Goal: Task Accomplishment & Management: Manage account settings

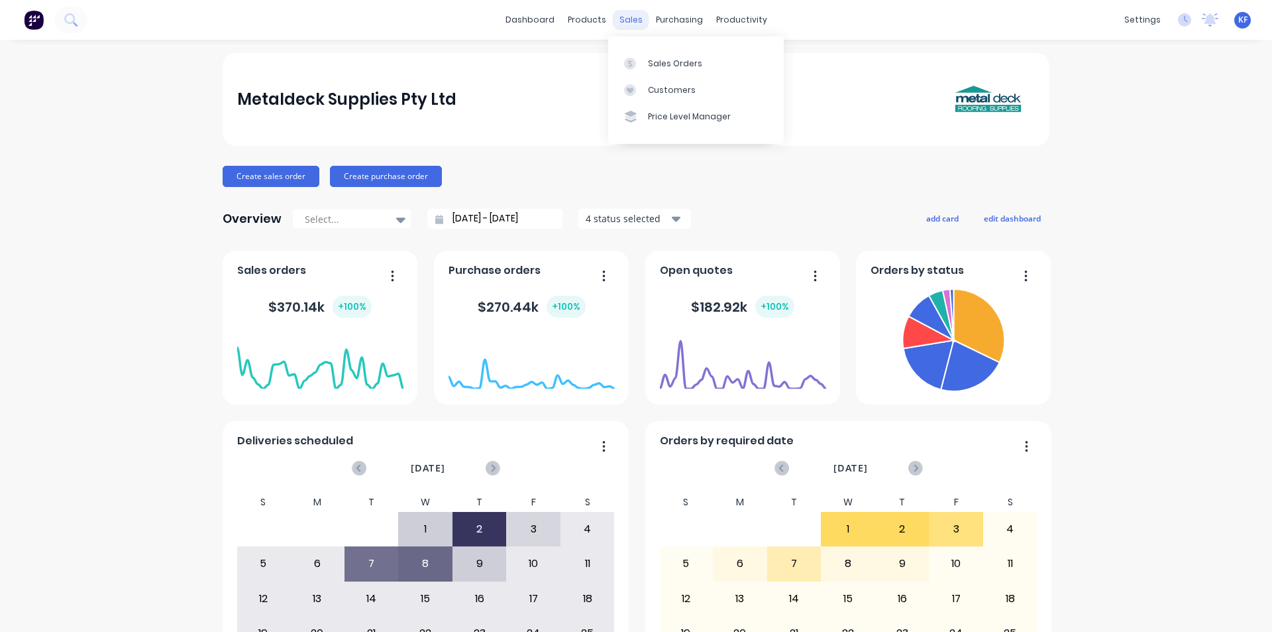
click at [626, 23] on div "sales" at bounding box center [631, 20] width 36 height 20
click at [643, 50] on link "Sales Orders" at bounding box center [696, 63] width 176 height 27
click at [644, 50] on link "Sales Orders" at bounding box center [696, 63] width 176 height 27
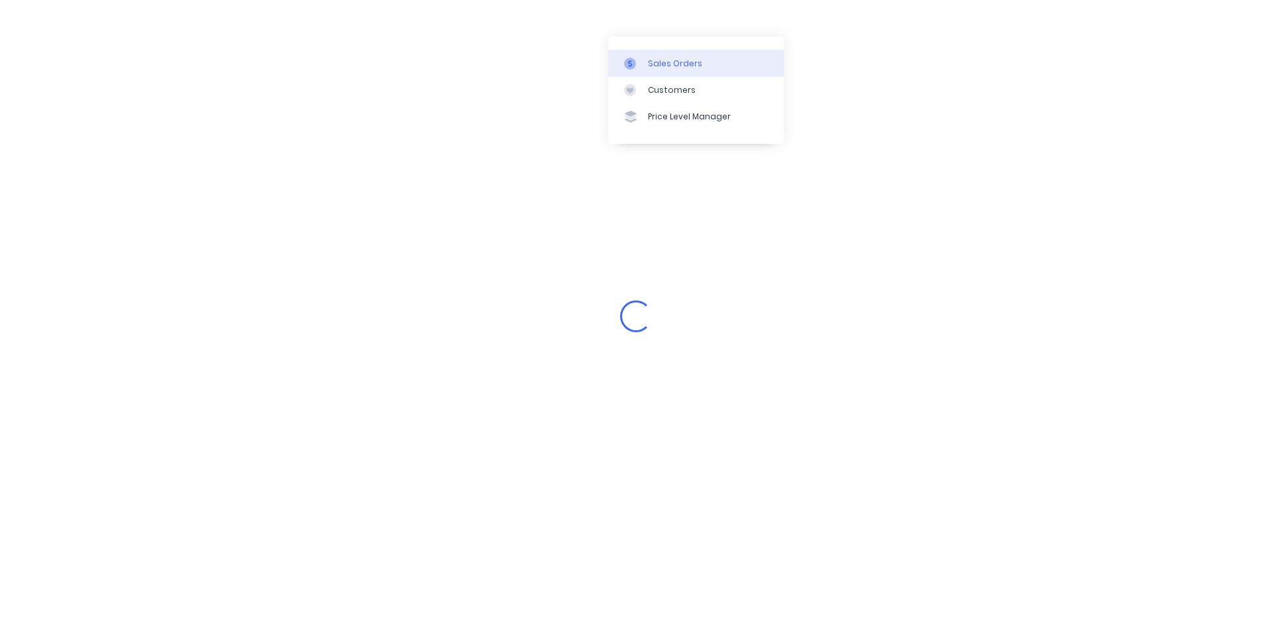
click at [646, 56] on link "Sales Orders" at bounding box center [696, 63] width 176 height 27
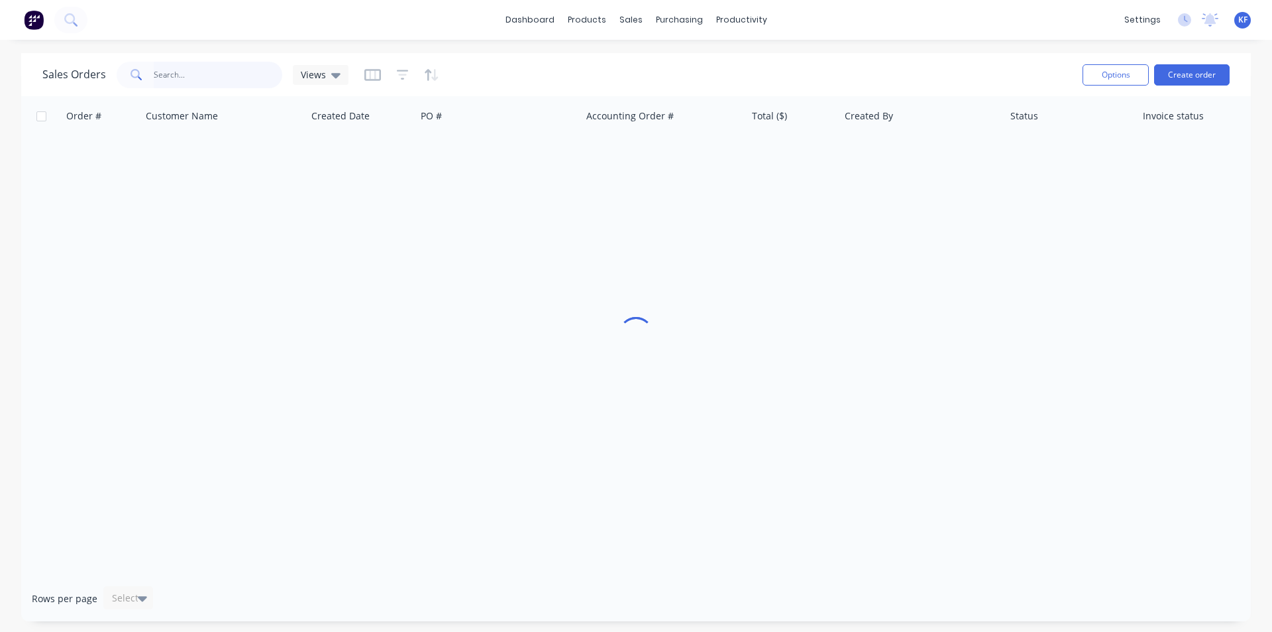
click at [226, 69] on input "text" at bounding box center [218, 75] width 129 height 27
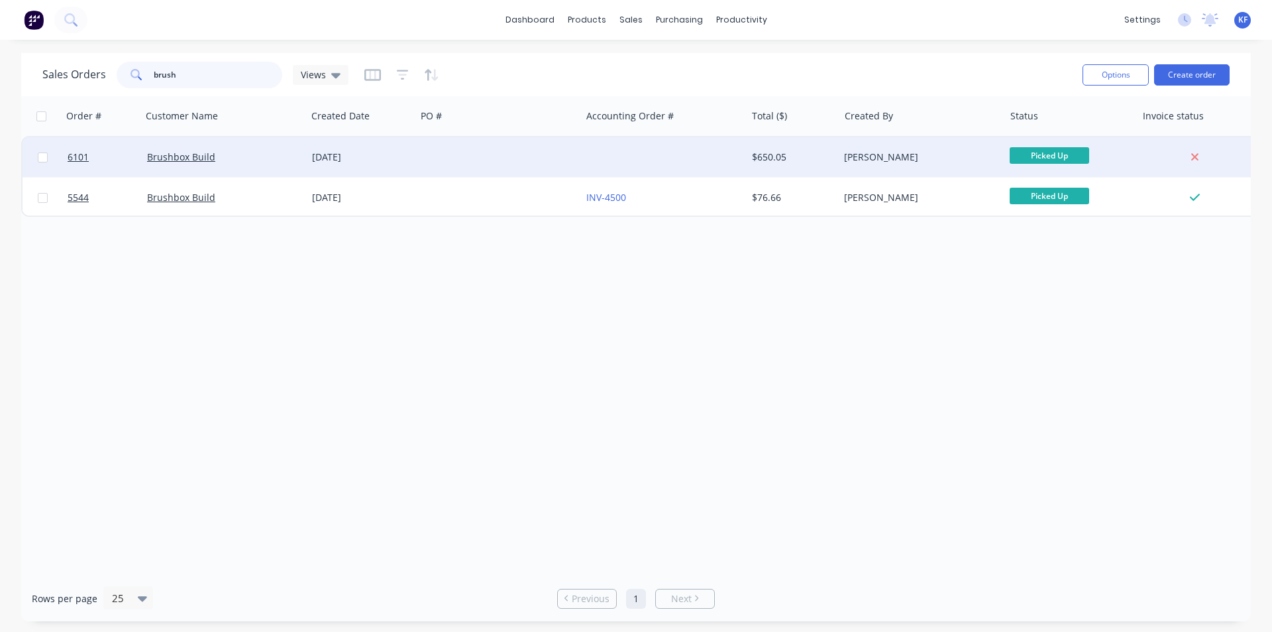
type input "brush"
click at [606, 160] on div at bounding box center [663, 157] width 165 height 40
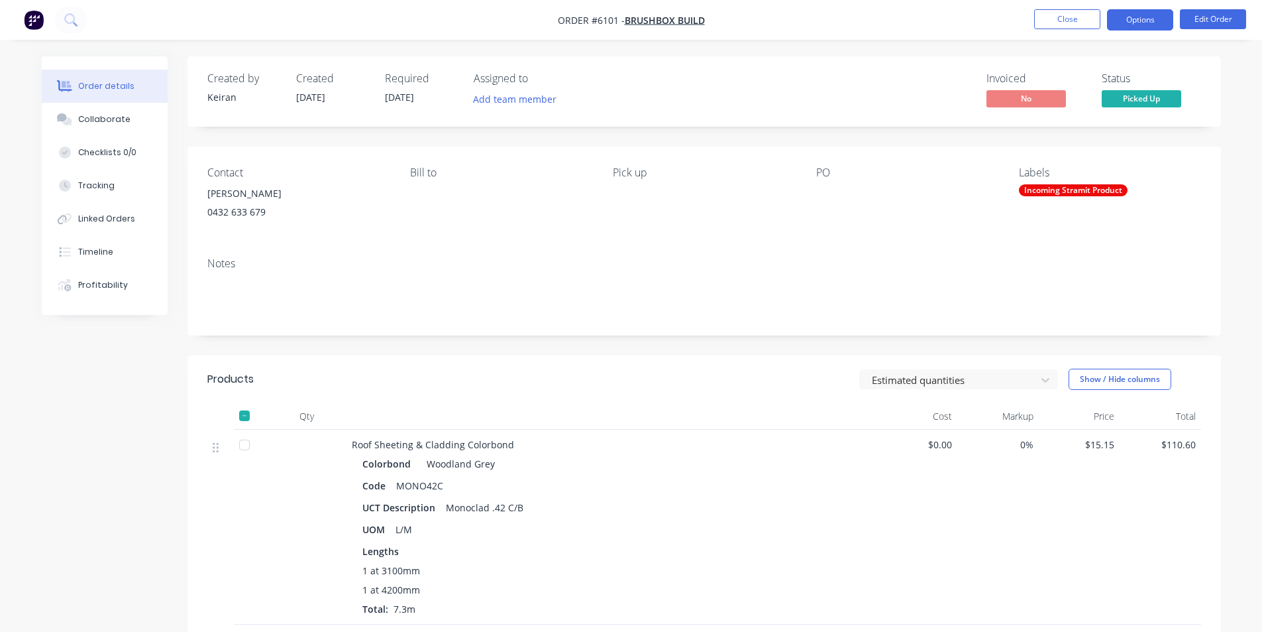
click at [1131, 27] on button "Options" at bounding box center [1140, 19] width 66 height 21
click at [893, 21] on nav "Order #6101 - Brushbox Build Close Options Edit Order" at bounding box center [631, 20] width 1262 height 40
click at [1201, 25] on button "Edit Order" at bounding box center [1213, 19] width 66 height 20
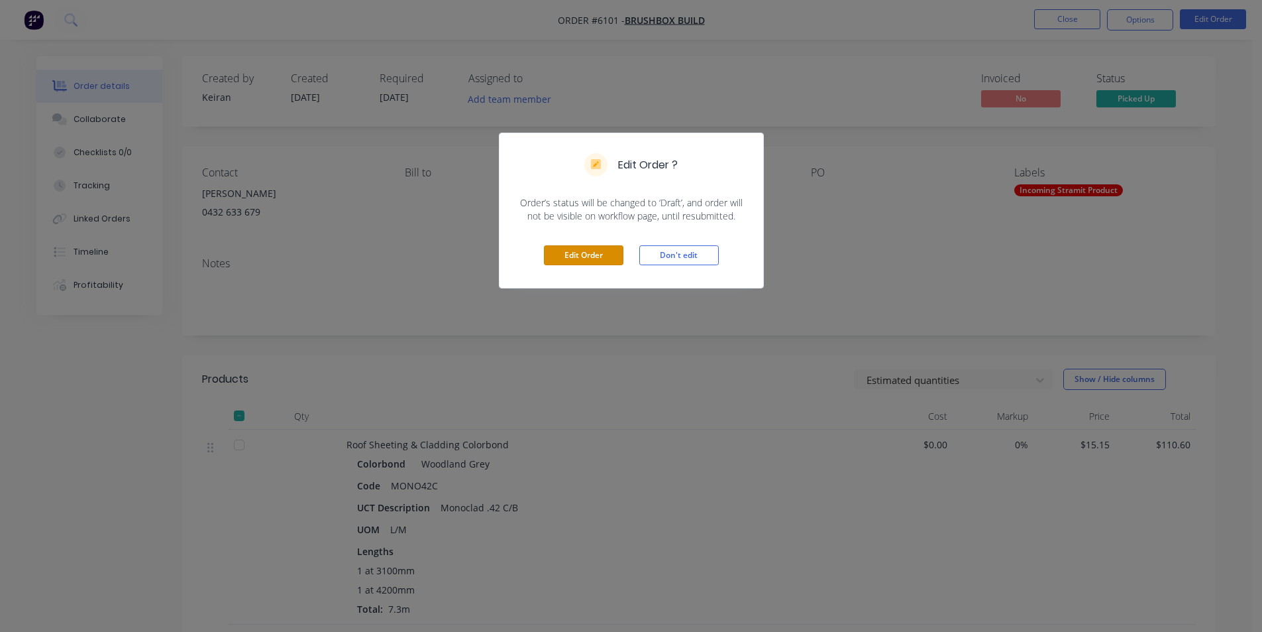
click at [599, 258] on button "Edit Order" at bounding box center [584, 255] width 80 height 20
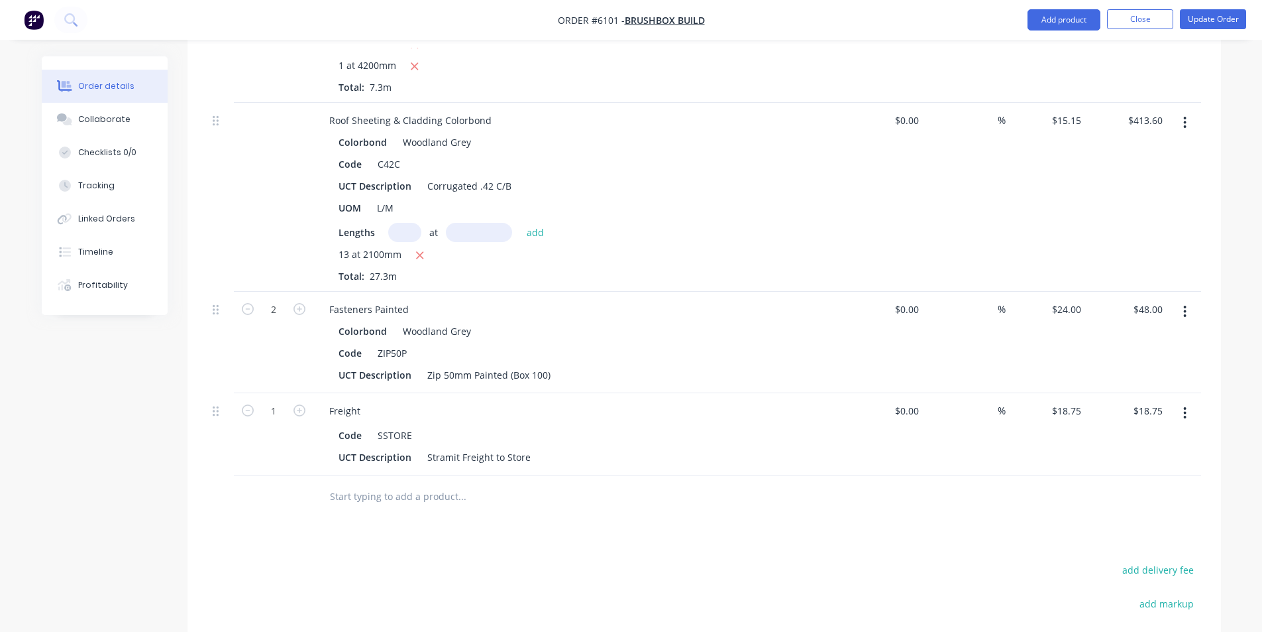
scroll to position [596, 0]
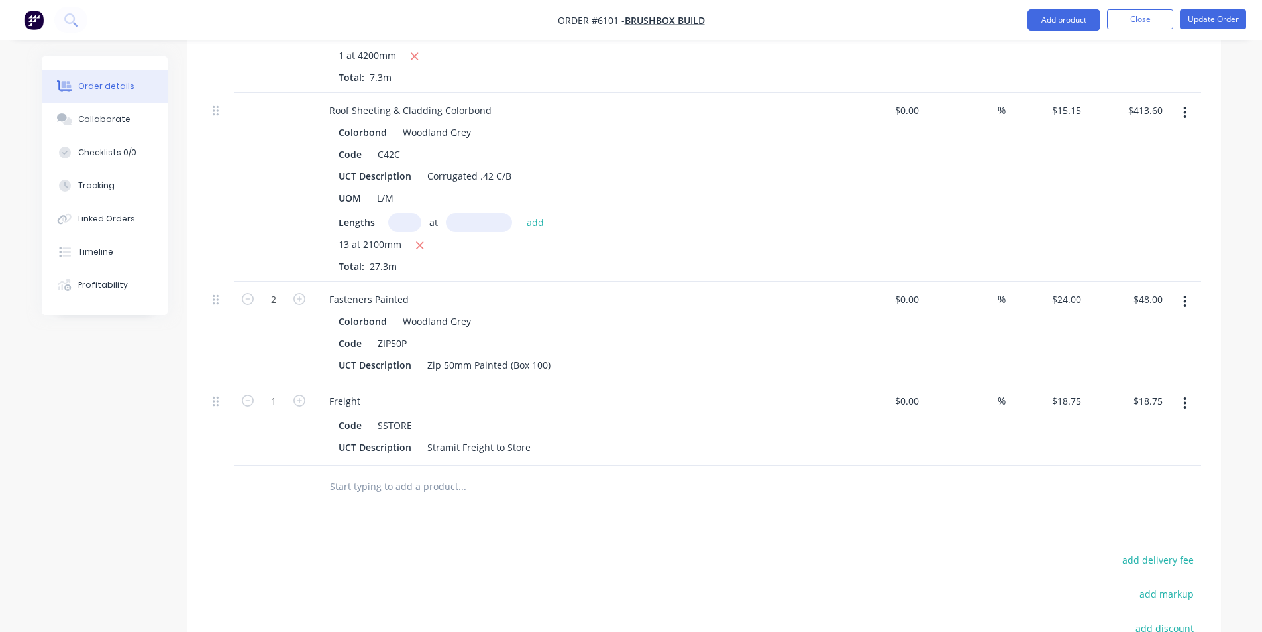
click at [453, 491] on input "text" at bounding box center [461, 486] width 265 height 27
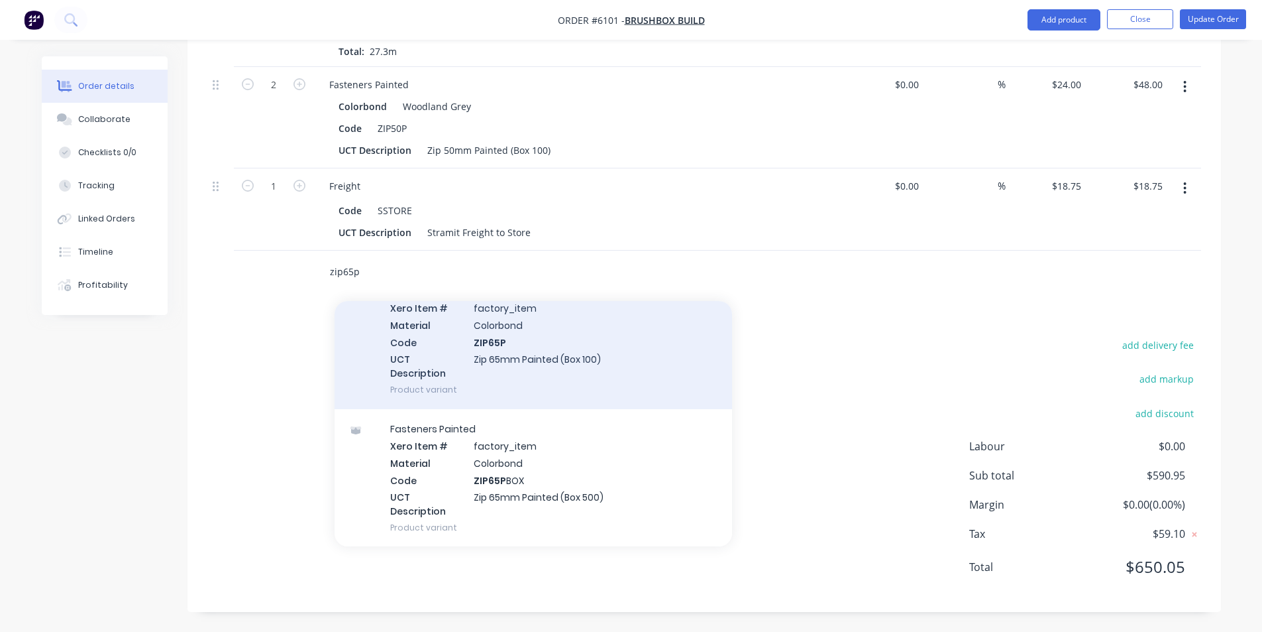
scroll to position [398, 0]
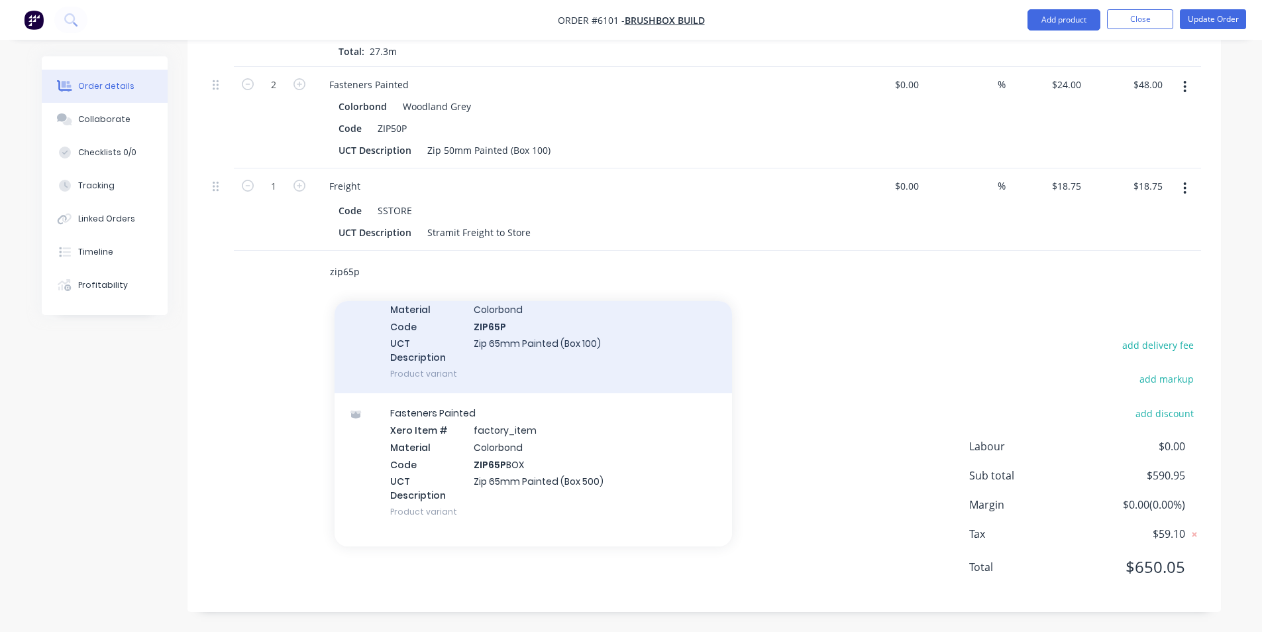
type input "zip65p"
click at [608, 359] on div "Fasteners Painted Xero Item # factory_item Material Colorbond Code ZIP65P UCT D…" at bounding box center [534, 324] width 398 height 138
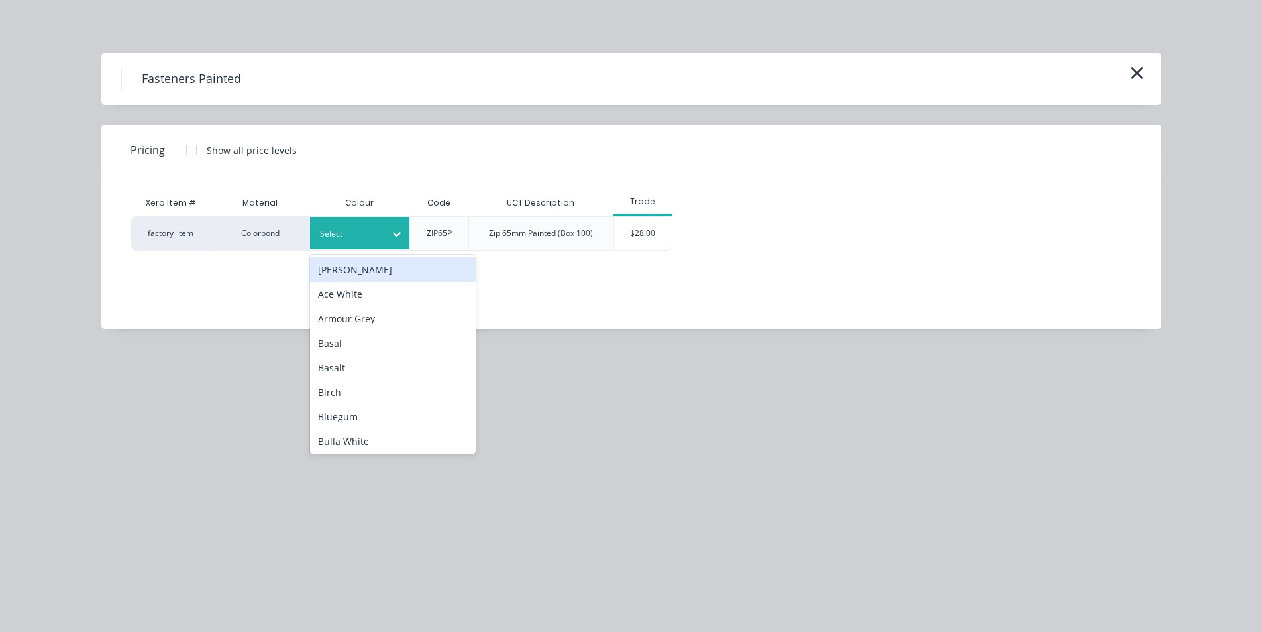
click at [370, 234] on div at bounding box center [350, 234] width 60 height 15
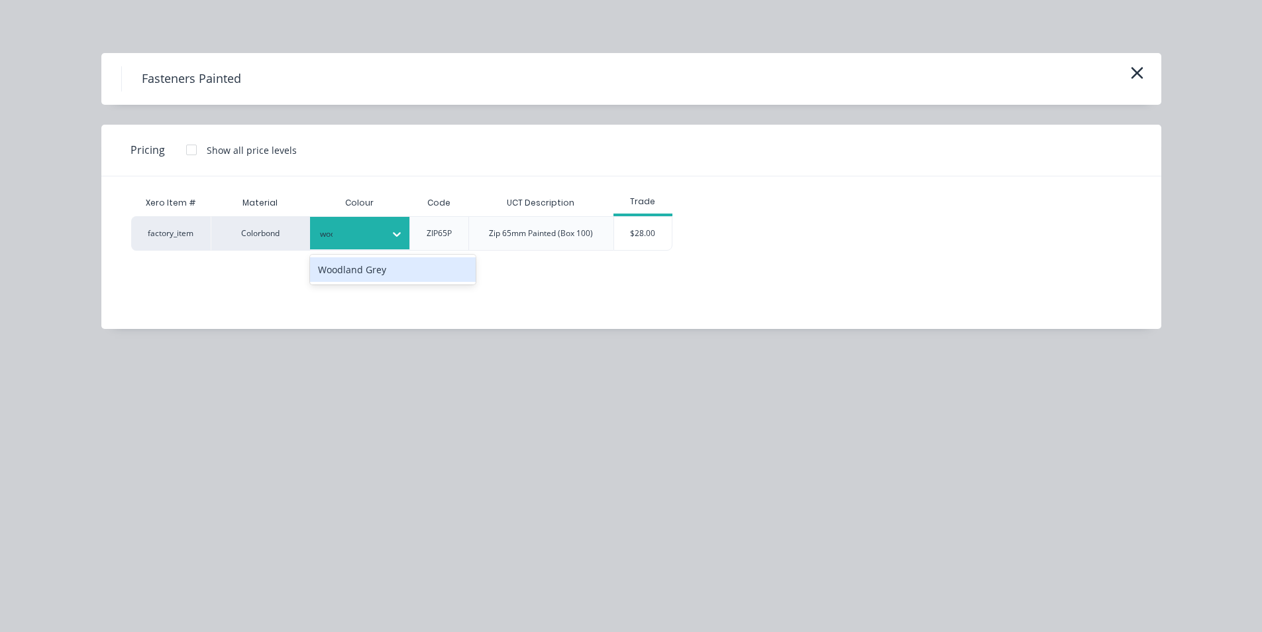
type input "wood"
drag, startPoint x: 410, startPoint y: 269, endPoint x: 420, endPoint y: 273, distance: 10.7
click at [413, 271] on div "Woodland Grey" at bounding box center [393, 269] width 166 height 25
click at [636, 229] on div "$28.00" at bounding box center [643, 233] width 58 height 33
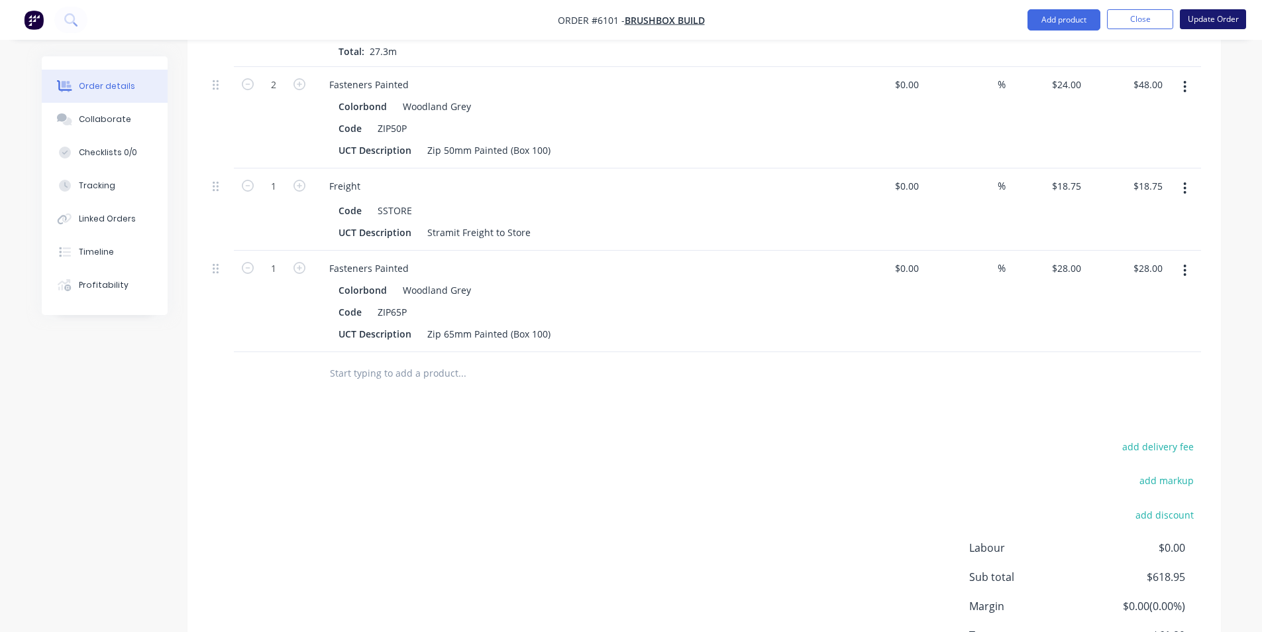
click at [1207, 23] on button "Update Order" at bounding box center [1213, 19] width 66 height 20
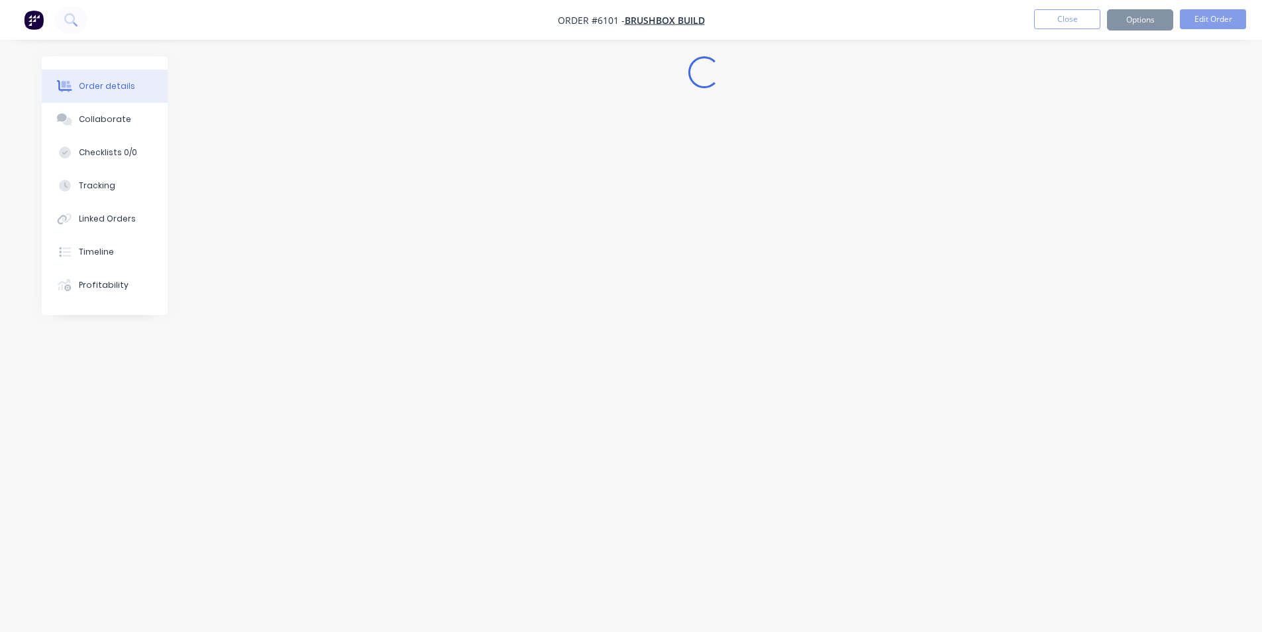
scroll to position [0, 0]
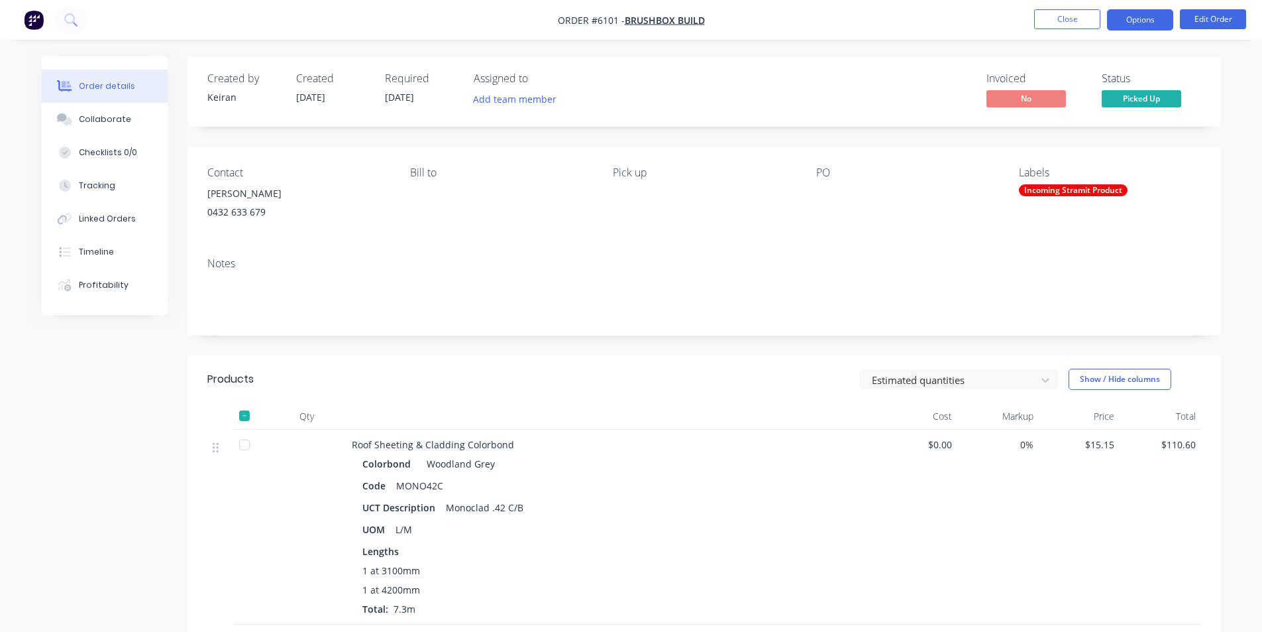
click at [1158, 28] on button "Options" at bounding box center [1140, 19] width 66 height 21
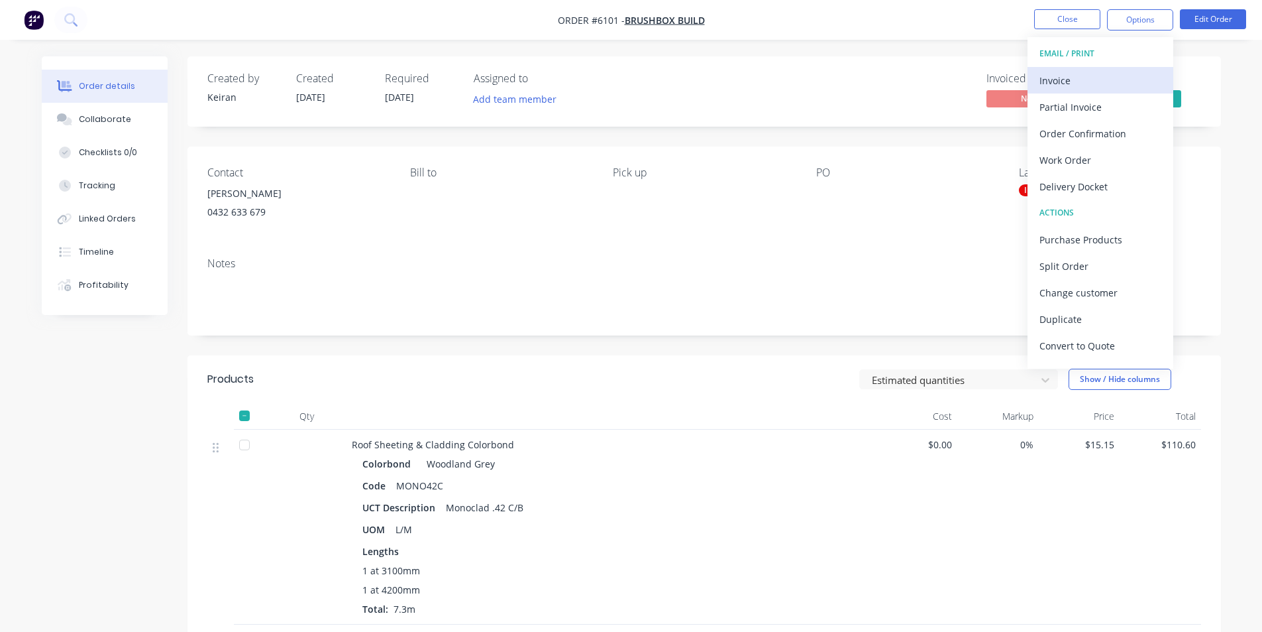
click at [1107, 73] on div "Invoice" at bounding box center [1101, 80] width 122 height 19
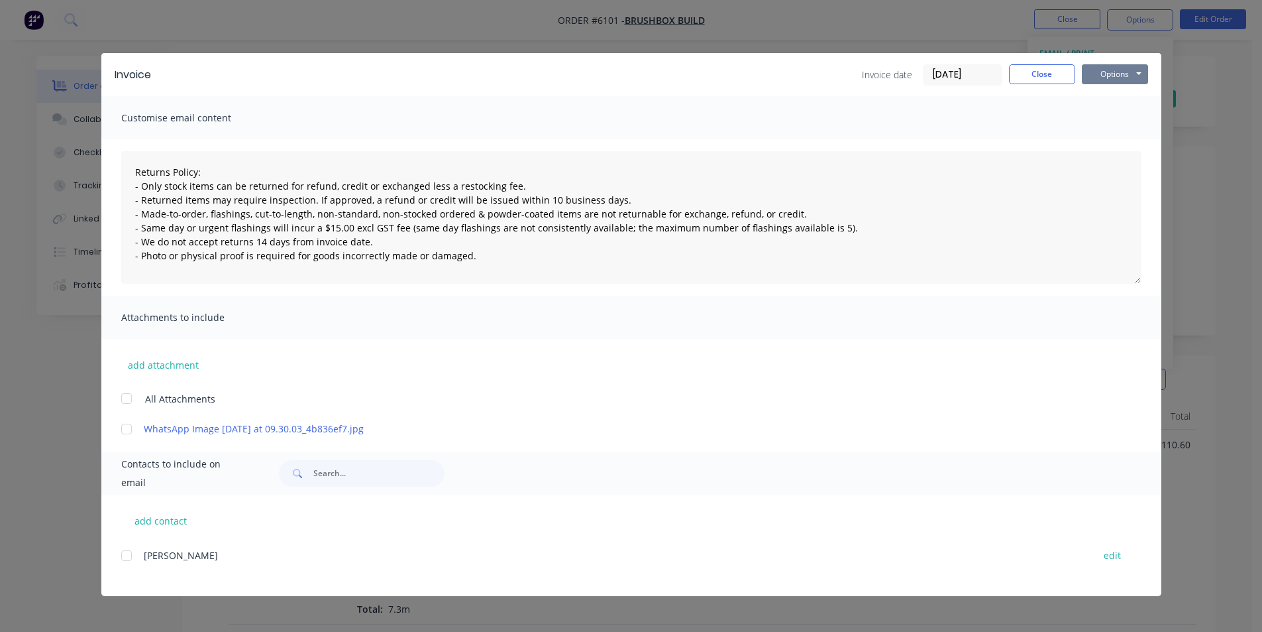
click at [1120, 78] on button "Options" at bounding box center [1115, 74] width 66 height 20
click at [1118, 121] on button "Print" at bounding box center [1124, 120] width 85 height 22
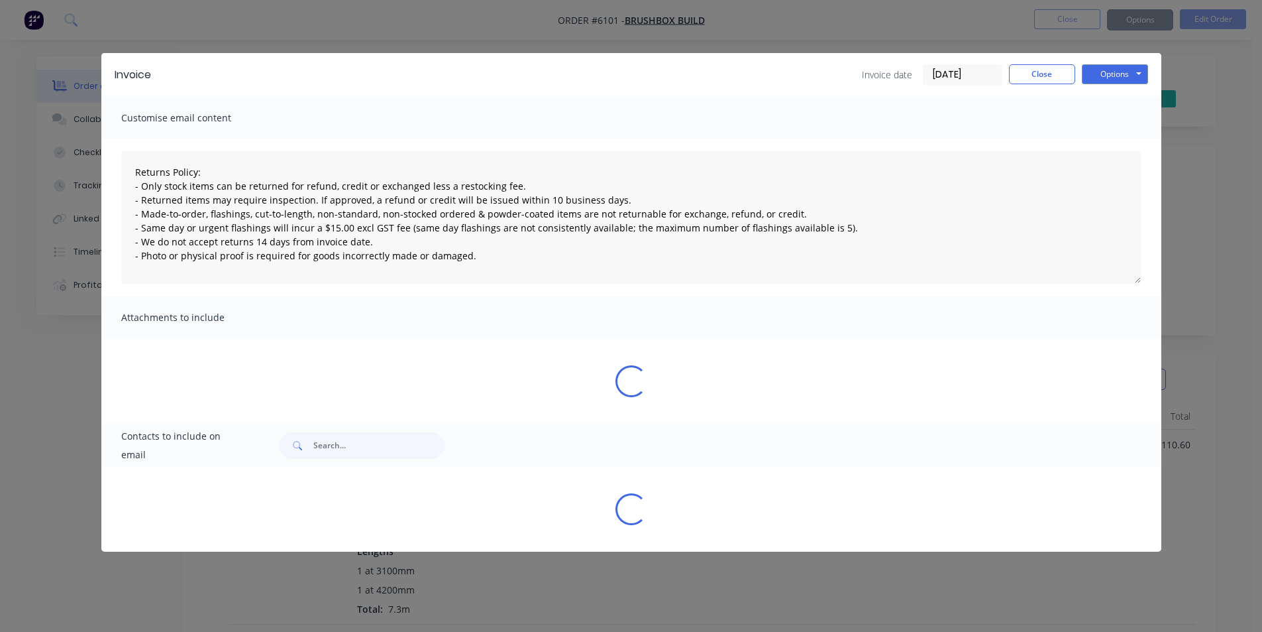
type textarea "Returns Policy: - Only stock items can be returned for refund, credit or exchan…"
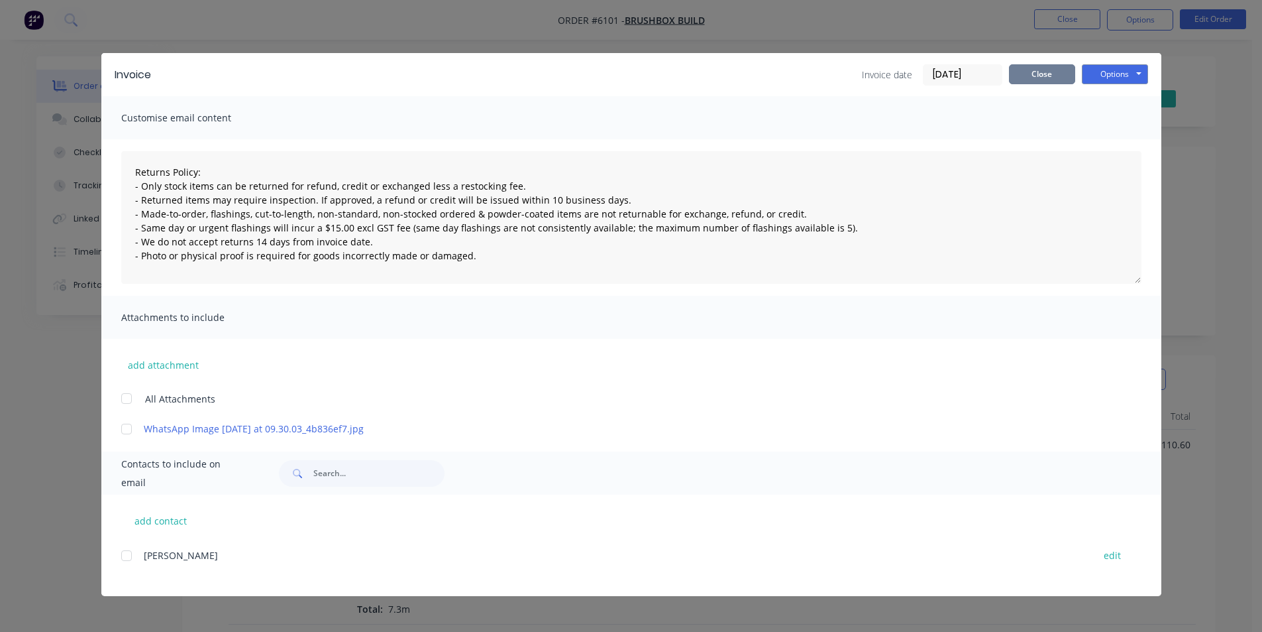
click at [1066, 66] on button "Close" at bounding box center [1042, 74] width 66 height 20
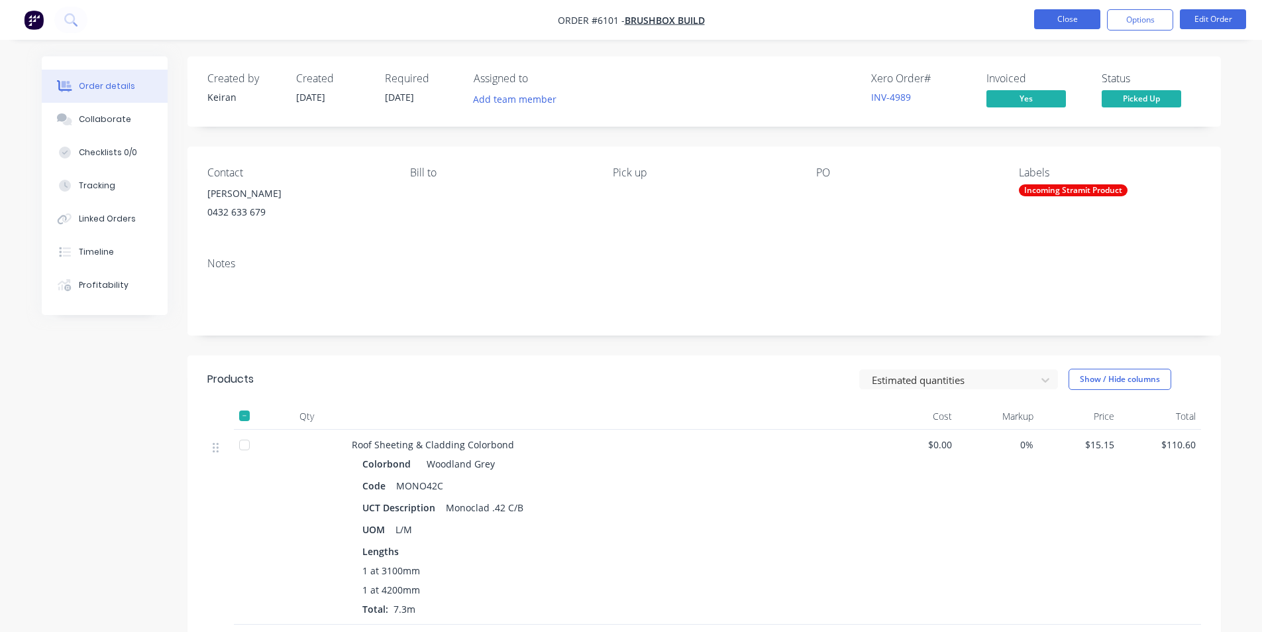
click at [1066, 17] on button "Close" at bounding box center [1068, 19] width 66 height 20
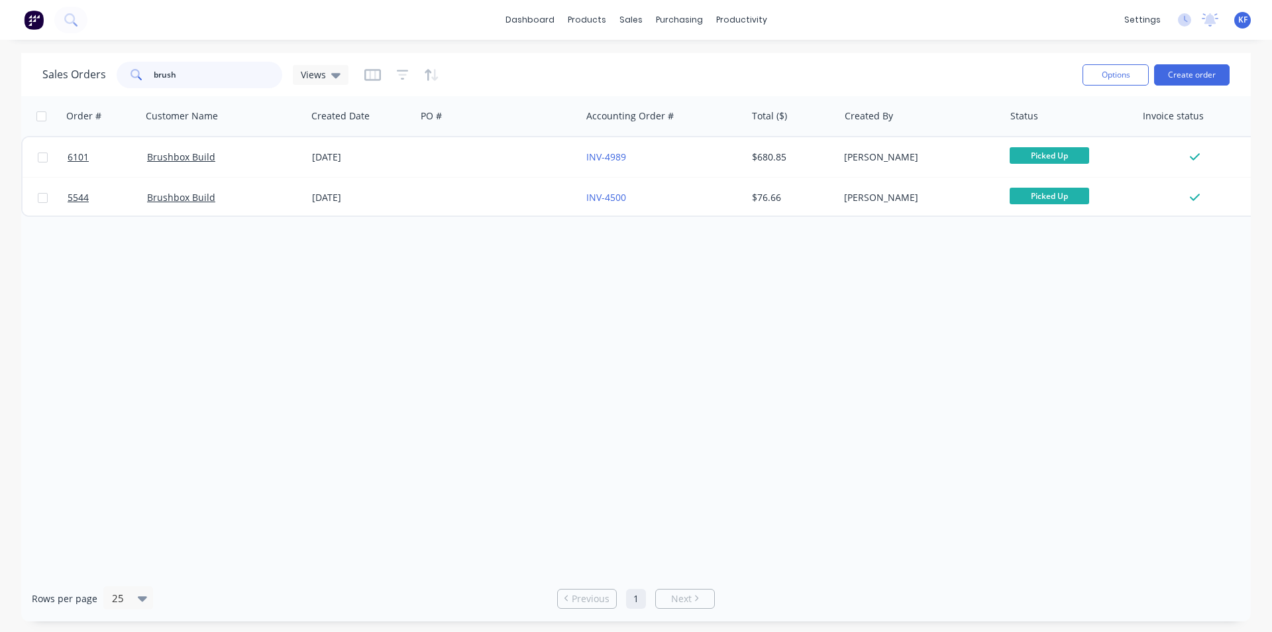
drag, startPoint x: 239, startPoint y: 69, endPoint x: 130, endPoint y: 64, distance: 109.4
click at [130, 64] on div "brush" at bounding box center [200, 75] width 166 height 27
type input "f"
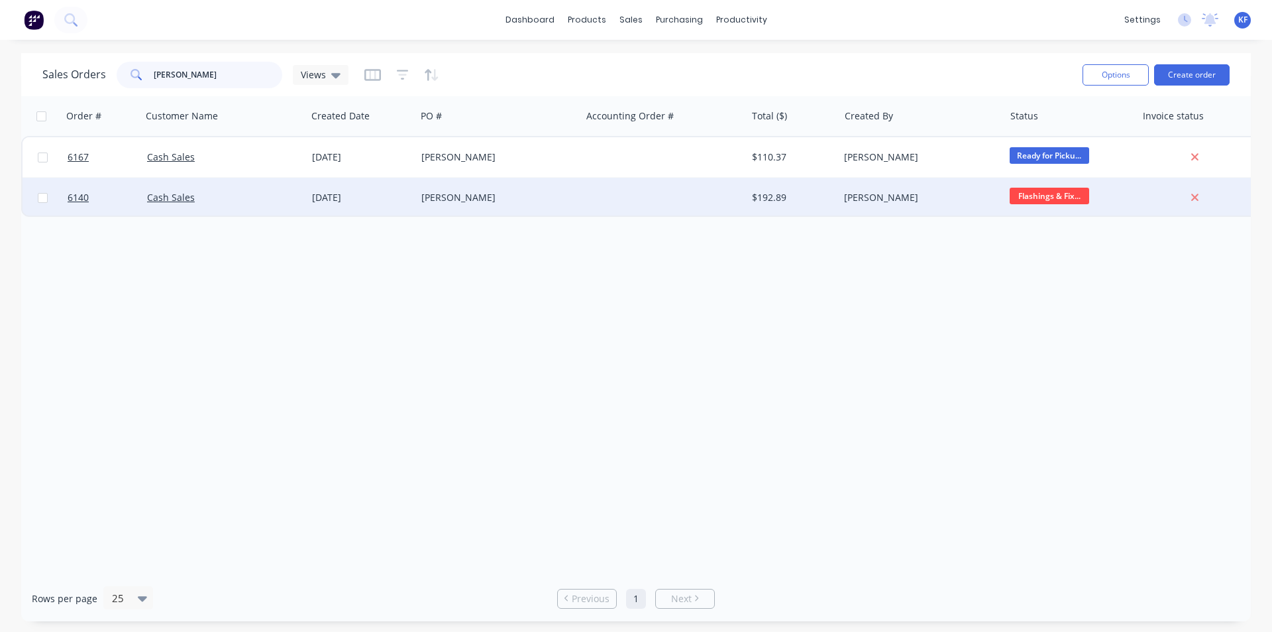
type input "davis"
click at [592, 197] on div at bounding box center [663, 198] width 165 height 40
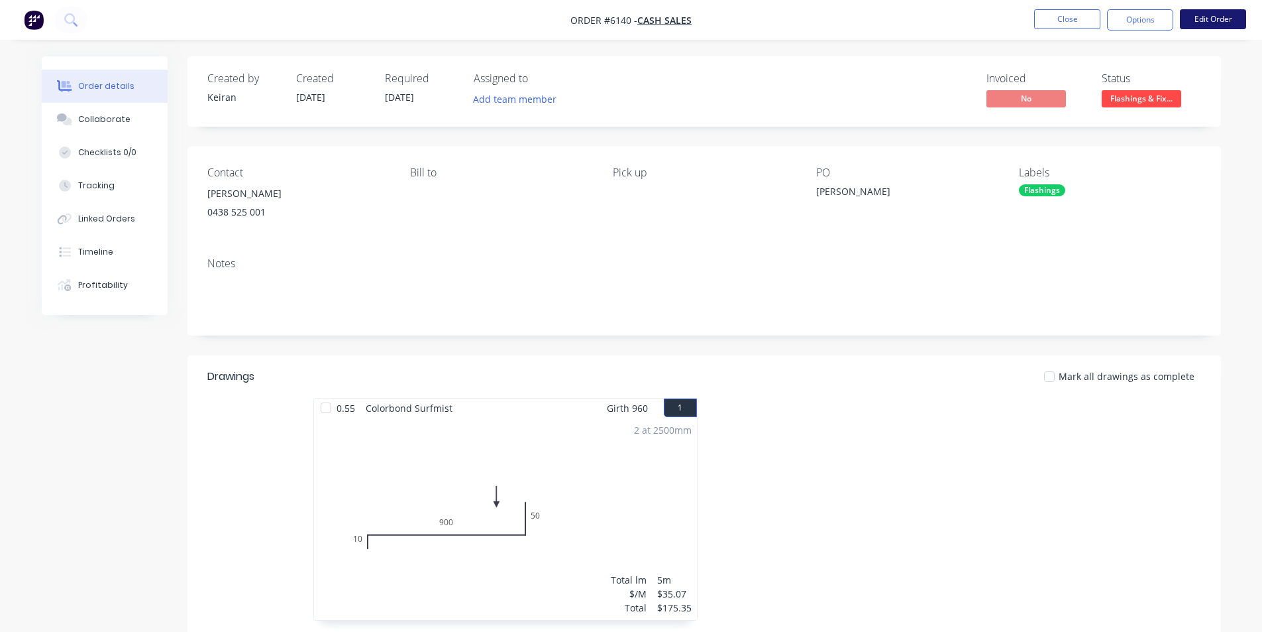
click at [1217, 27] on button "Edit Order" at bounding box center [1213, 19] width 66 height 20
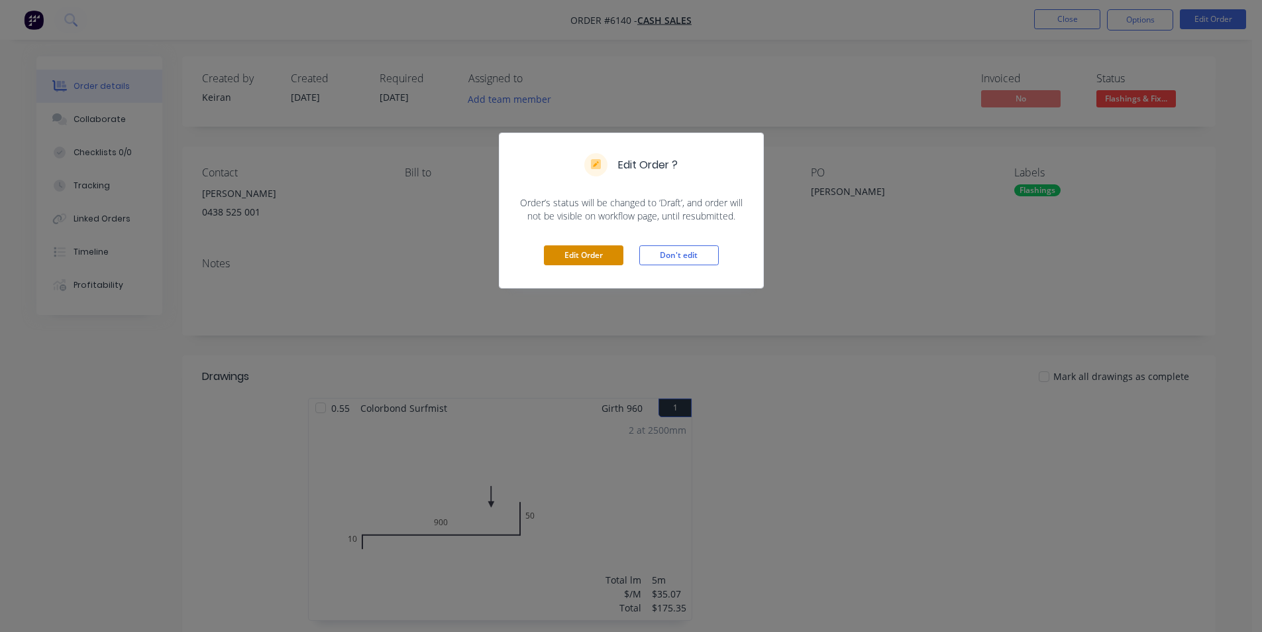
click at [618, 252] on button "Edit Order" at bounding box center [584, 255] width 80 height 20
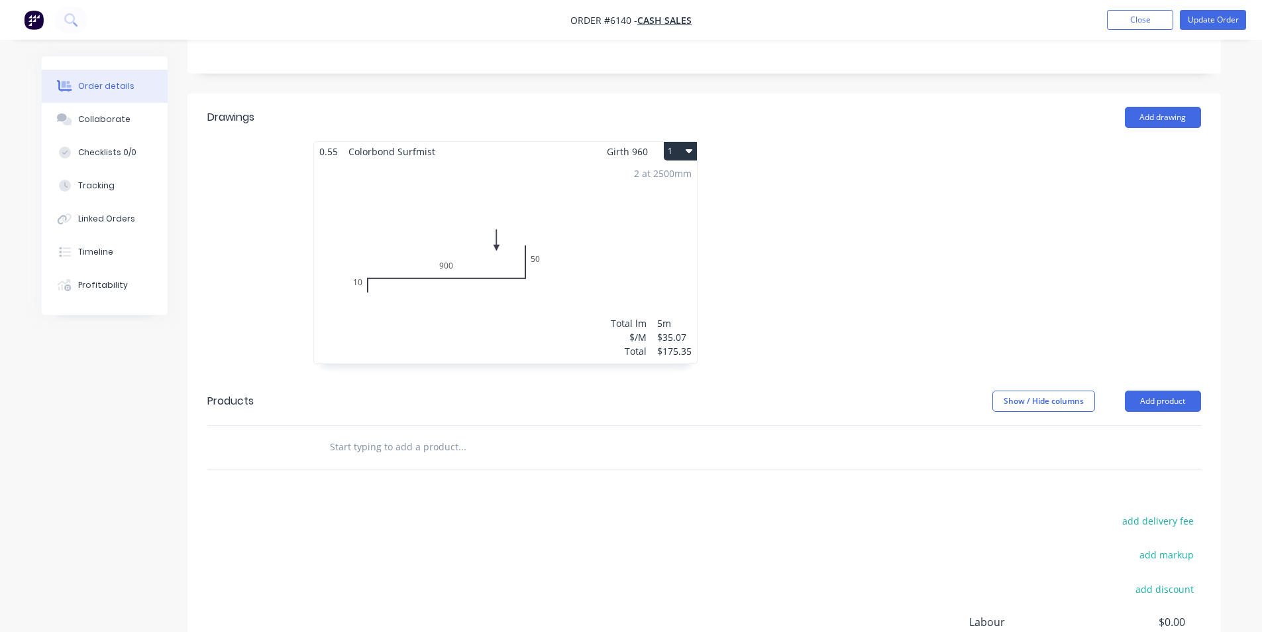
scroll to position [265, 0]
click at [600, 235] on div "2 at 2500mm Total lm $/M Total 5m $35.07 $175.35" at bounding box center [505, 260] width 383 height 202
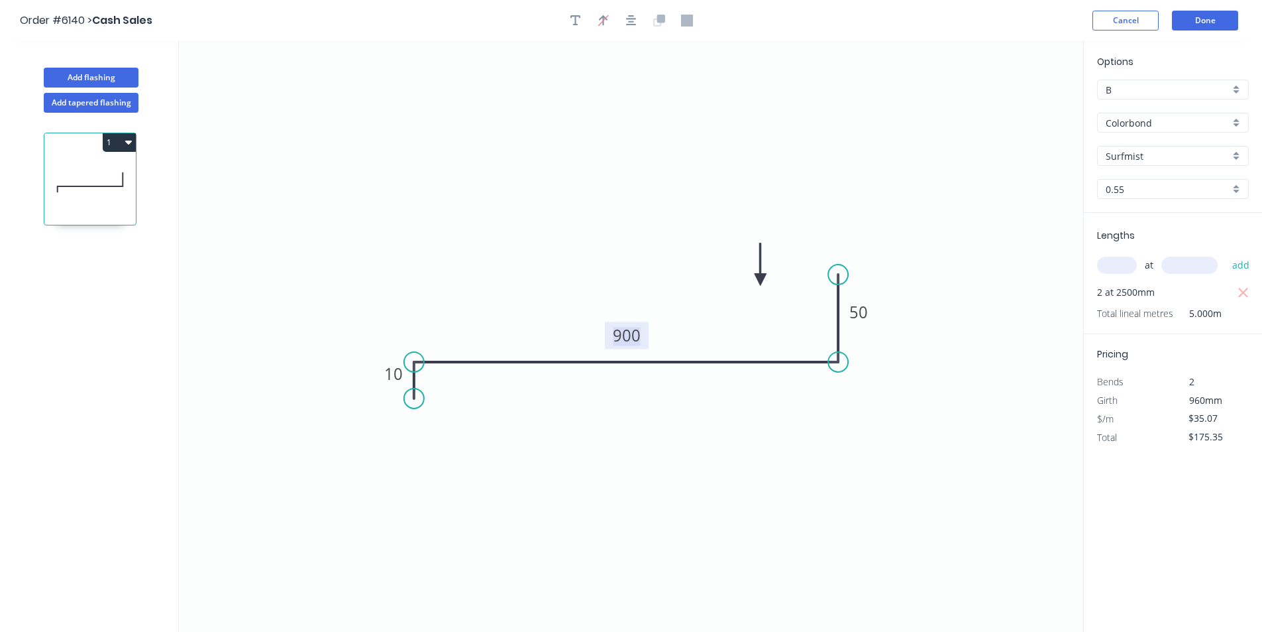
click at [636, 325] on tspan "900" at bounding box center [627, 335] width 28 height 22
click at [1200, 23] on button "Done" at bounding box center [1205, 21] width 66 height 20
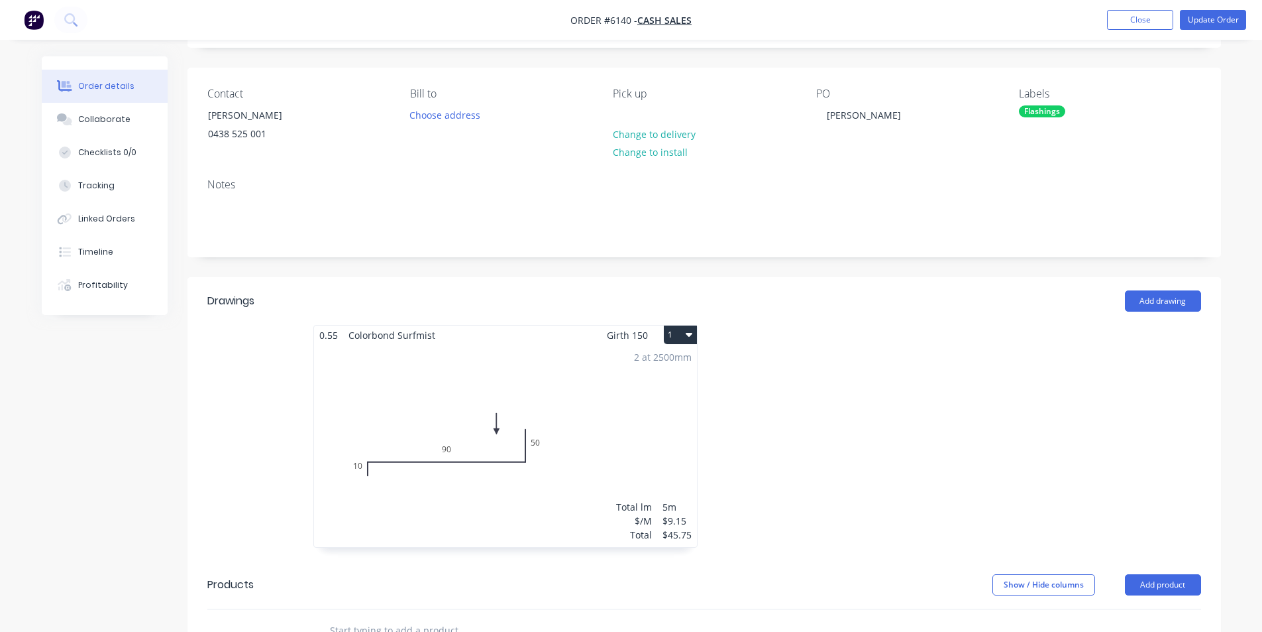
scroll to position [66, 0]
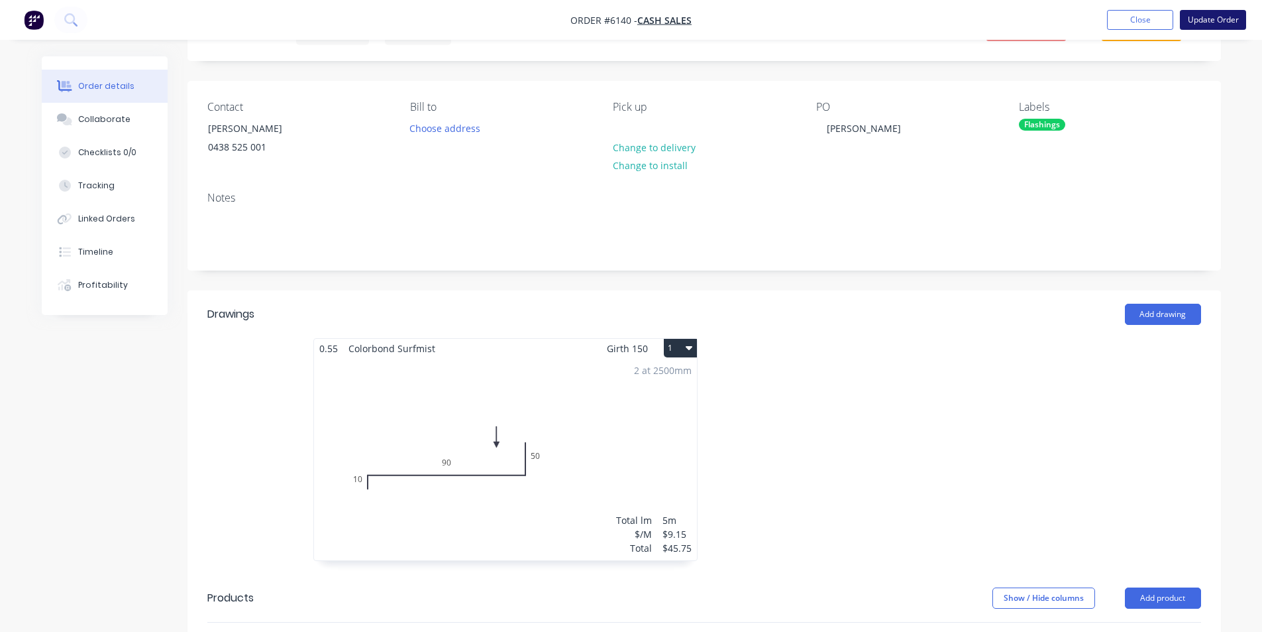
click at [1205, 16] on button "Update Order" at bounding box center [1213, 20] width 66 height 20
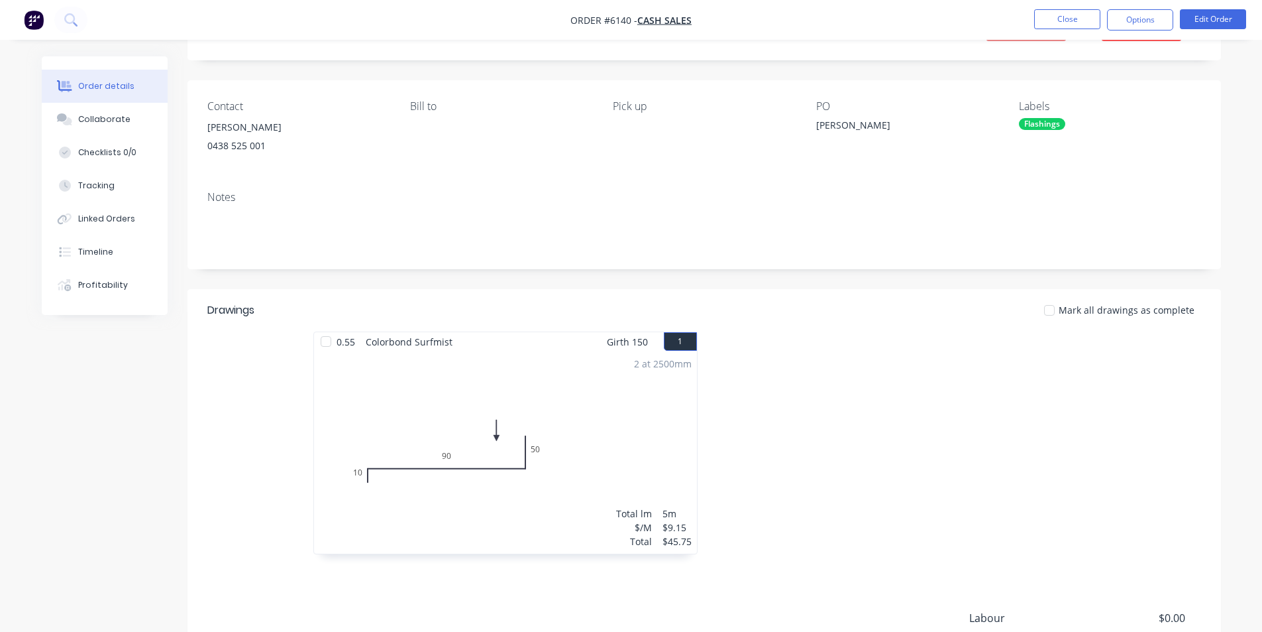
drag, startPoint x: 1128, startPoint y: 23, endPoint x: 1125, endPoint y: 32, distance: 10.5
click at [1128, 24] on button "Options" at bounding box center [1140, 19] width 66 height 21
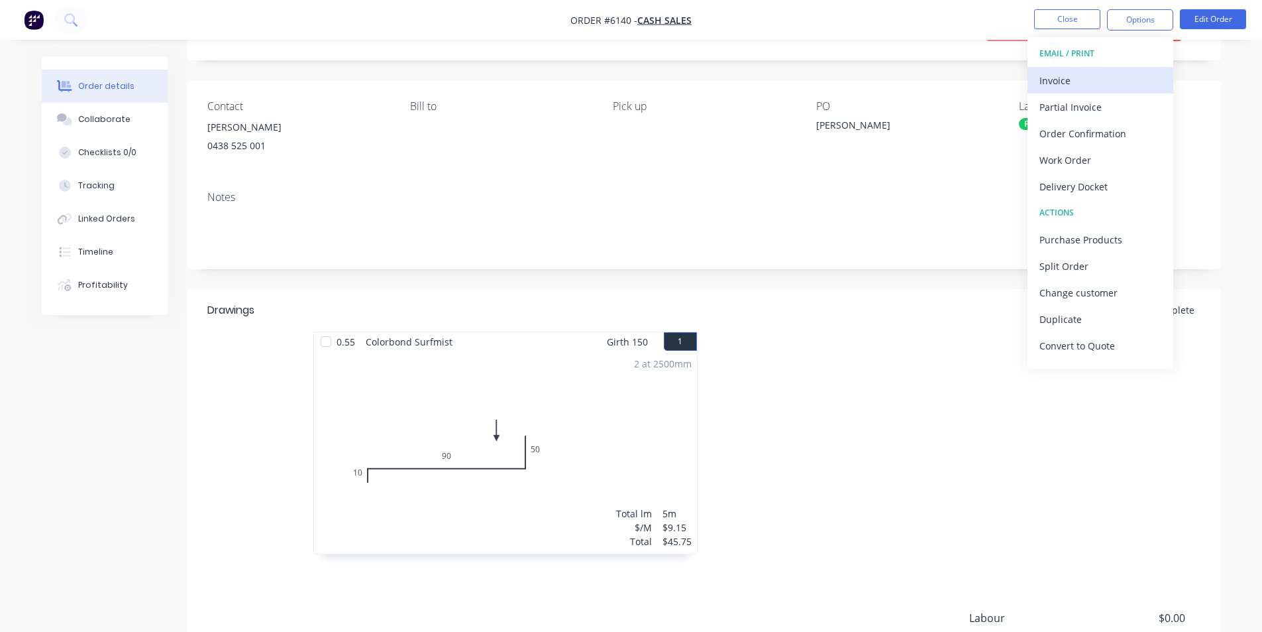
click at [1098, 78] on div "Invoice" at bounding box center [1101, 80] width 122 height 19
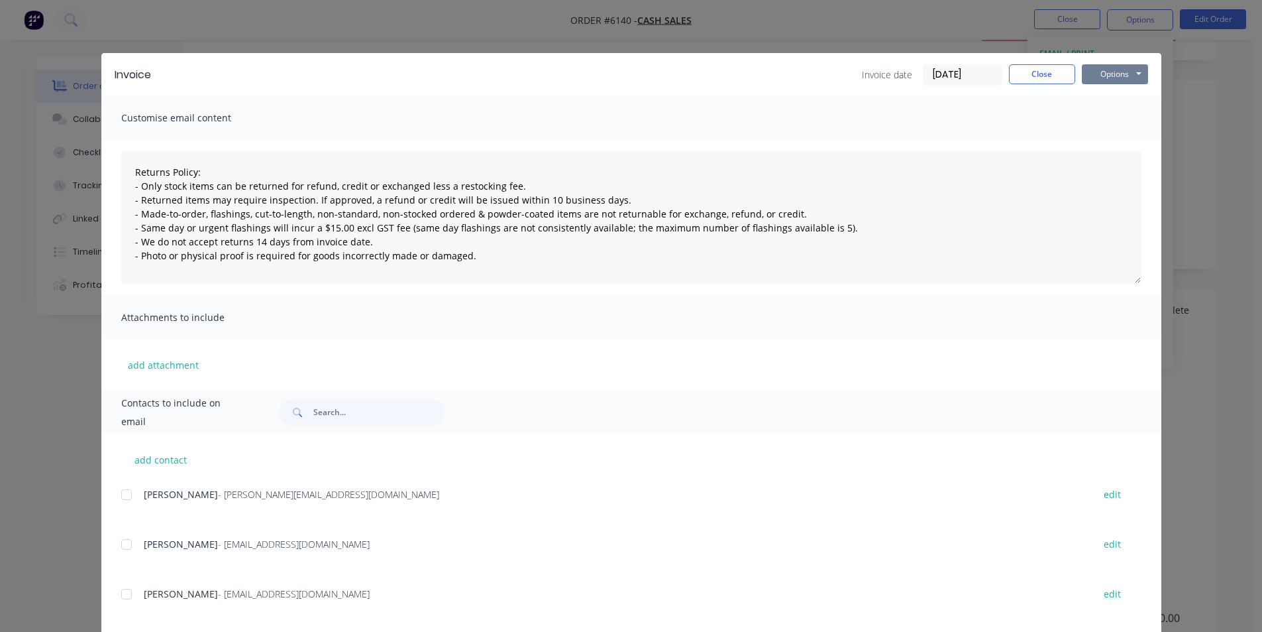
click at [1127, 72] on button "Options" at bounding box center [1115, 74] width 66 height 20
click at [1105, 119] on button "Print" at bounding box center [1124, 120] width 85 height 22
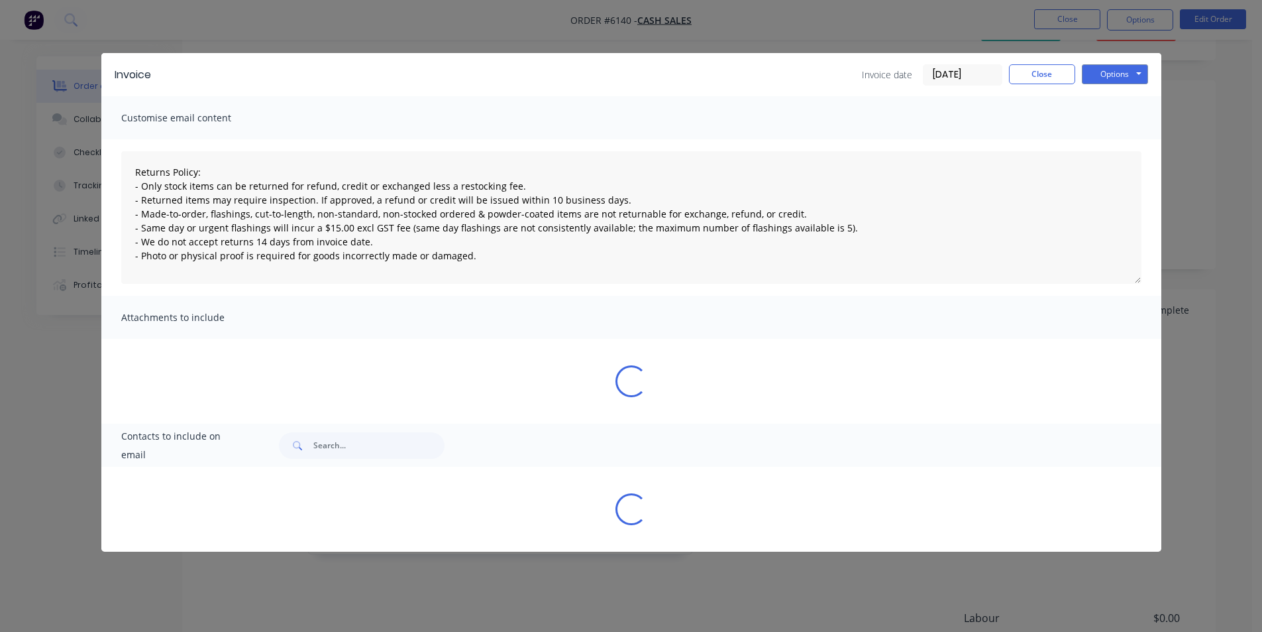
type textarea "Returns Policy: - Only stock items can be returned for refund, credit or exchan…"
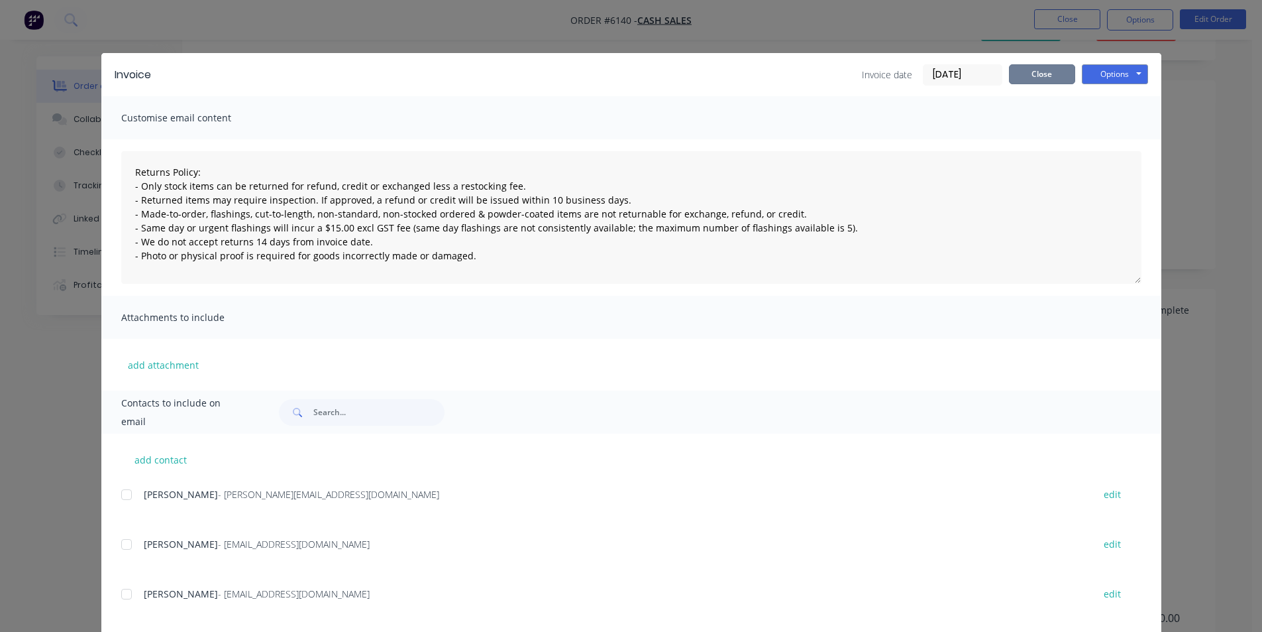
click at [1054, 82] on button "Close" at bounding box center [1042, 74] width 66 height 20
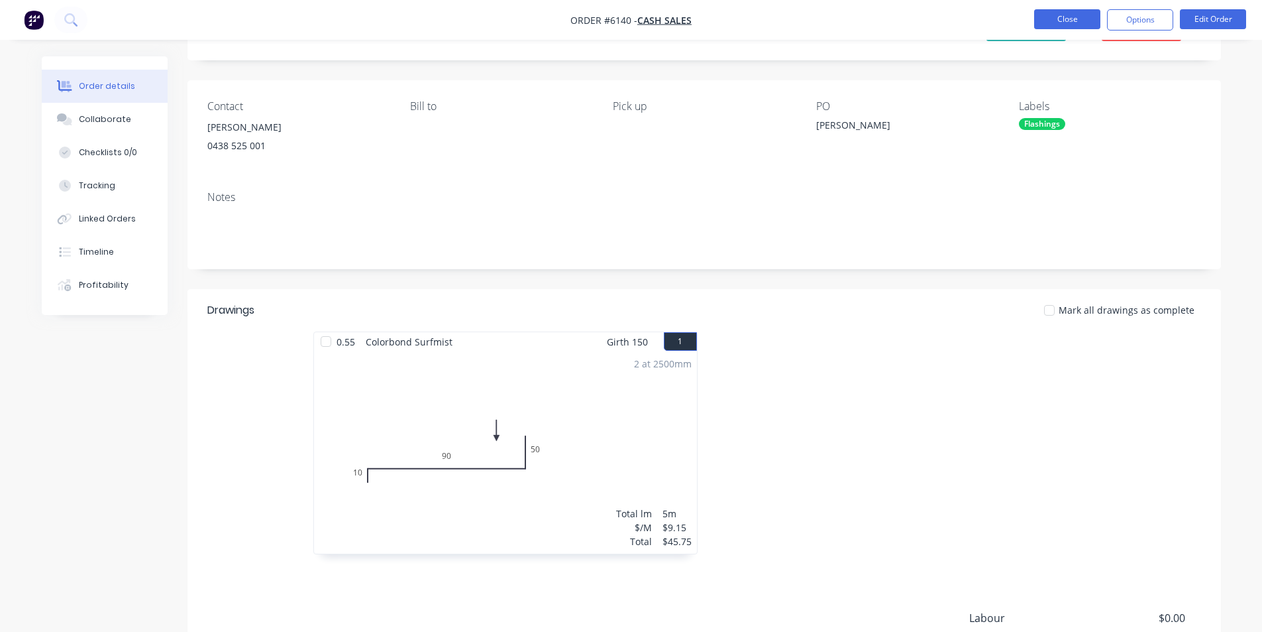
drag, startPoint x: 1069, startPoint y: 19, endPoint x: 1058, endPoint y: 19, distance: 10.6
click at [1058, 19] on button "Close" at bounding box center [1068, 19] width 66 height 20
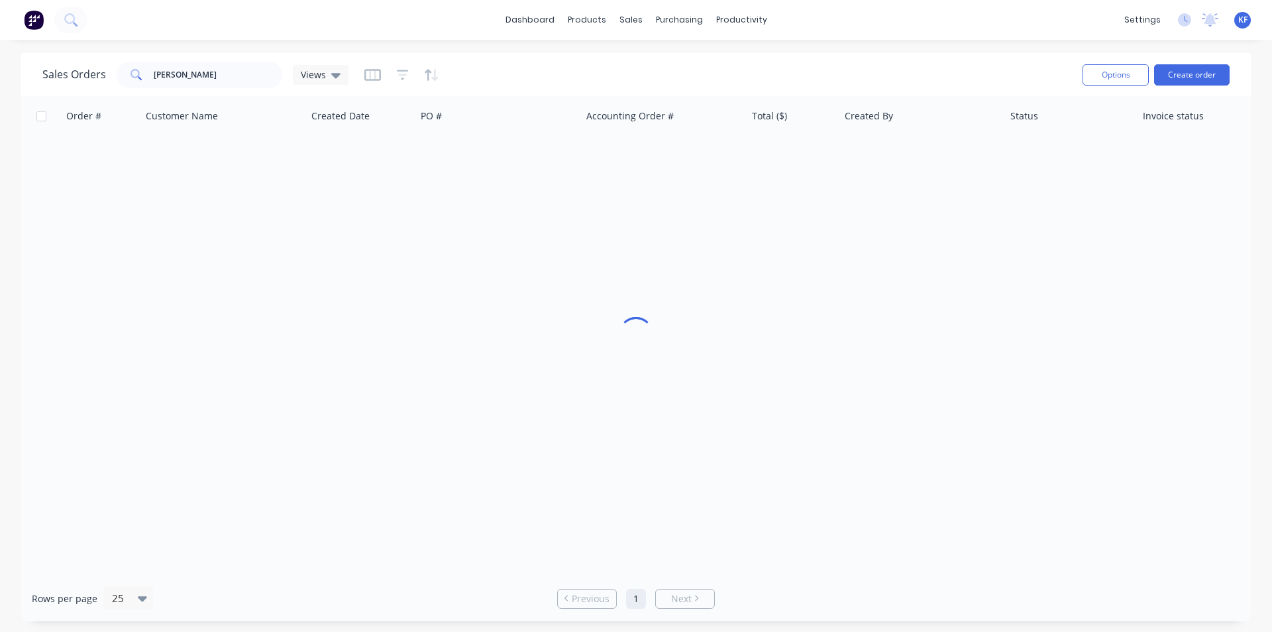
click at [1058, 19] on div "dashboard products sales purchasing productivity dashboard products Product Cat…" at bounding box center [636, 20] width 1272 height 40
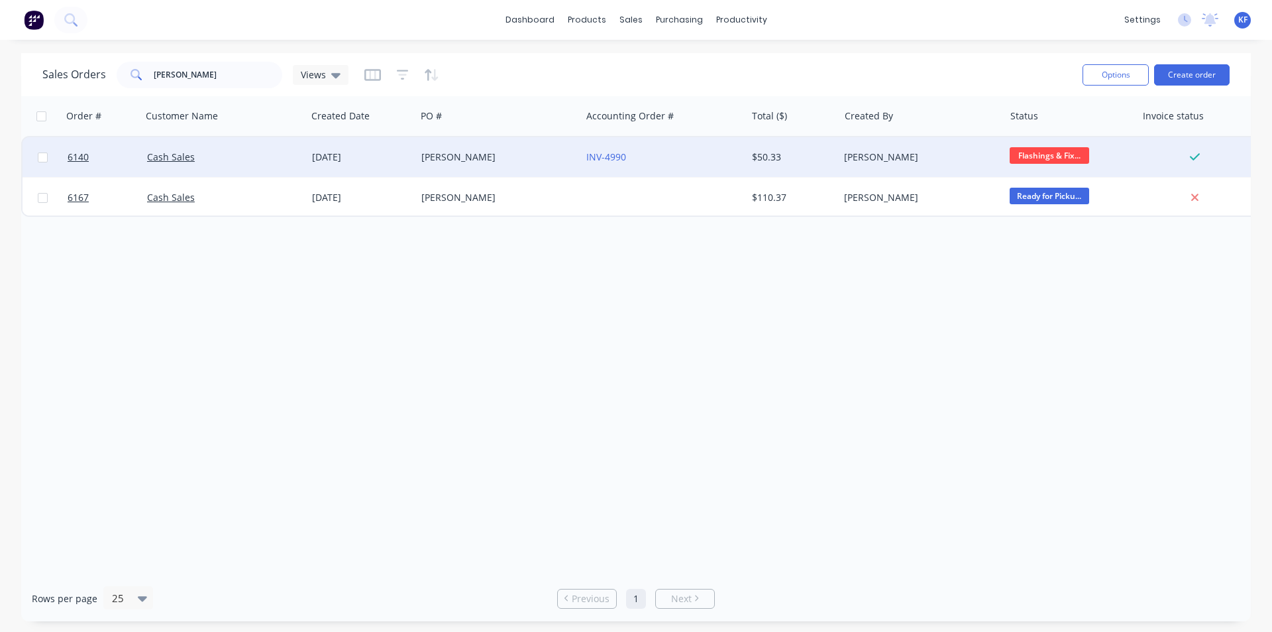
click at [893, 142] on div "[PERSON_NAME]" at bounding box center [921, 157] width 165 height 40
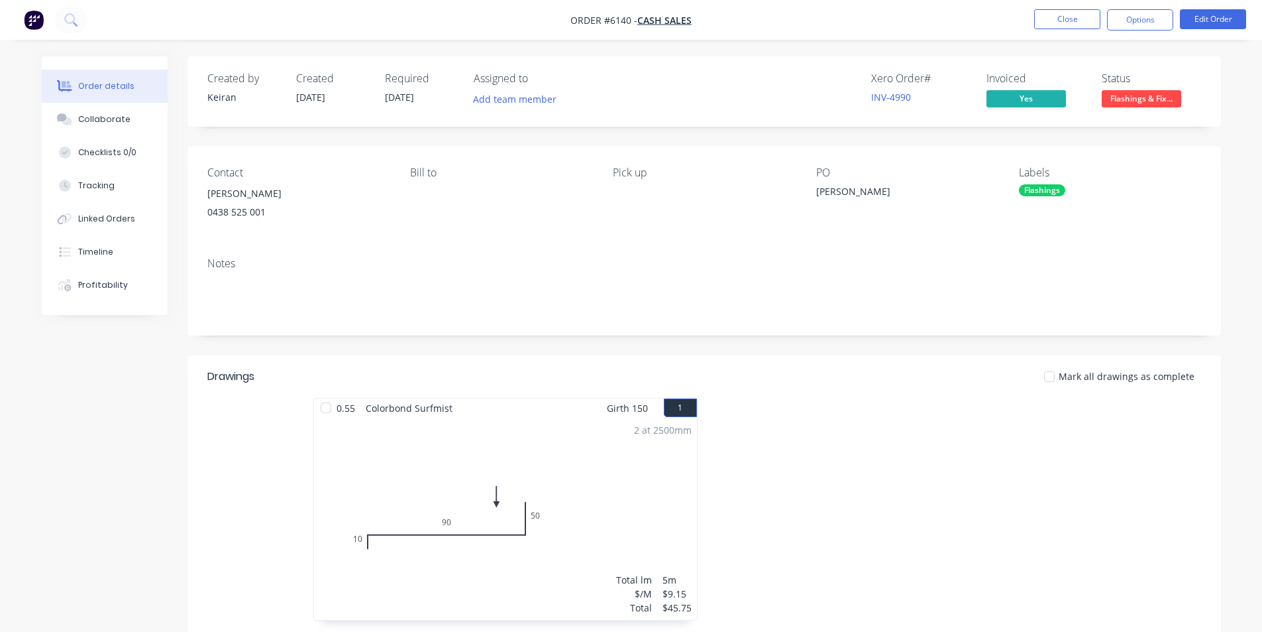
click at [1058, 32] on nav "Order #6140 - Cash Sales Close Options Edit Order" at bounding box center [631, 20] width 1262 height 40
click at [1058, 29] on li "Close" at bounding box center [1068, 19] width 66 height 21
click at [1058, 27] on button "Close" at bounding box center [1068, 19] width 66 height 20
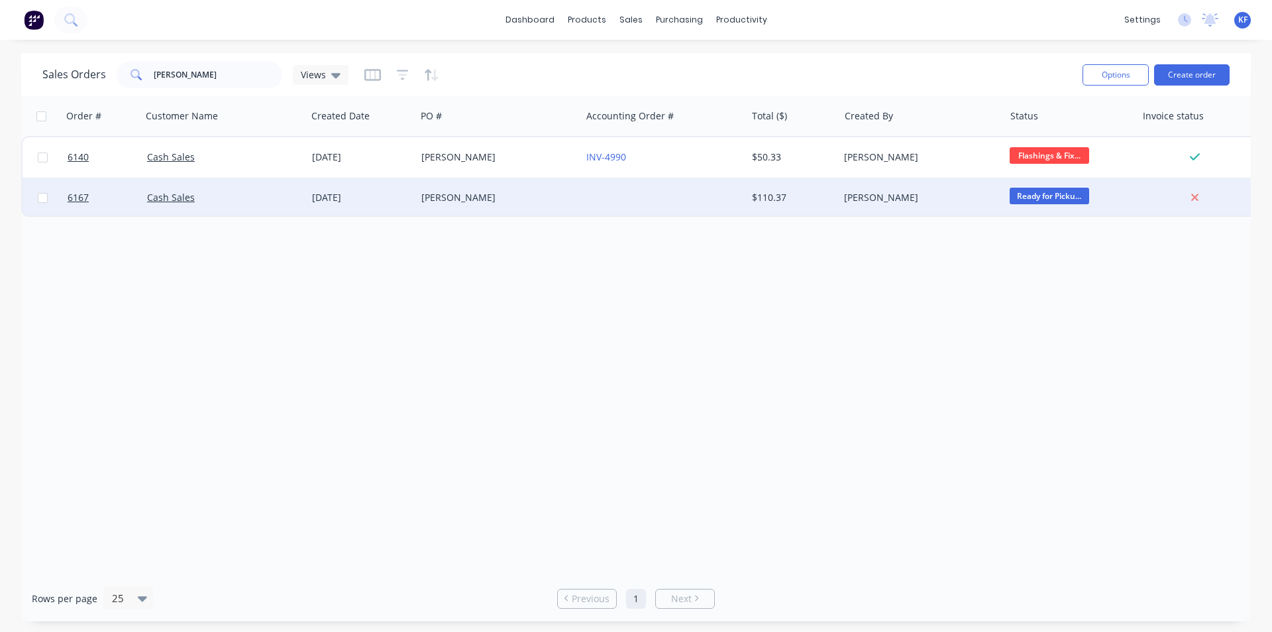
click at [734, 203] on div at bounding box center [663, 198] width 165 height 40
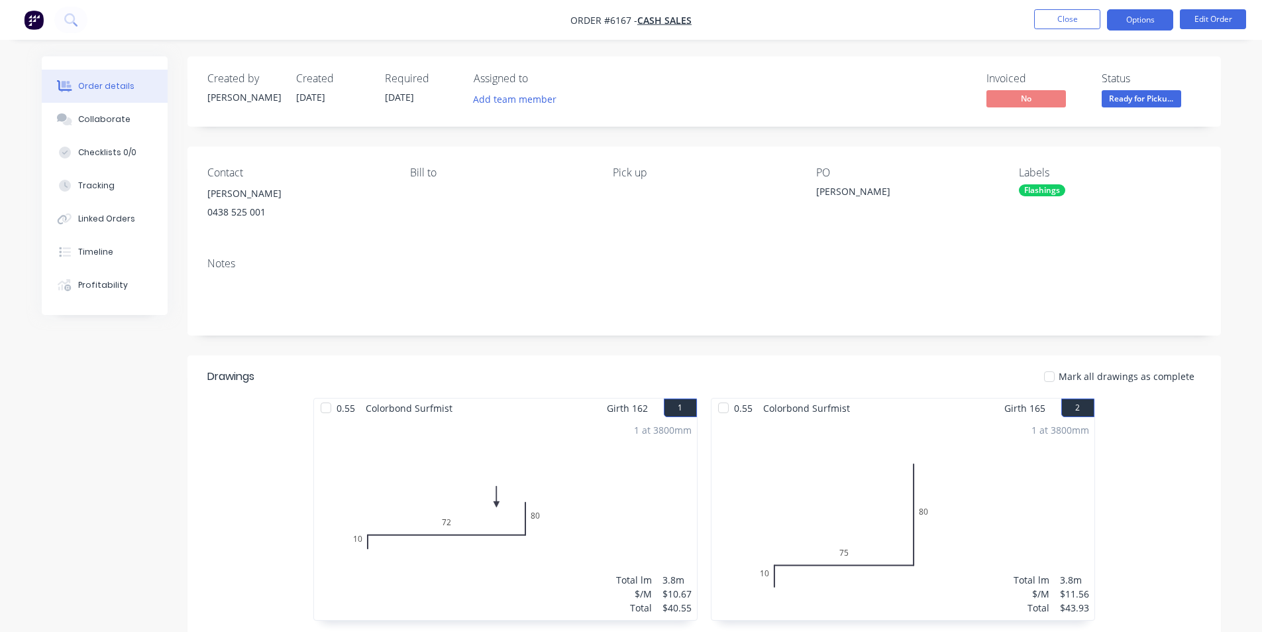
click at [1144, 28] on button "Options" at bounding box center [1140, 19] width 66 height 21
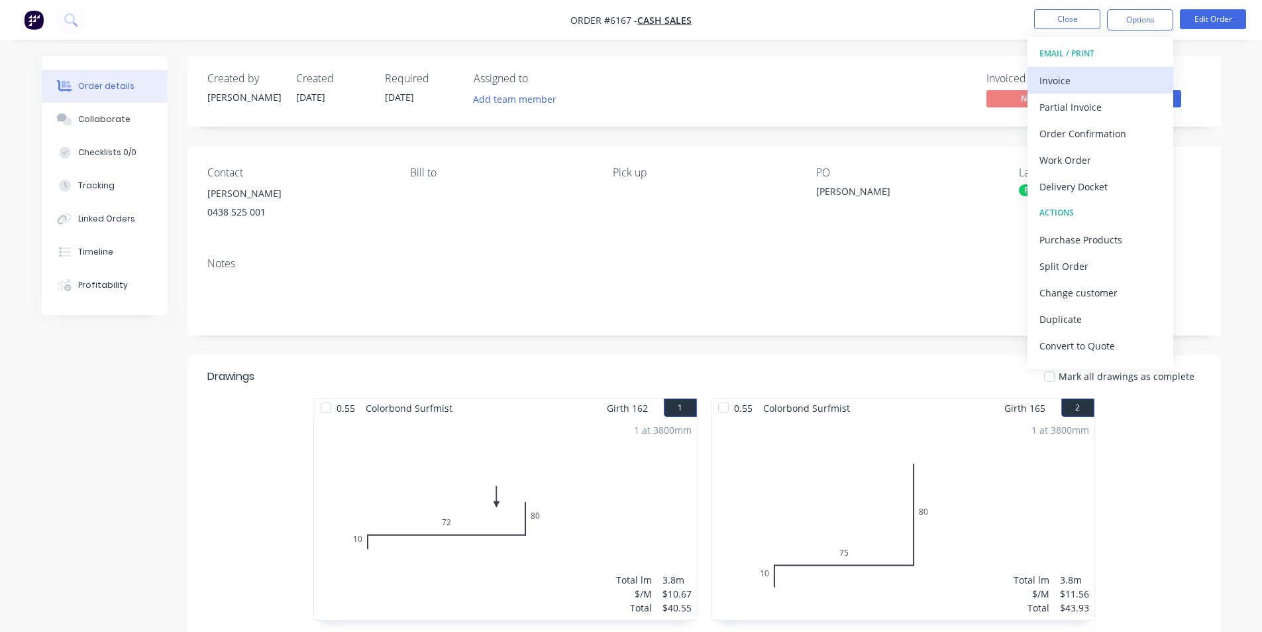
click at [1078, 80] on div "Invoice" at bounding box center [1101, 80] width 122 height 19
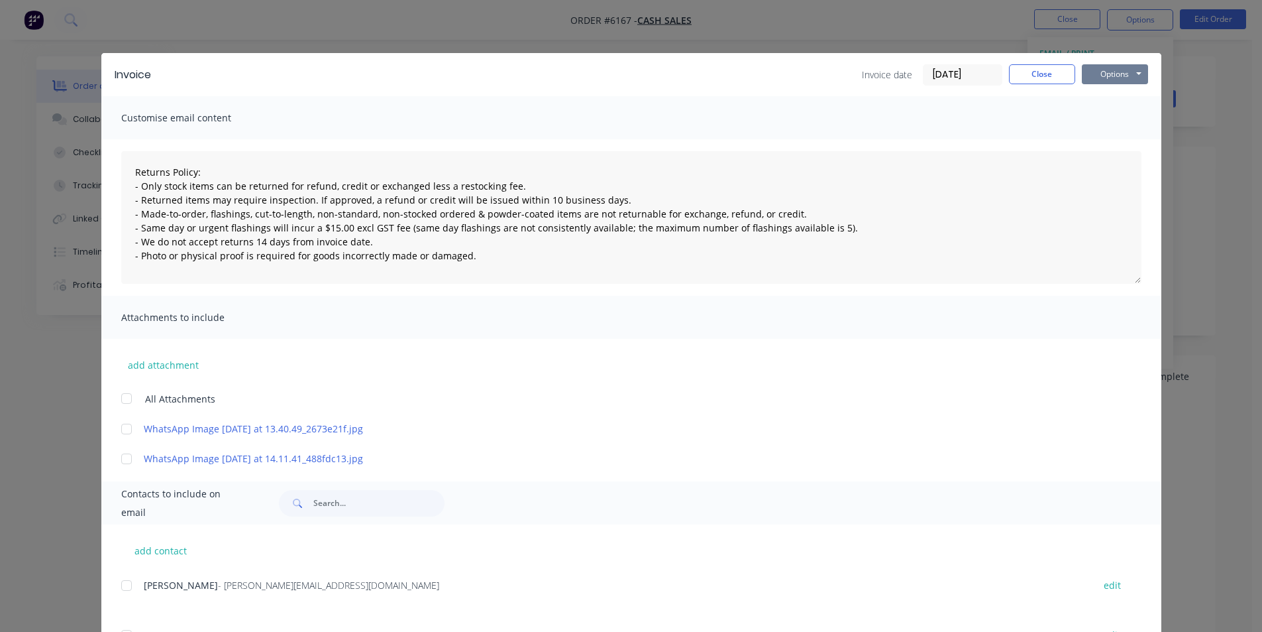
click at [1121, 71] on button "Options" at bounding box center [1115, 74] width 66 height 20
click at [1109, 119] on button "Print" at bounding box center [1124, 120] width 85 height 22
type textarea "Returns Policy: - Only stock items can be returned for refund, credit or exchan…"
click at [1060, 68] on button "Close" at bounding box center [1042, 74] width 66 height 20
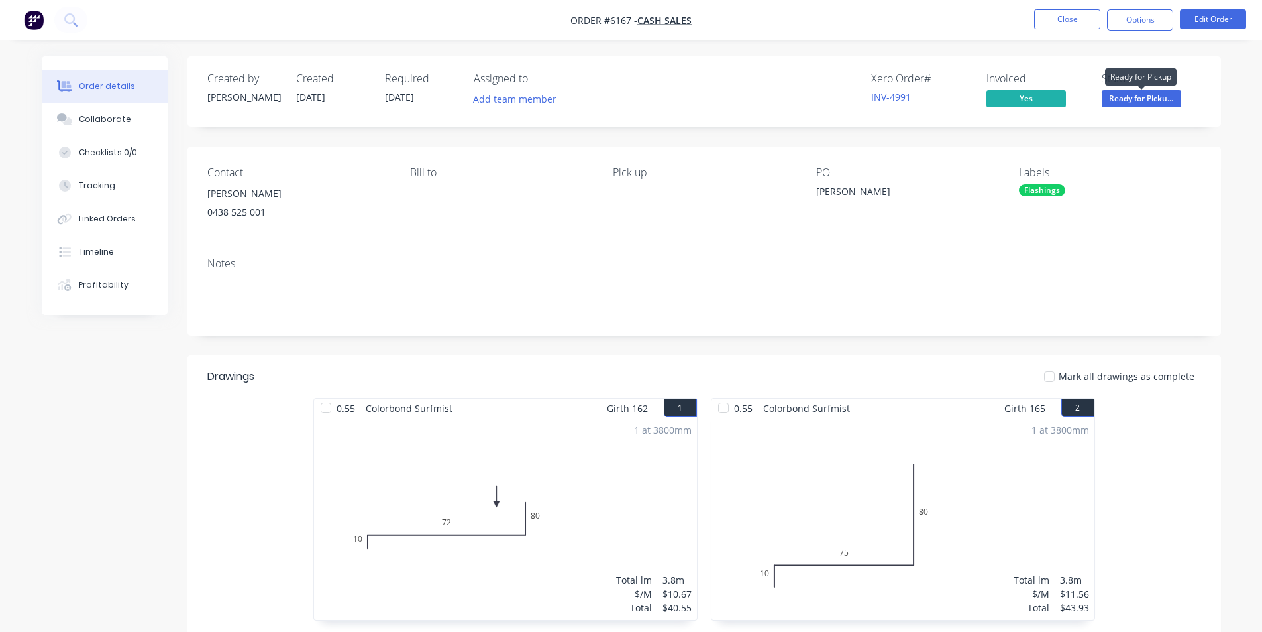
click at [1153, 96] on span "Ready for Picku..." at bounding box center [1142, 98] width 80 height 17
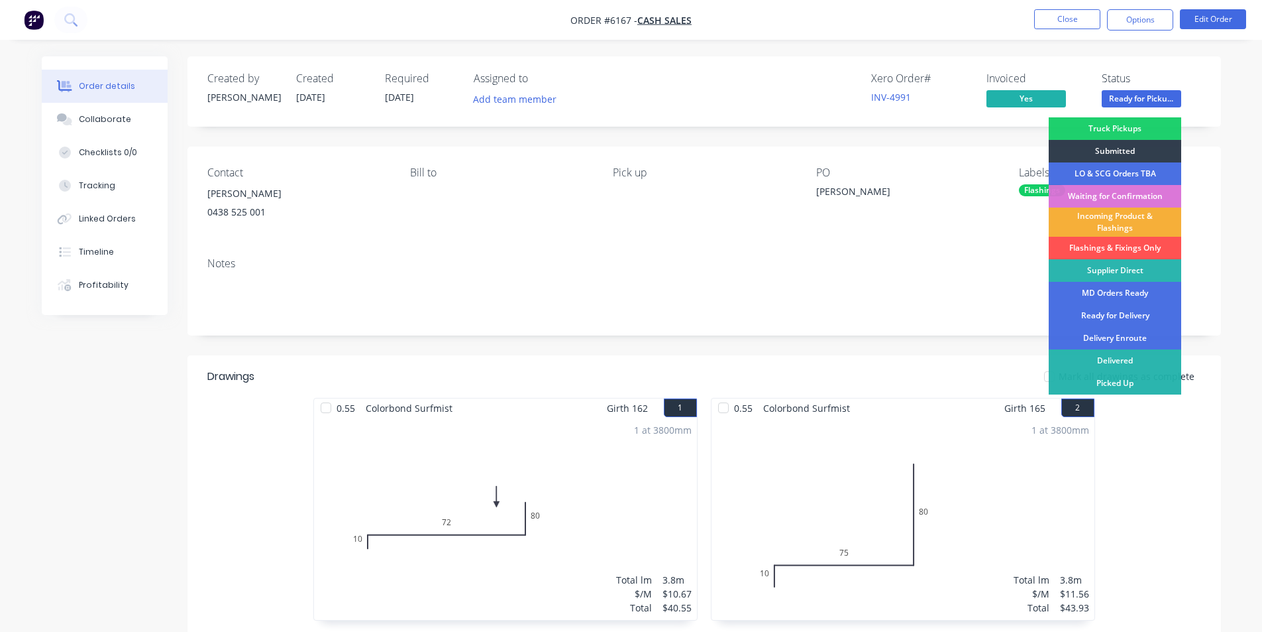
click at [1143, 380] on div "Picked Up" at bounding box center [1115, 383] width 133 height 23
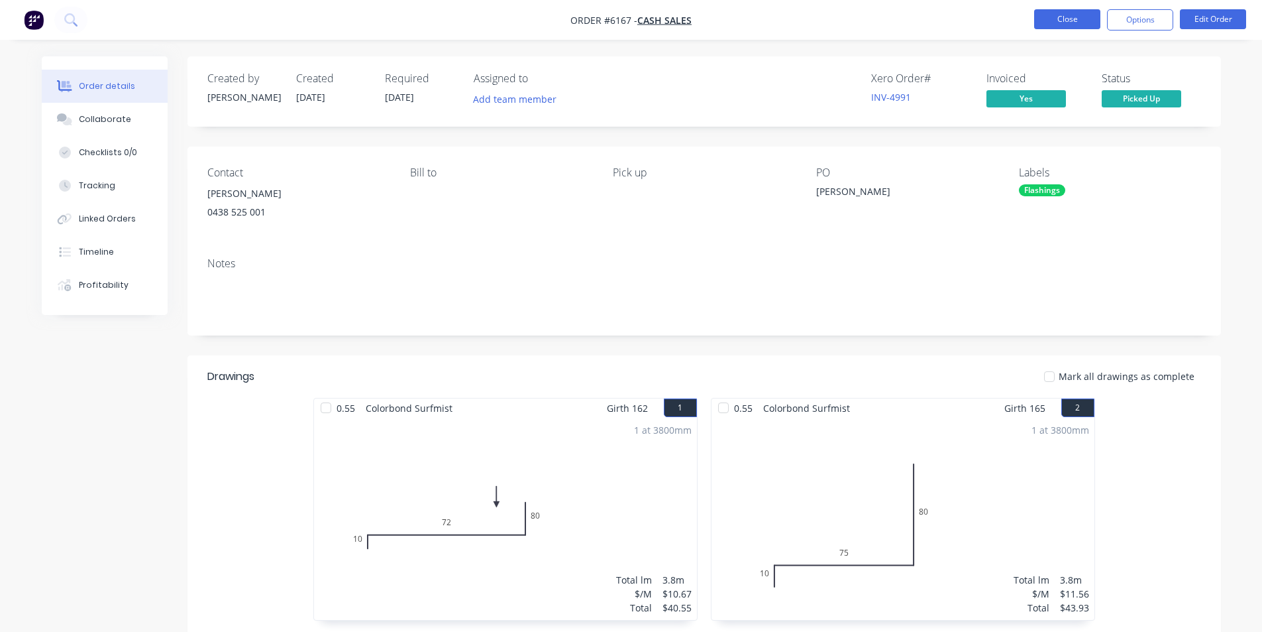
click at [1071, 23] on button "Close" at bounding box center [1068, 19] width 66 height 20
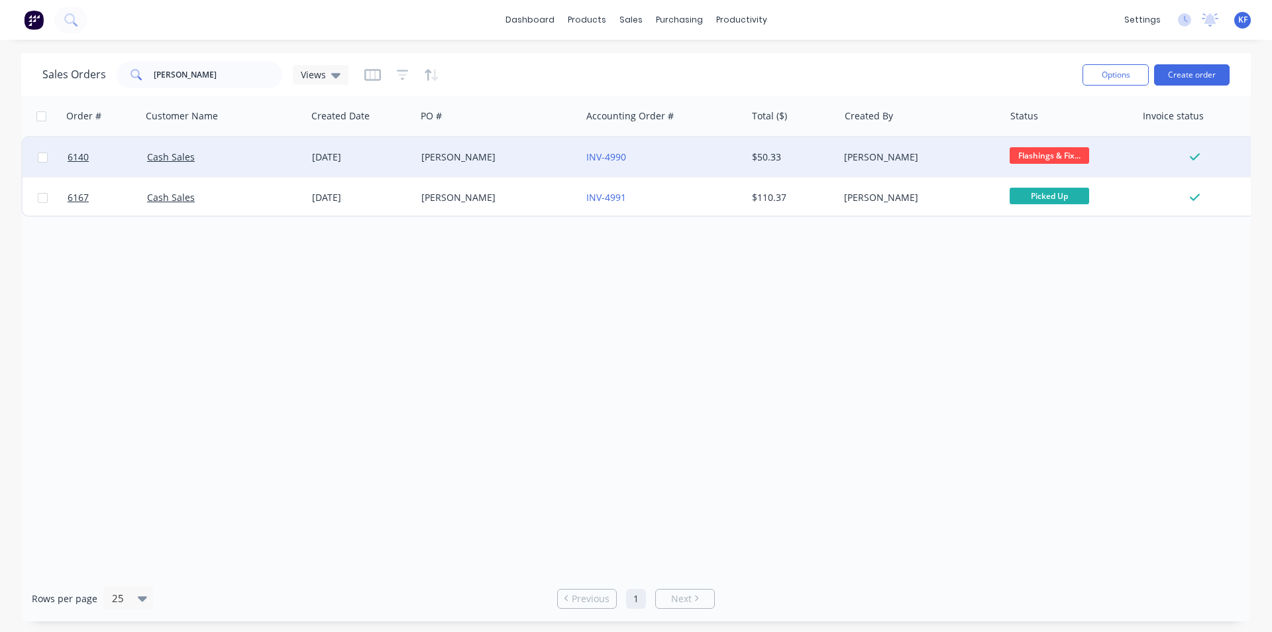
click at [1019, 154] on span "Flashings & Fix..." at bounding box center [1050, 155] width 80 height 17
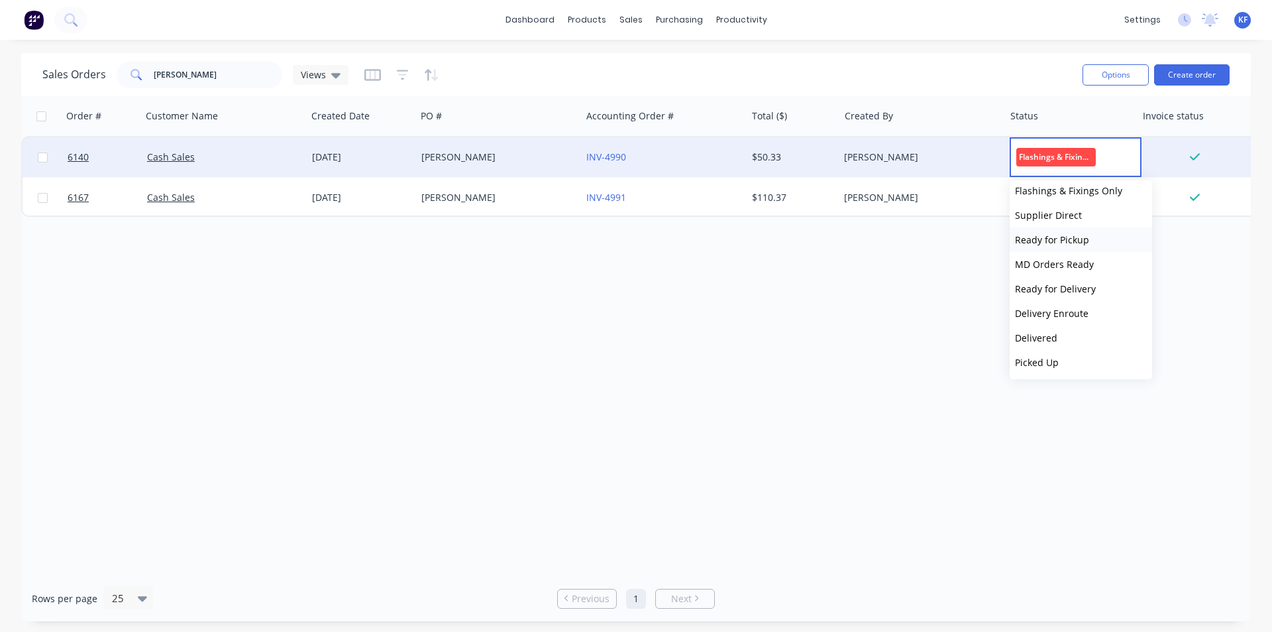
scroll to position [131, 0]
click at [1067, 359] on button "Picked Up" at bounding box center [1081, 361] width 142 height 25
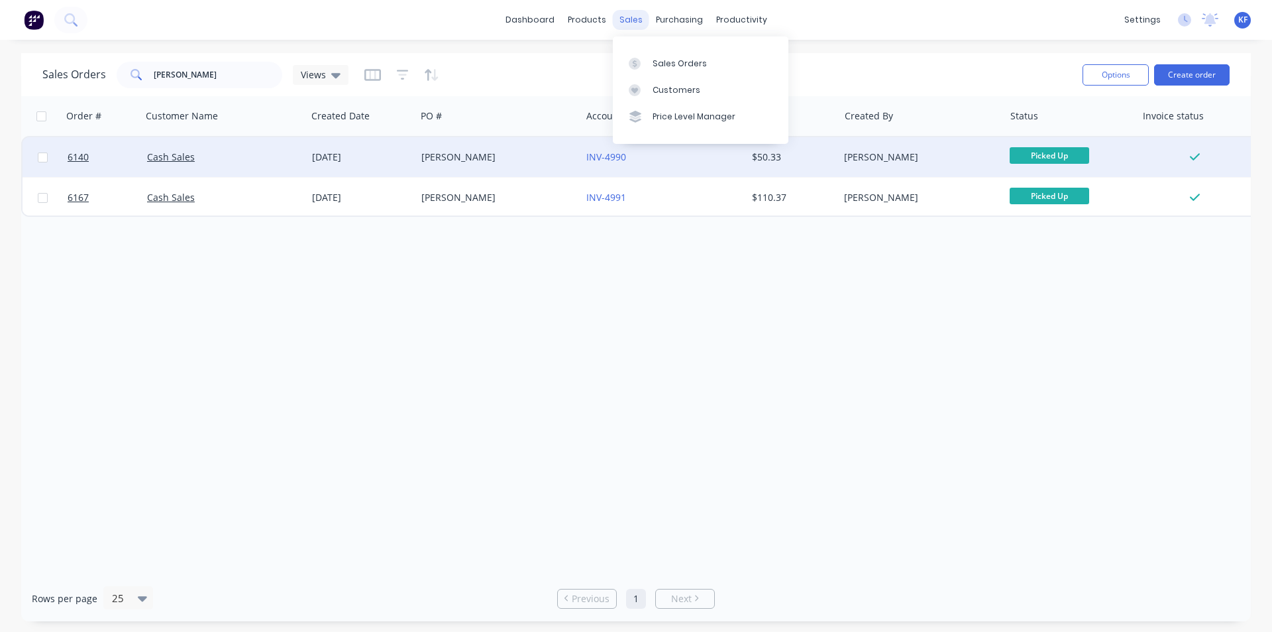
click at [632, 19] on div "sales" at bounding box center [631, 20] width 36 height 20
click at [636, 25] on div "sales" at bounding box center [631, 20] width 36 height 20
click at [651, 58] on link "Sales Orders" at bounding box center [701, 63] width 176 height 27
drag, startPoint x: 183, startPoint y: 78, endPoint x: 0, endPoint y: 56, distance: 184.3
click at [68, 66] on div "Sales Orders davis Views" at bounding box center [195, 75] width 306 height 27
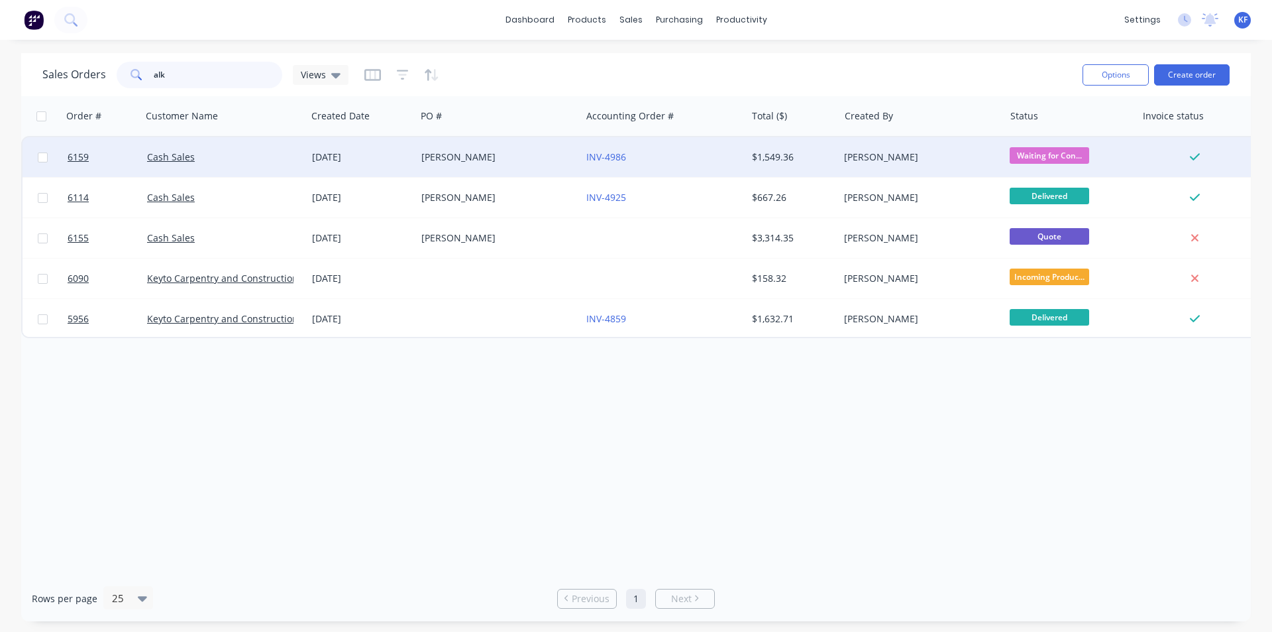
type input "alk"
click at [538, 158] on div "Ali Alkatari" at bounding box center [494, 156] width 147 height 13
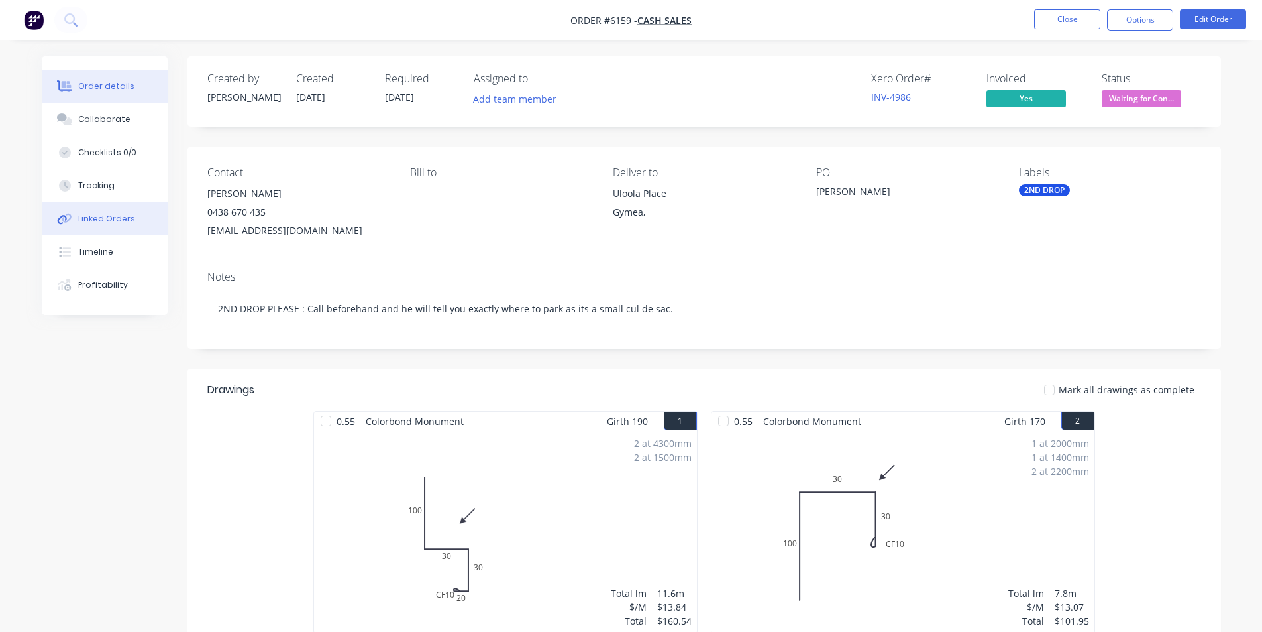
click at [79, 223] on div "Linked Orders" at bounding box center [106, 219] width 57 height 12
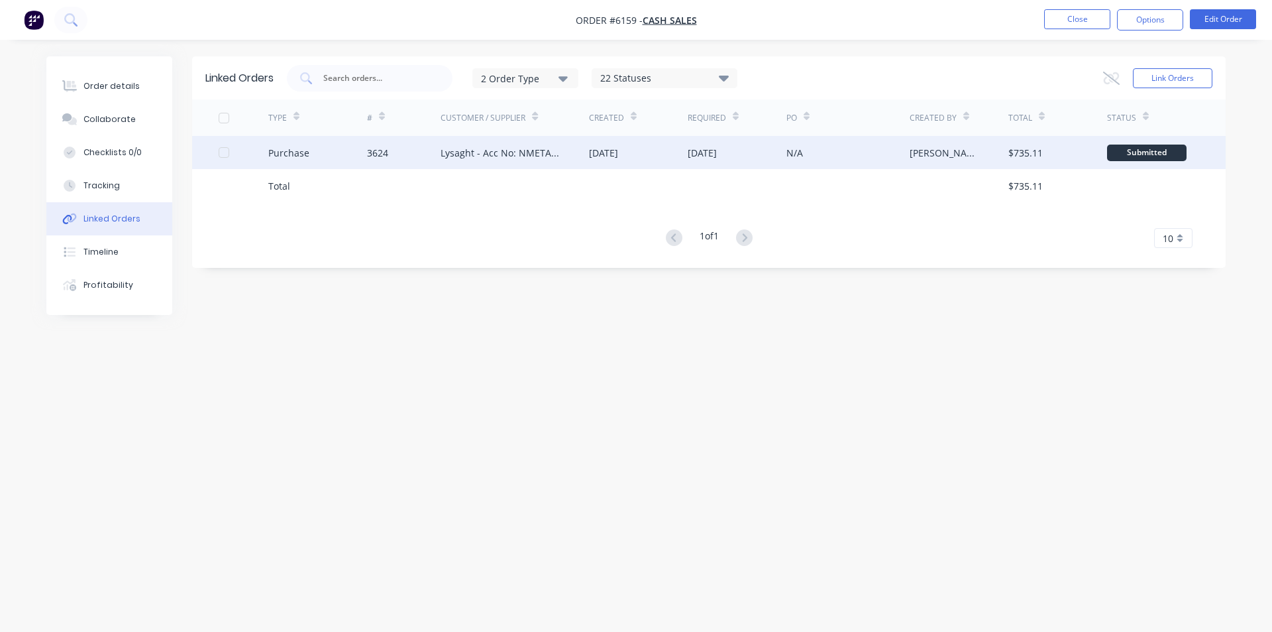
click at [425, 153] on div "3624" at bounding box center [404, 152] width 74 height 33
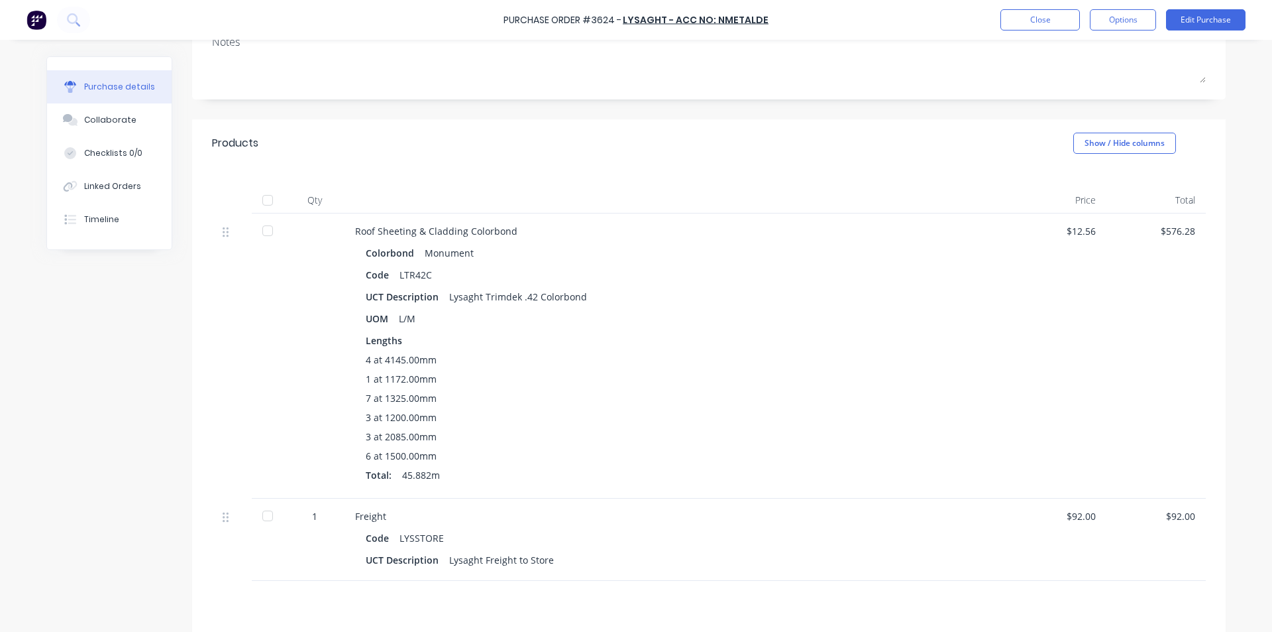
scroll to position [327, 0]
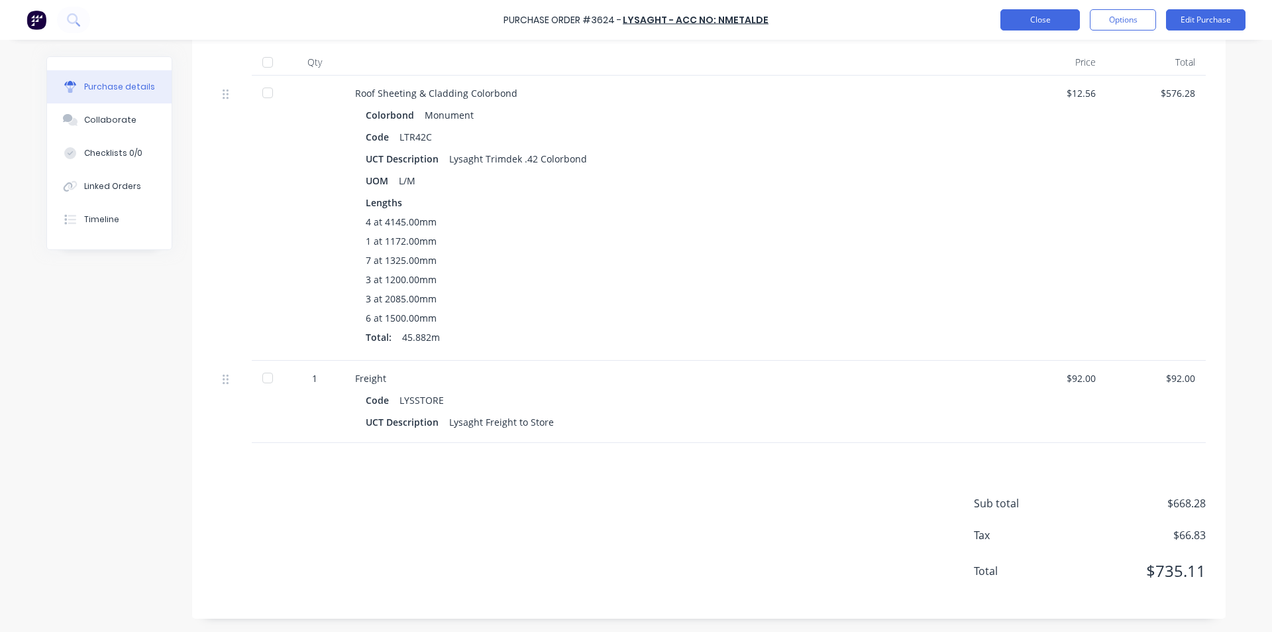
click at [1044, 23] on button "Close" at bounding box center [1041, 19] width 80 height 21
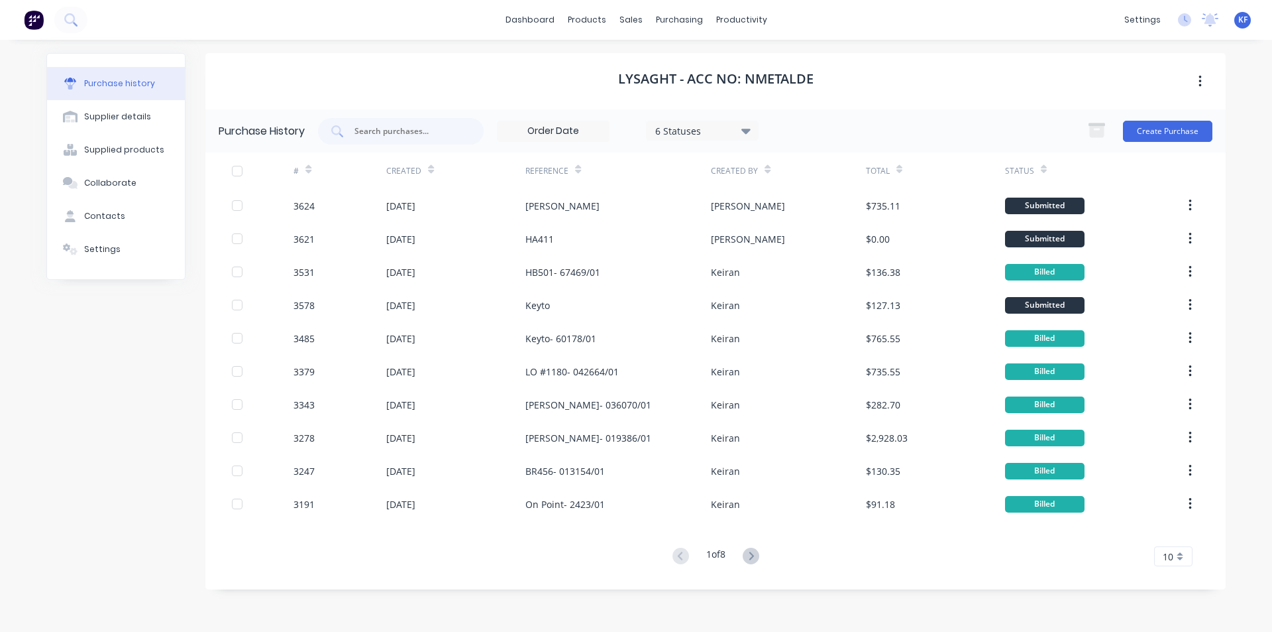
click at [117, 80] on div "Purchase history" at bounding box center [119, 84] width 71 height 12
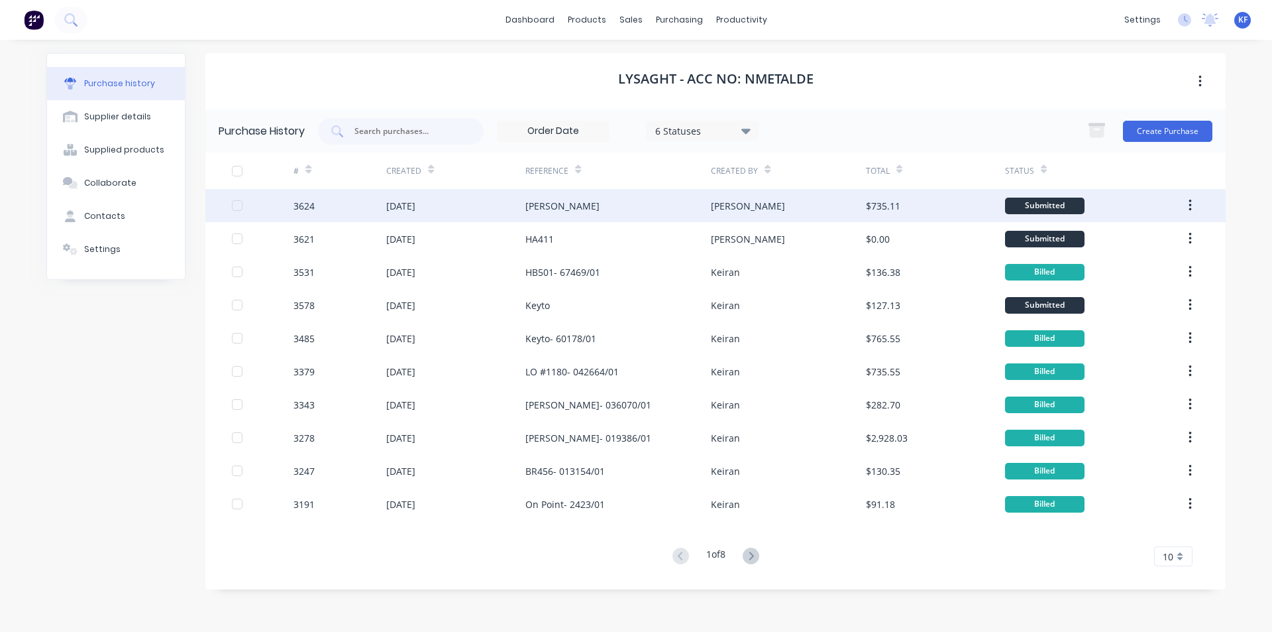
click at [532, 205] on div "Ali Alkatari" at bounding box center [563, 206] width 74 height 14
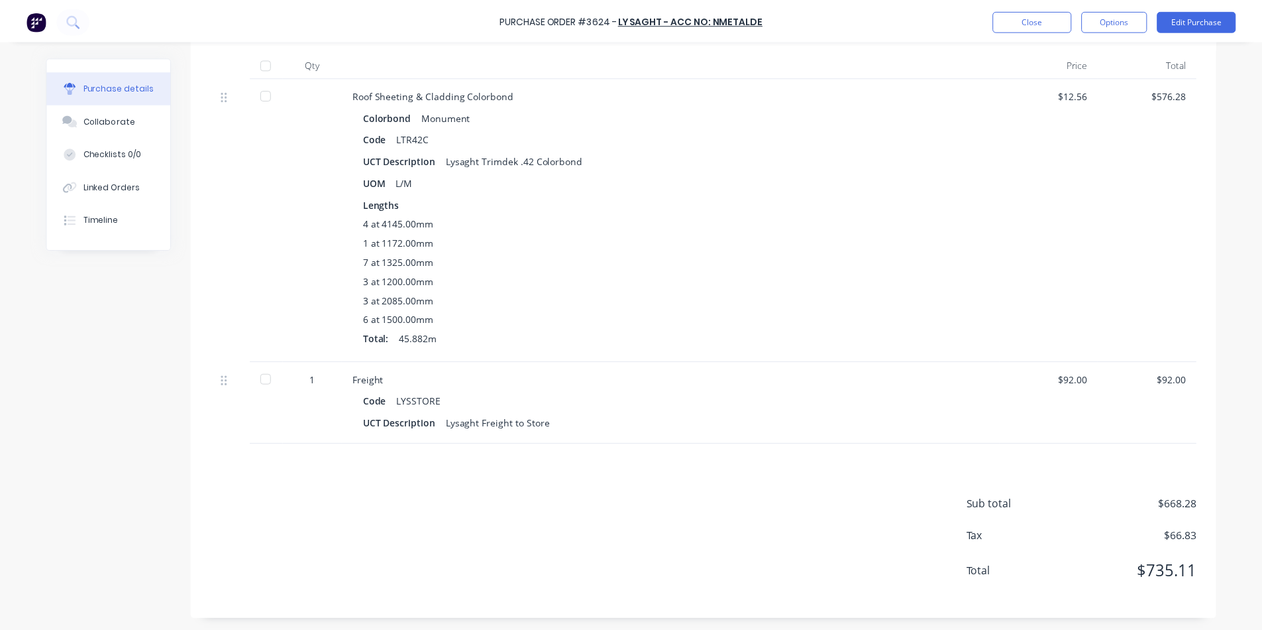
scroll to position [327, 0]
click at [1123, 21] on button "Options" at bounding box center [1123, 19] width 66 height 21
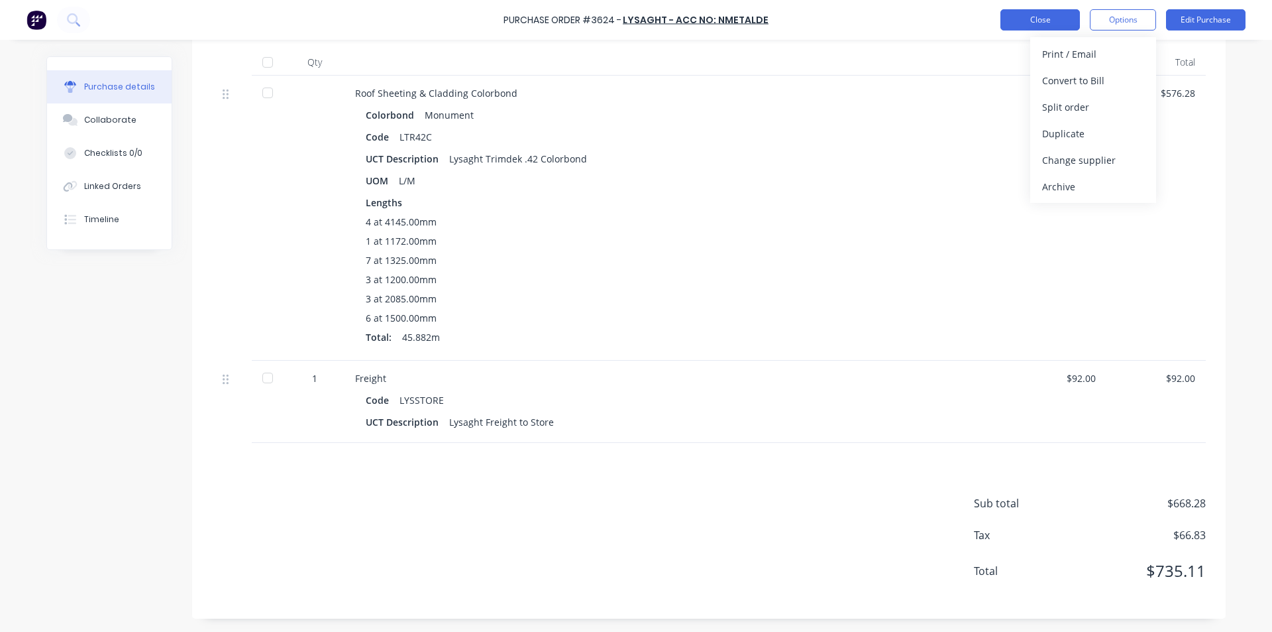
click at [1029, 19] on button "Close" at bounding box center [1041, 19] width 80 height 21
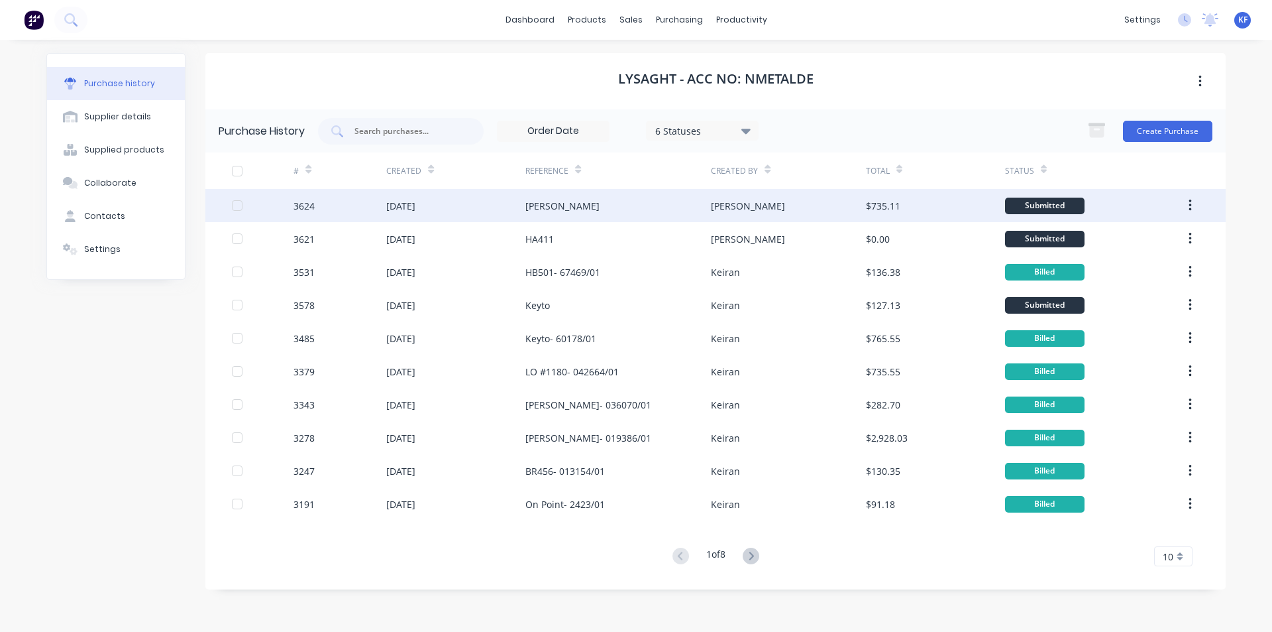
click at [567, 204] on div "Ali Alkatari" at bounding box center [563, 206] width 74 height 14
type textarea "x"
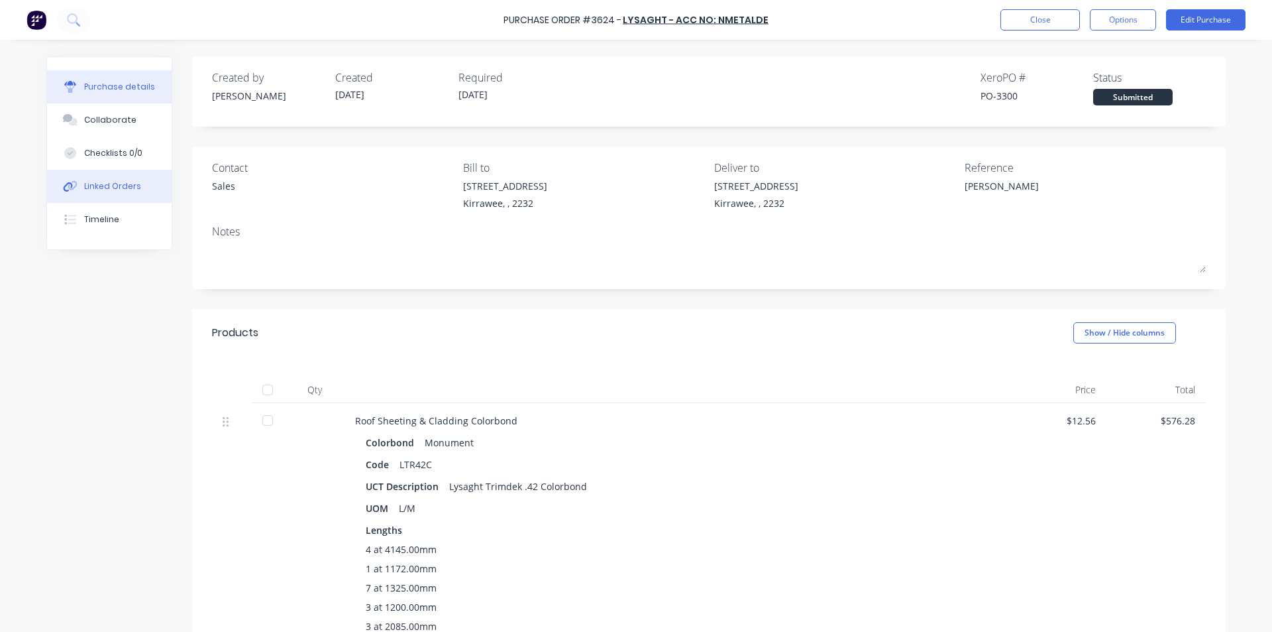
click at [127, 182] on div "Linked Orders" at bounding box center [112, 186] width 57 height 12
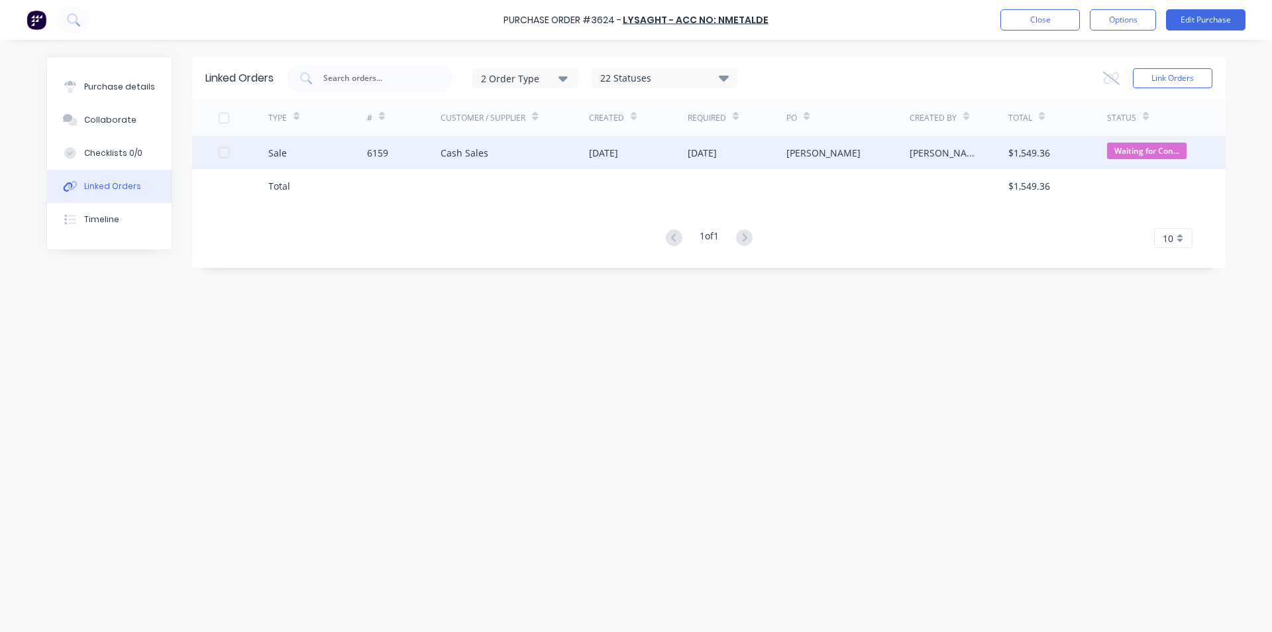
click at [527, 154] on div "Cash Sales" at bounding box center [515, 152] width 148 height 33
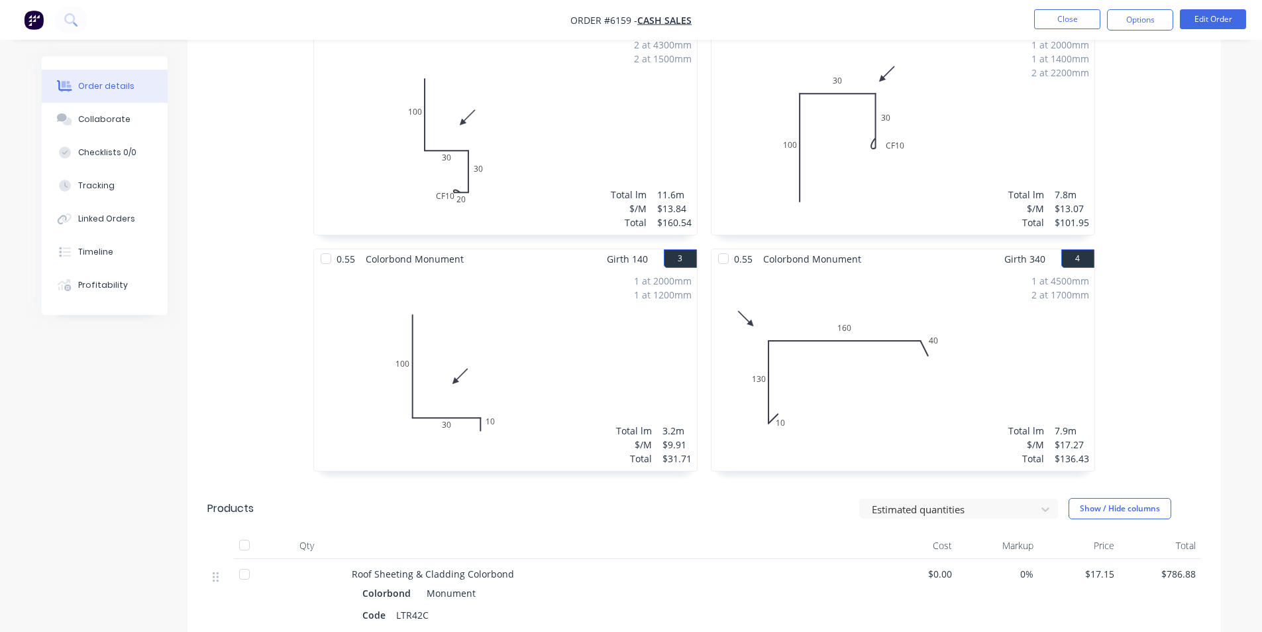
scroll to position [398, 0]
click at [1065, 9] on nav "Order #6159 - Cash Sales Close Options Edit Order" at bounding box center [631, 20] width 1262 height 40
click at [1054, 21] on button "Close" at bounding box center [1068, 19] width 66 height 20
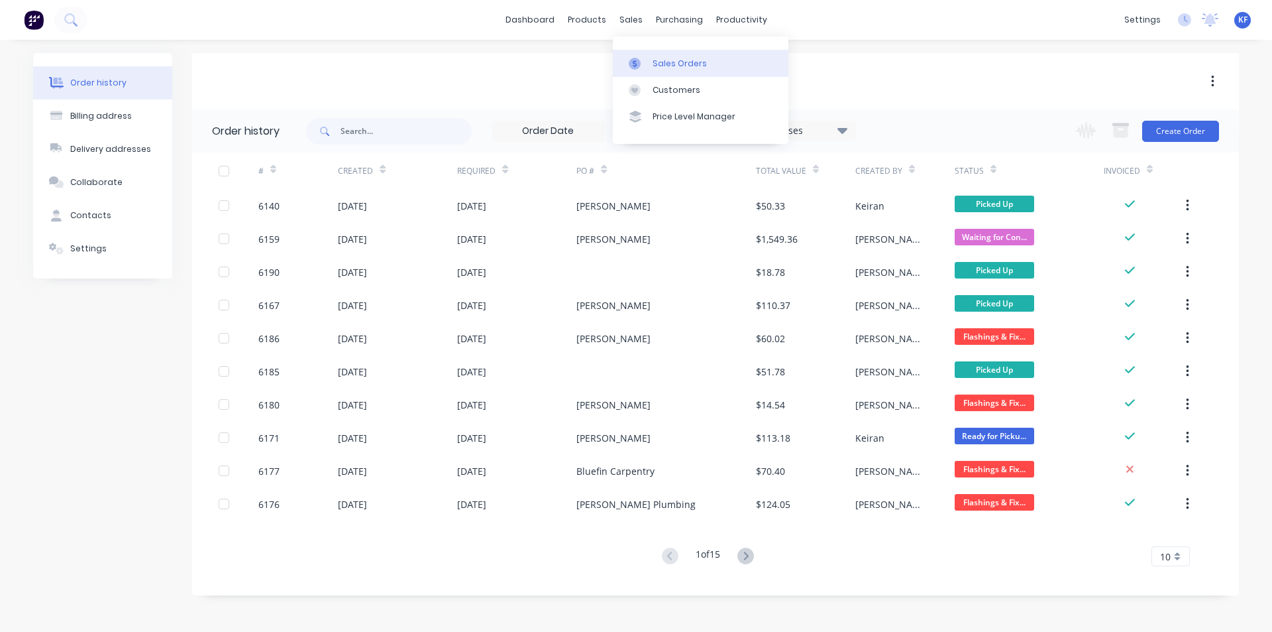
click at [651, 72] on link "Sales Orders" at bounding box center [701, 63] width 176 height 27
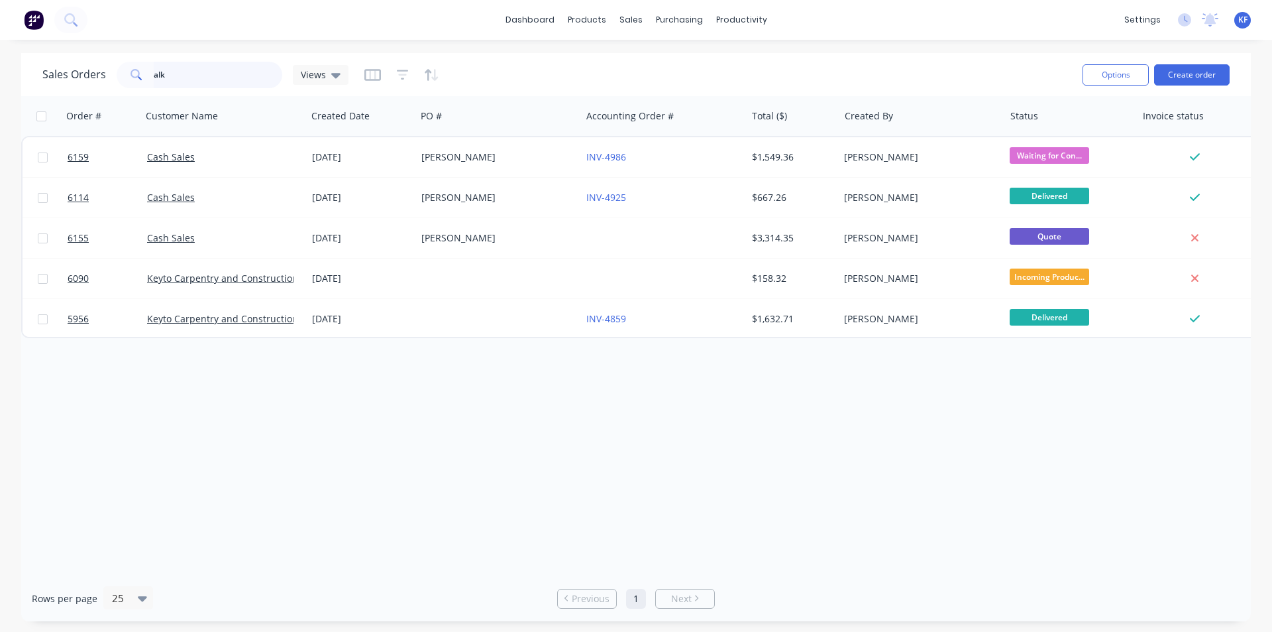
click at [213, 76] on input "alk" at bounding box center [218, 75] width 129 height 27
drag, startPoint x: 213, startPoint y: 76, endPoint x: 182, endPoint y: 70, distance: 30.9
click at [182, 70] on input "alk" at bounding box center [218, 75] width 129 height 27
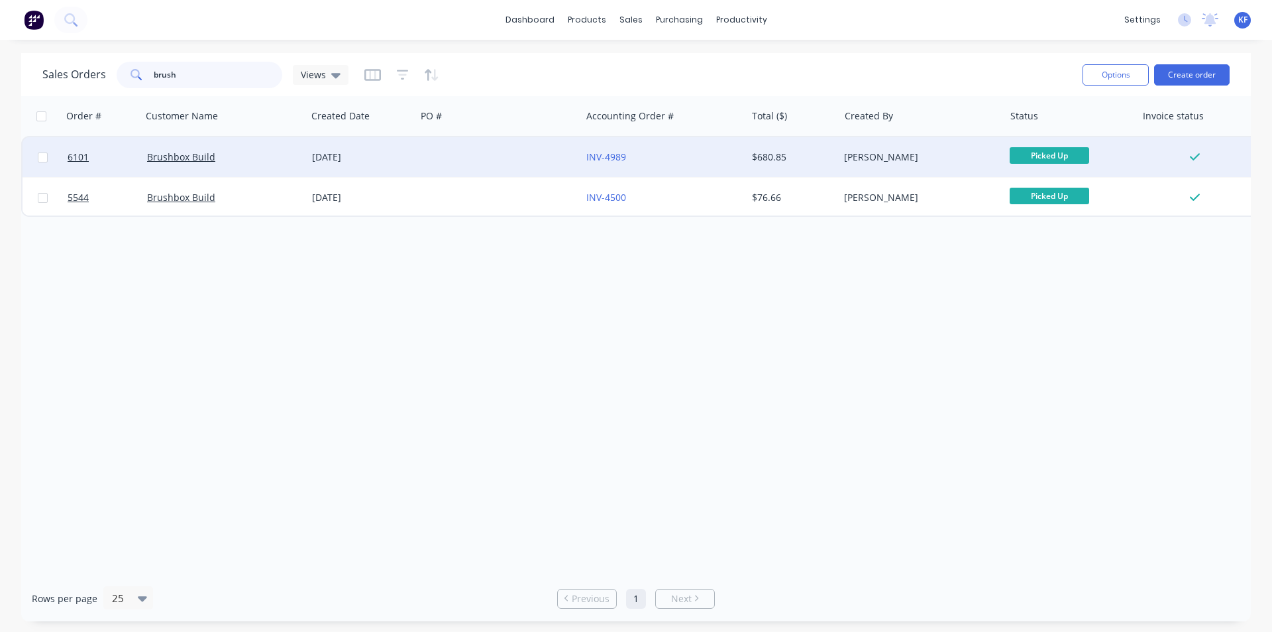
type input "brush"
click at [540, 144] on div at bounding box center [498, 157] width 165 height 40
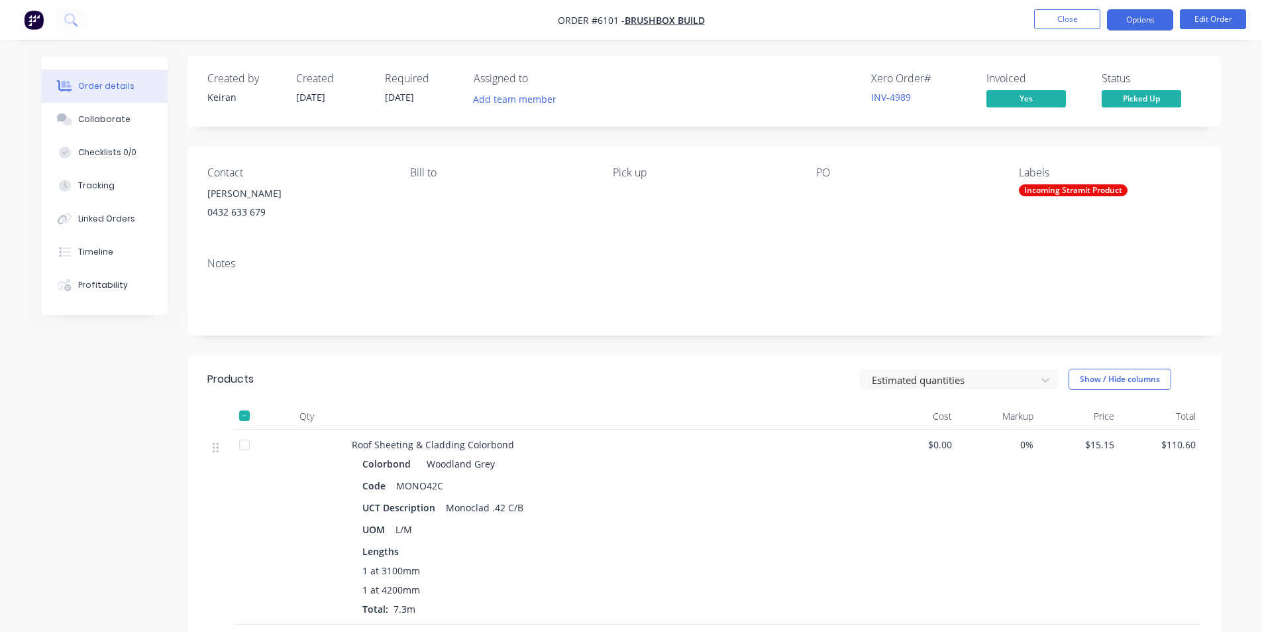
click at [1137, 20] on button "Options" at bounding box center [1140, 19] width 66 height 21
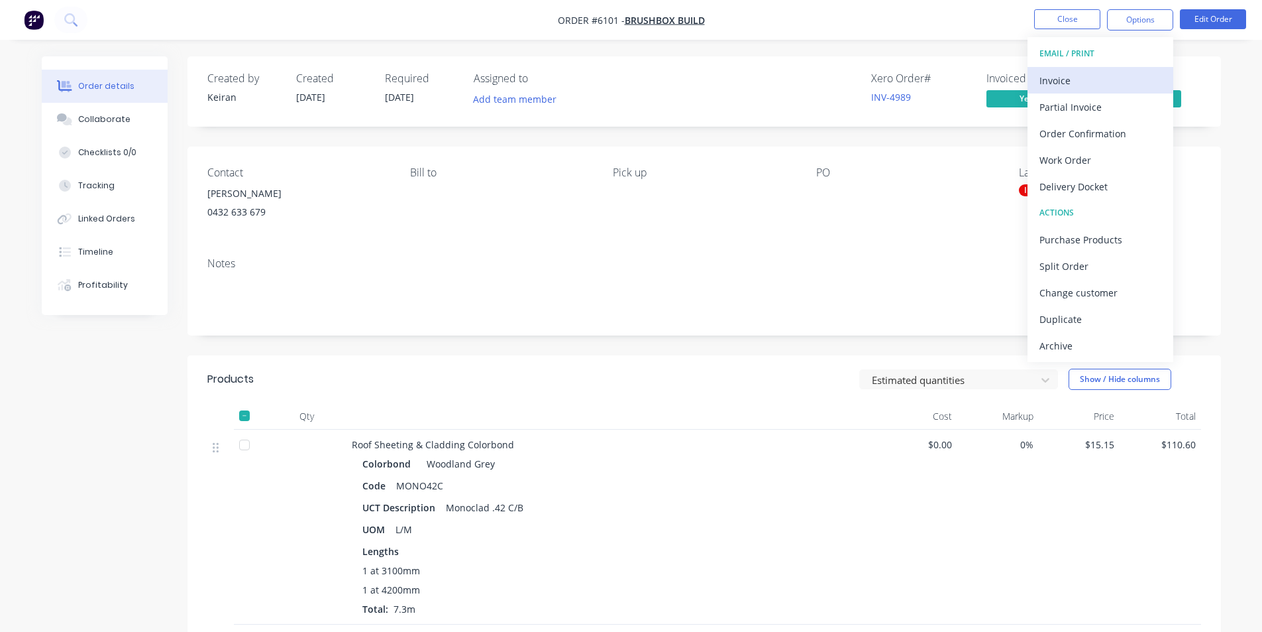
click at [1110, 77] on div "Invoice" at bounding box center [1101, 80] width 122 height 19
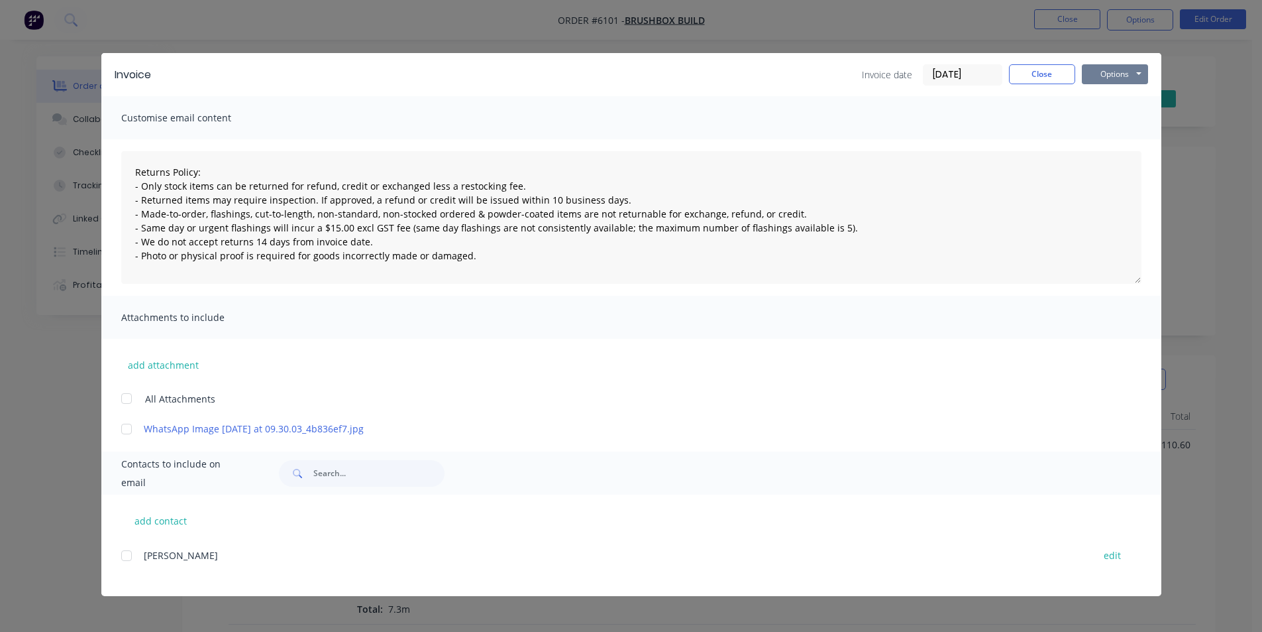
click at [1112, 80] on button "Options" at bounding box center [1115, 74] width 66 height 20
click at [1118, 115] on button "Print" at bounding box center [1124, 120] width 85 height 22
type textarea "Returns Policy: - Only stock items can be returned for refund, credit or exchan…"
click at [1046, 84] on button "Close" at bounding box center [1042, 74] width 66 height 20
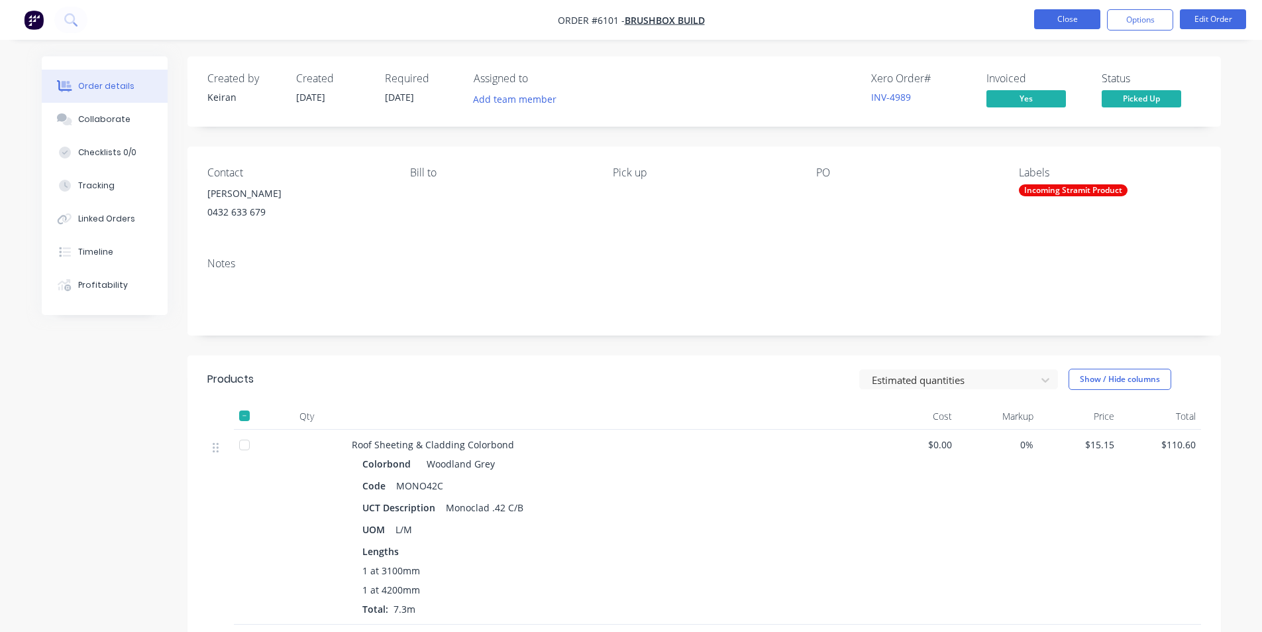
click at [1072, 27] on button "Close" at bounding box center [1068, 19] width 66 height 20
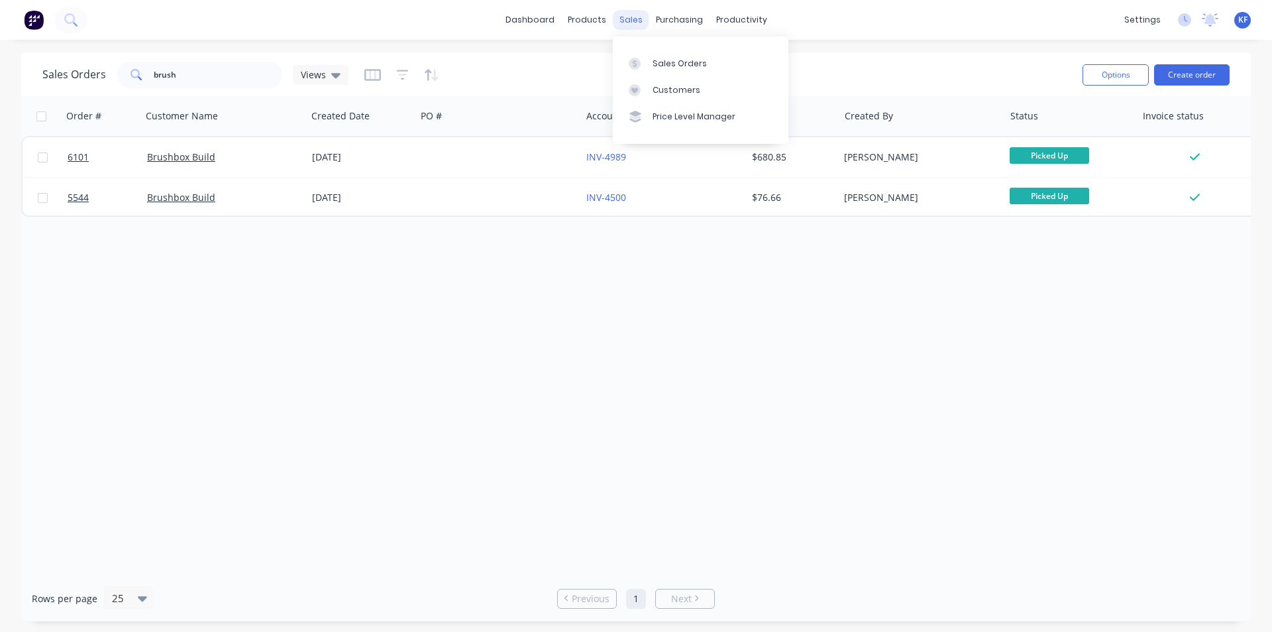
click at [624, 23] on div "sales" at bounding box center [631, 20] width 36 height 20
click at [655, 53] on link "Sales Orders" at bounding box center [701, 63] width 176 height 27
click at [649, 54] on link "Sales Orders" at bounding box center [701, 63] width 176 height 27
drag, startPoint x: 158, startPoint y: 76, endPoint x: 129, endPoint y: 72, distance: 28.8
click at [138, 73] on div "brush" at bounding box center [200, 75] width 166 height 27
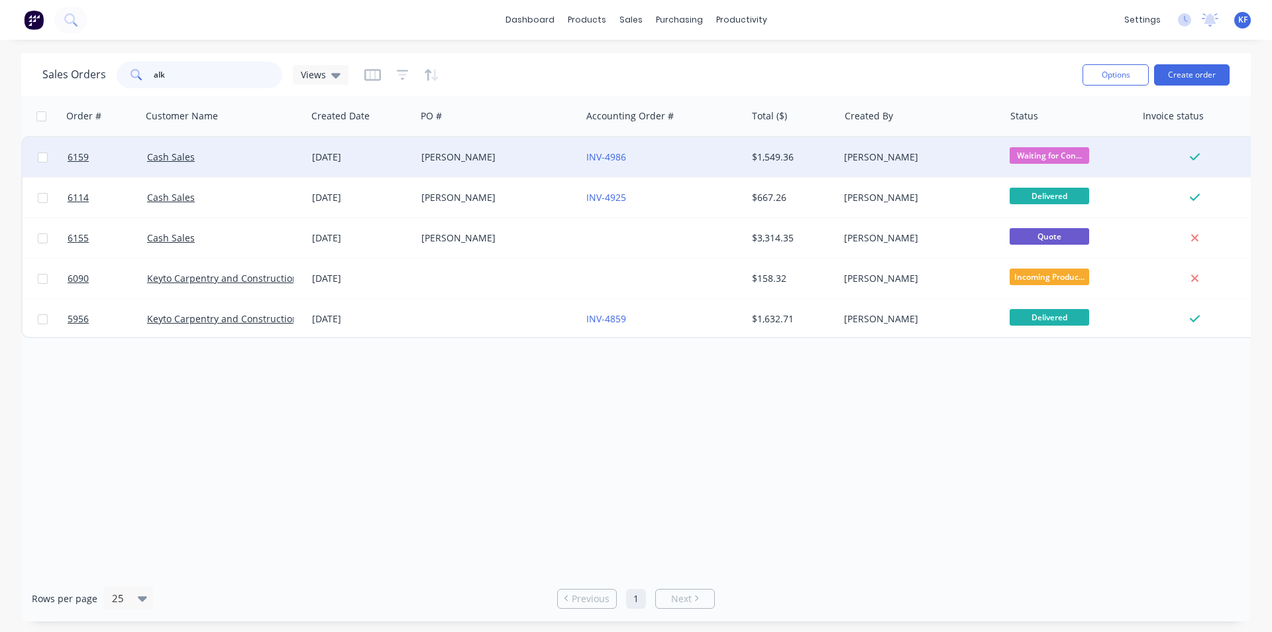
type input "alk"
click at [529, 161] on div "Ali Alkatari" at bounding box center [494, 156] width 147 height 13
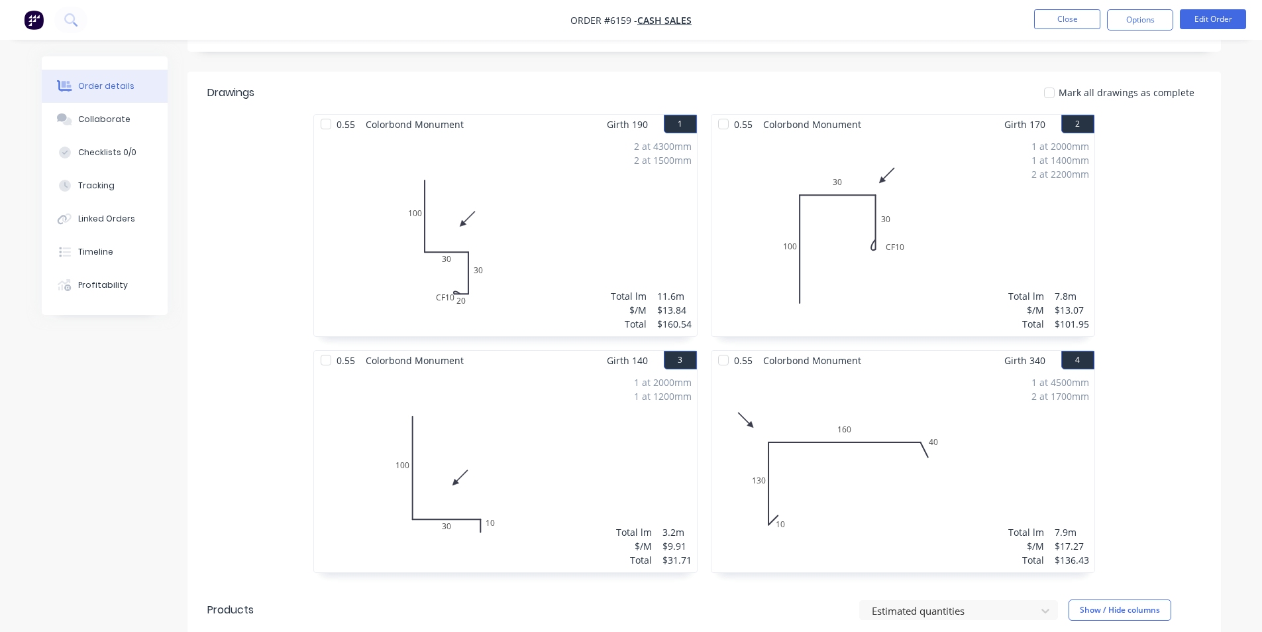
scroll to position [265, 0]
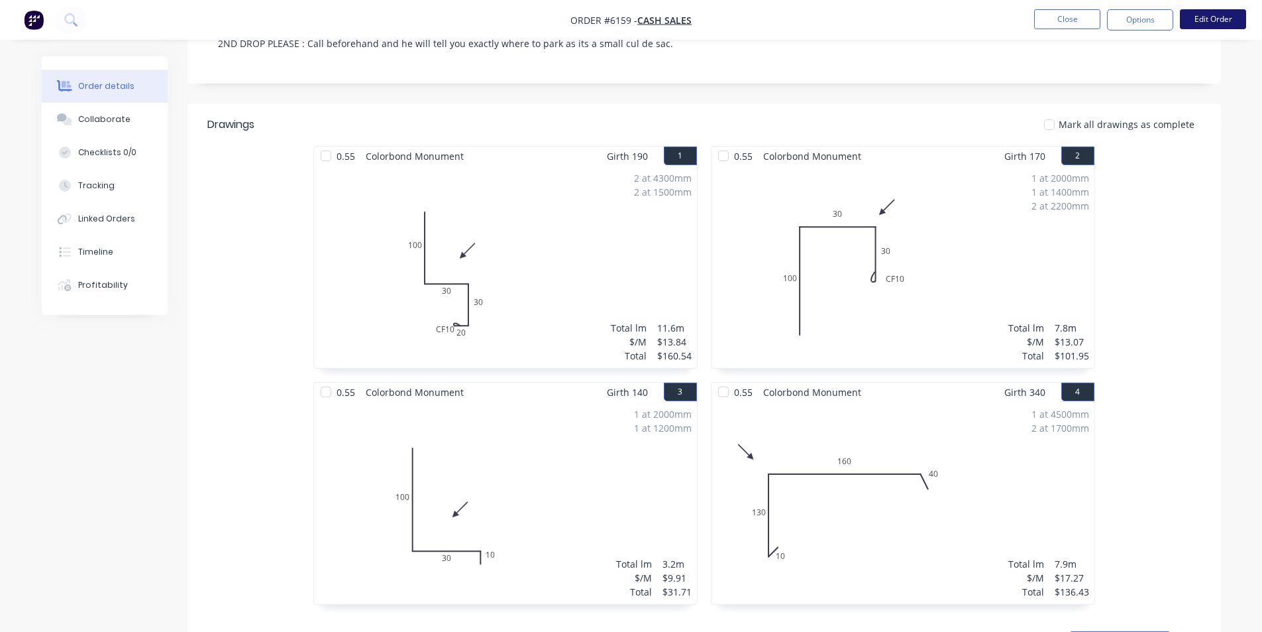
click at [1192, 24] on button "Edit Order" at bounding box center [1213, 19] width 66 height 20
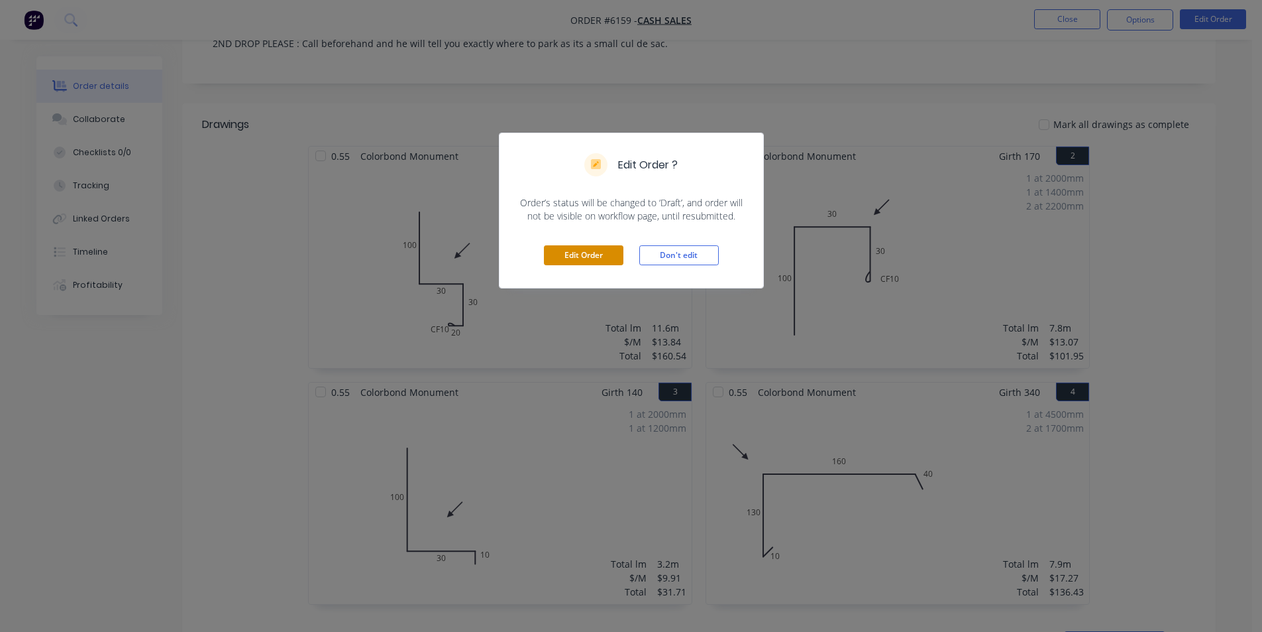
click at [576, 265] on button "Edit Order" at bounding box center [584, 255] width 80 height 20
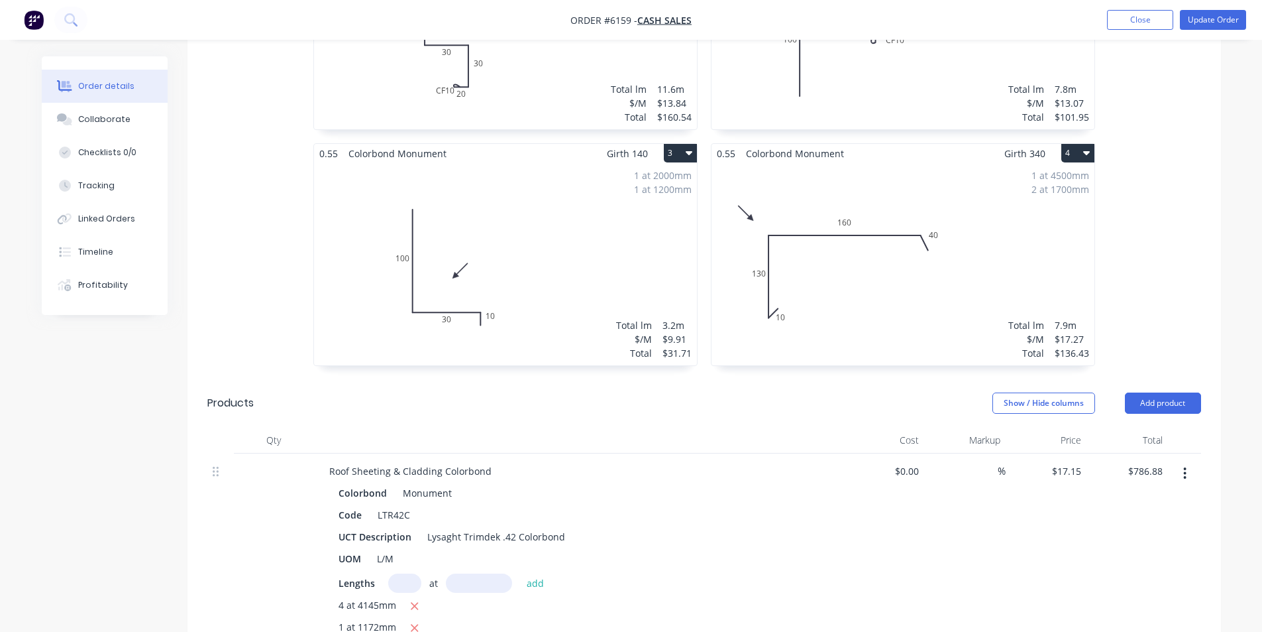
click at [919, 256] on div "1 at 4500mm 2 at 1700mm Total lm $/M Total 7.9m $17.27 $136.43" at bounding box center [903, 264] width 383 height 202
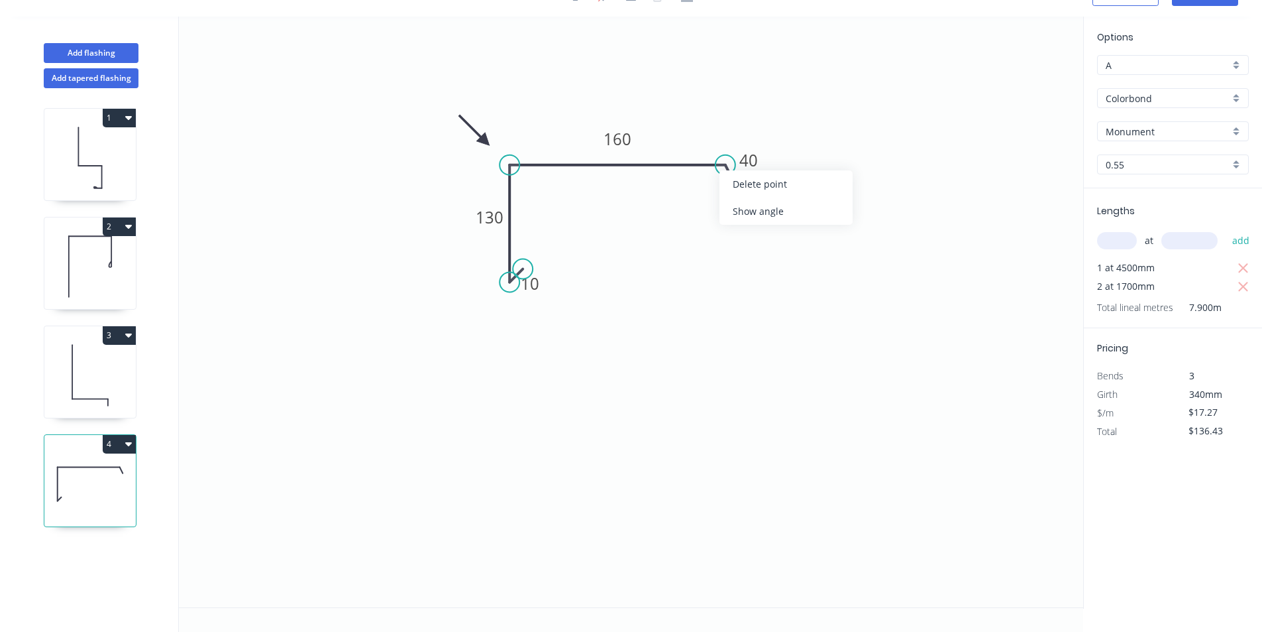
click at [744, 207] on div "Show angle" at bounding box center [786, 210] width 133 height 27
click at [713, 193] on tspan "º" at bounding box center [716, 192] width 6 height 22
click at [823, 307] on icon "0 10 130 160 40 100 º" at bounding box center [631, 312] width 905 height 590
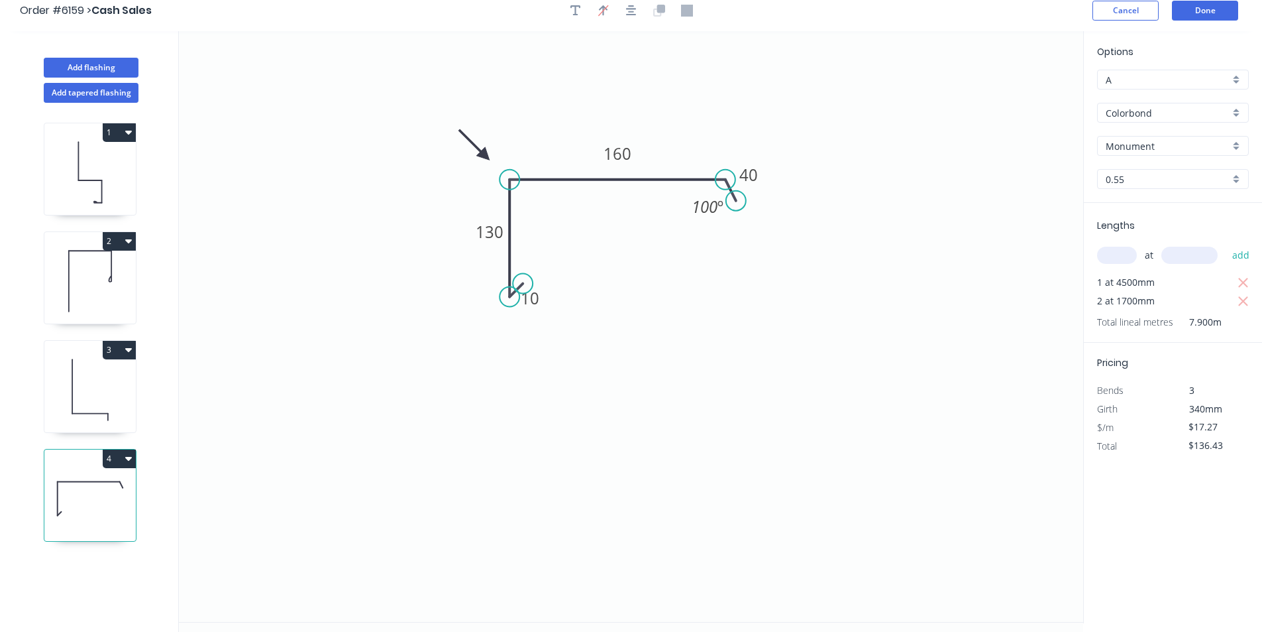
scroll to position [0, 0]
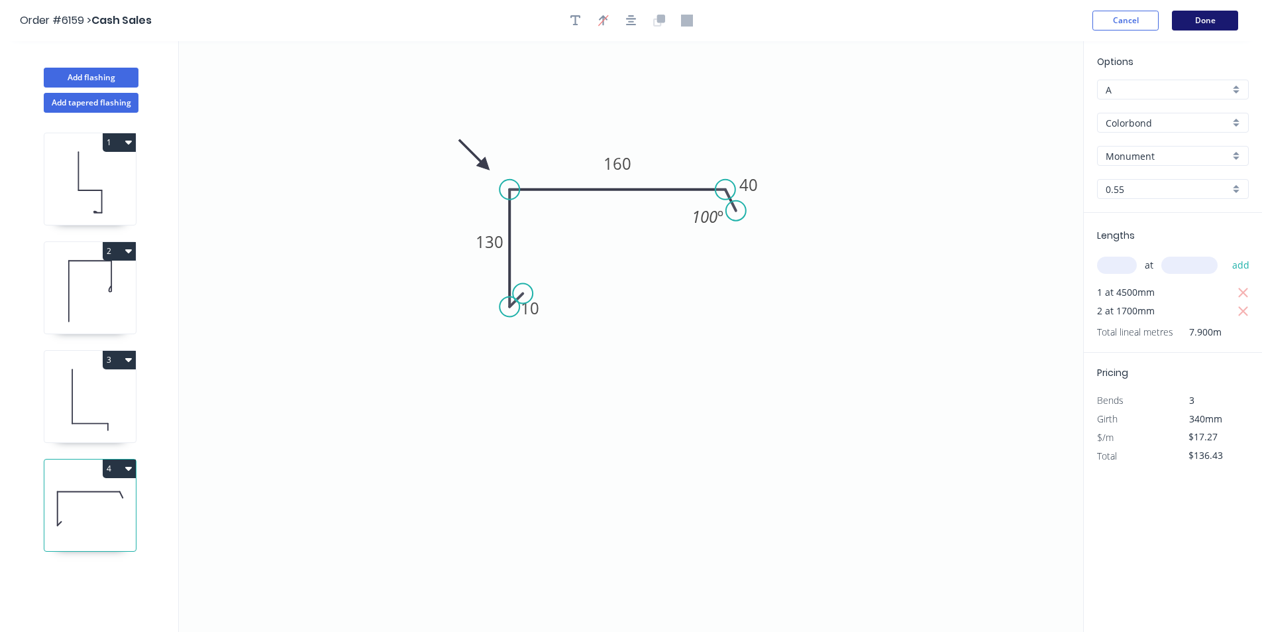
click at [1207, 23] on button "Done" at bounding box center [1205, 21] width 66 height 20
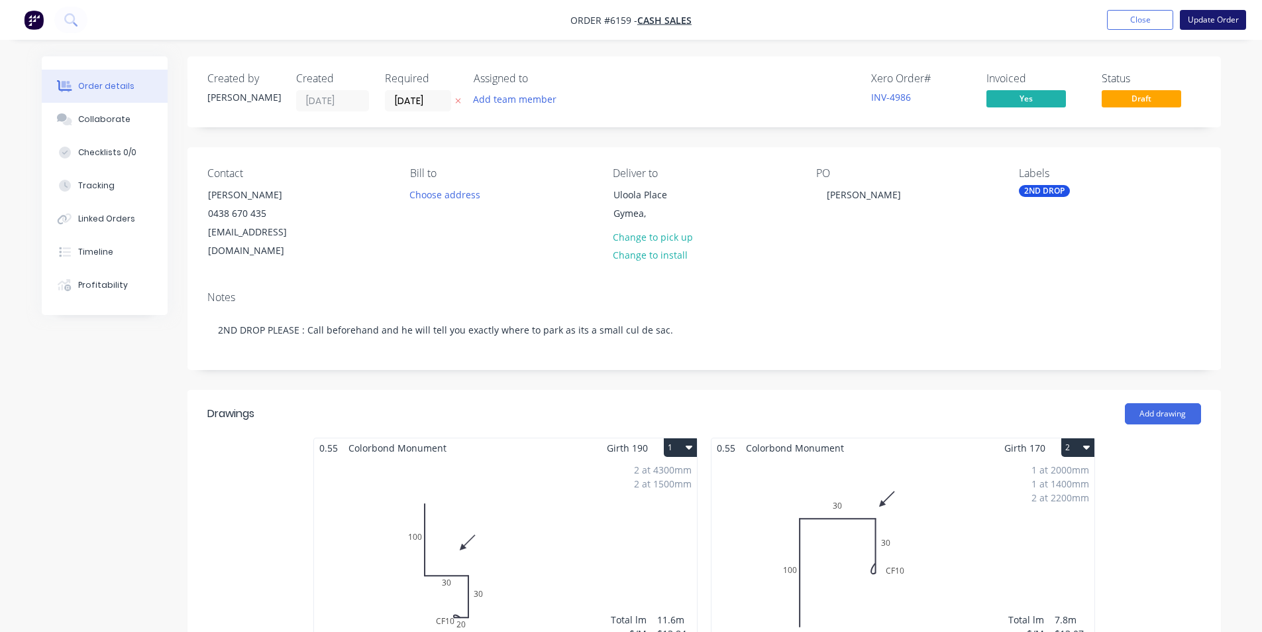
click at [1202, 23] on button "Update Order" at bounding box center [1213, 20] width 66 height 20
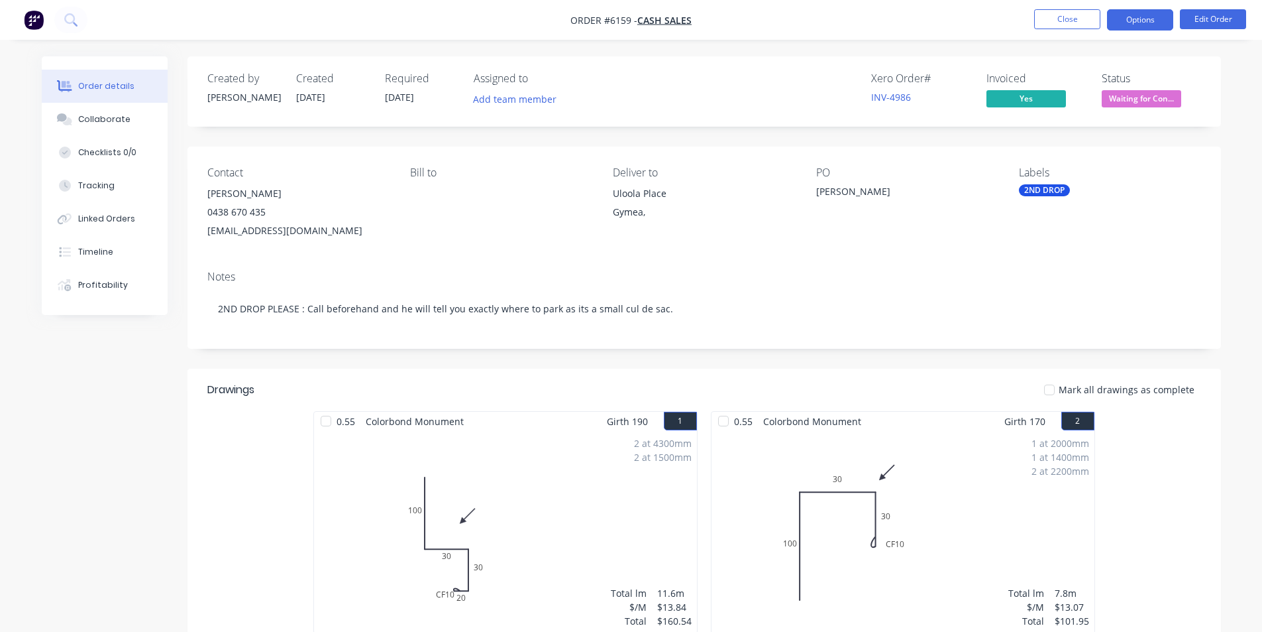
click at [1132, 25] on button "Options" at bounding box center [1140, 19] width 66 height 21
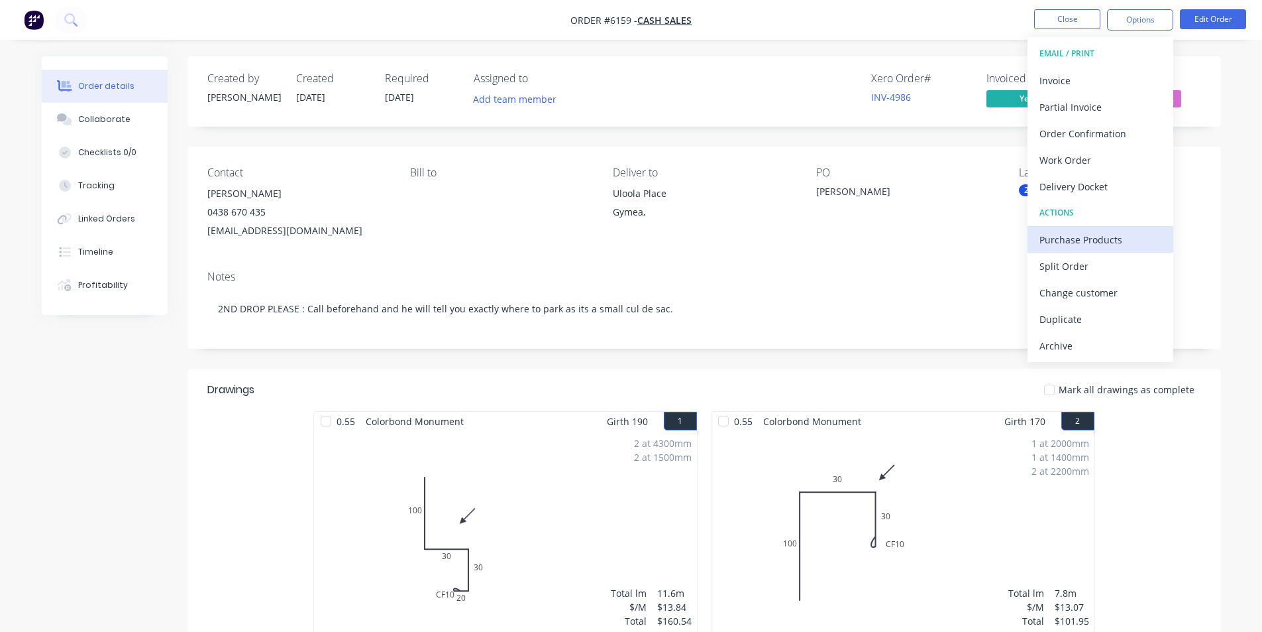
click at [1078, 237] on div "Purchase Products" at bounding box center [1101, 239] width 122 height 19
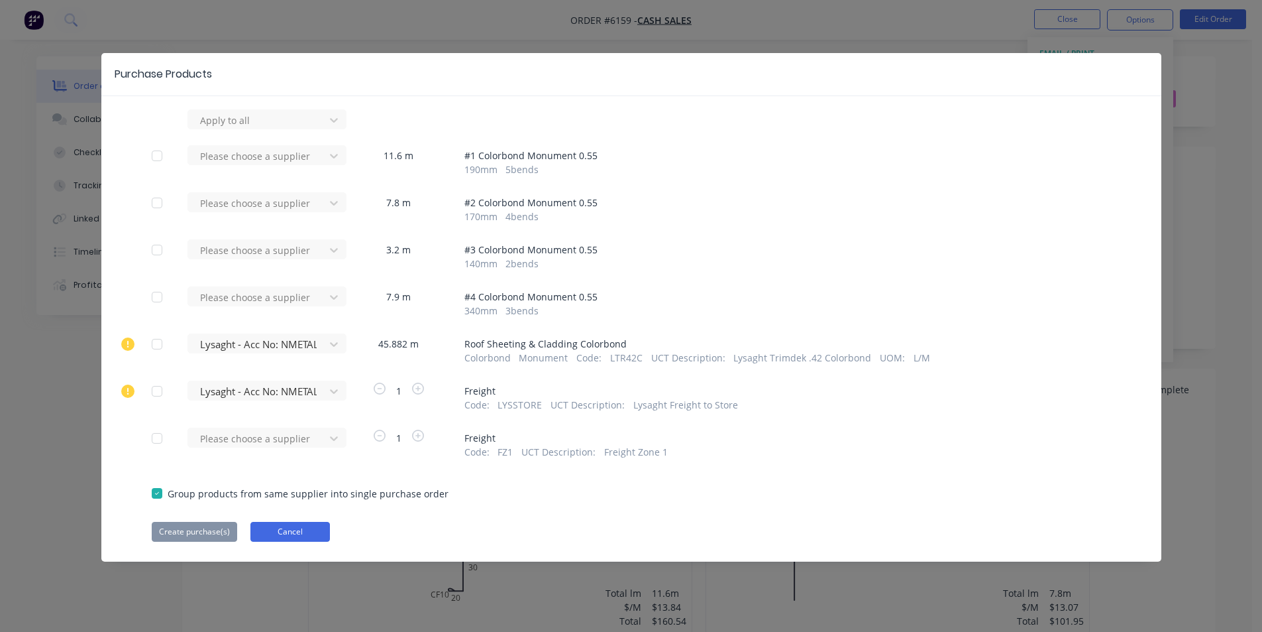
click at [295, 530] on button "Cancel" at bounding box center [291, 532] width 80 height 20
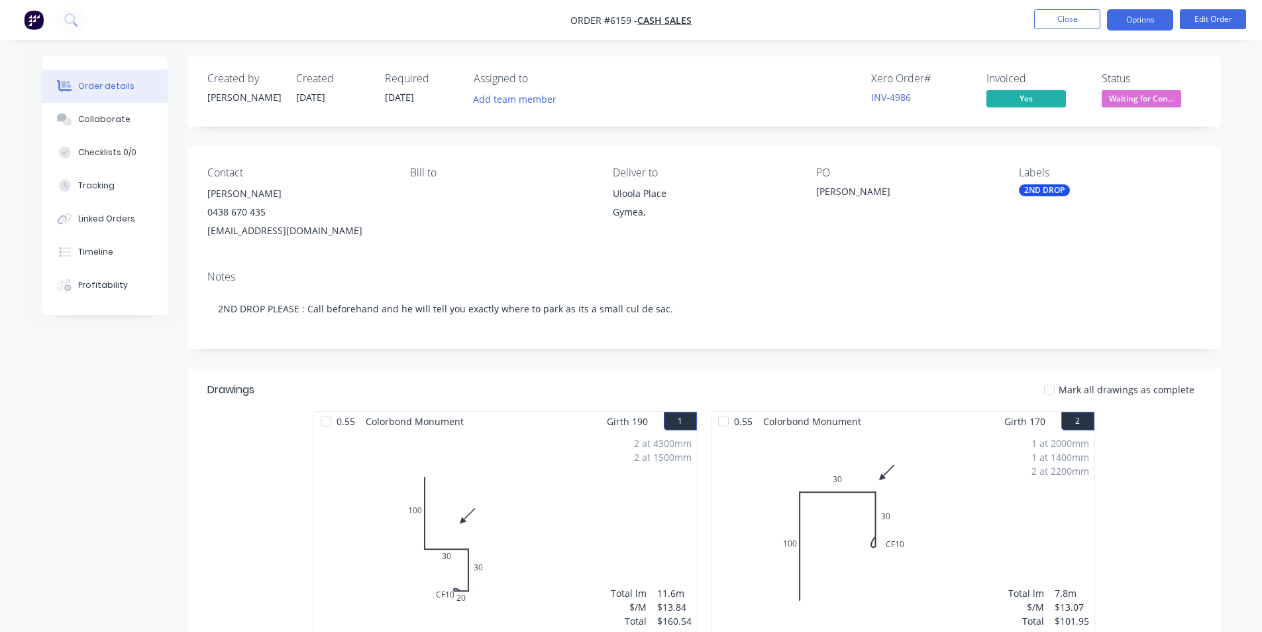
click at [1133, 25] on button "Options" at bounding box center [1140, 19] width 66 height 21
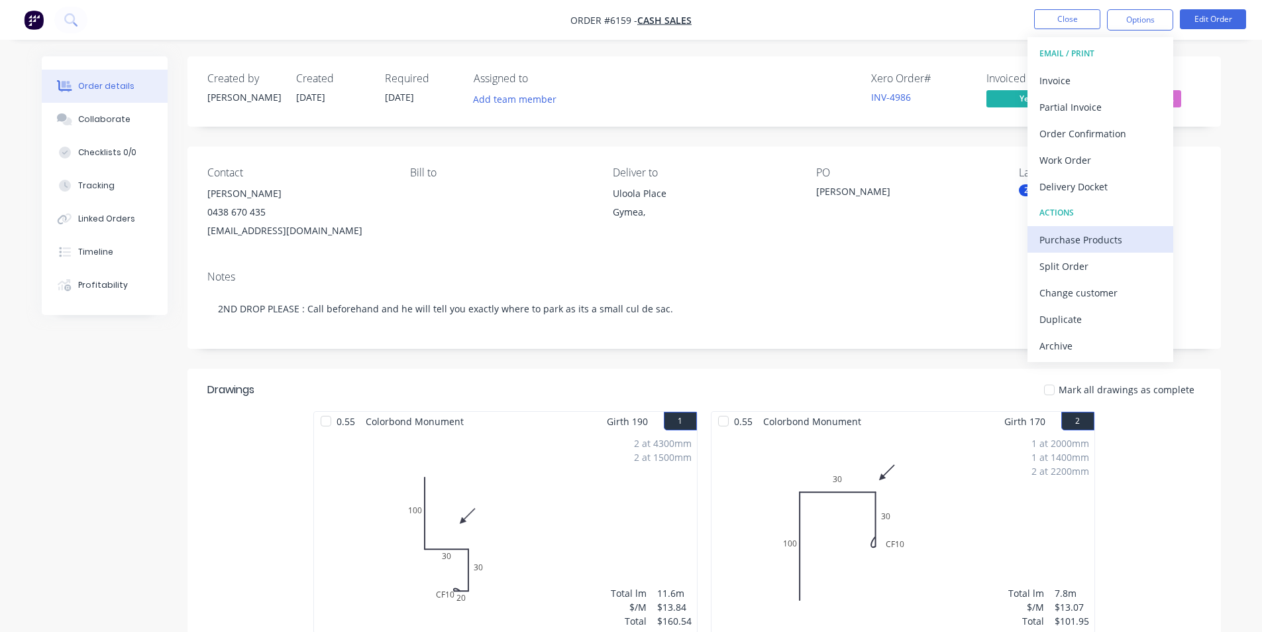
click at [1064, 245] on div "Purchase Products" at bounding box center [1101, 239] width 122 height 19
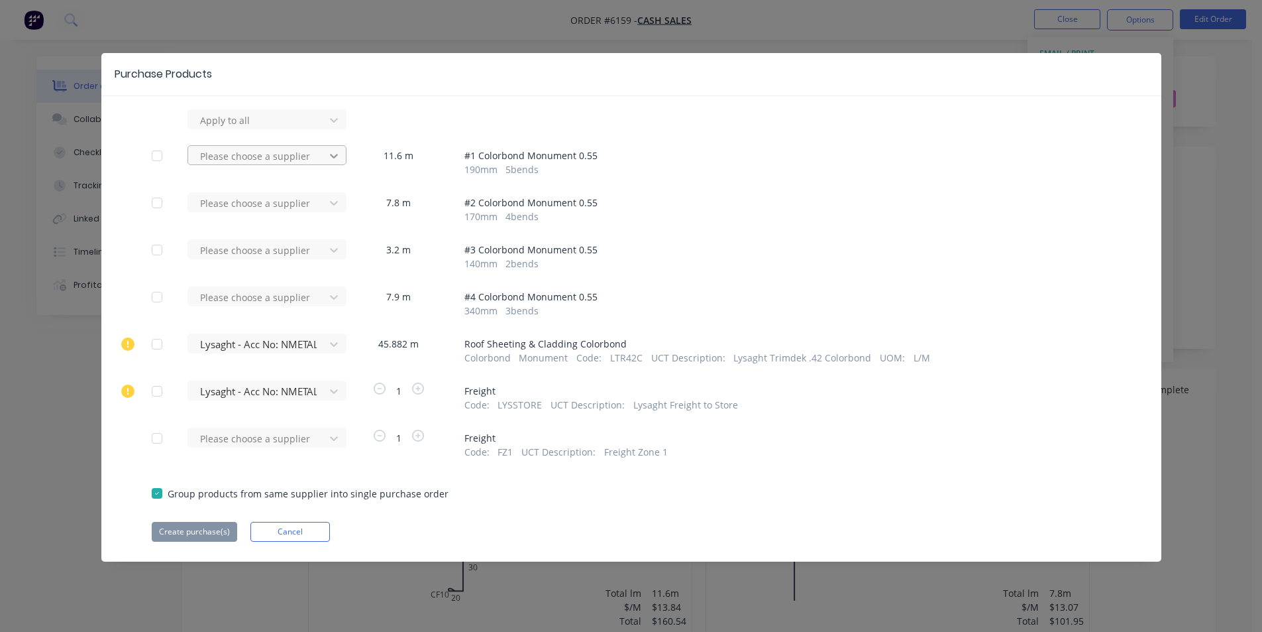
click at [337, 149] on icon at bounding box center [333, 155] width 13 height 13
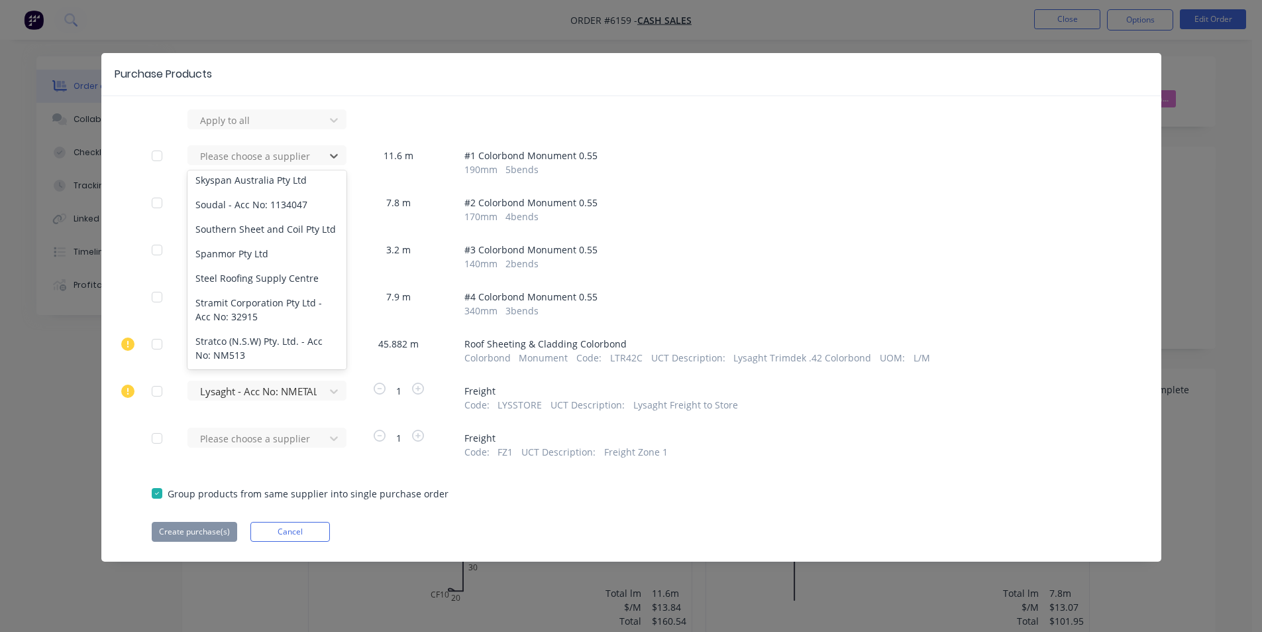
scroll to position [1052, 0]
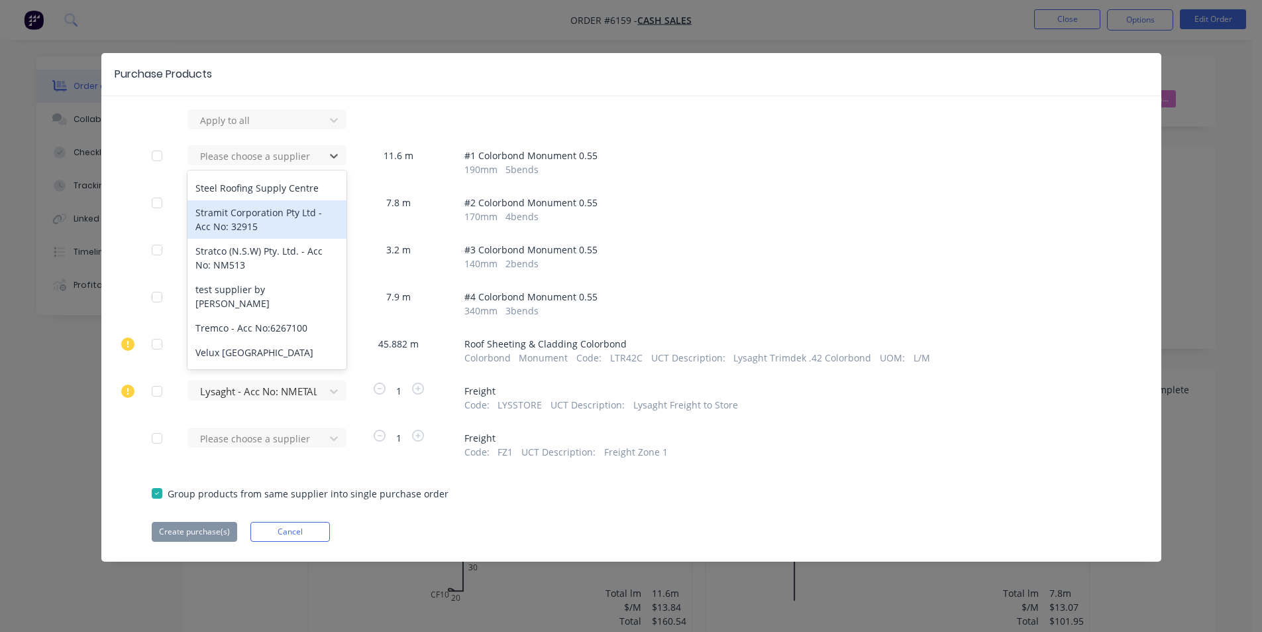
click at [246, 213] on div "Stramit Corporation Pty Ltd - Acc No: 32915" at bounding box center [267, 219] width 159 height 38
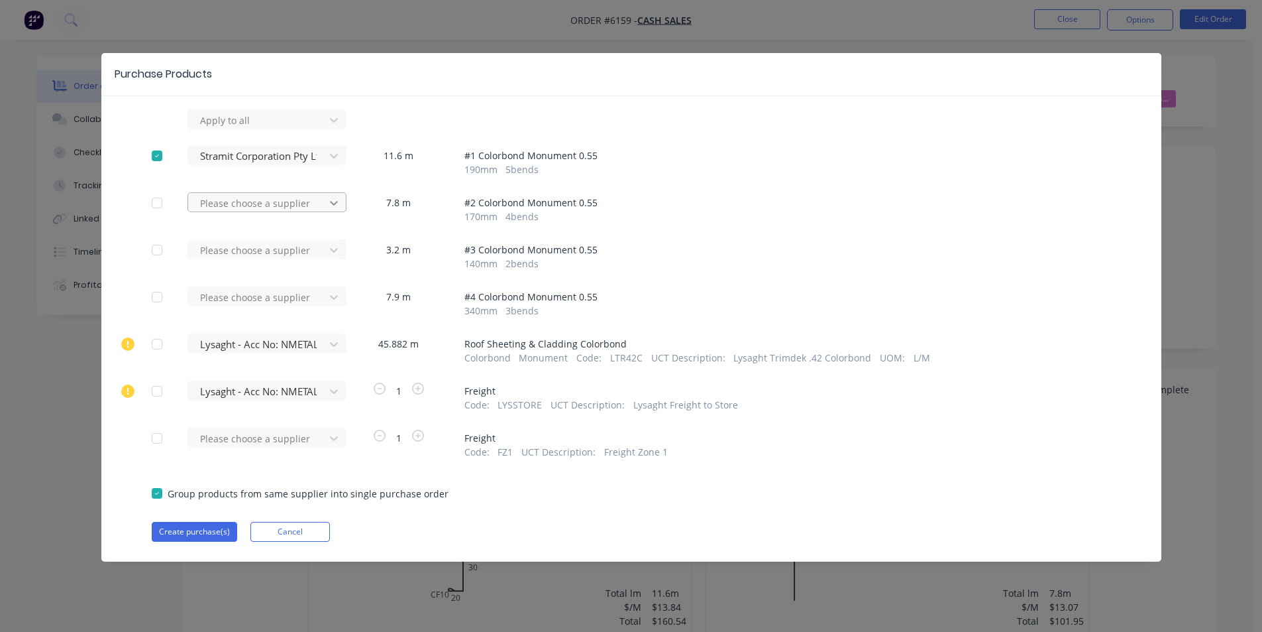
click at [333, 206] on icon at bounding box center [333, 202] width 13 height 13
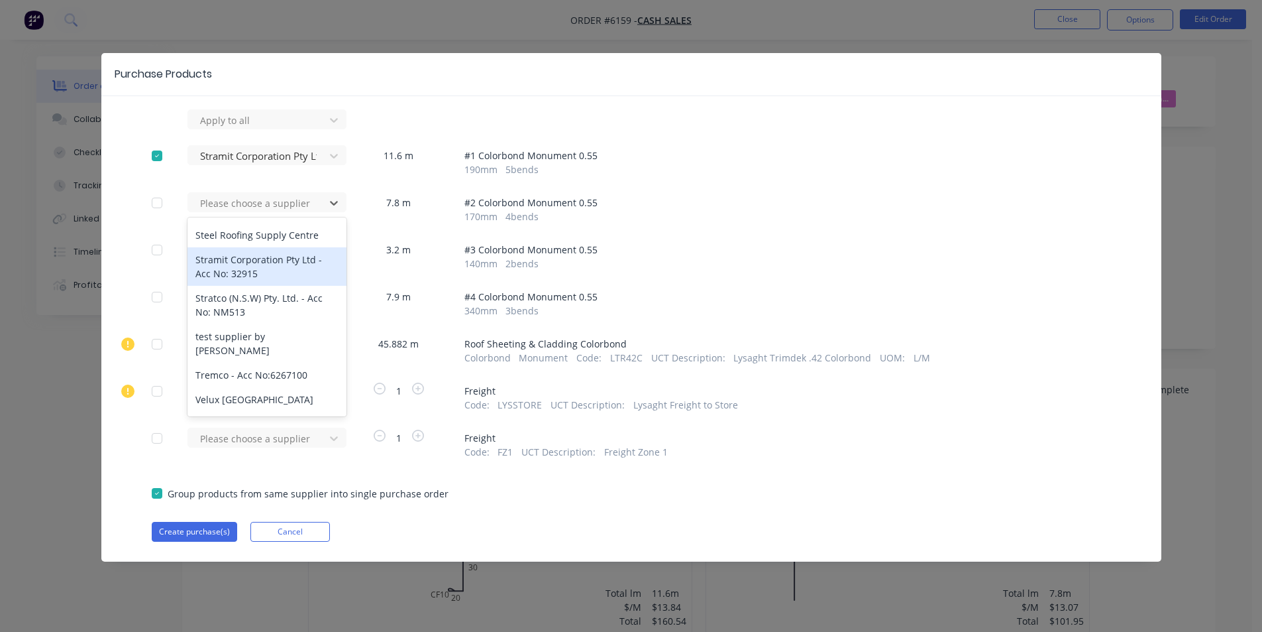
click at [255, 260] on div "Stramit Corporation Pty Ltd - Acc No: 32915" at bounding box center [267, 266] width 159 height 38
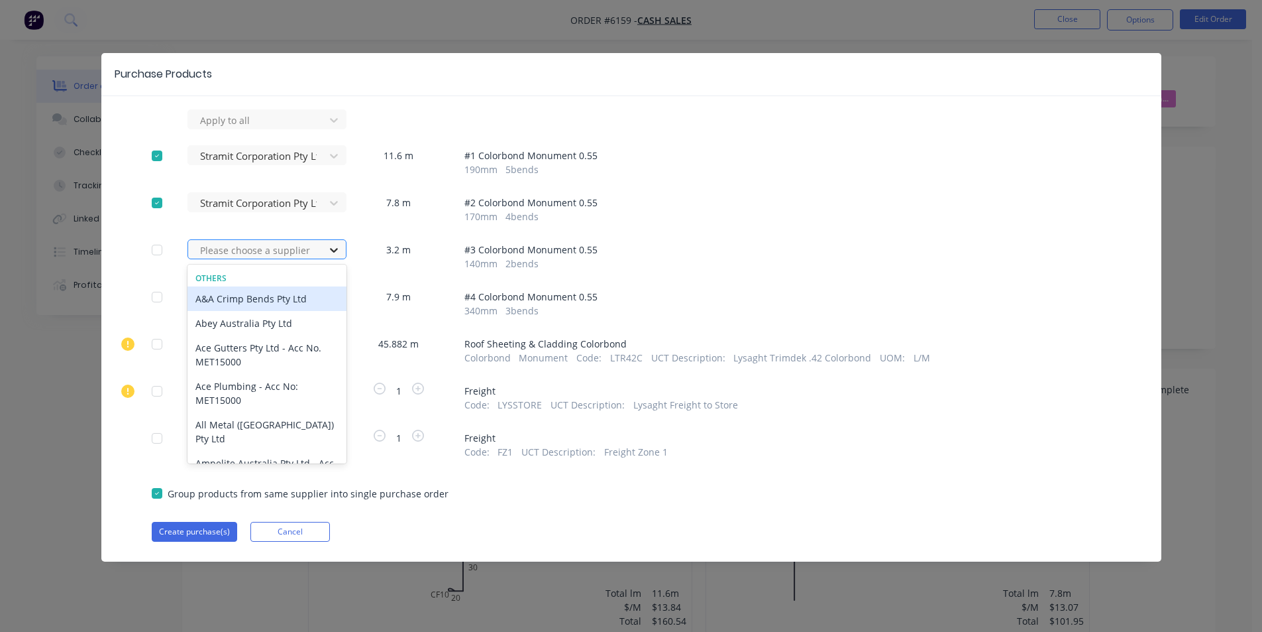
click at [331, 249] on icon at bounding box center [334, 250] width 8 height 5
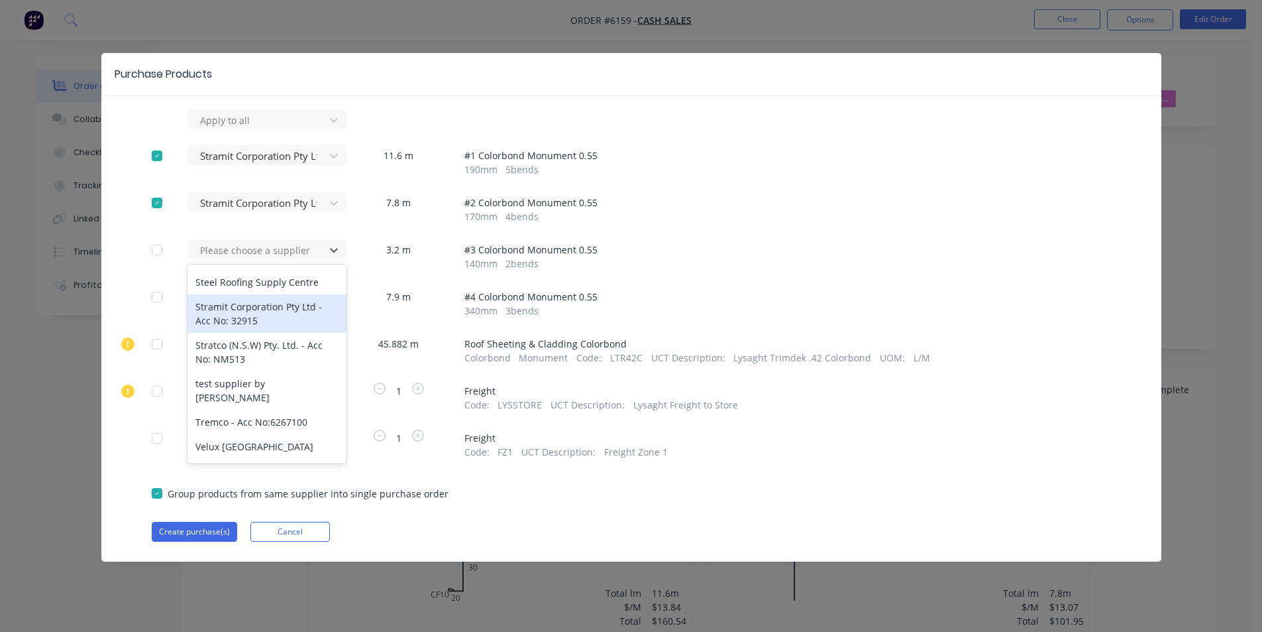
click at [232, 310] on div "Stramit Corporation Pty Ltd - Acc No: 32915" at bounding box center [267, 313] width 159 height 38
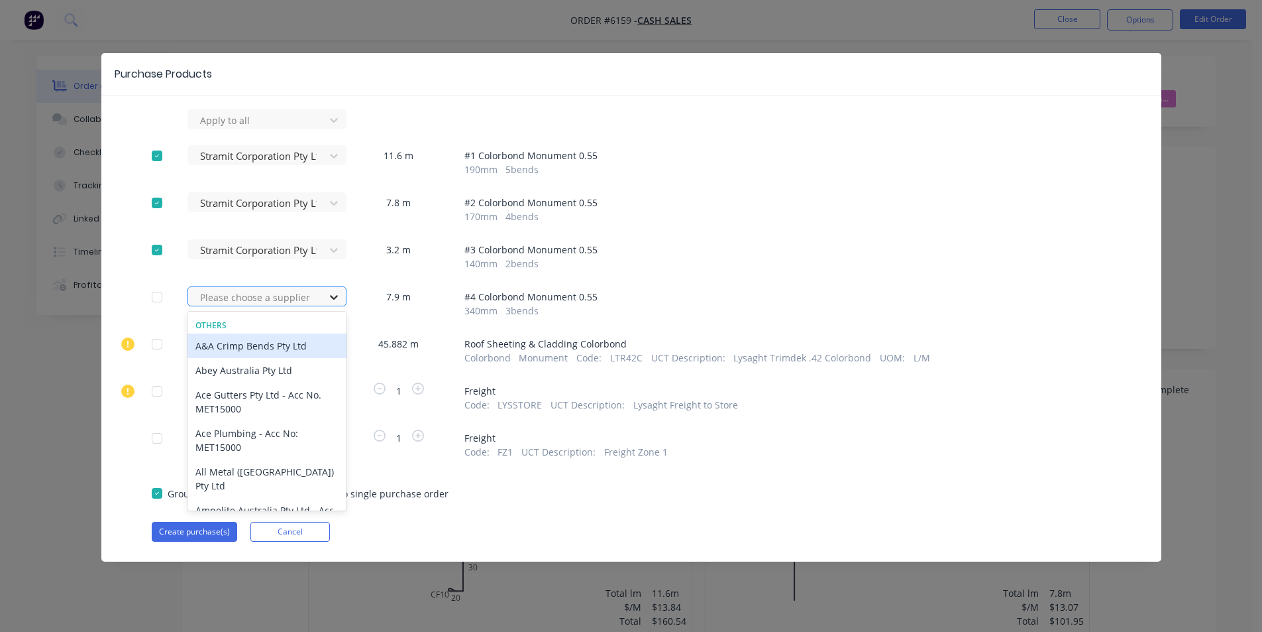
click at [335, 295] on icon at bounding box center [333, 296] width 13 height 13
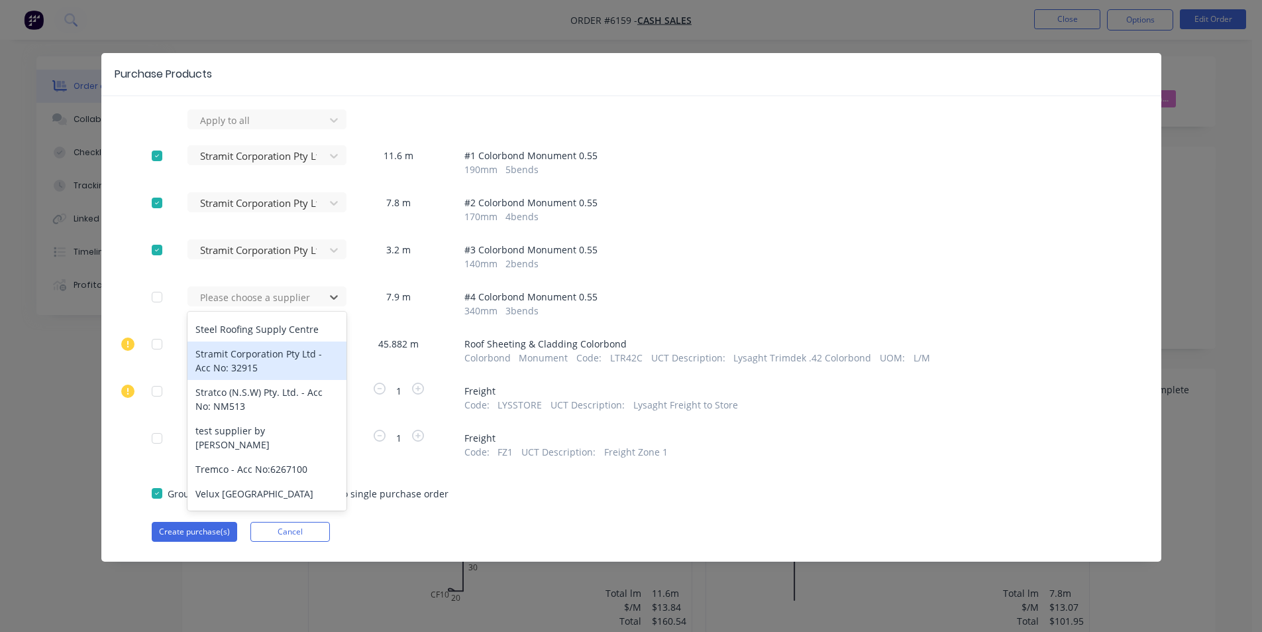
click at [243, 361] on div "Stramit Corporation Pty Ltd - Acc No: 32915" at bounding box center [267, 360] width 159 height 38
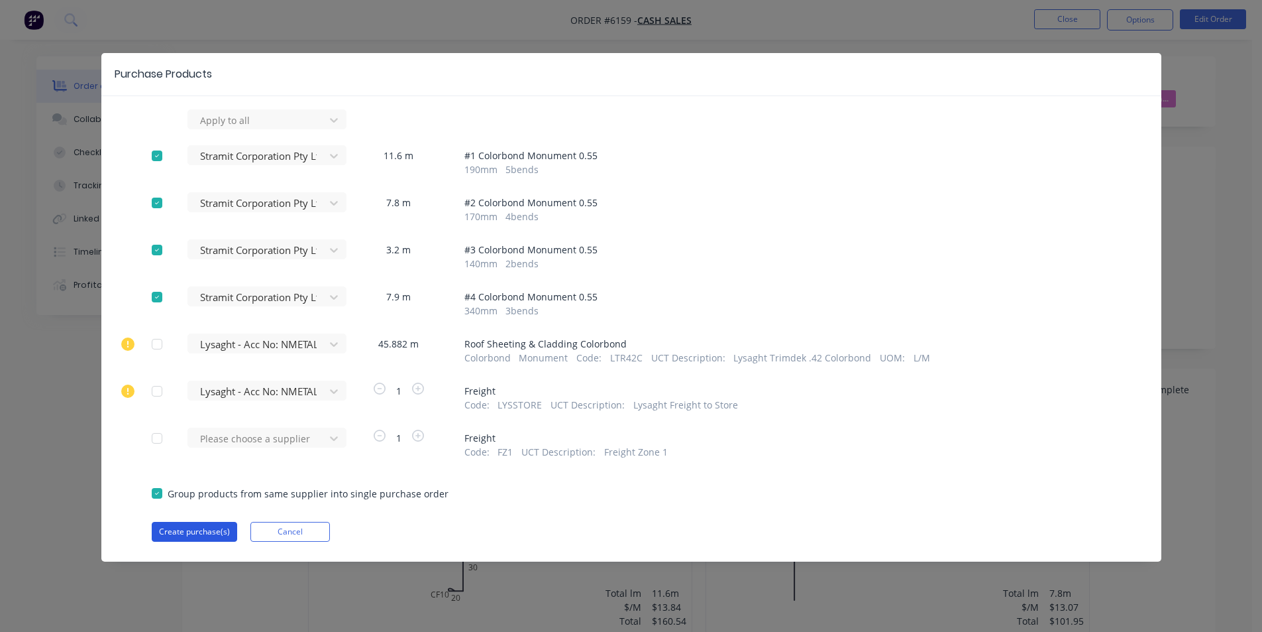
click at [210, 528] on button "Create purchase(s)" at bounding box center [194, 532] width 85 height 20
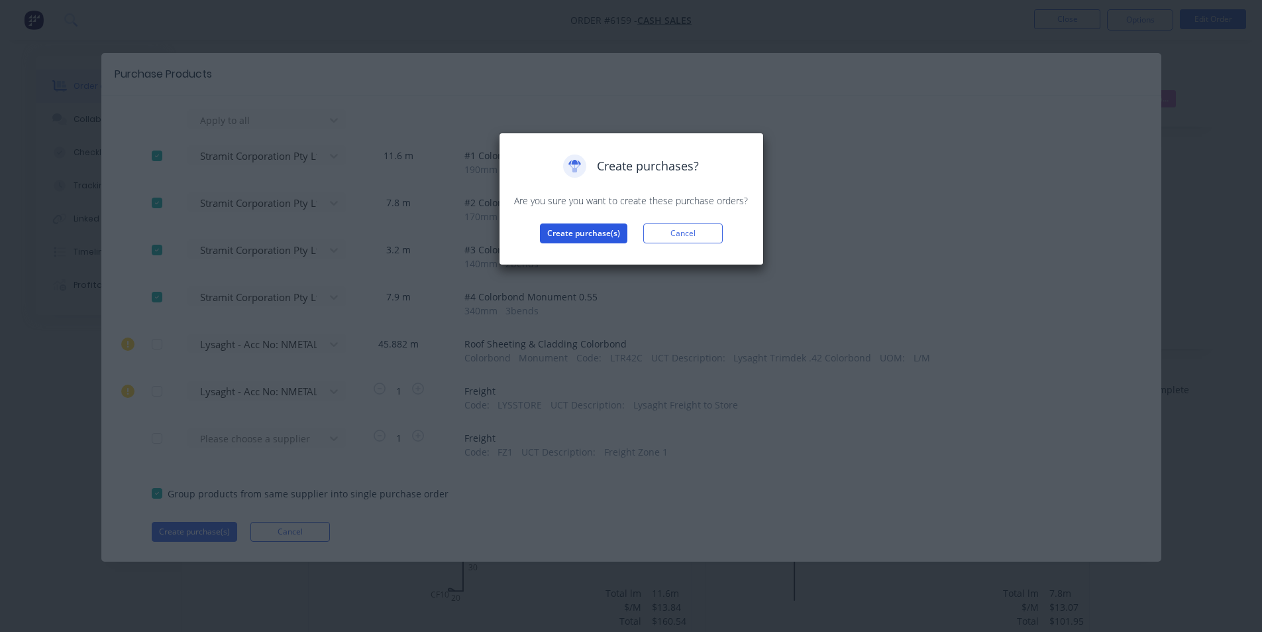
click at [599, 241] on button "Create purchase(s)" at bounding box center [583, 233] width 87 height 20
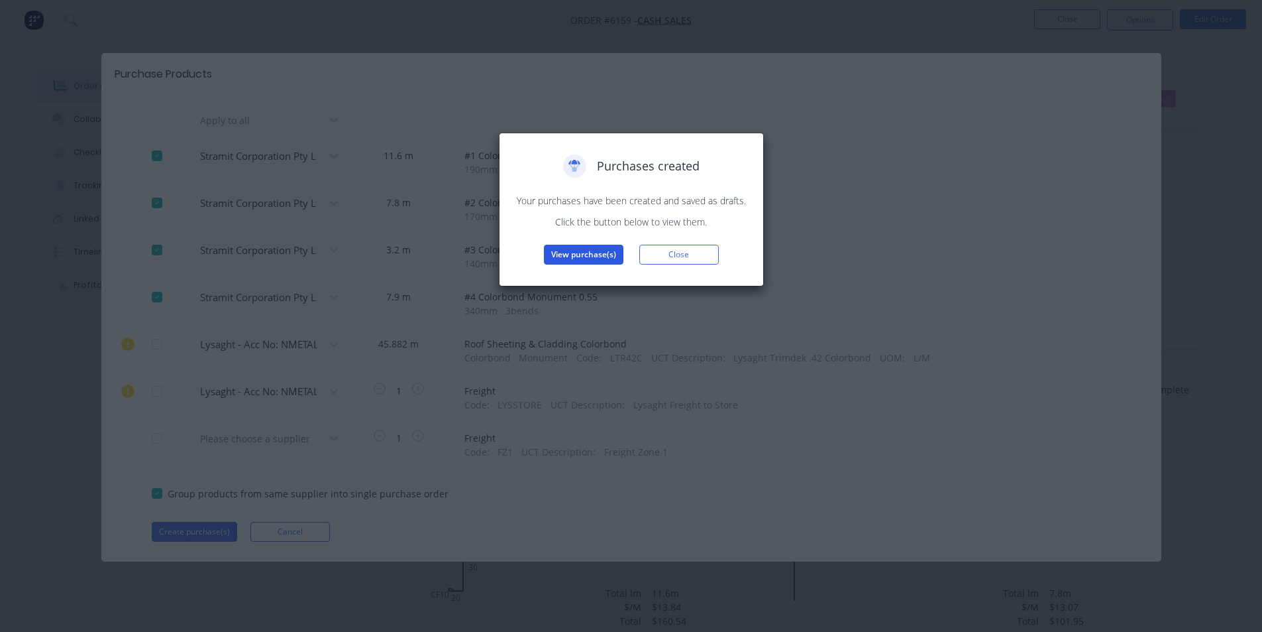
click at [588, 247] on button "View purchase(s)" at bounding box center [584, 255] width 80 height 20
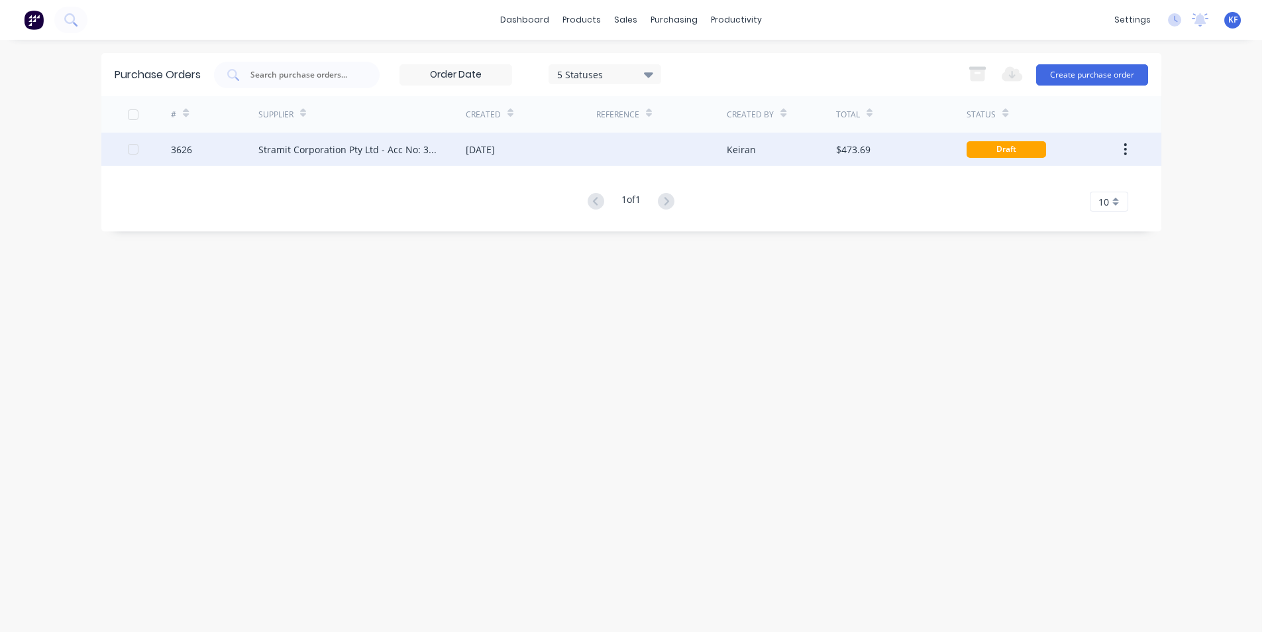
click at [490, 159] on div "03 Oct 2025" at bounding box center [531, 149] width 131 height 33
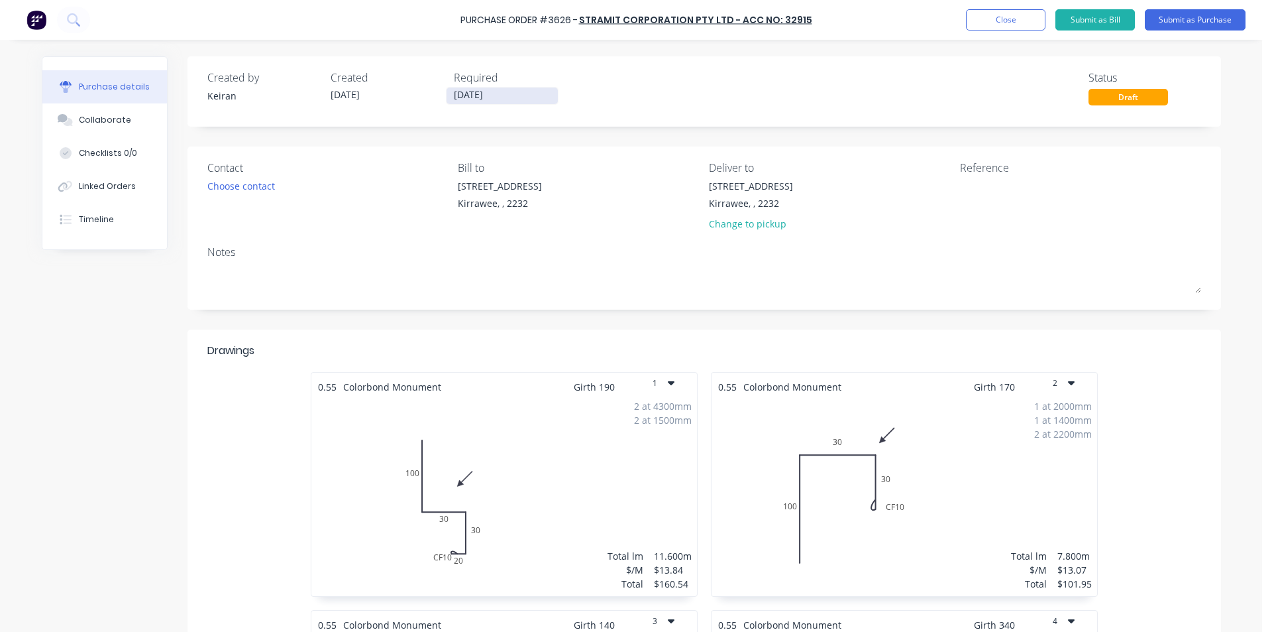
click at [507, 101] on input "02/10/25" at bounding box center [502, 95] width 111 height 17
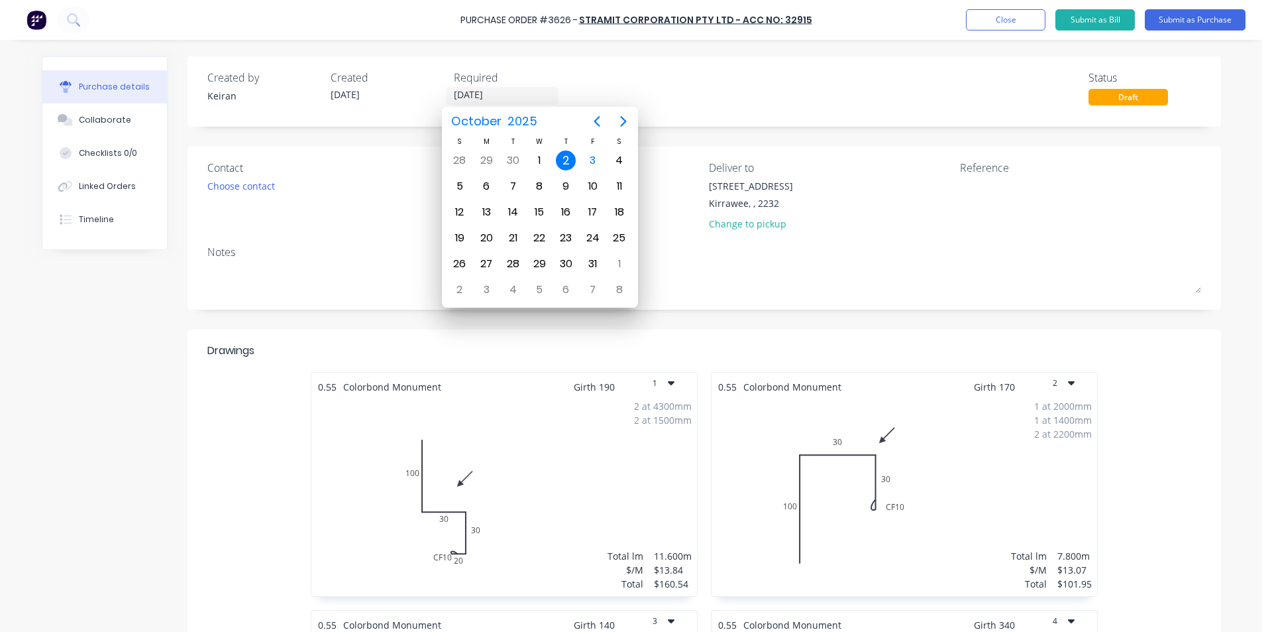
click at [807, 85] on div "Created by Keiran Created 03/10/25 Required 02/10/25 Status Draft" at bounding box center [704, 88] width 994 height 36
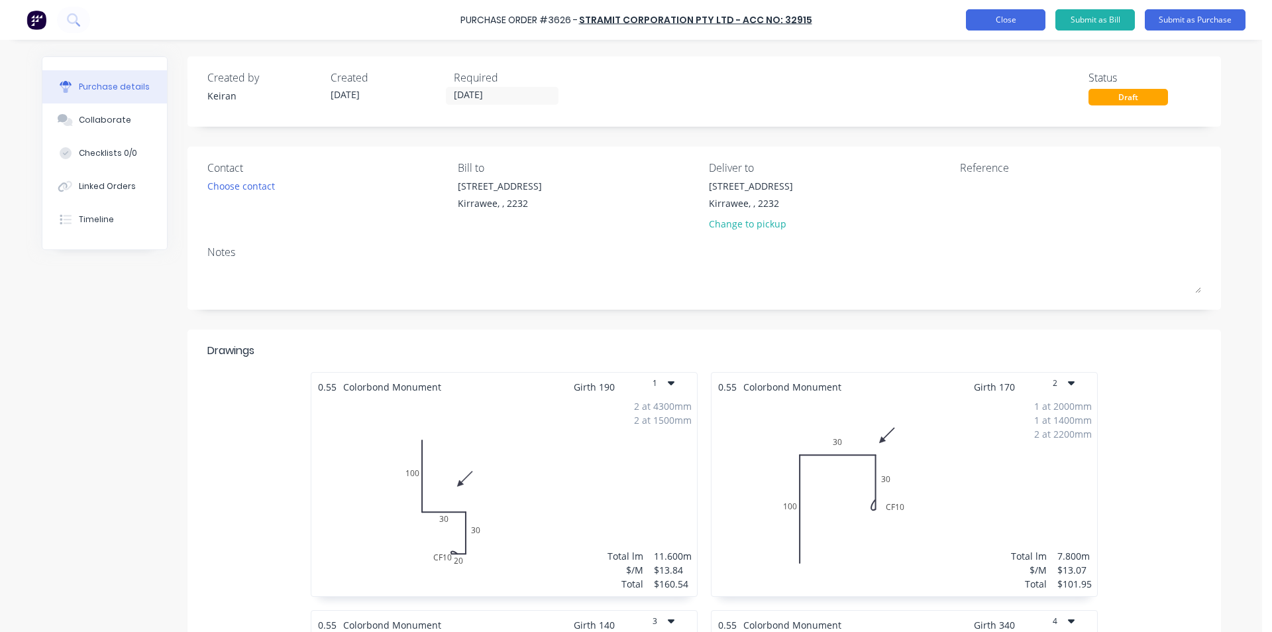
click at [992, 24] on button "Close" at bounding box center [1006, 19] width 80 height 21
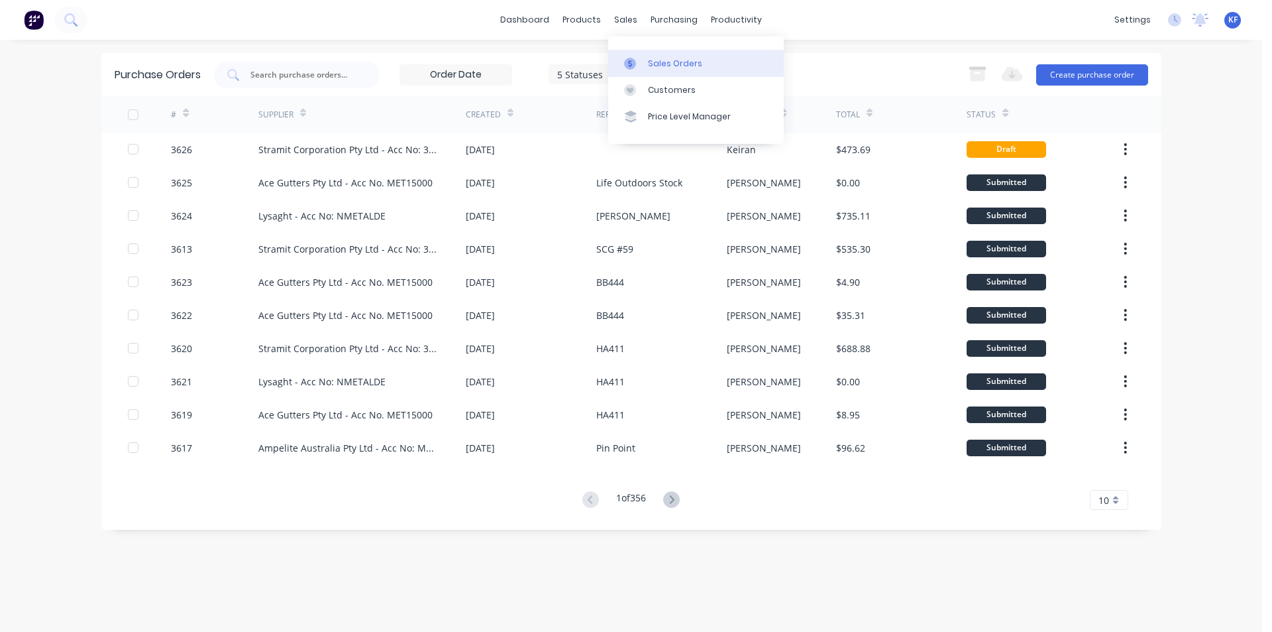
click at [649, 67] on div "Sales Orders" at bounding box center [675, 64] width 54 height 12
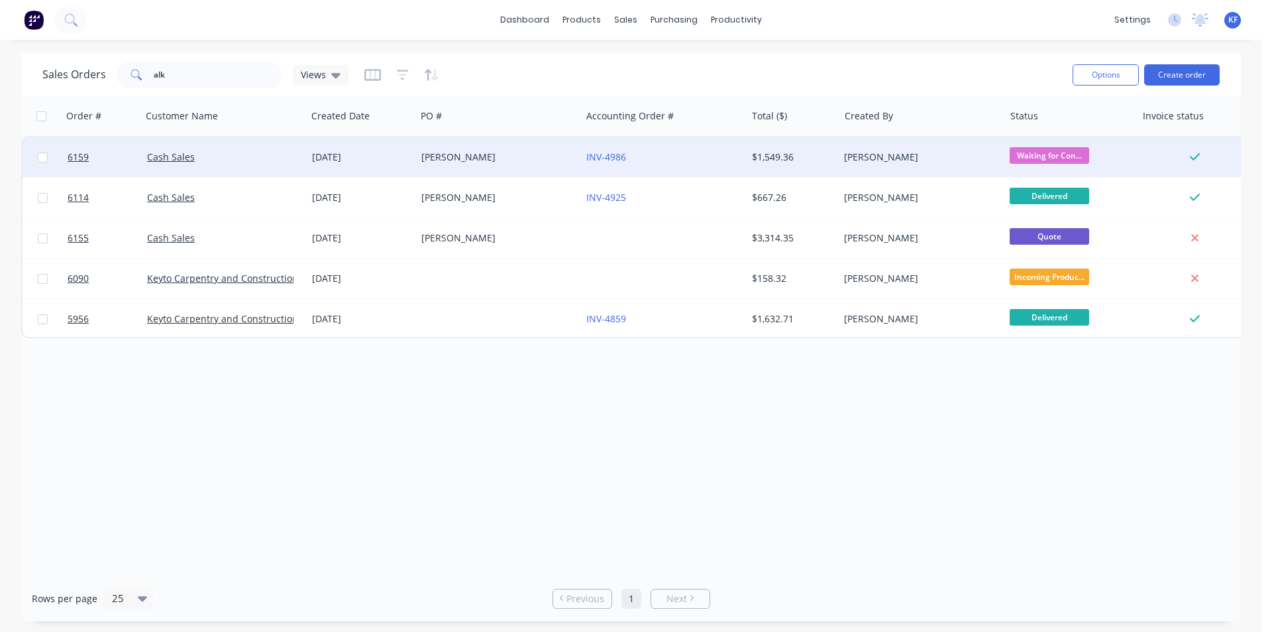
click at [477, 166] on div "Ali Alkatari" at bounding box center [498, 157] width 165 height 40
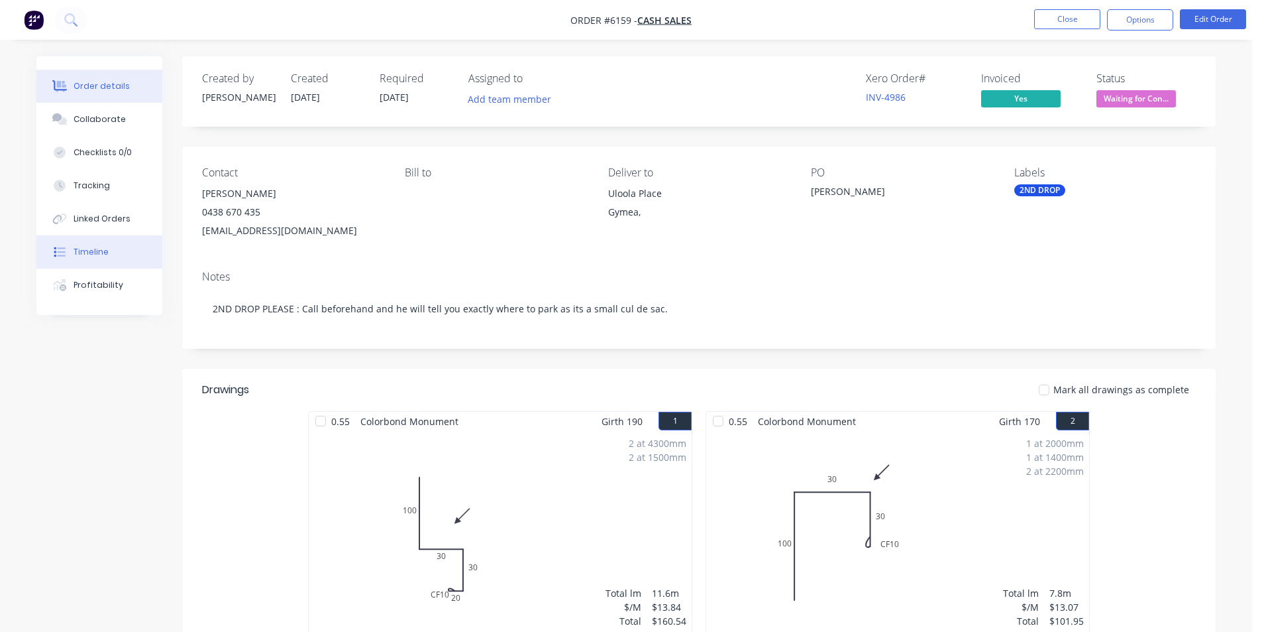
click at [108, 258] on button "Timeline" at bounding box center [99, 251] width 126 height 33
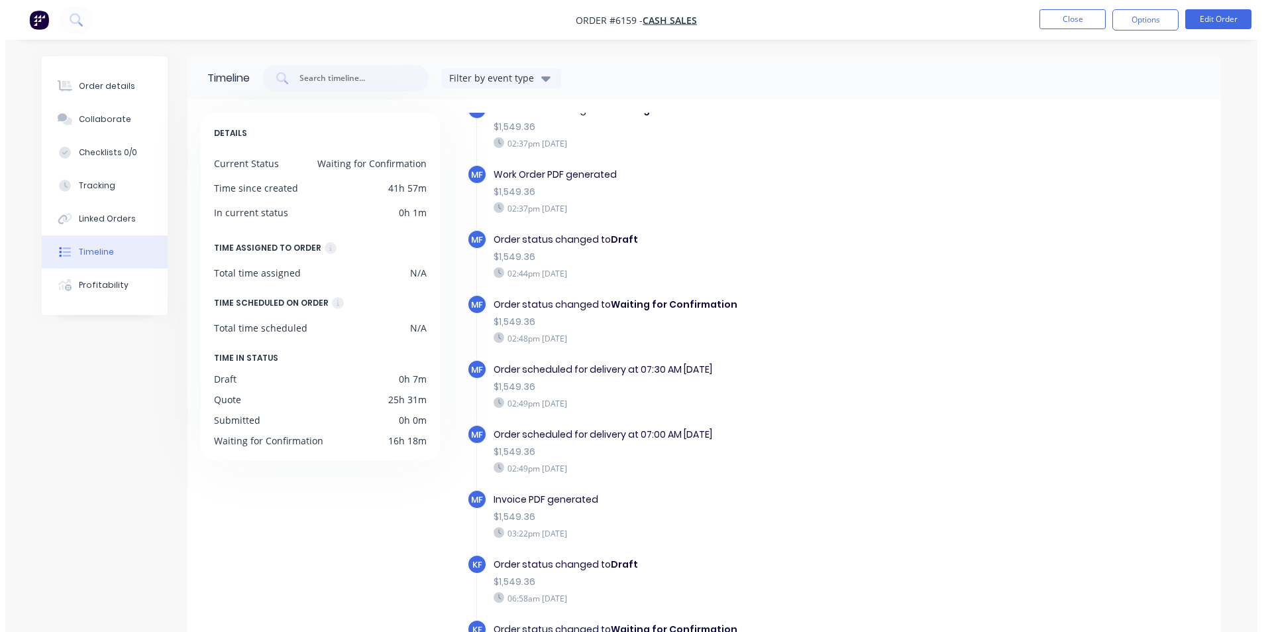
scroll to position [404, 0]
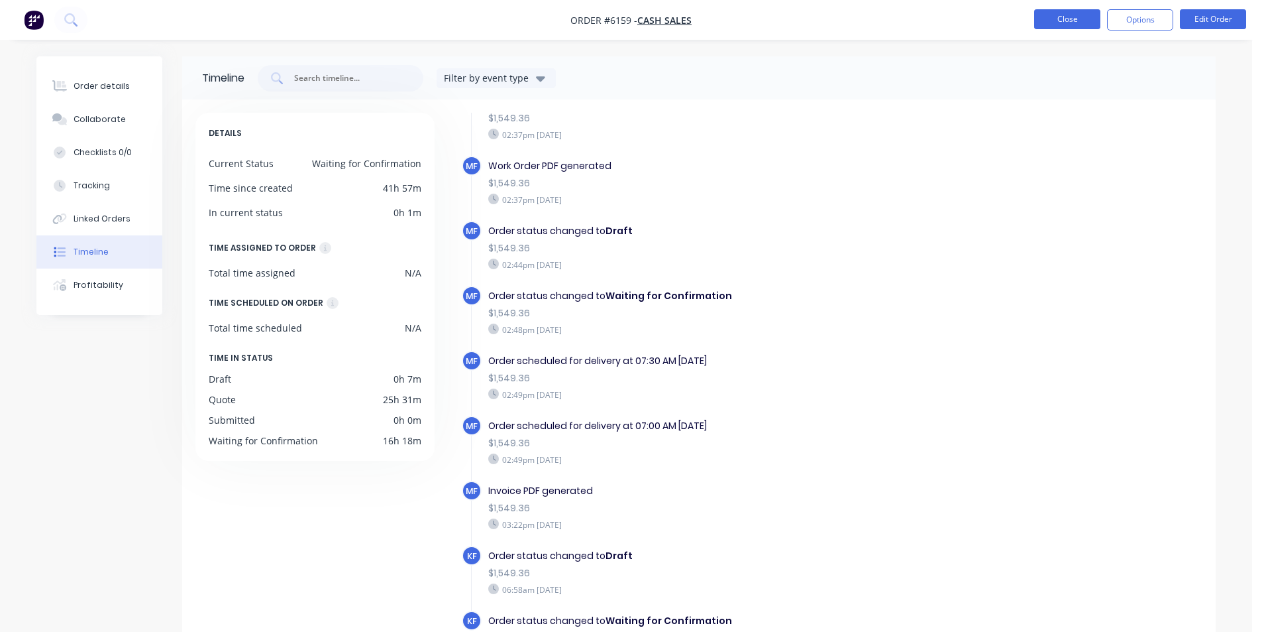
click at [1060, 25] on button "Close" at bounding box center [1068, 19] width 66 height 20
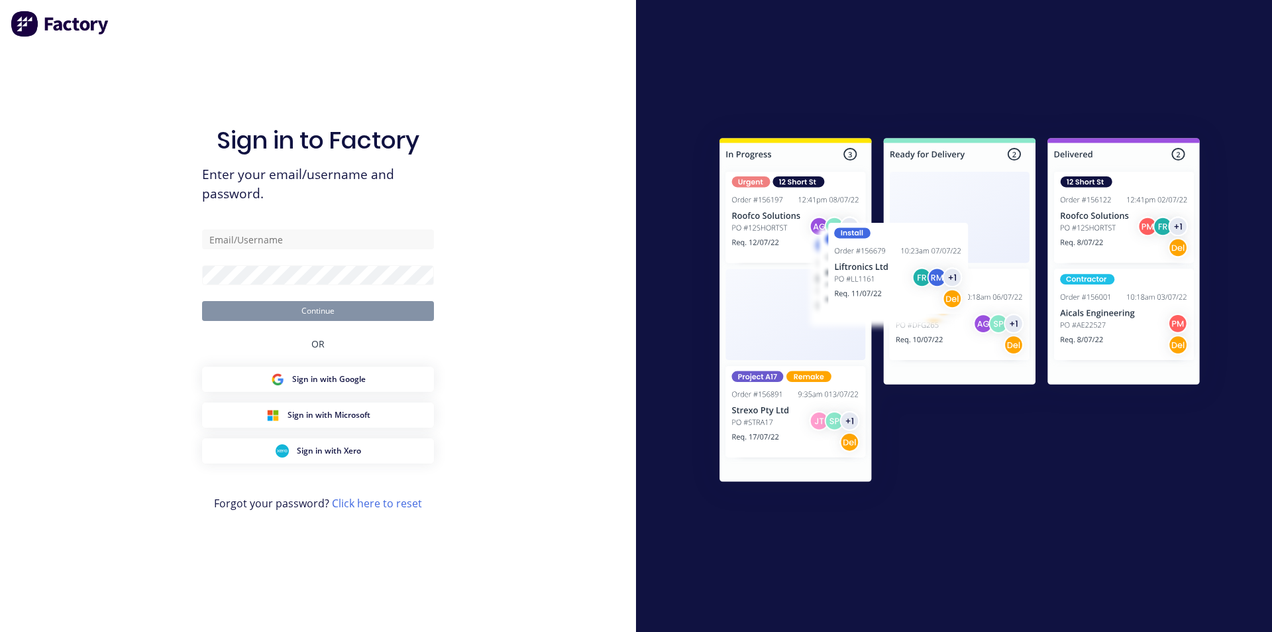
type input "keiran@metaldeck.com.au"
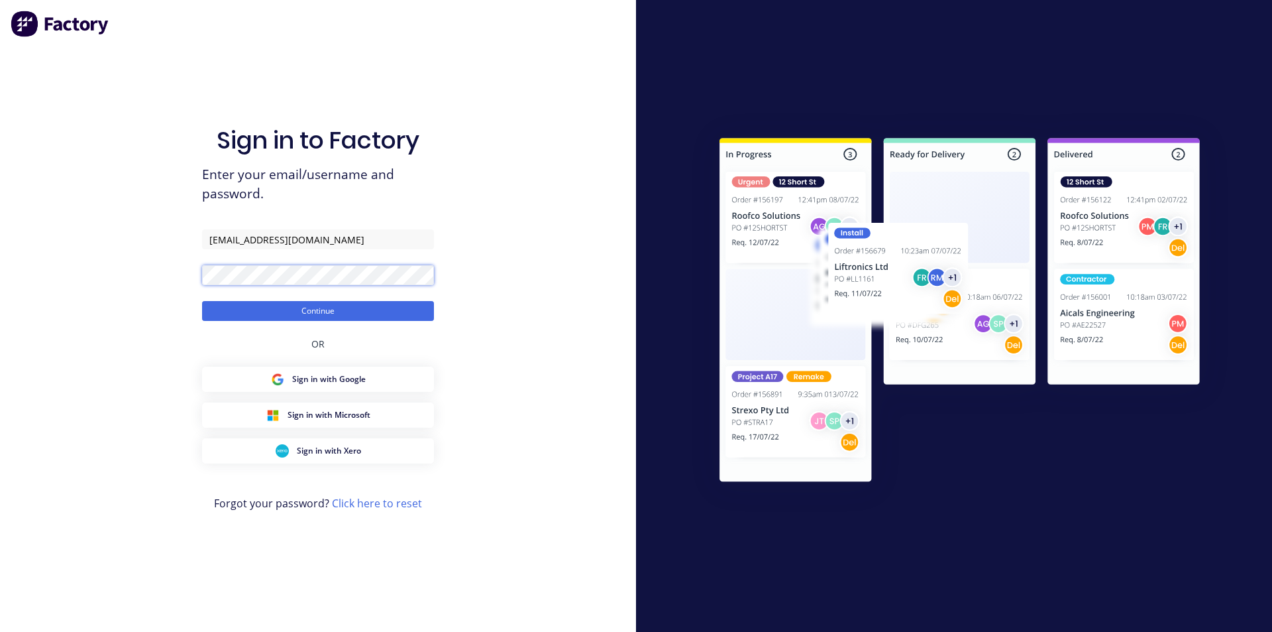
click at [202, 301] on button "Continue" at bounding box center [318, 311] width 232 height 20
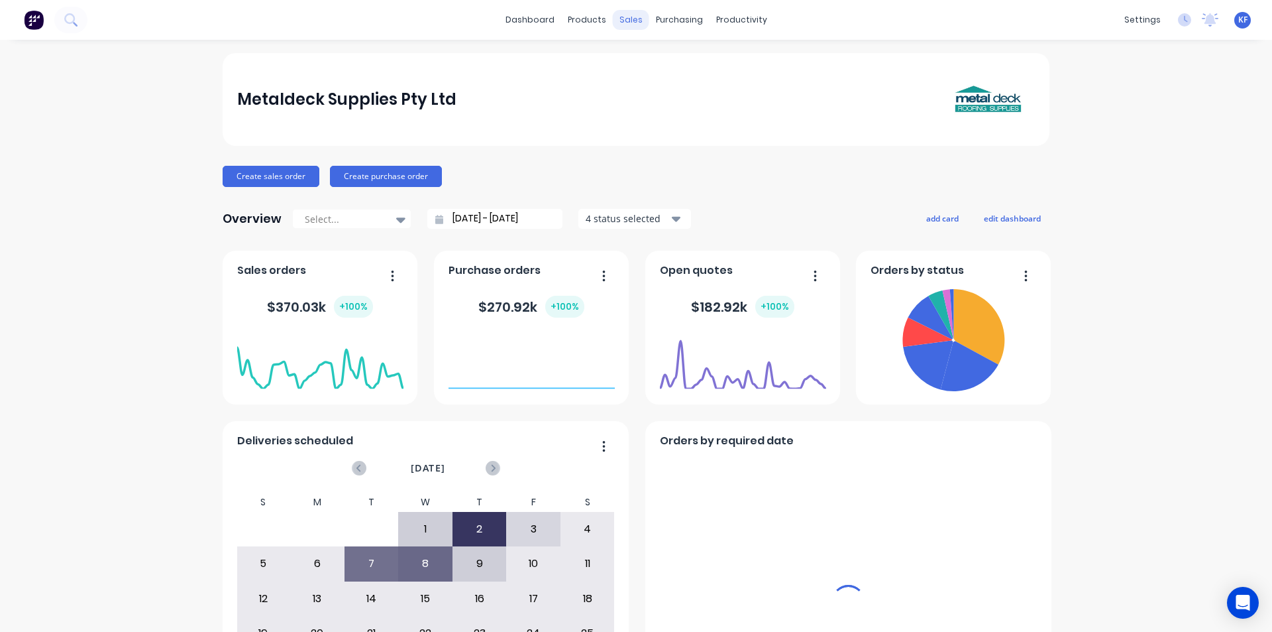
click at [621, 24] on div "sales" at bounding box center [631, 20] width 36 height 20
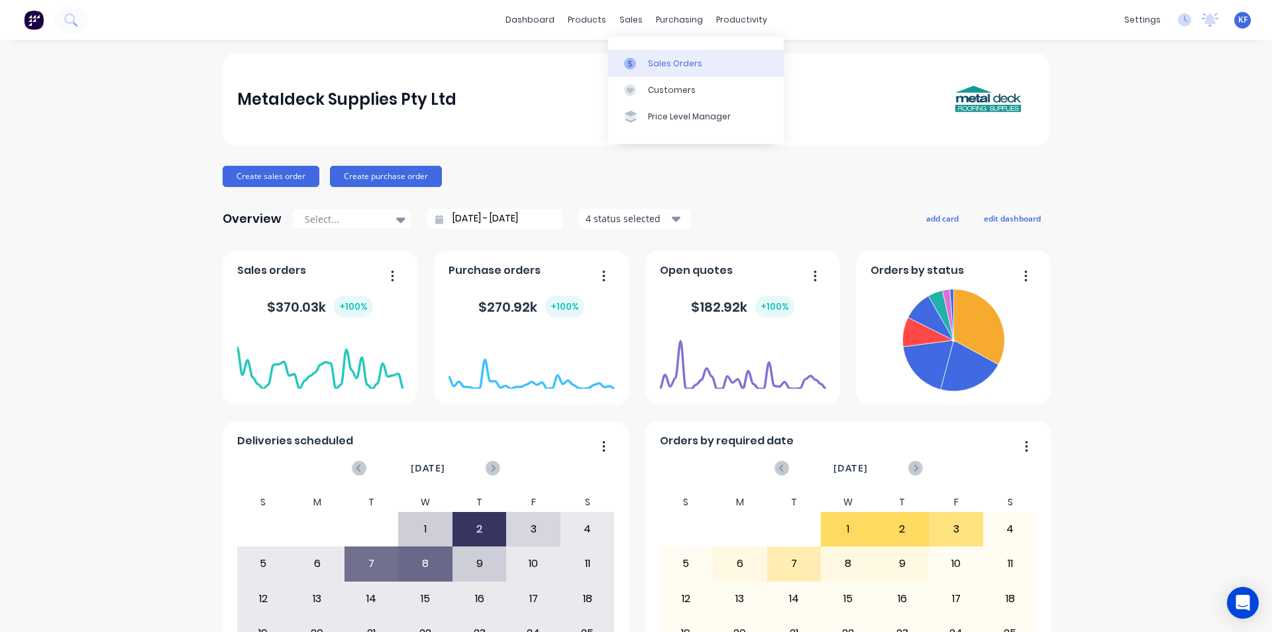
click at [653, 55] on link "Sales Orders" at bounding box center [696, 63] width 176 height 27
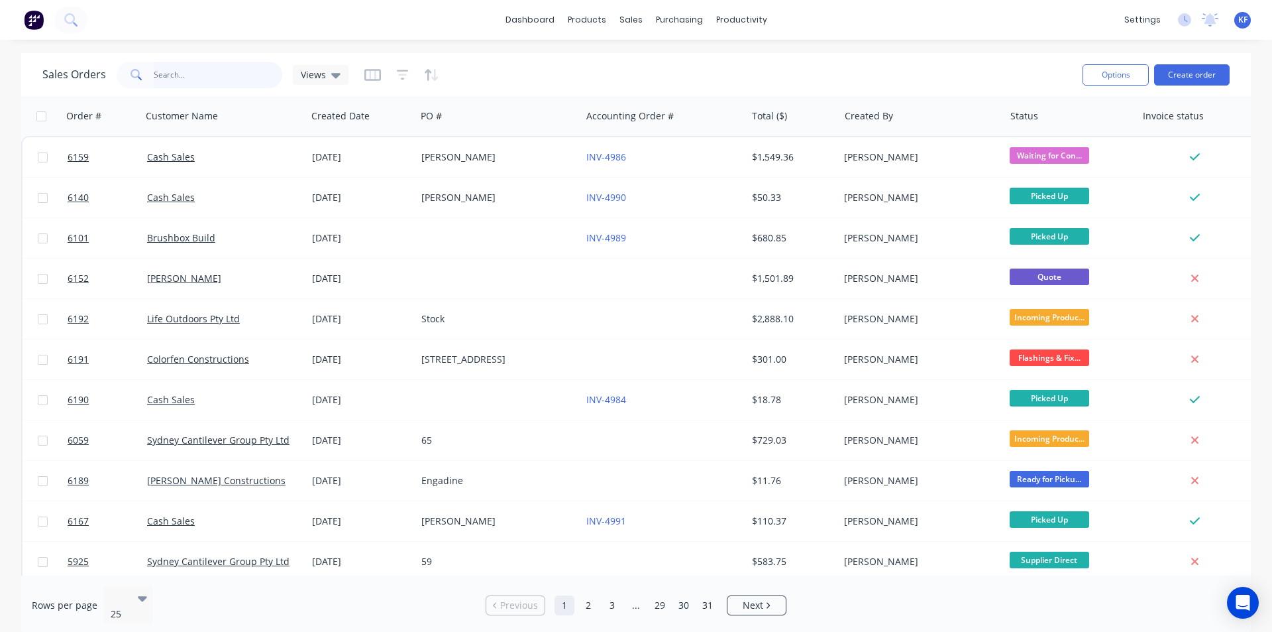
click at [239, 68] on input "text" at bounding box center [218, 75] width 129 height 27
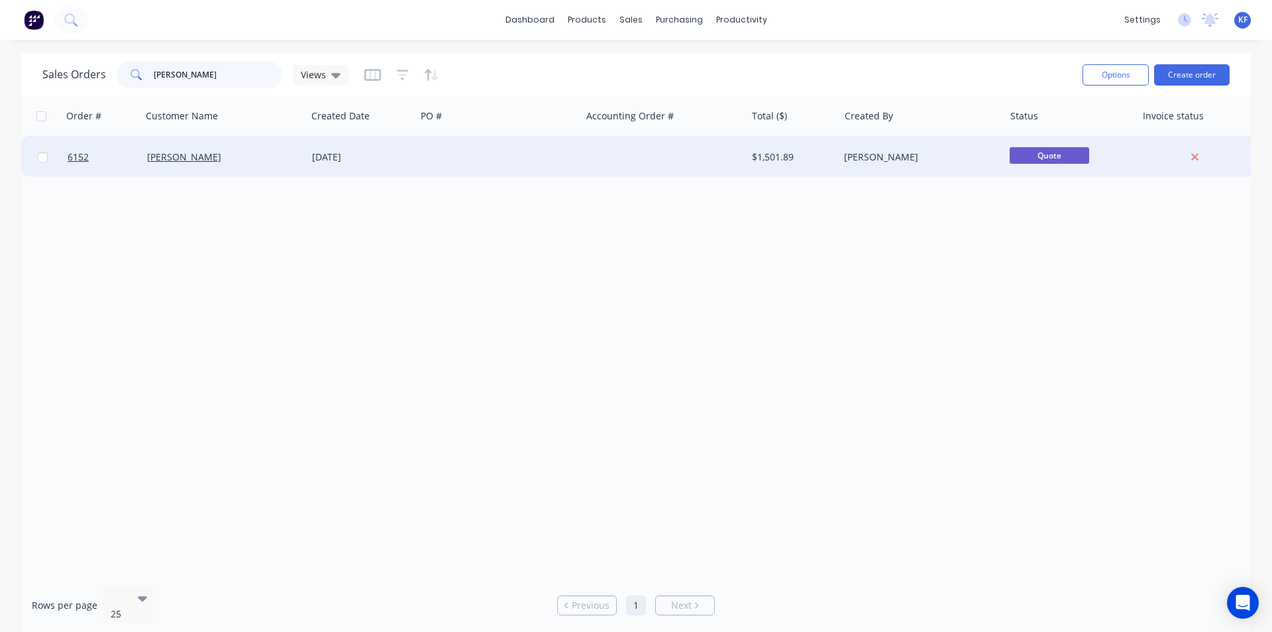
type input "leroy"
click at [500, 148] on div at bounding box center [498, 157] width 165 height 40
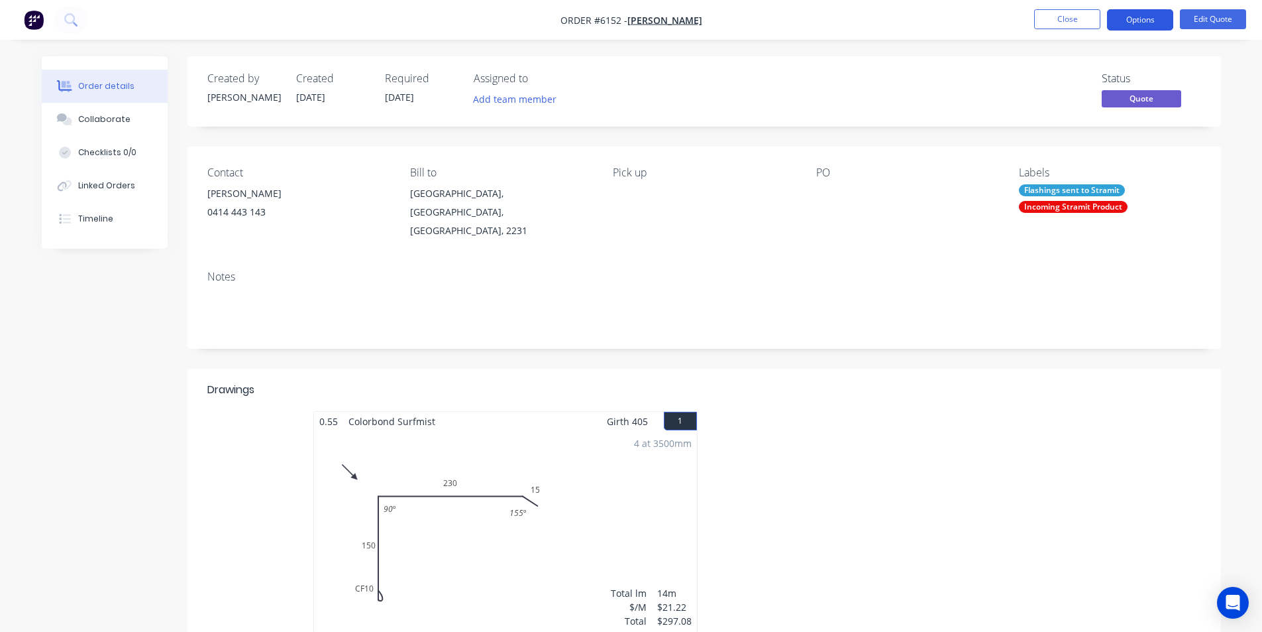
click at [1158, 18] on button "Options" at bounding box center [1140, 19] width 66 height 21
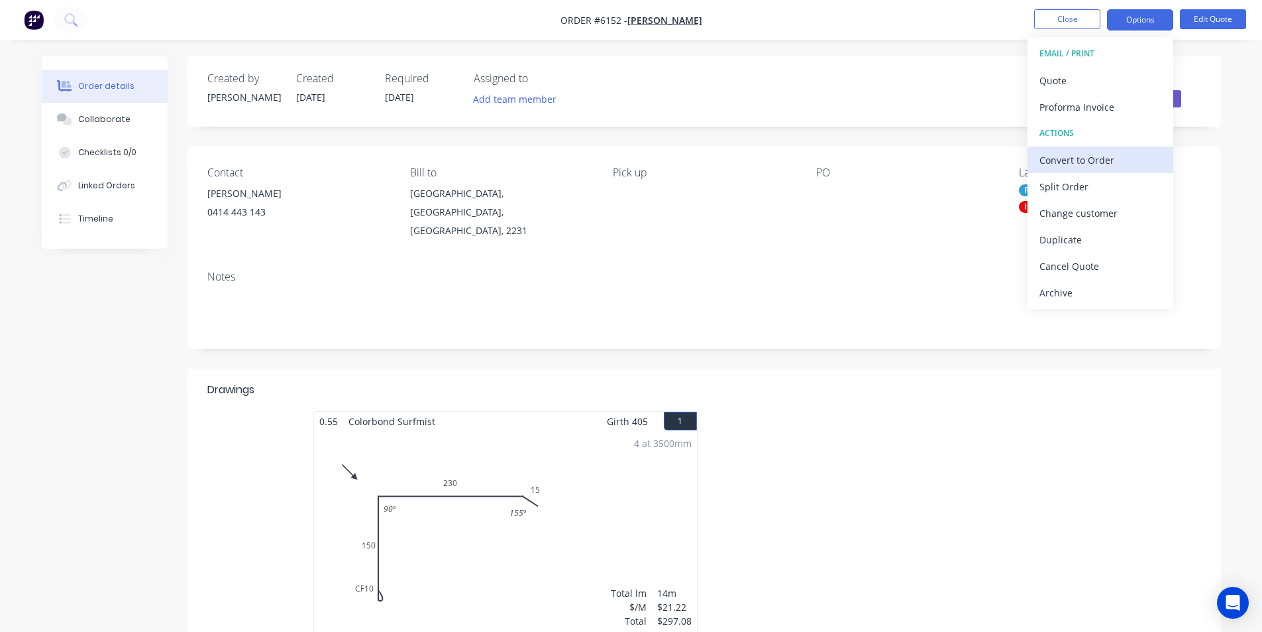
click at [1076, 162] on div "Convert to Order" at bounding box center [1101, 159] width 122 height 19
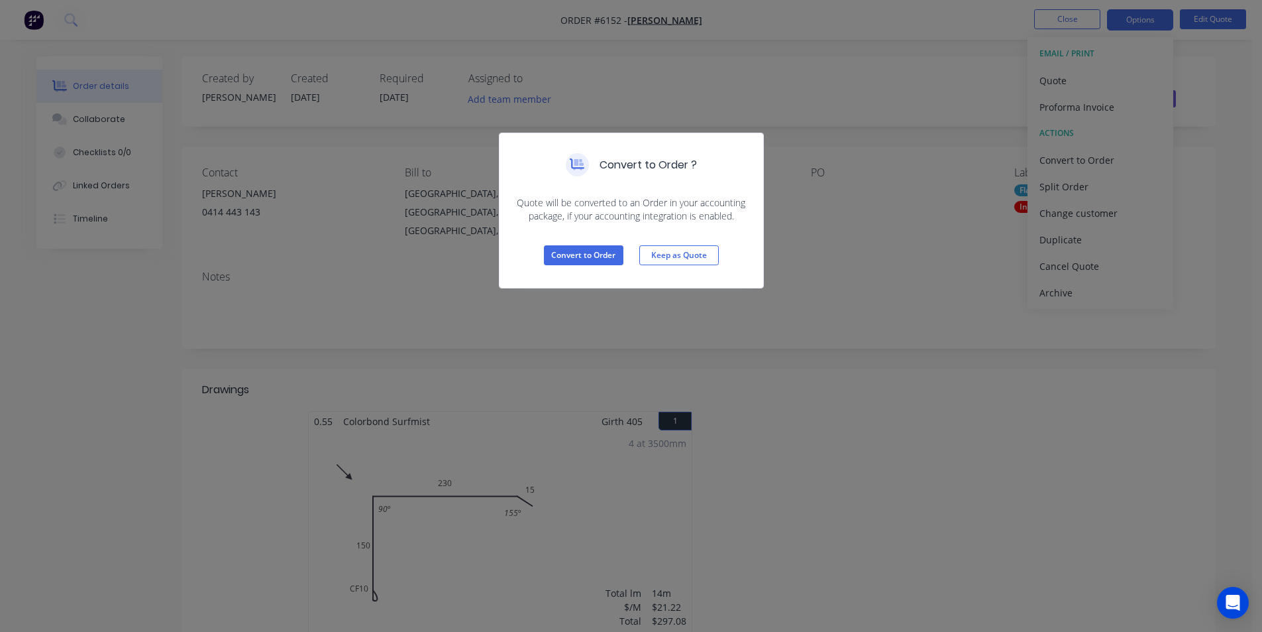
click at [596, 267] on div "Convert to Order Keep as Quote" at bounding box center [632, 255] width 264 height 65
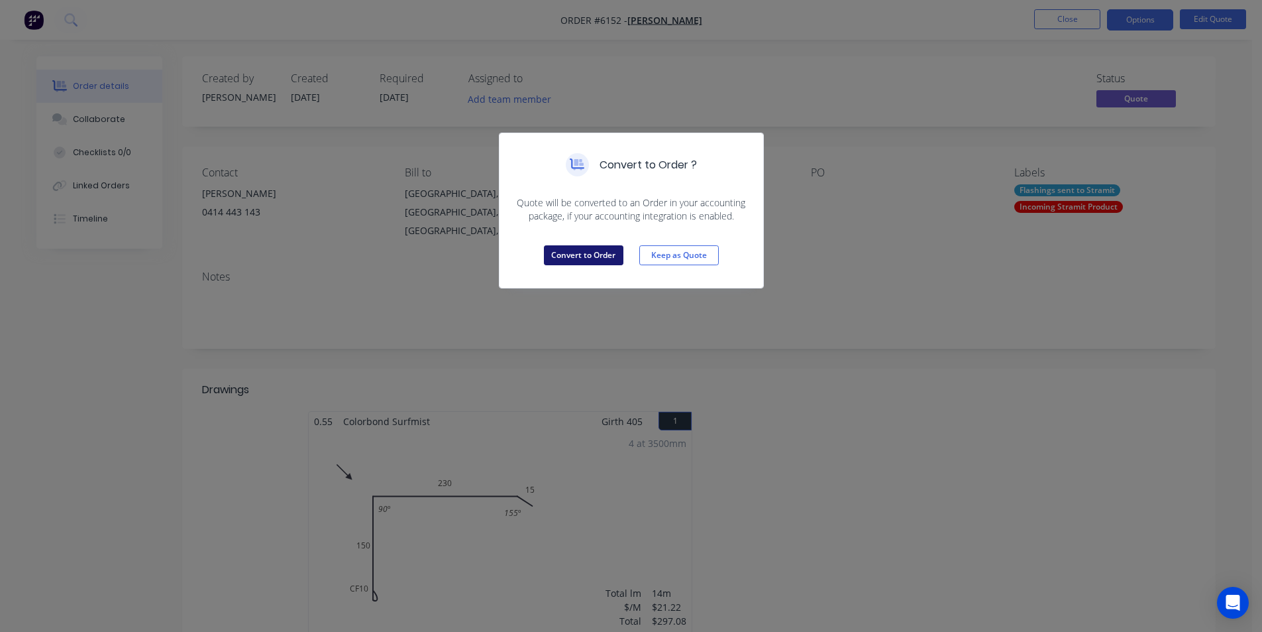
click at [596, 256] on button "Convert to Order" at bounding box center [584, 255] width 80 height 20
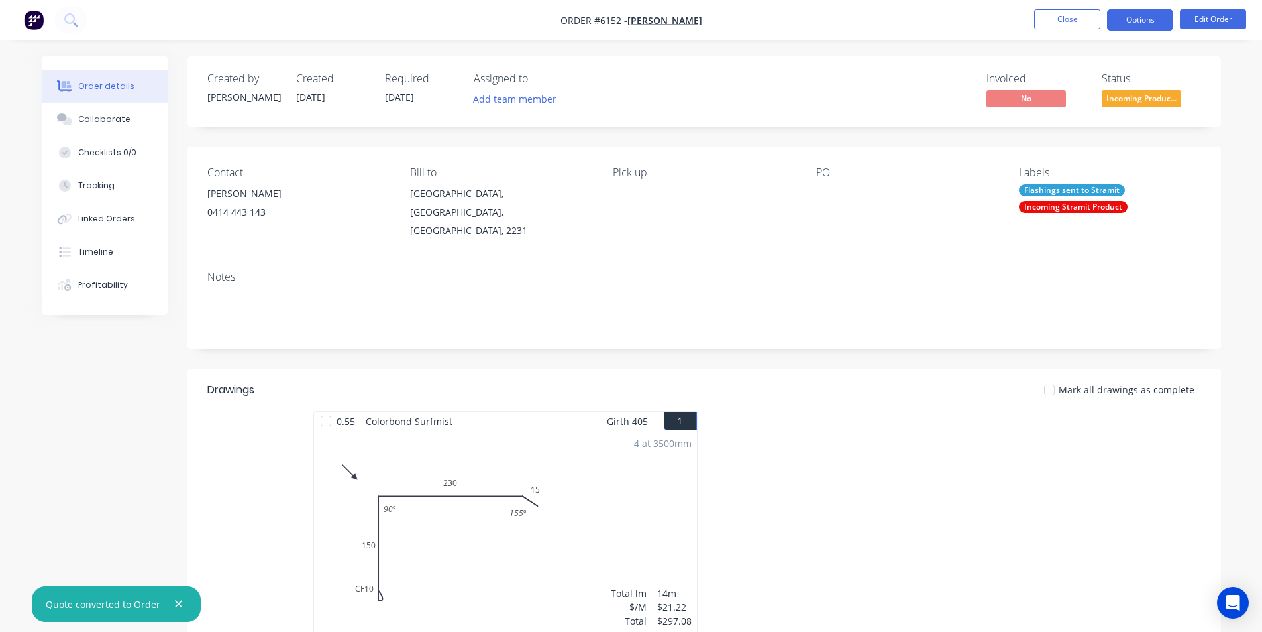
click at [1134, 18] on button "Options" at bounding box center [1140, 19] width 66 height 21
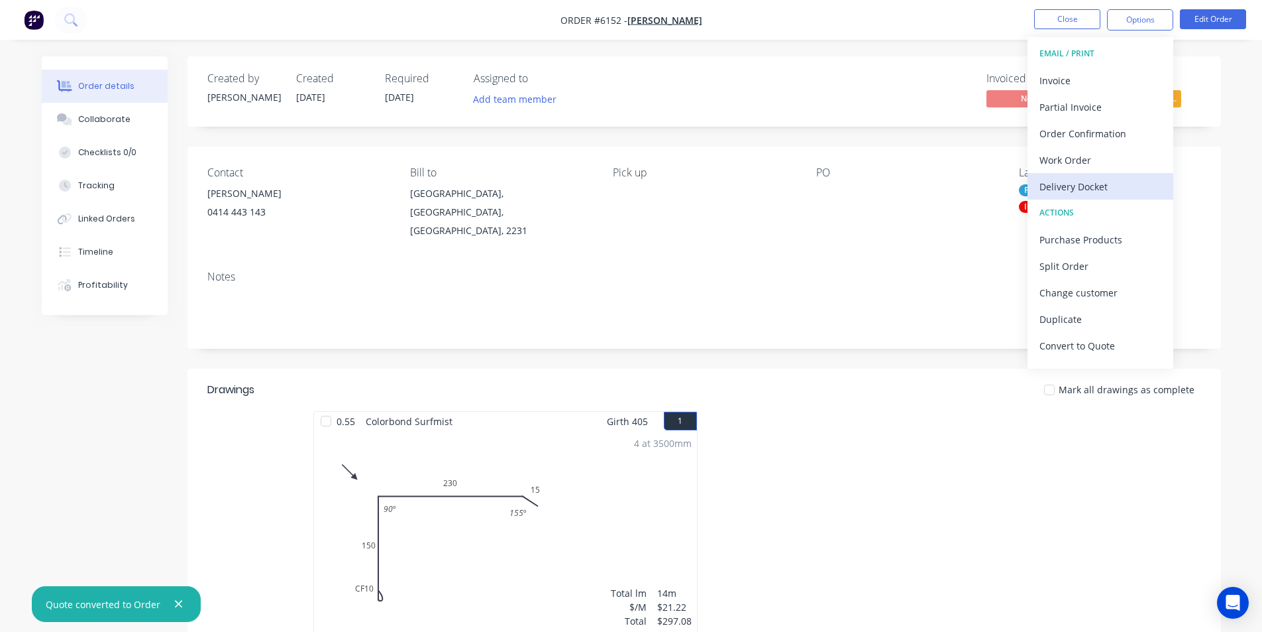
click at [1096, 189] on div "Delivery Docket" at bounding box center [1101, 186] width 122 height 19
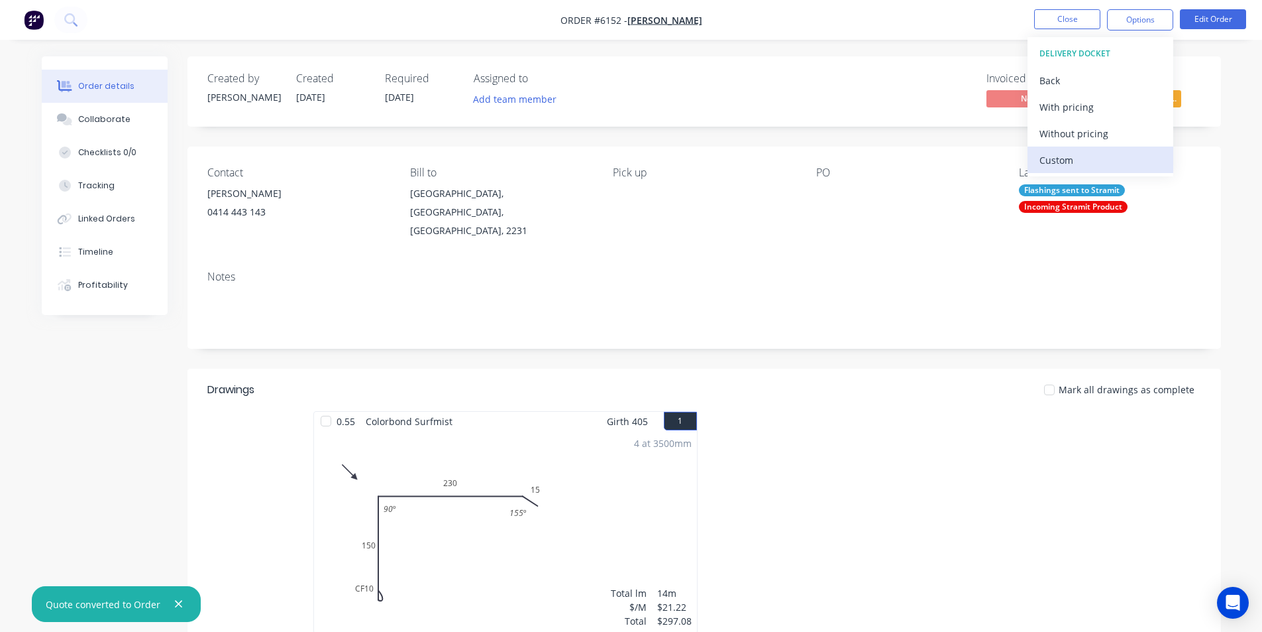
click at [1081, 154] on div "Custom" at bounding box center [1101, 159] width 122 height 19
click at [1075, 134] on div "Without pricing" at bounding box center [1101, 133] width 122 height 19
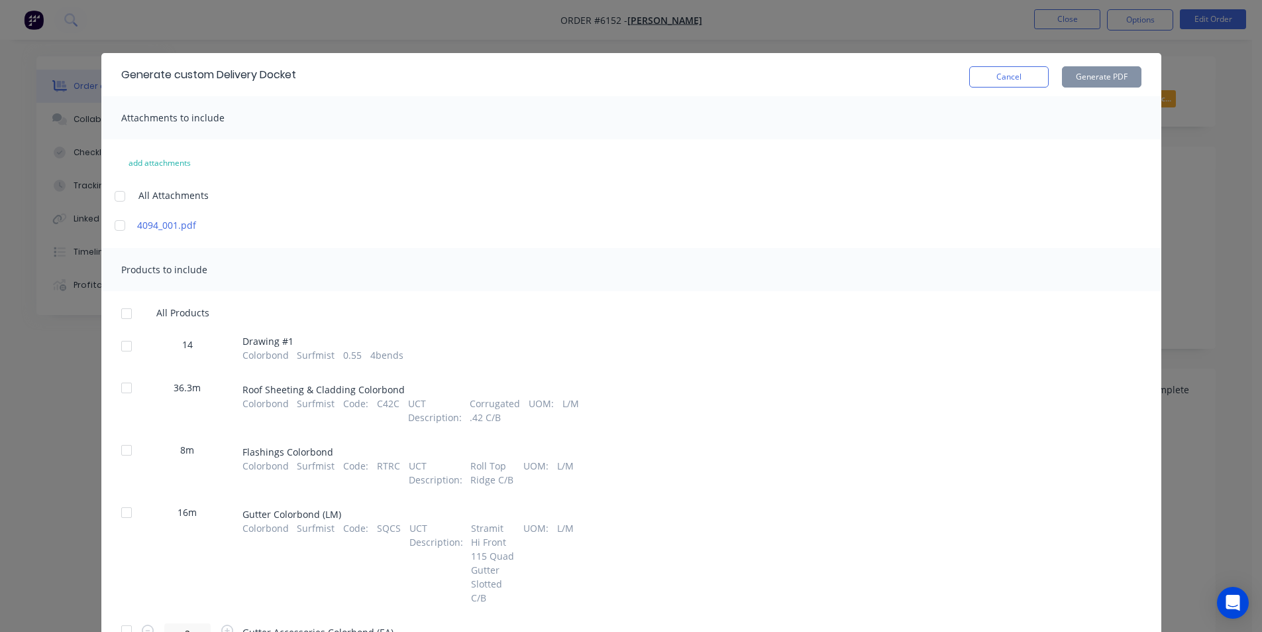
click at [120, 311] on div at bounding box center [126, 313] width 27 height 27
click at [1104, 84] on button "Generate PDF" at bounding box center [1102, 76] width 80 height 21
click at [999, 82] on button "Cancel" at bounding box center [1010, 76] width 80 height 21
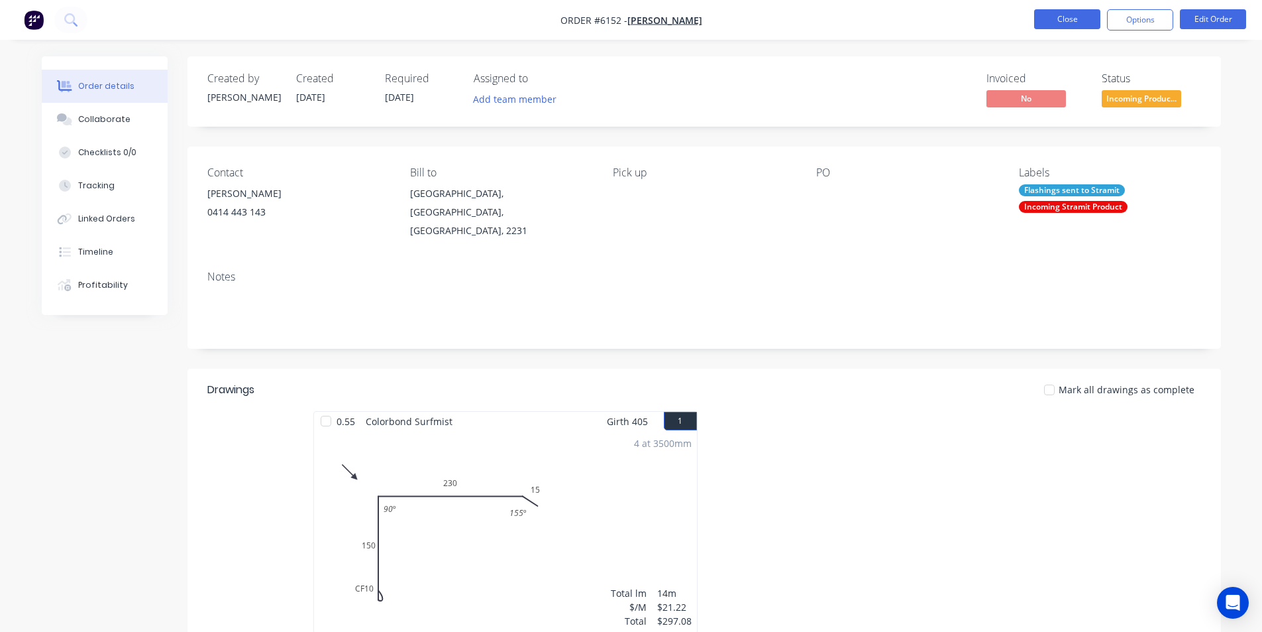
click at [1070, 23] on button "Close" at bounding box center [1068, 19] width 66 height 20
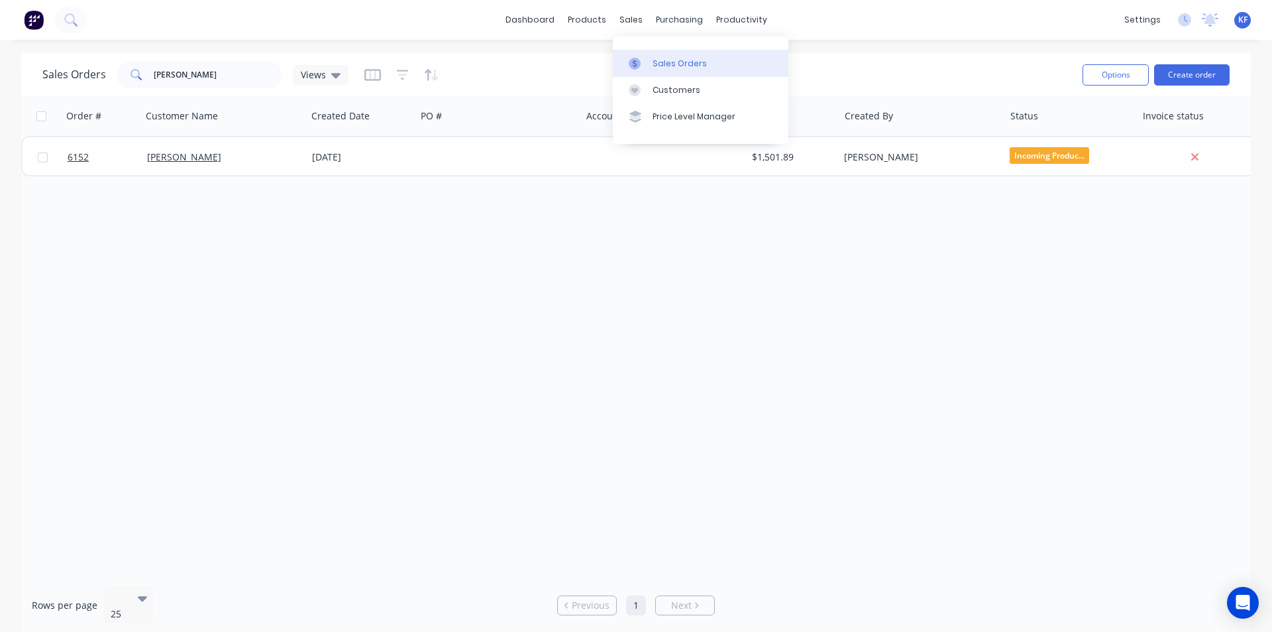
click at [675, 64] on div "Sales Orders" at bounding box center [680, 64] width 54 height 12
click at [256, 82] on input "leroy" at bounding box center [218, 75] width 129 height 27
click at [673, 93] on div "Customers" at bounding box center [677, 90] width 48 height 12
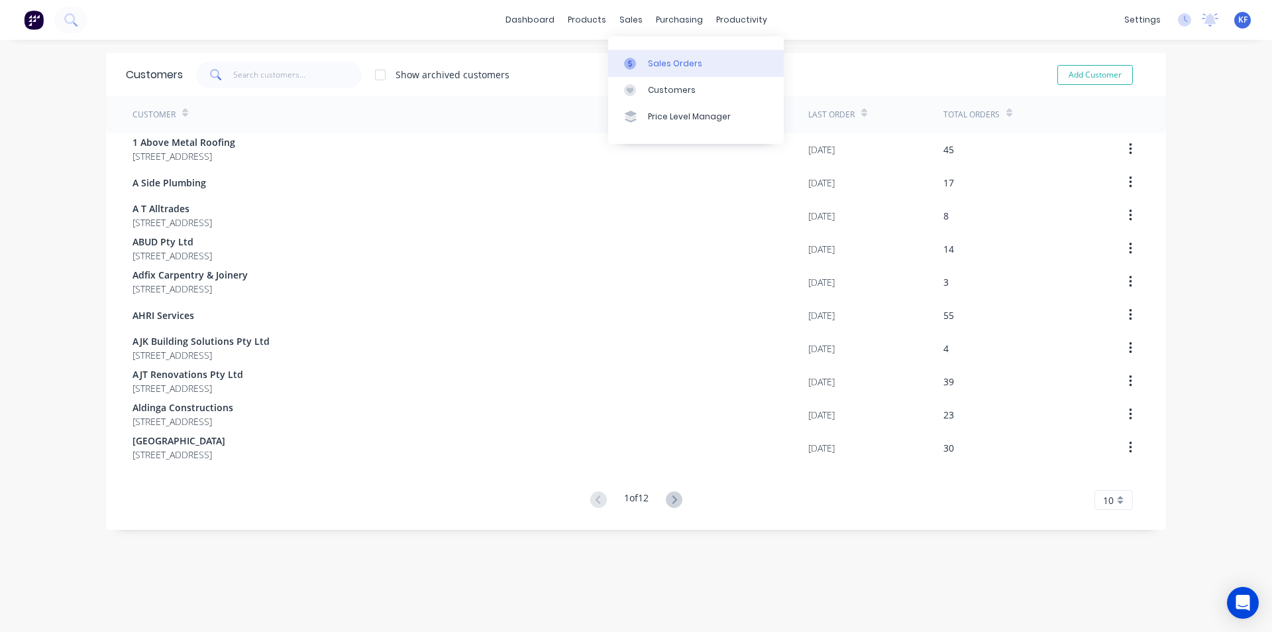
click at [669, 58] on div "Sales Orders" at bounding box center [675, 64] width 54 height 12
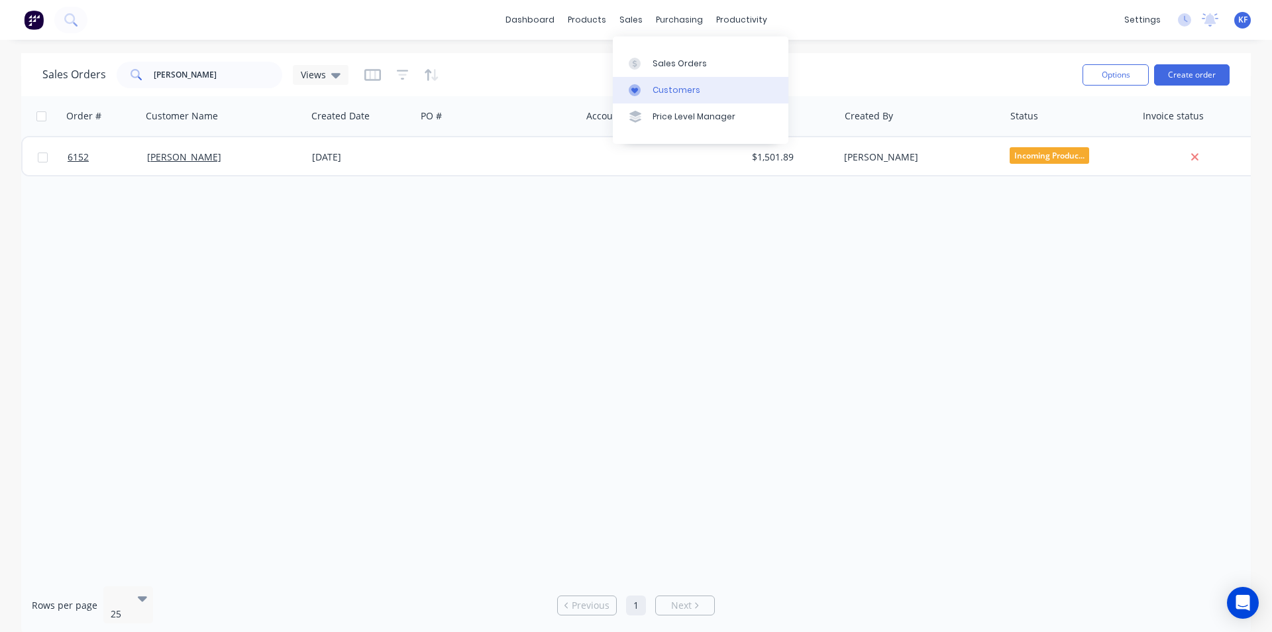
click at [682, 90] on div "Customers" at bounding box center [677, 90] width 48 height 12
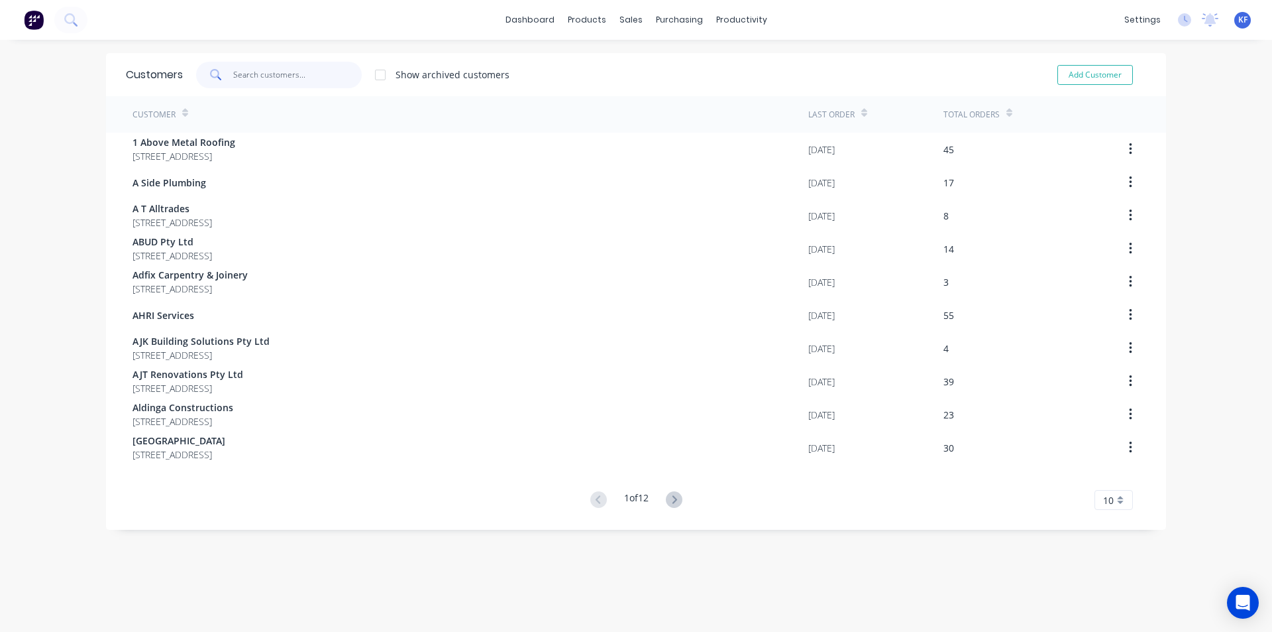
click at [286, 80] on input "text" at bounding box center [297, 75] width 129 height 27
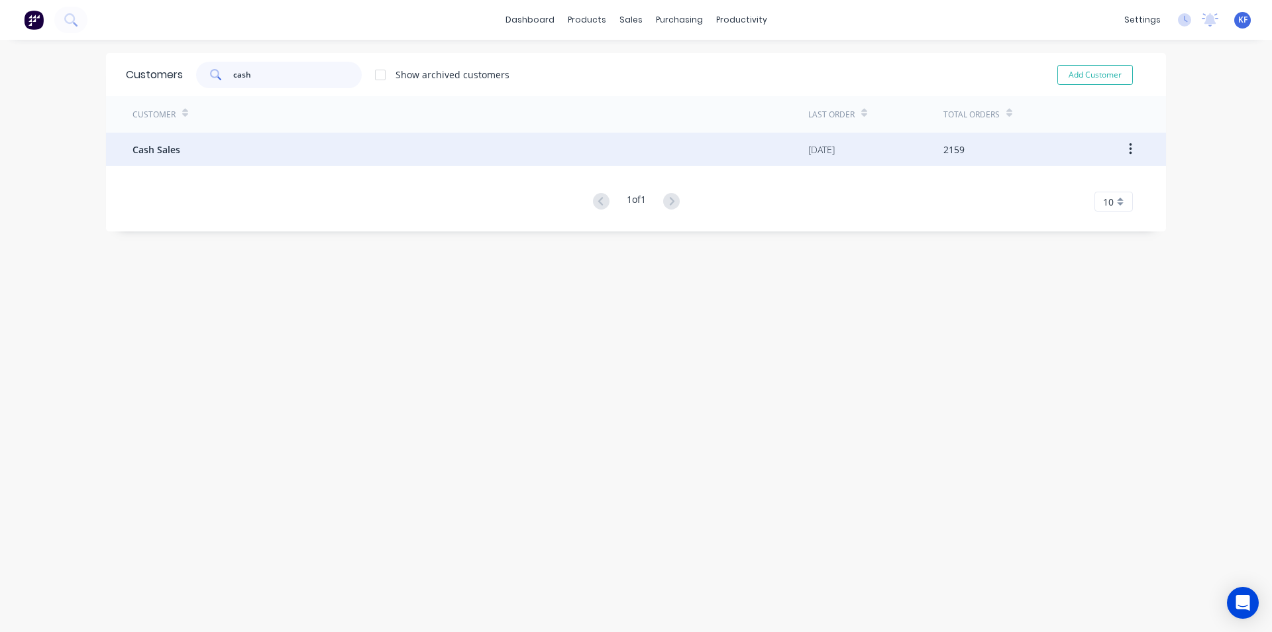
type input "cash"
click at [605, 160] on div "Cash Sales" at bounding box center [471, 149] width 676 height 33
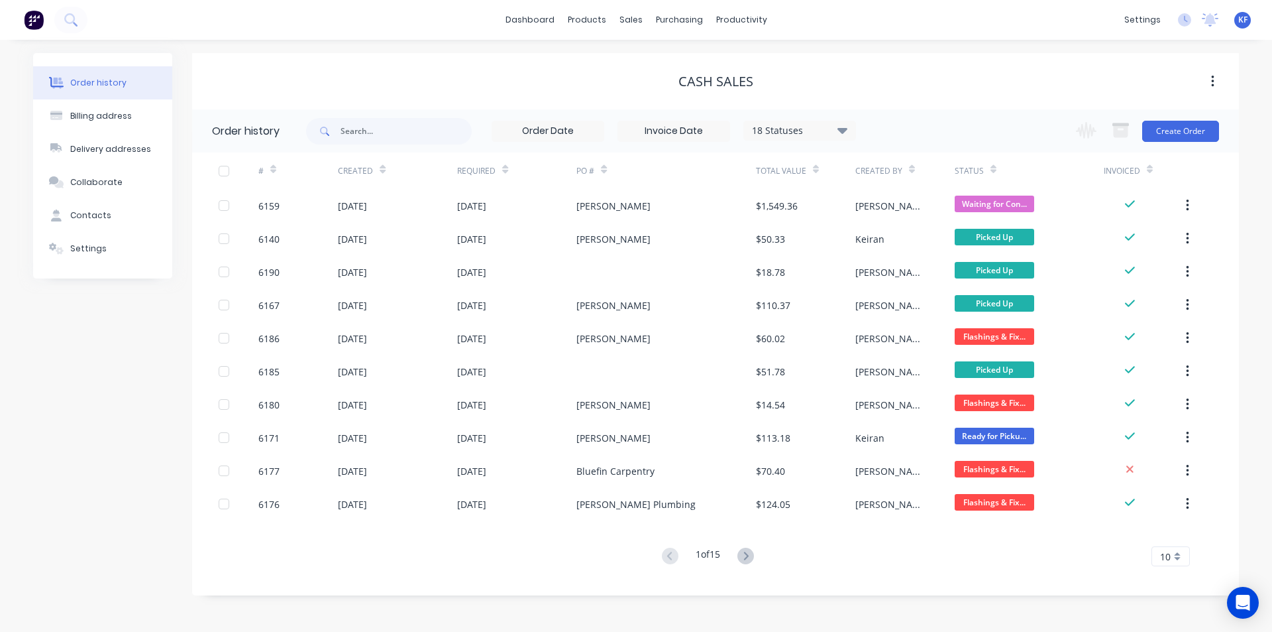
click at [844, 127] on icon at bounding box center [843, 130] width 10 height 16
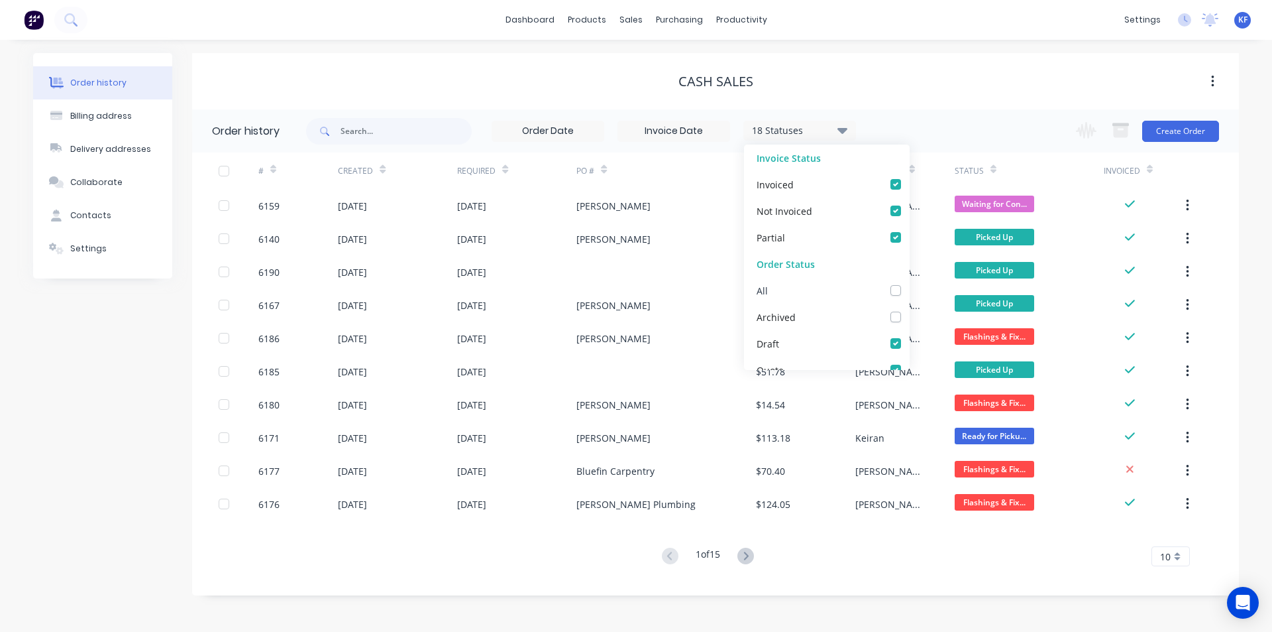
click at [909, 283] on label at bounding box center [909, 283] width 0 height 0
click at [909, 291] on input "checkbox" at bounding box center [914, 289] width 11 height 13
checkbox input "true"
click at [964, 112] on div "19 Statuses Invoice Status Invoiced Not Invoiced Partial Order Status All Archi…" at bounding box center [772, 130] width 933 height 43
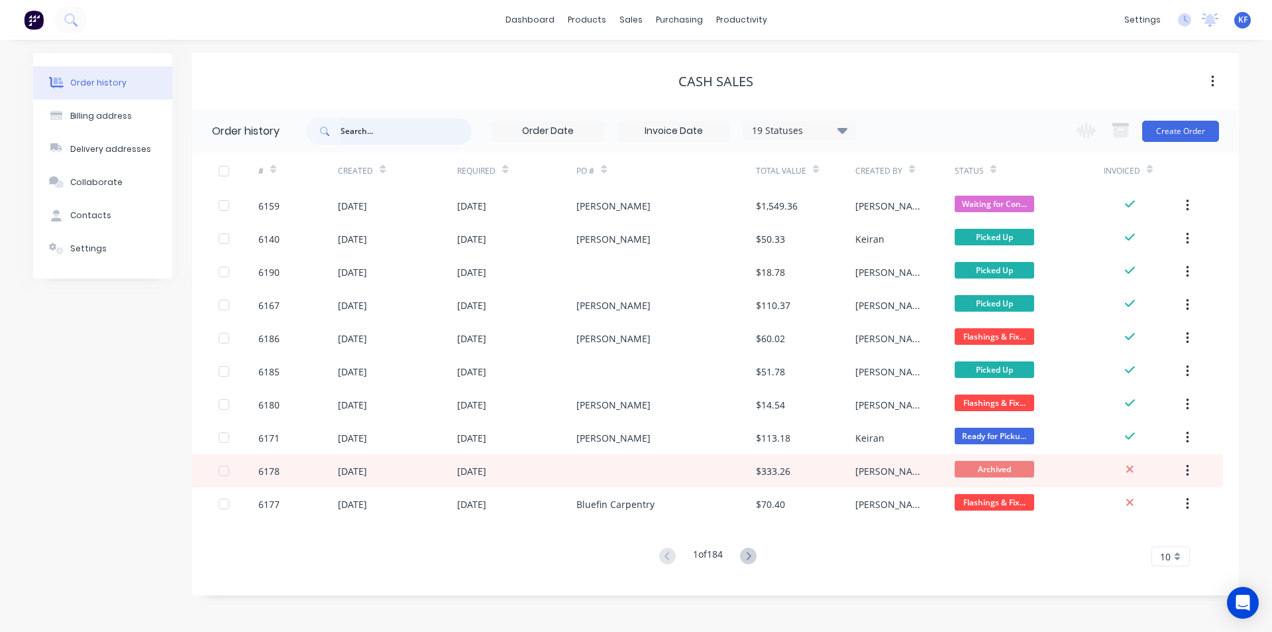
click at [388, 123] on input "text" at bounding box center [406, 131] width 131 height 27
type input "leroy"
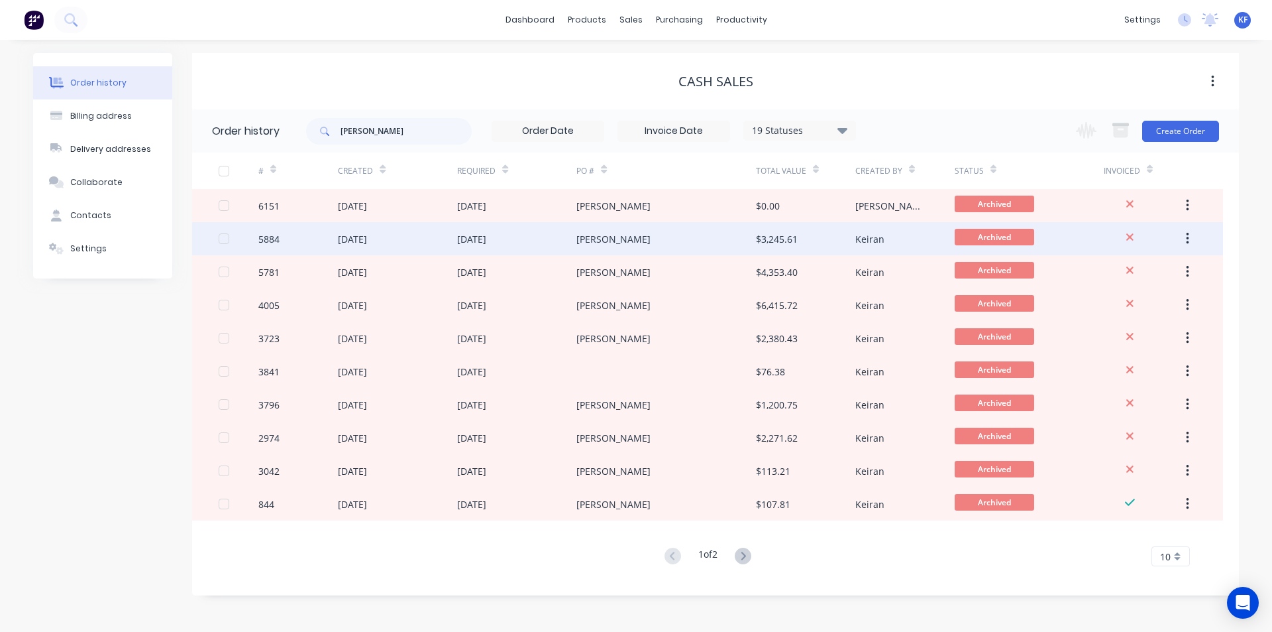
click at [657, 249] on div "Leroy" at bounding box center [666, 238] width 179 height 33
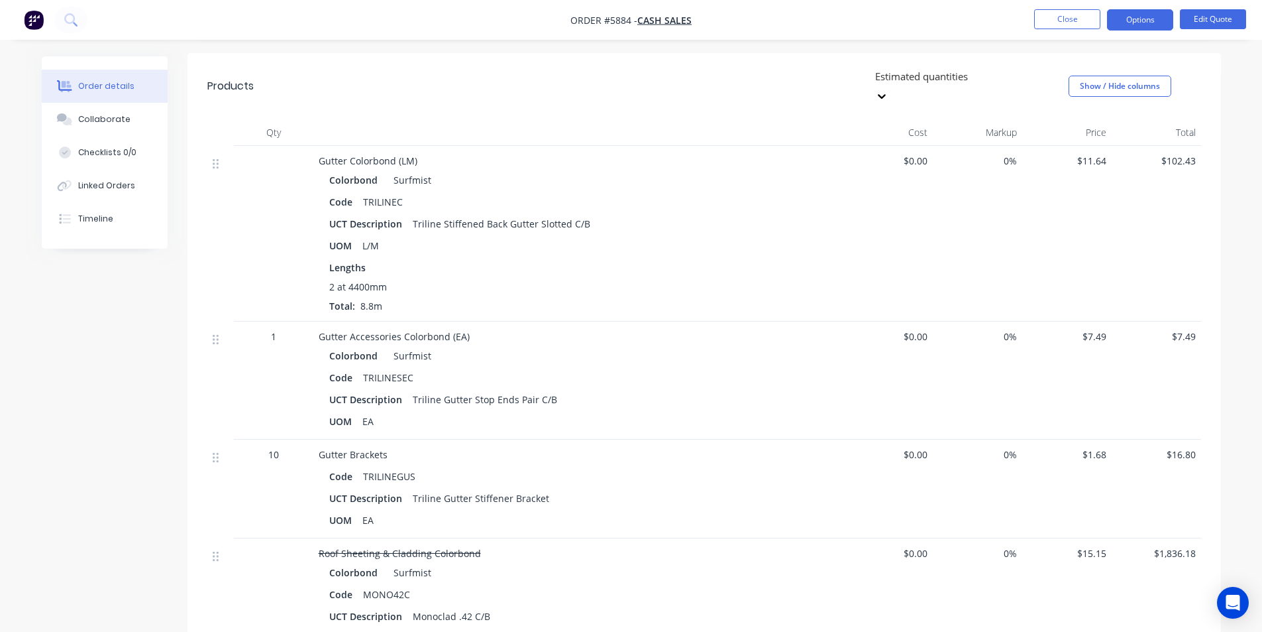
scroll to position [265, 0]
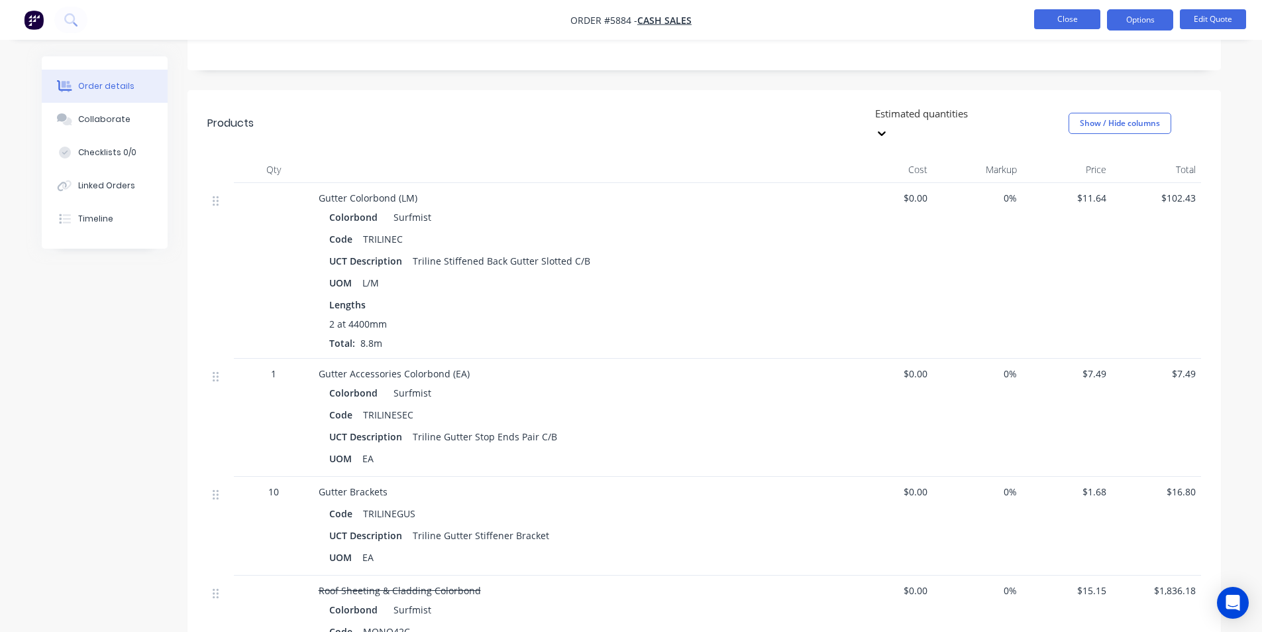
click at [1062, 13] on button "Close" at bounding box center [1068, 19] width 66 height 20
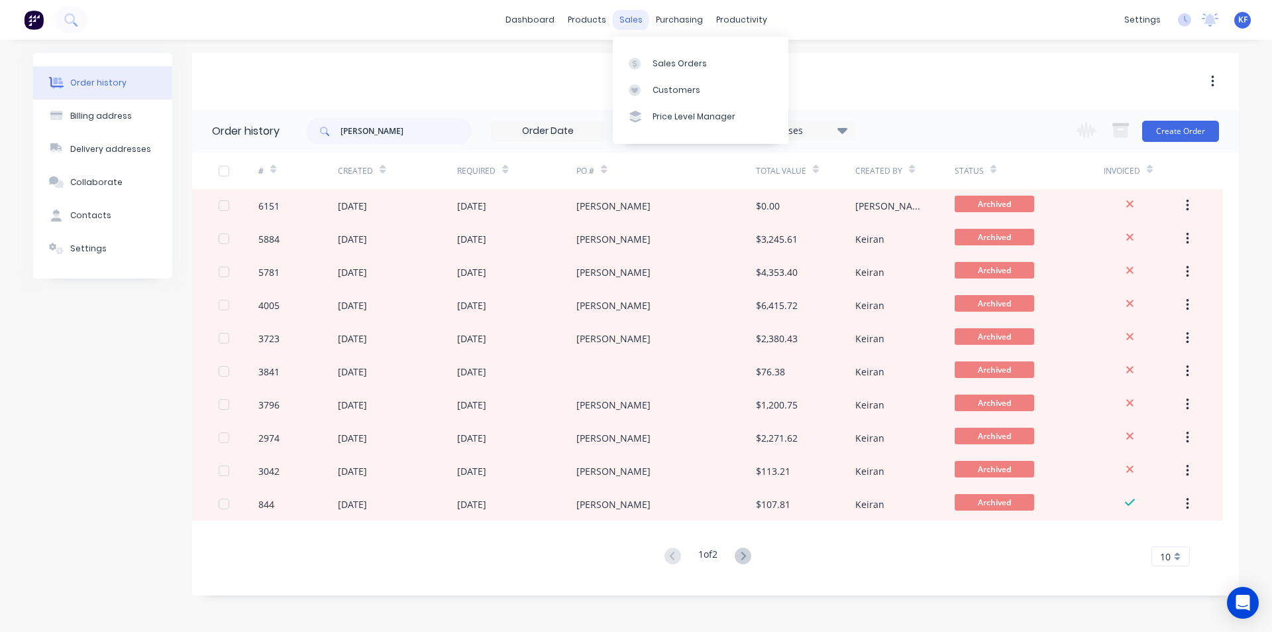
click at [626, 27] on div "sales" at bounding box center [631, 20] width 36 height 20
click at [647, 54] on link "Sales Orders" at bounding box center [701, 63] width 176 height 27
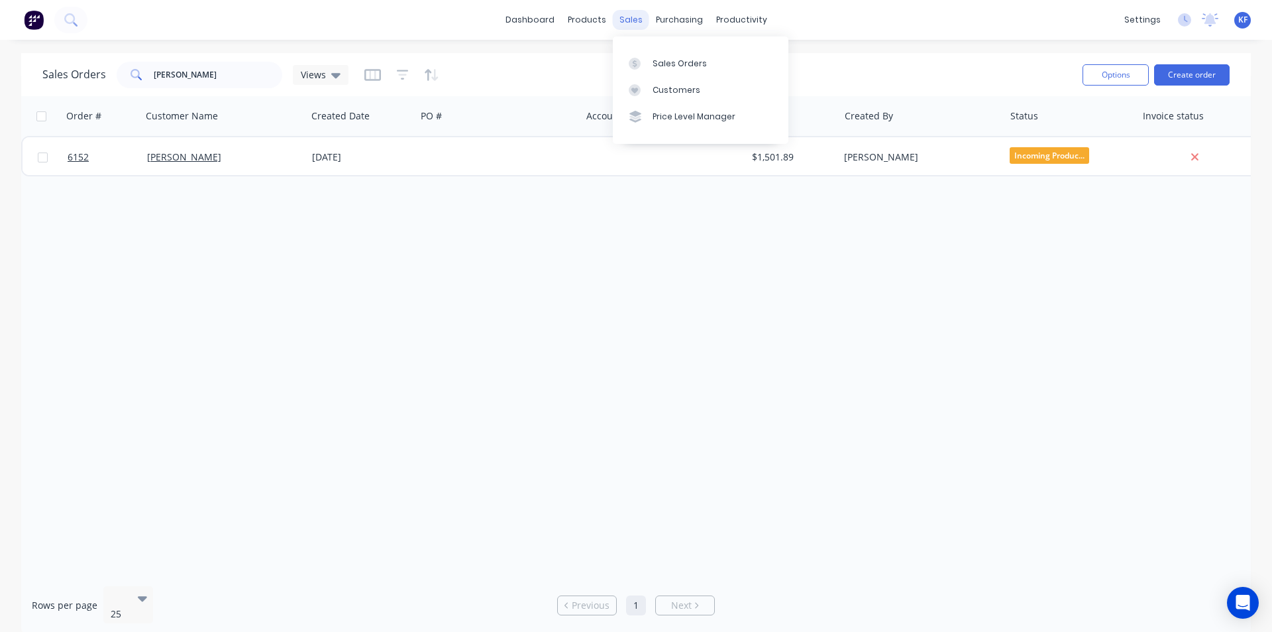
click at [635, 20] on div "sales" at bounding box center [631, 20] width 36 height 20
click at [642, 50] on link "Sales Orders" at bounding box center [701, 63] width 176 height 27
drag, startPoint x: 177, startPoint y: 62, endPoint x: 60, endPoint y: 56, distance: 117.5
click at [66, 55] on div "Sales Orders leroy Views Options Create order" at bounding box center [636, 74] width 1230 height 43
type input "g"
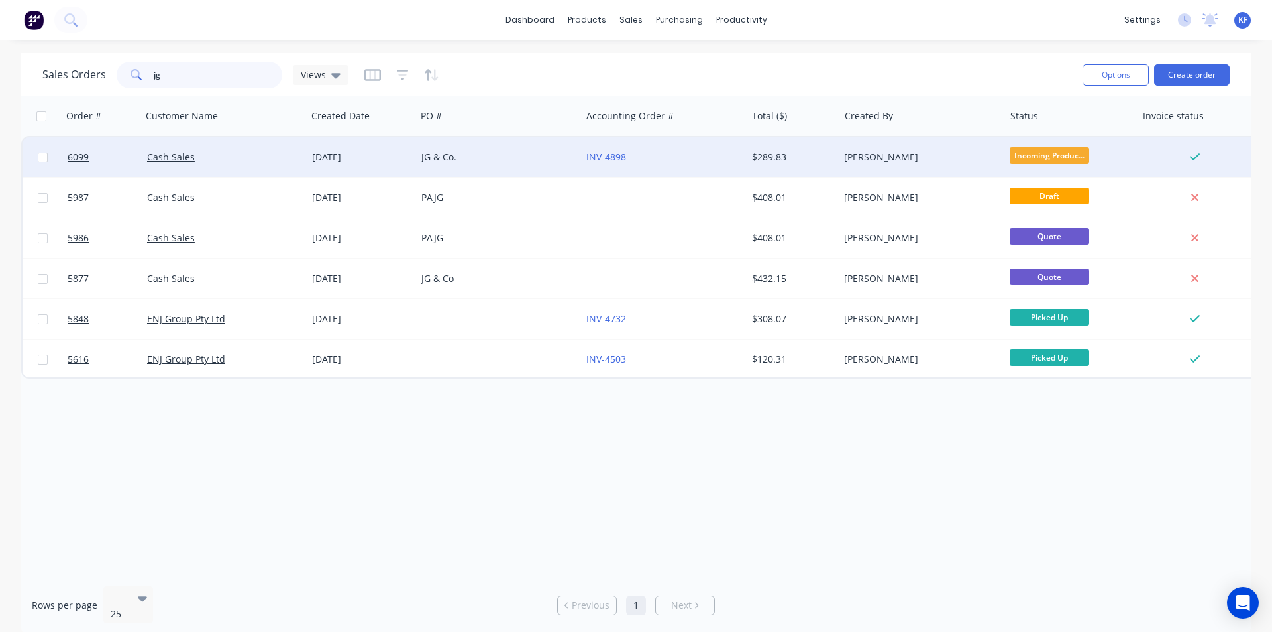
type input "jg"
click at [477, 164] on div "JG & Co." at bounding box center [498, 157] width 165 height 40
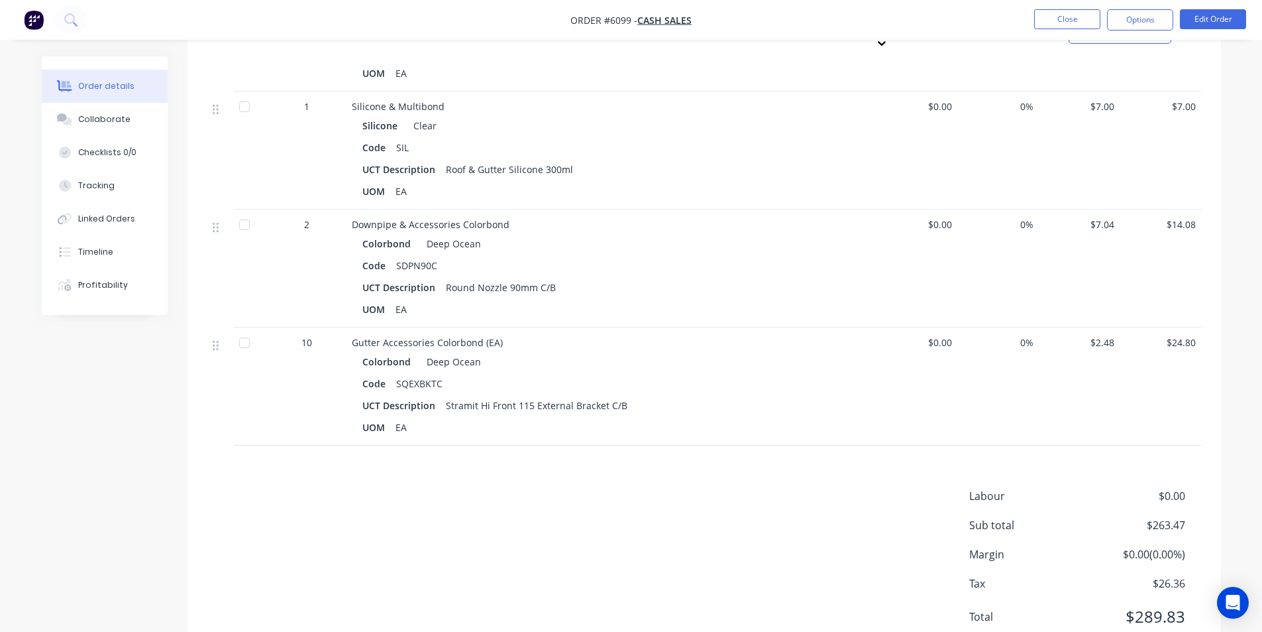
scroll to position [1259, 0]
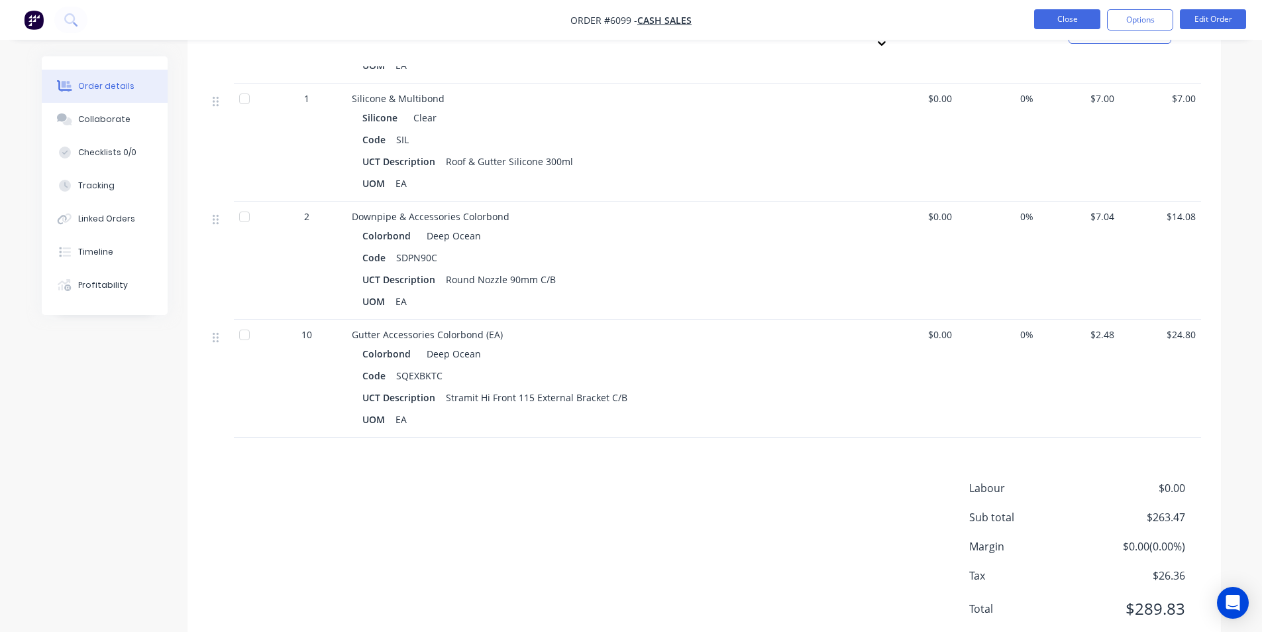
click at [1078, 17] on button "Close" at bounding box center [1068, 19] width 66 height 20
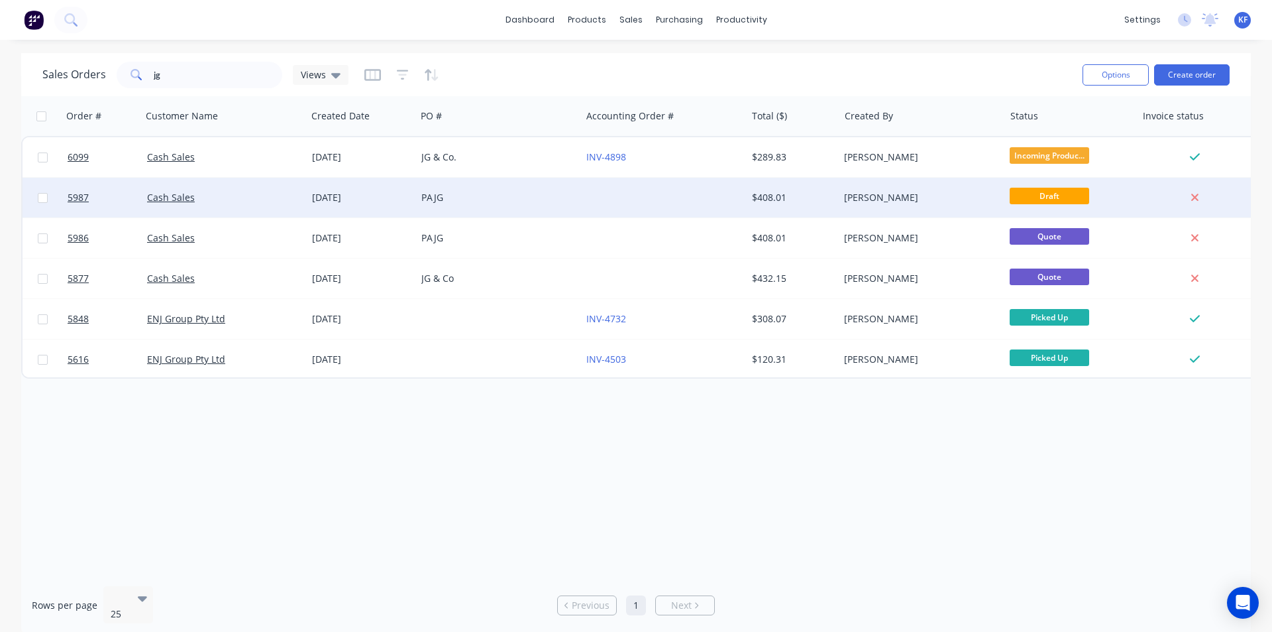
click at [789, 195] on div "$408.01" at bounding box center [791, 197] width 78 height 13
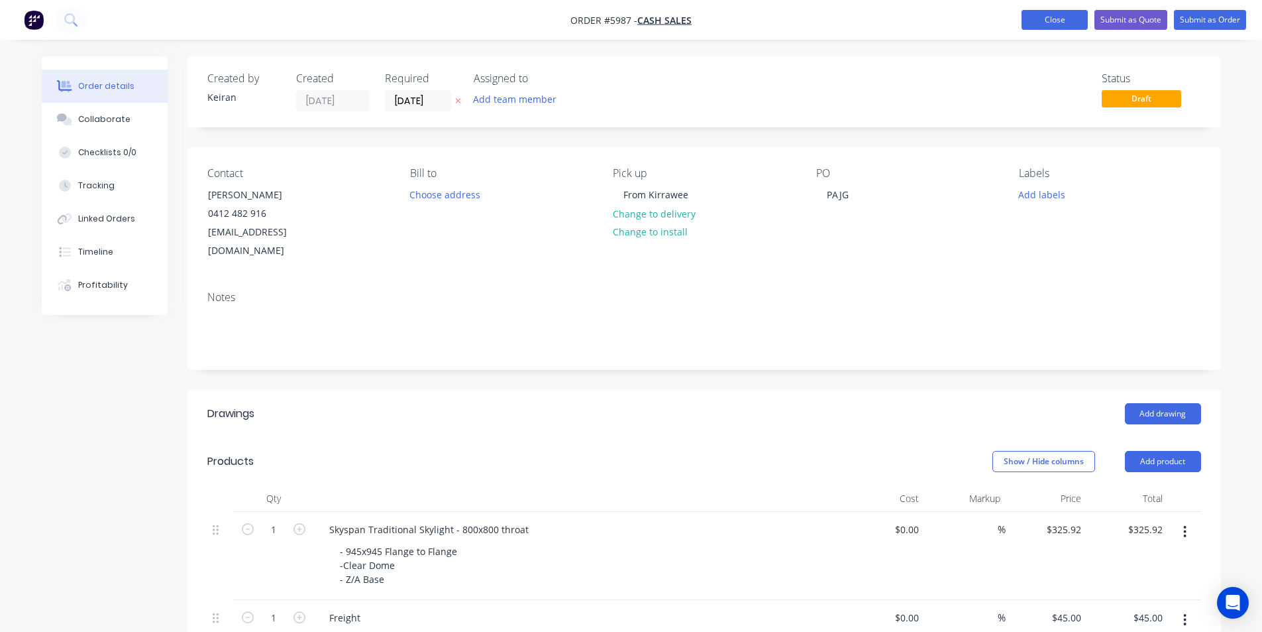
click at [1069, 21] on button "Close" at bounding box center [1055, 20] width 66 height 20
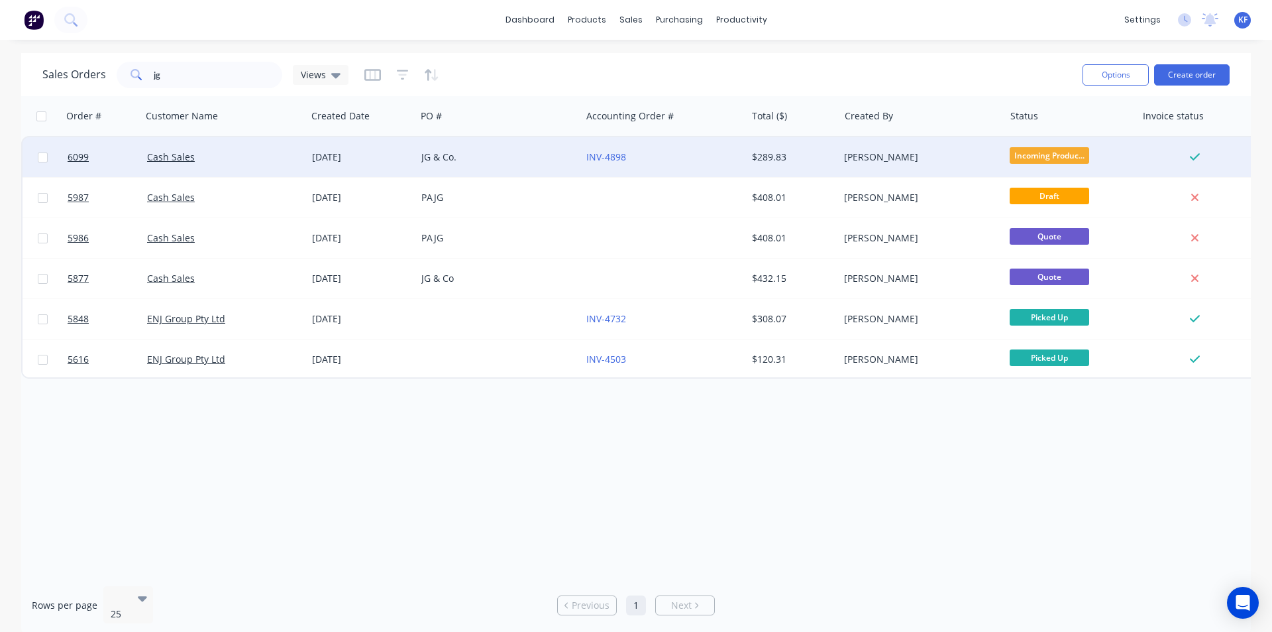
click at [924, 154] on div "[PERSON_NAME]" at bounding box center [917, 156] width 147 height 13
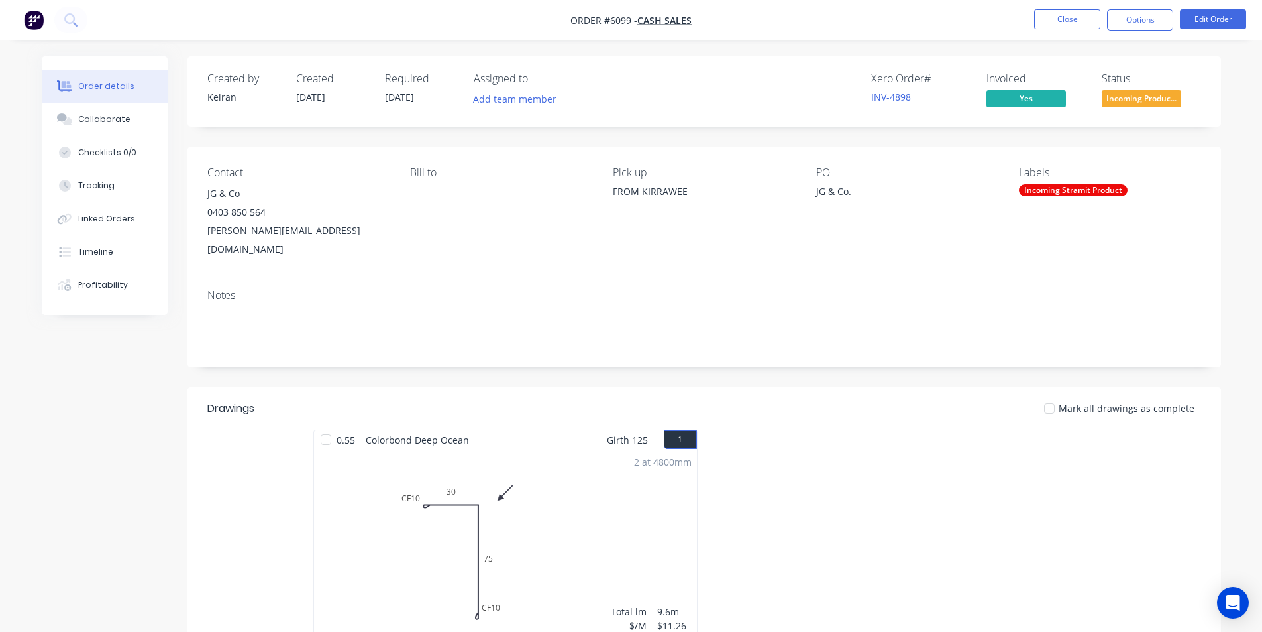
click at [1130, 103] on span "Incoming Produc..." at bounding box center [1142, 98] width 80 height 17
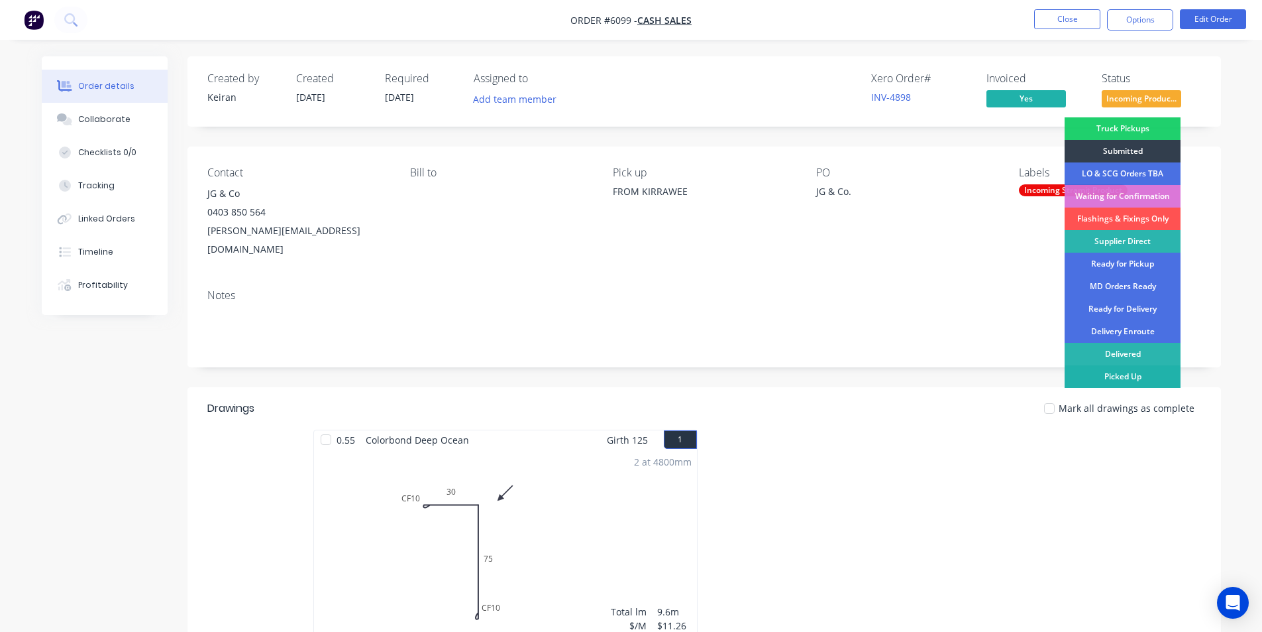
click at [1117, 380] on div "Picked Up" at bounding box center [1123, 376] width 116 height 23
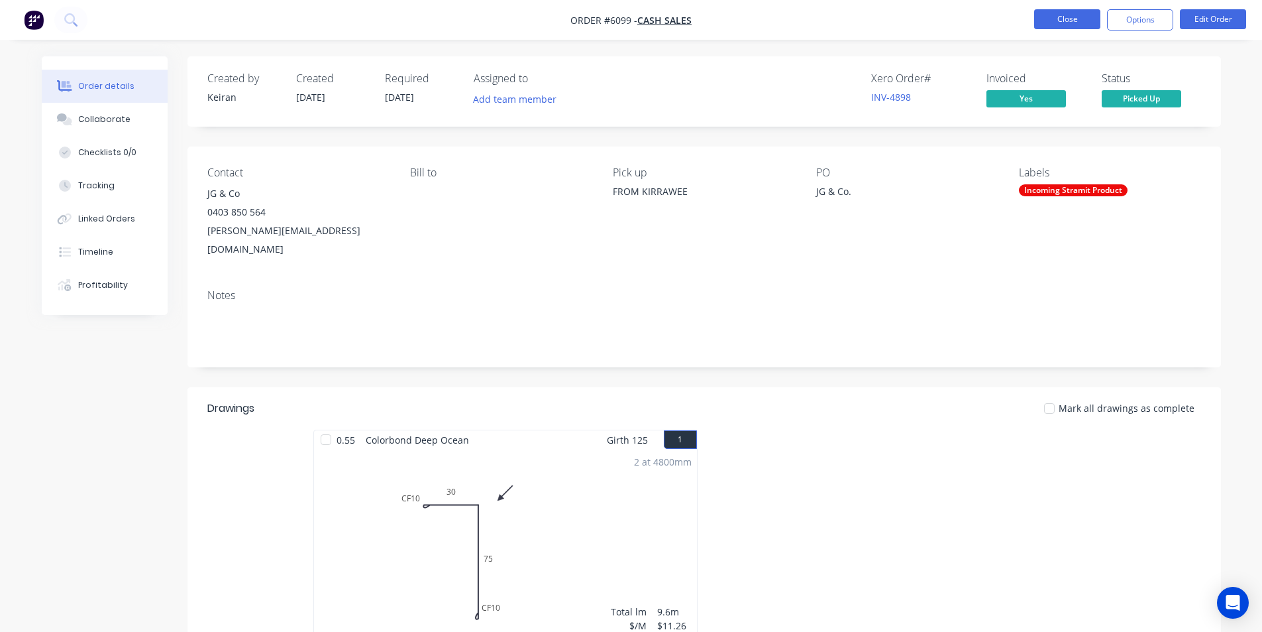
click at [1066, 22] on button "Close" at bounding box center [1068, 19] width 66 height 20
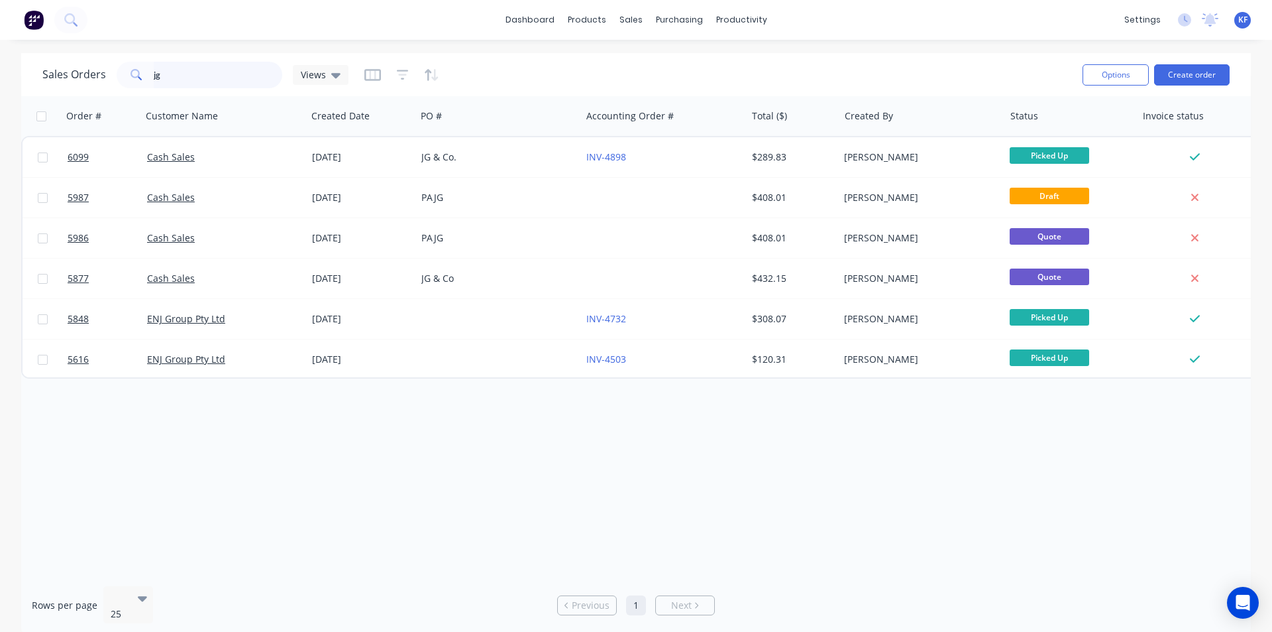
drag, startPoint x: 209, startPoint y: 83, endPoint x: 78, endPoint y: 87, distance: 131.9
click at [144, 83] on div "jg" at bounding box center [200, 75] width 166 height 27
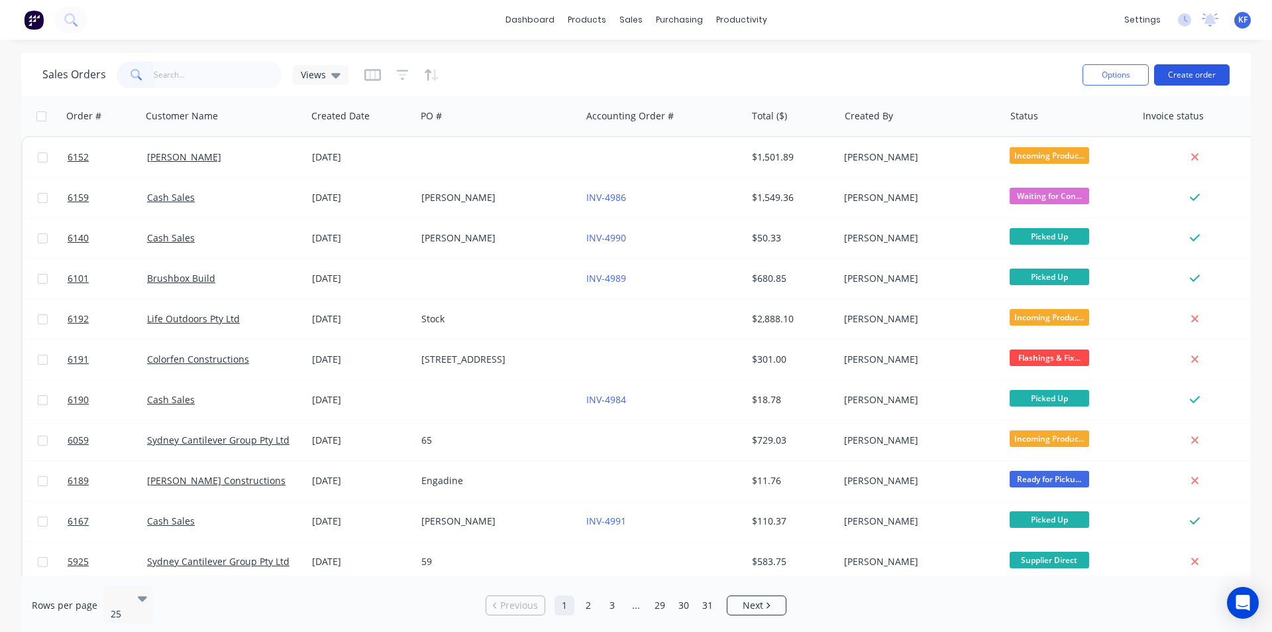
click at [1209, 69] on button "Create order" at bounding box center [1192, 74] width 76 height 21
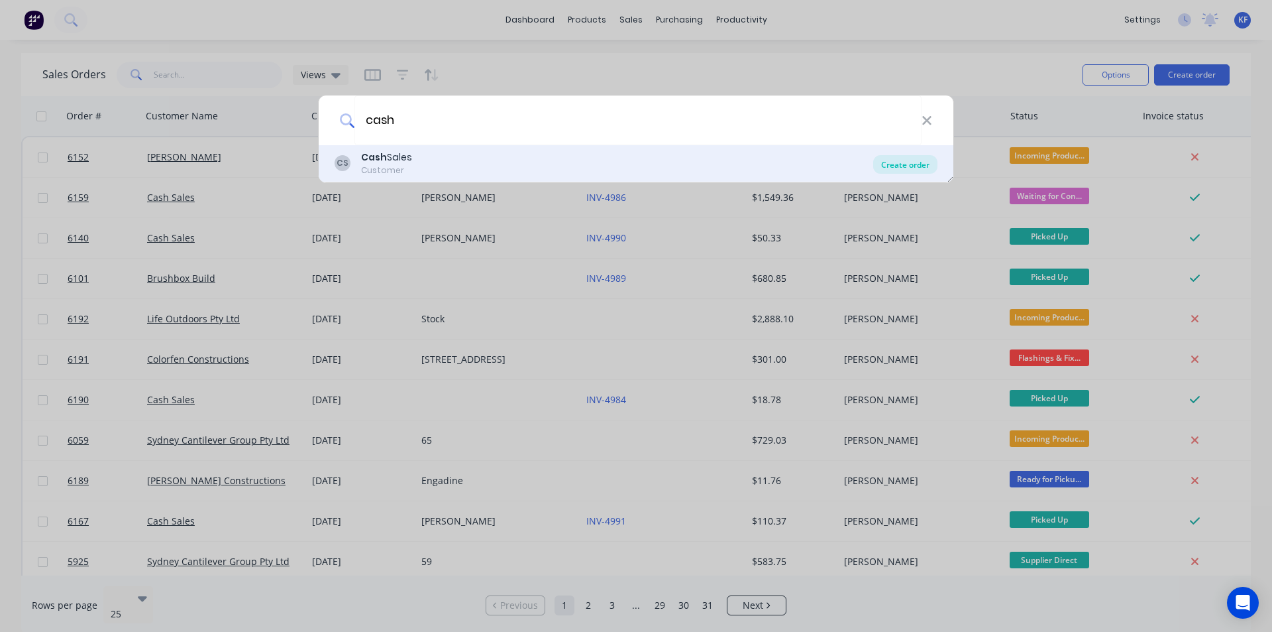
type input "cash"
click at [915, 169] on div "Create order" at bounding box center [905, 164] width 64 height 19
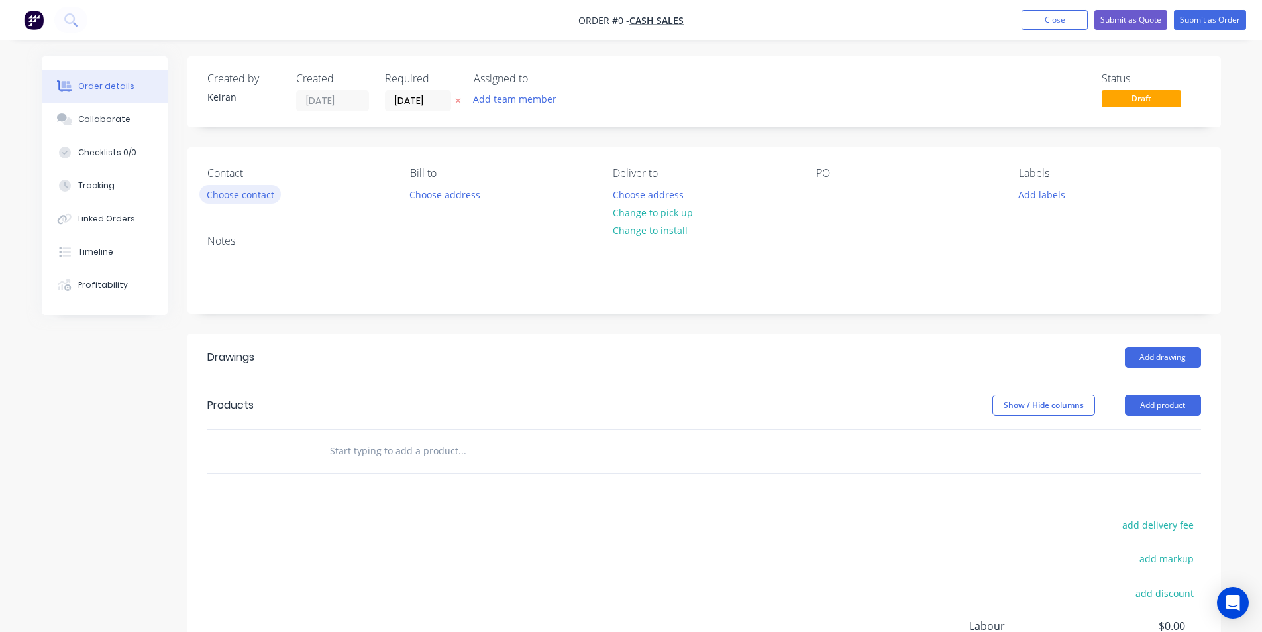
click at [217, 189] on button "Choose contact" at bounding box center [240, 194] width 82 height 18
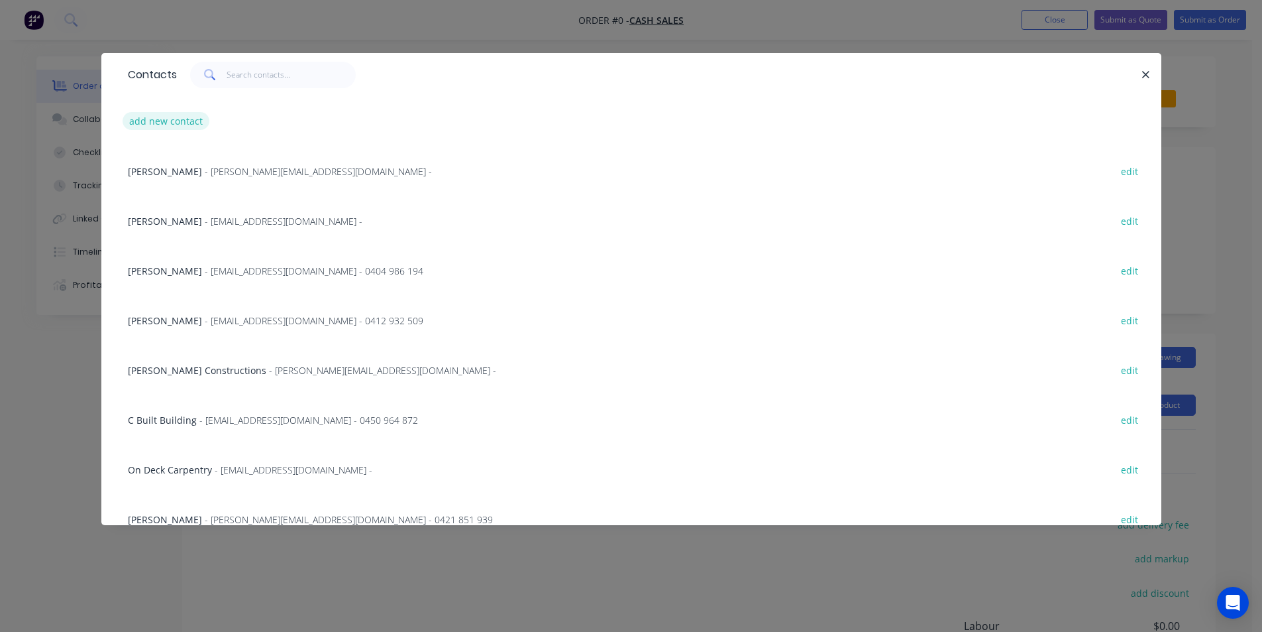
click at [172, 118] on button "add new contact" at bounding box center [166, 121] width 87 height 18
select select "AU"
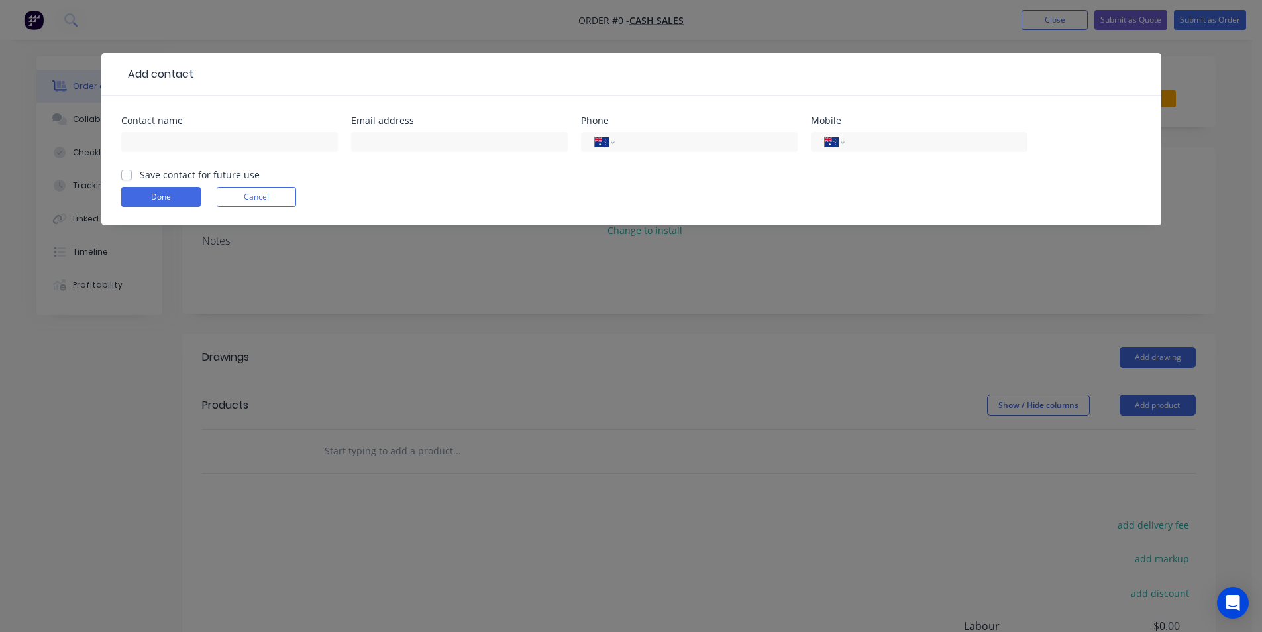
click at [173, 130] on div at bounding box center [229, 148] width 217 height 39
click at [174, 135] on input "text" at bounding box center [229, 142] width 217 height 20
type input "Griffin Built Group"
type input "thomas@griffinbuiltgroup.com.au"
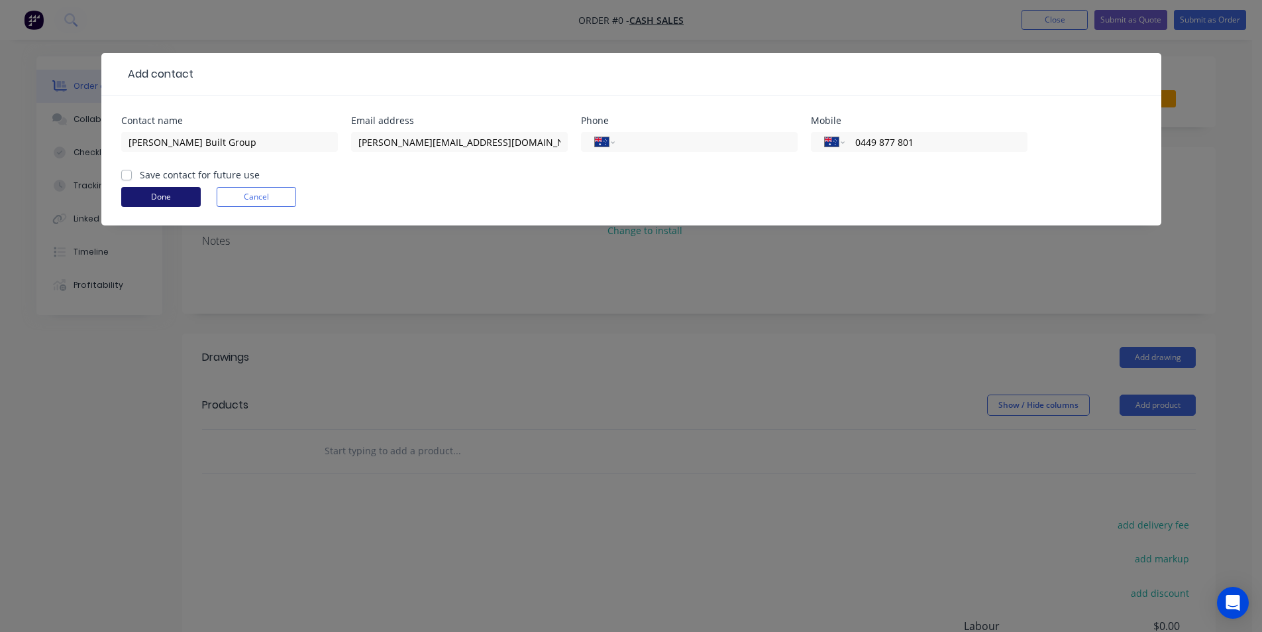
type input "0449 877 801"
click at [188, 190] on button "Done" at bounding box center [161, 197] width 80 height 20
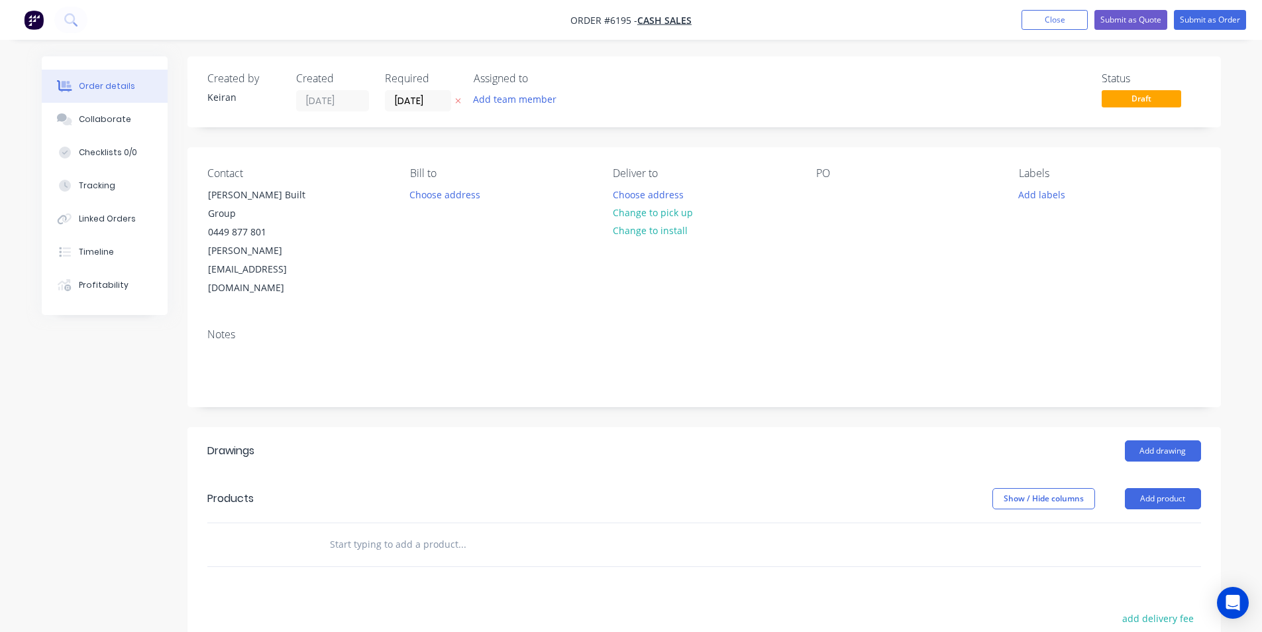
click at [797, 194] on div "Contact Griffin Built Group 0449 877 801 thomas@griffinbuiltgroup.com.au Bill t…" at bounding box center [705, 232] width 1034 height 170
click at [833, 195] on div at bounding box center [826, 194] width 21 height 19
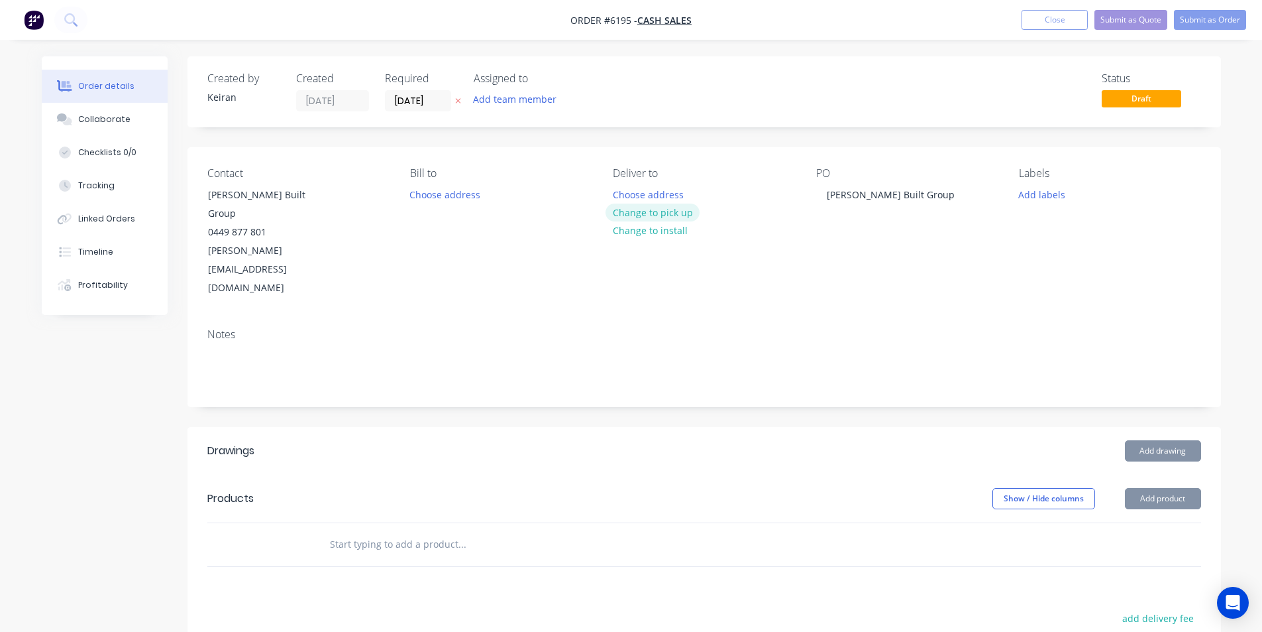
click at [642, 217] on button "Change to pick up" at bounding box center [653, 212] width 94 height 18
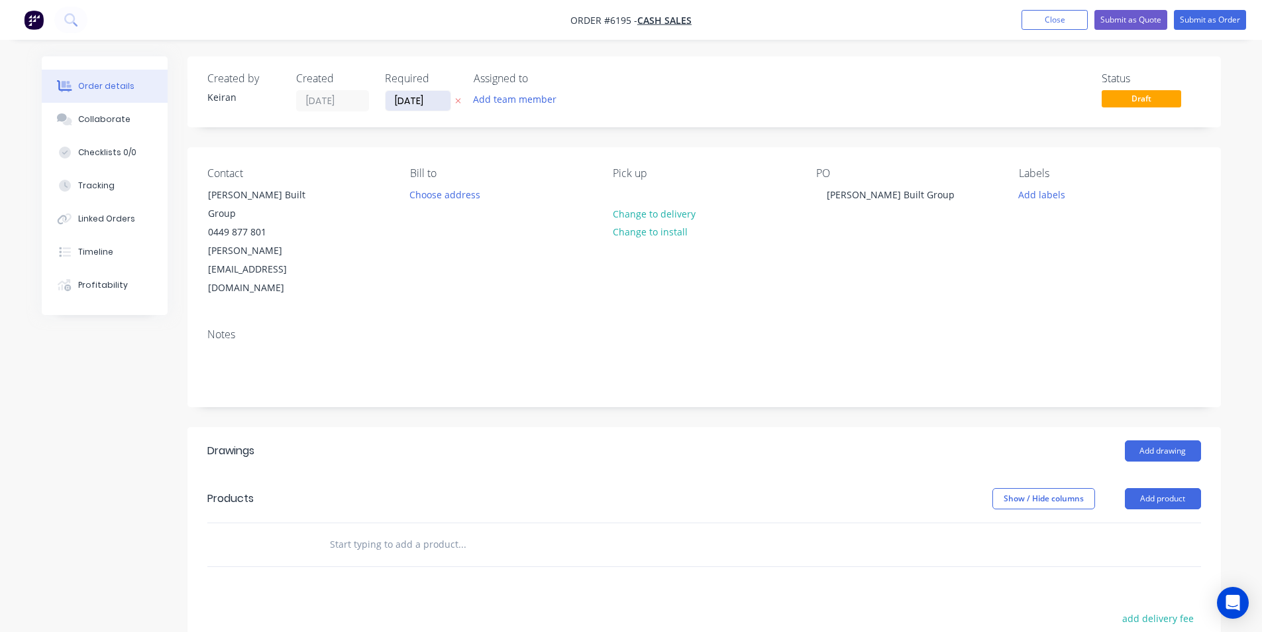
click at [441, 103] on input "03/10/25" at bounding box center [418, 101] width 65 height 20
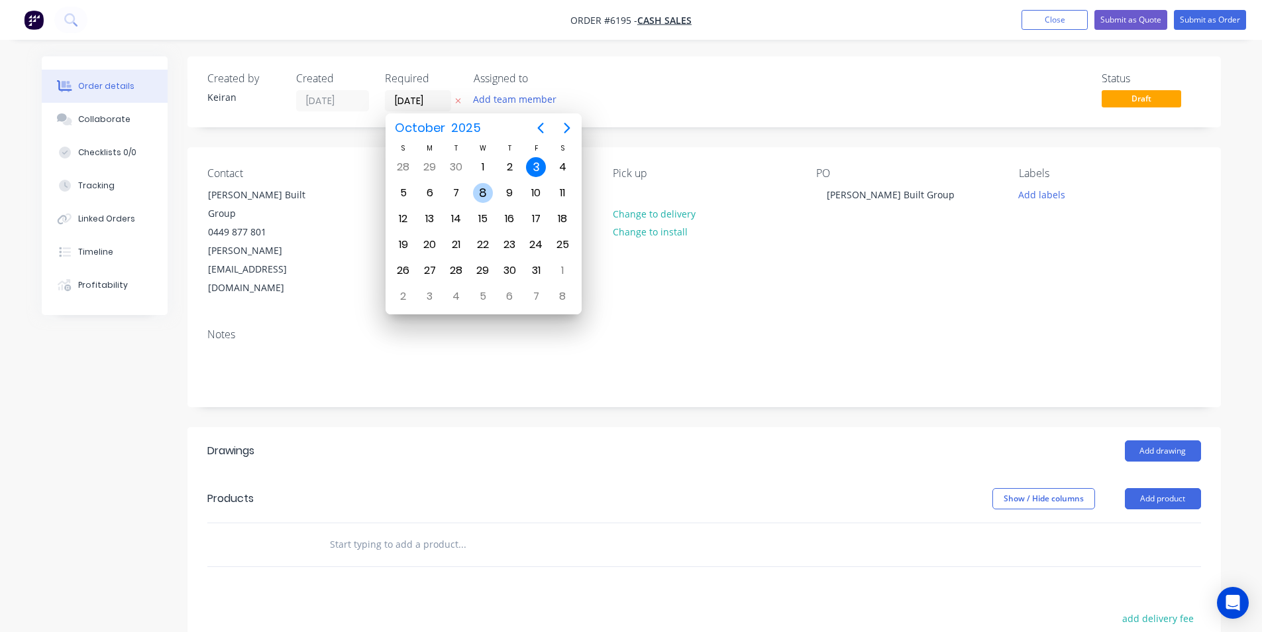
click at [479, 190] on div "8" at bounding box center [483, 193] width 20 height 20
type input "08/10/25"
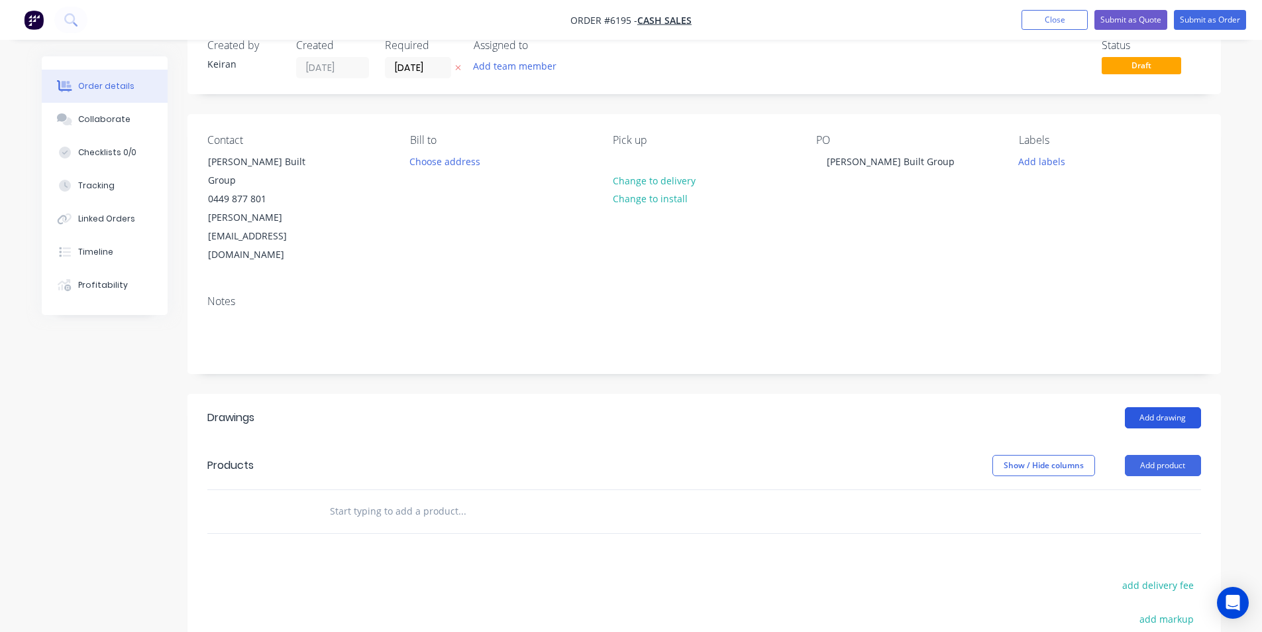
scroll to position [66, 0]
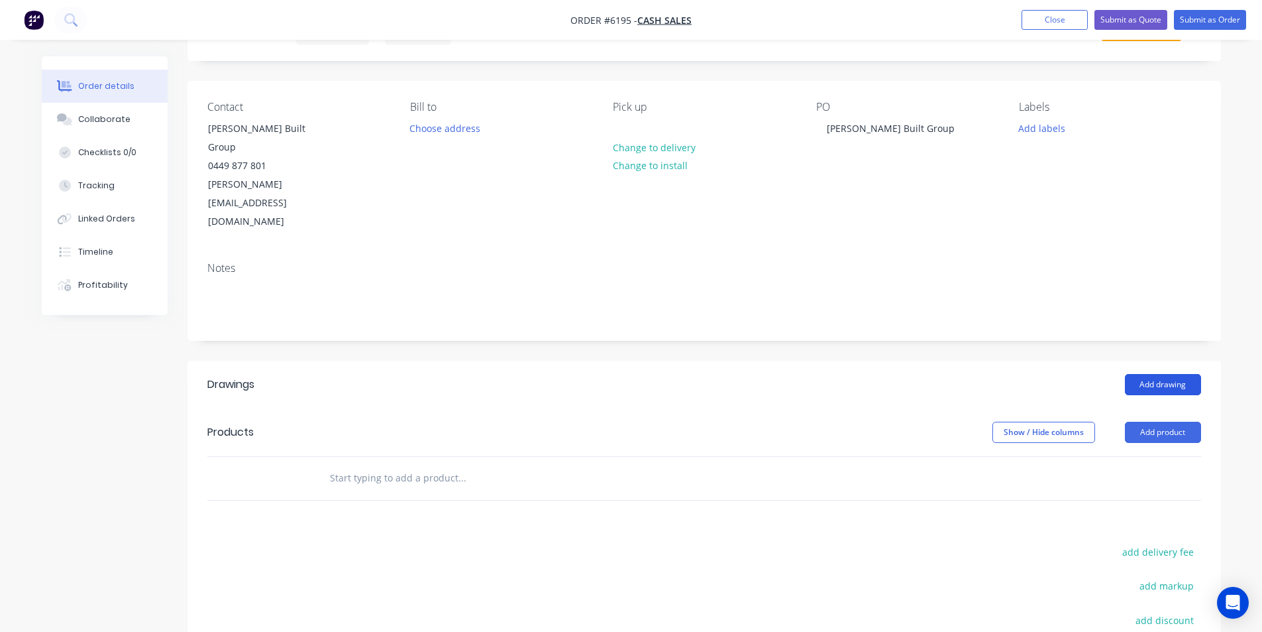
click at [1150, 374] on button "Add drawing" at bounding box center [1163, 384] width 76 height 21
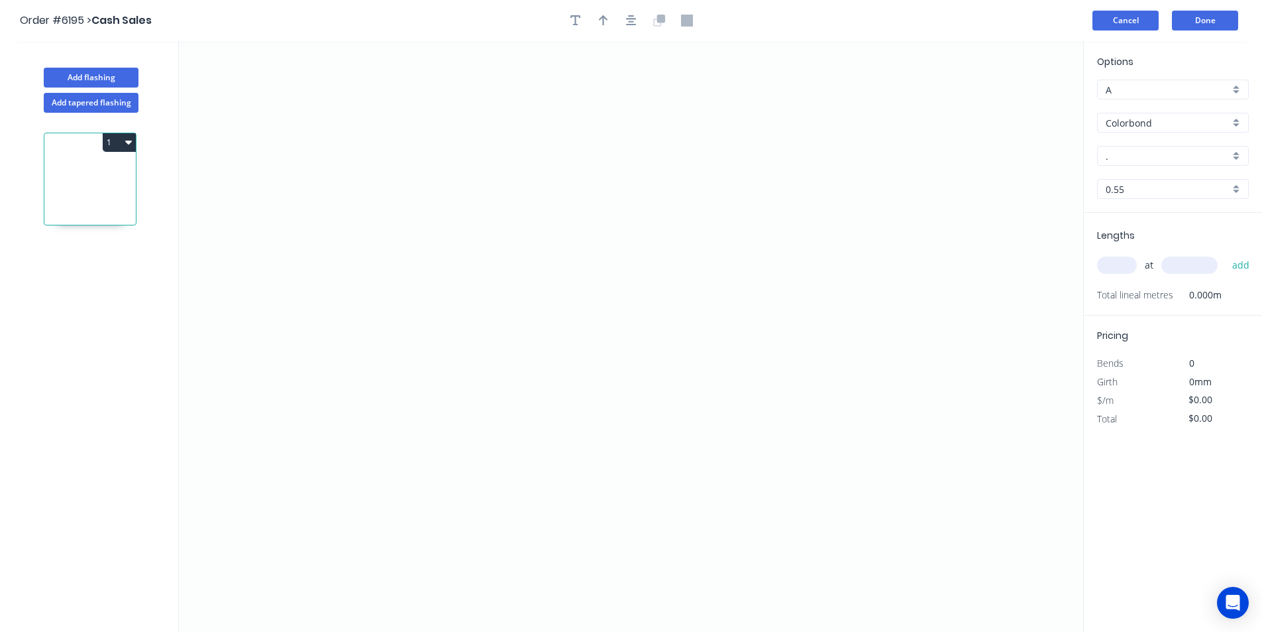
click at [1117, 25] on button "Cancel" at bounding box center [1126, 21] width 66 height 20
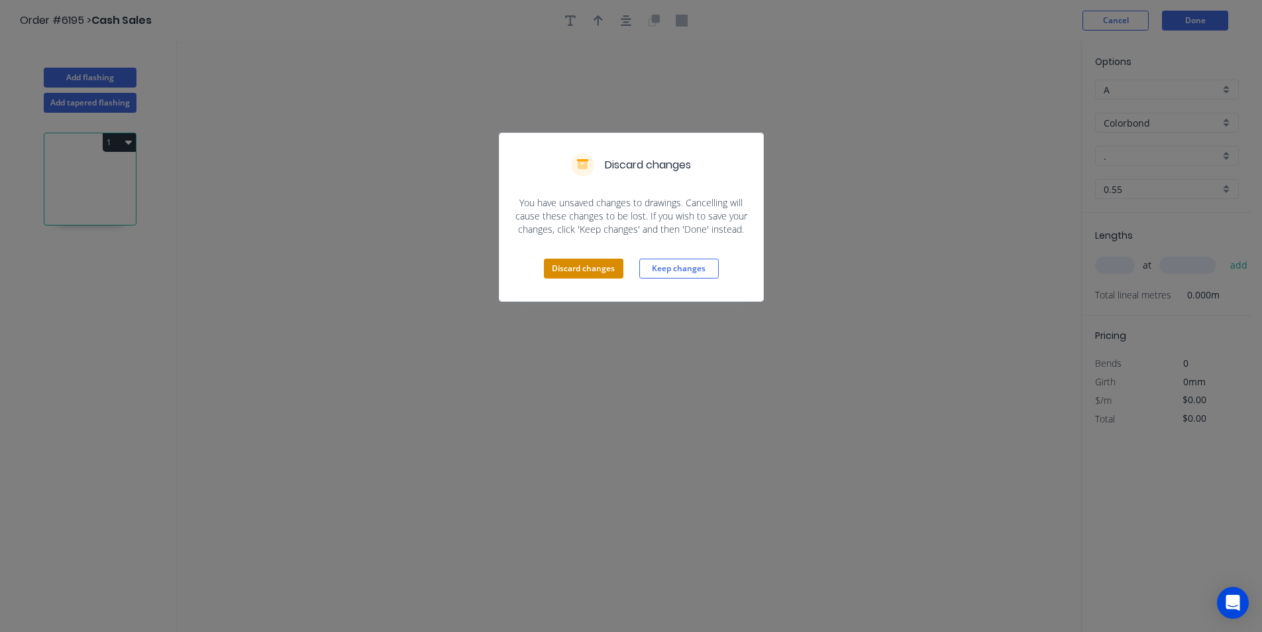
click at [610, 268] on button "Discard changes" at bounding box center [584, 268] width 80 height 20
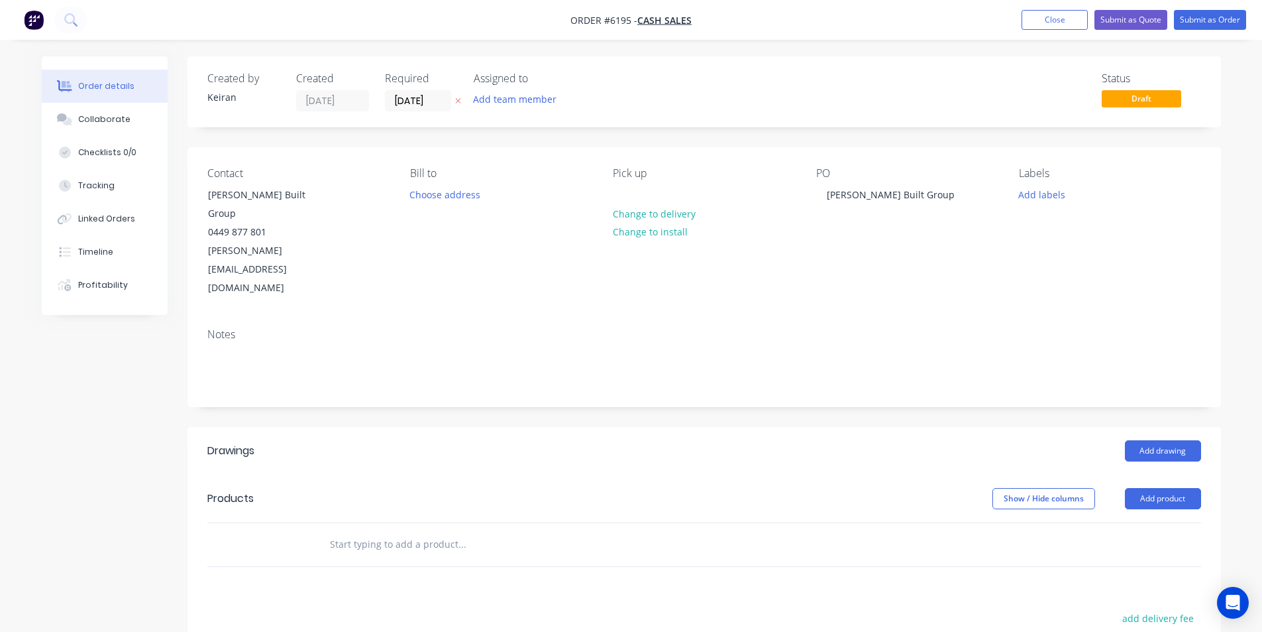
drag, startPoint x: 502, startPoint y: 494, endPoint x: 474, endPoint y: 492, distance: 28.6
click at [500, 531] on input "text" at bounding box center [461, 544] width 265 height 27
click at [431, 531] on input "Custom Cover" at bounding box center [461, 544] width 265 height 27
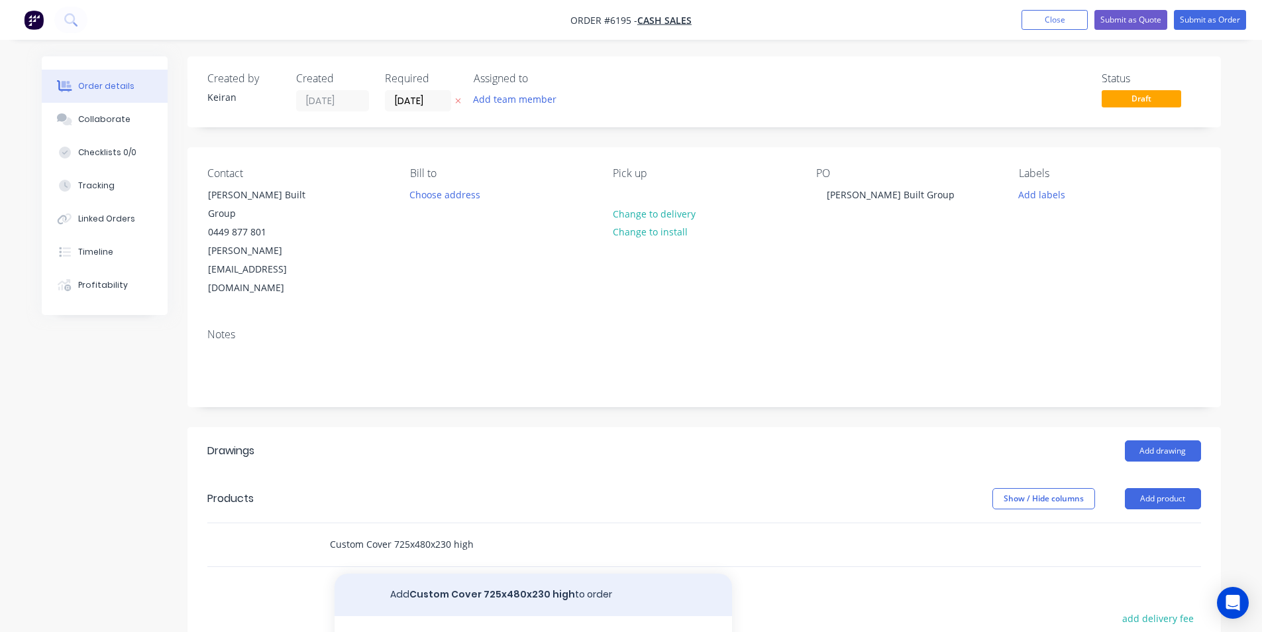
type input "Custom Cover 725x480x230 high"
click at [494, 573] on button "Add Custom Cover 725x480x230 high to order" at bounding box center [534, 594] width 398 height 42
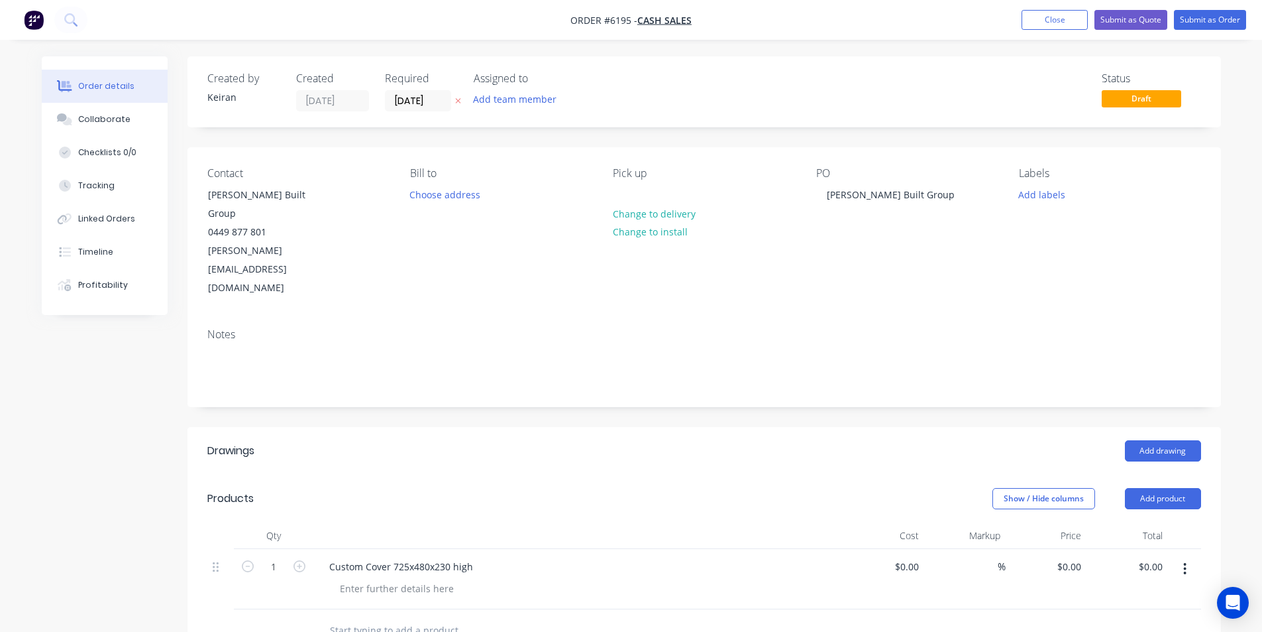
click at [483, 557] on div "Custom Cover 725x480x230 high" at bounding box center [579, 566] width 520 height 19
click at [474, 557] on div "Custom Cover 725x480x230 high" at bounding box center [401, 566] width 165 height 19
click at [413, 606] on div at bounding box center [396, 615] width 135 height 19
click at [428, 557] on div "Custom Cover 725x480x230 high *Crush and fold to perimeter *Cross break to top" at bounding box center [401, 580] width 165 height 47
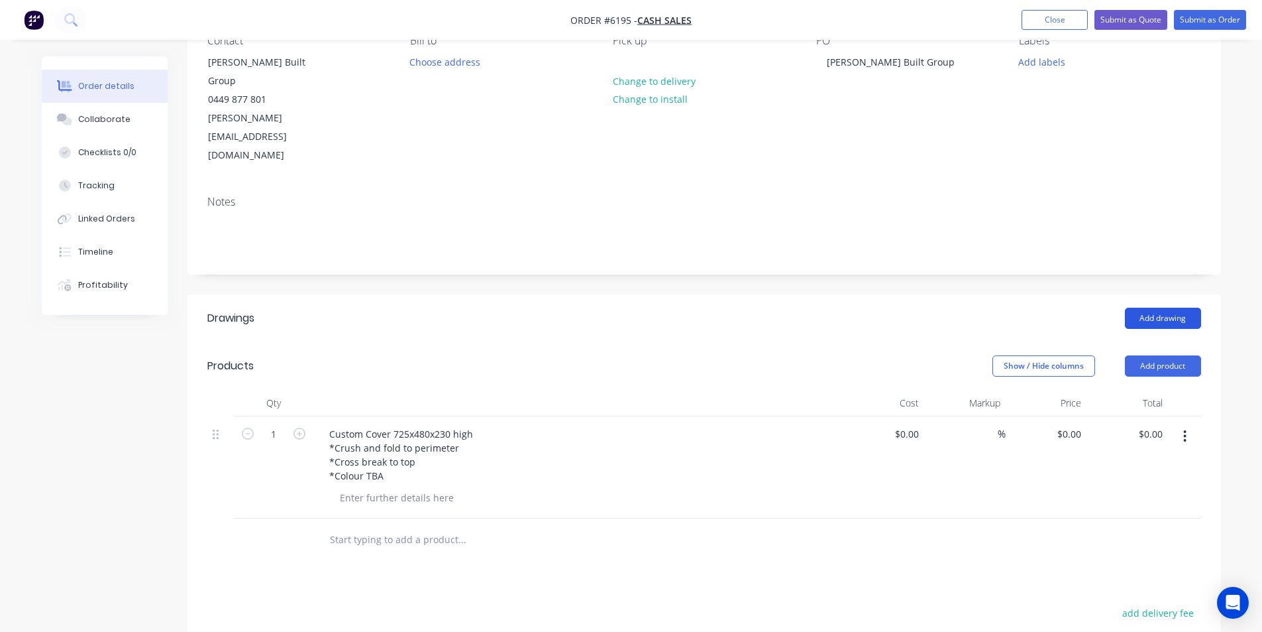
click at [1167, 308] on button "Add drawing" at bounding box center [1163, 318] width 76 height 21
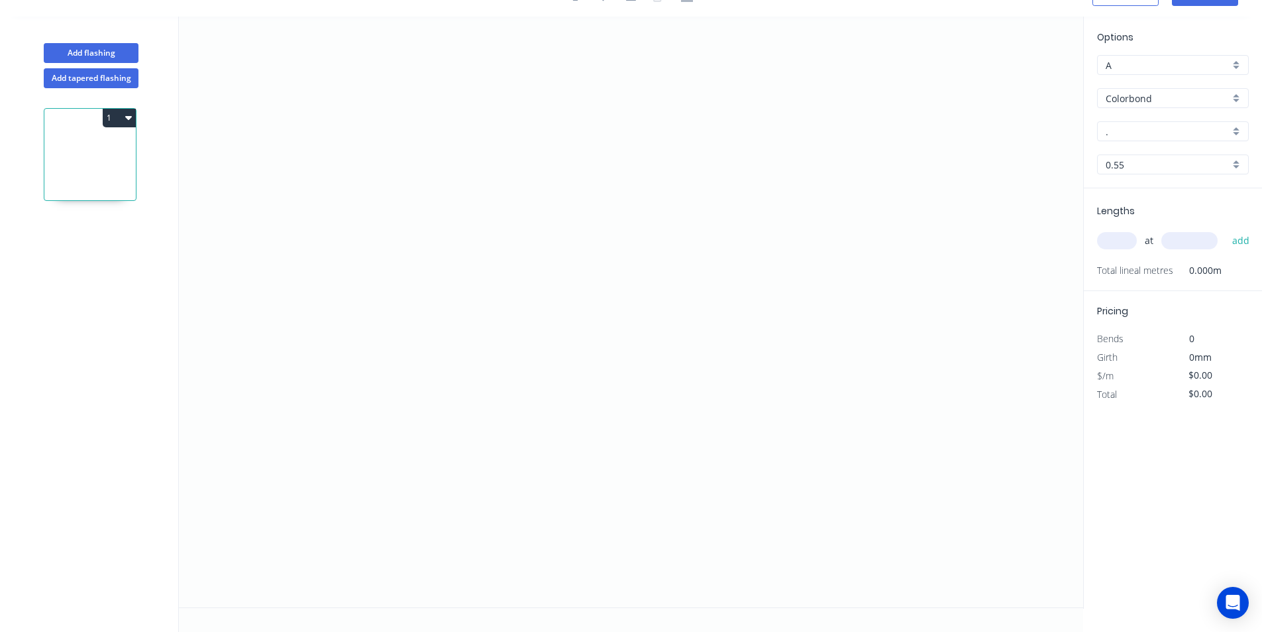
scroll to position [25, 0]
click at [381, 485] on icon "0" at bounding box center [631, 312] width 905 height 590
click at [388, 274] on icon "0" at bounding box center [631, 312] width 905 height 590
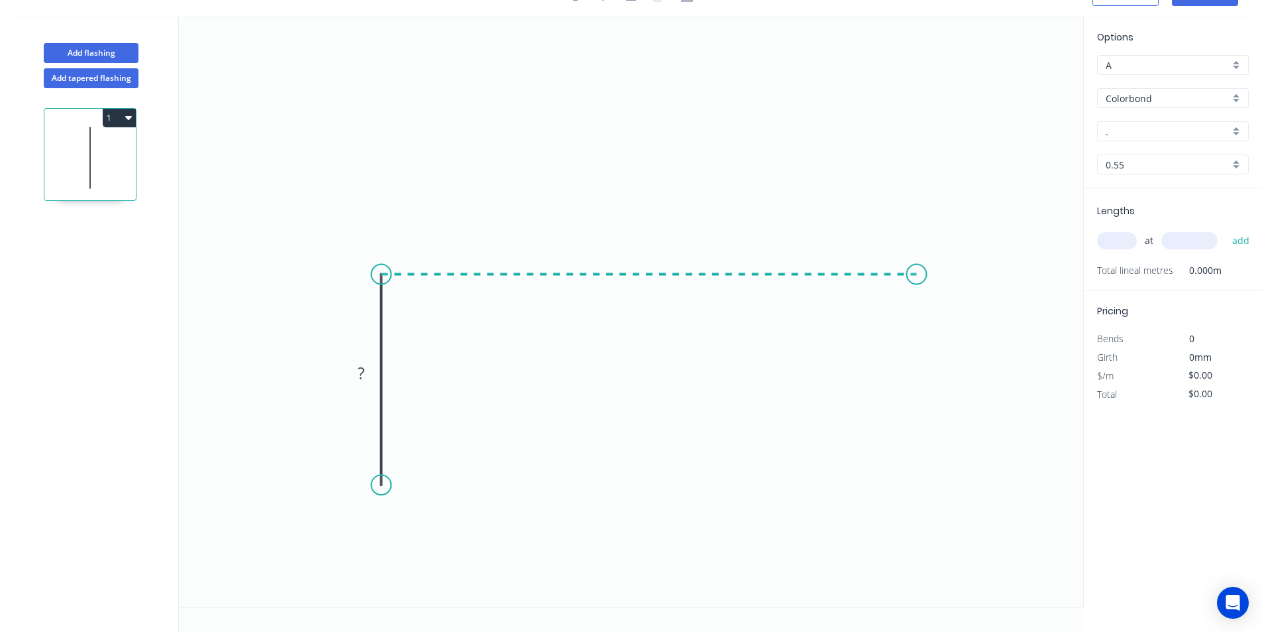
drag, startPoint x: 917, startPoint y: 311, endPoint x: 950, endPoint y: 455, distance: 147.4
click at [918, 312] on icon "0 ?" at bounding box center [631, 312] width 905 height 590
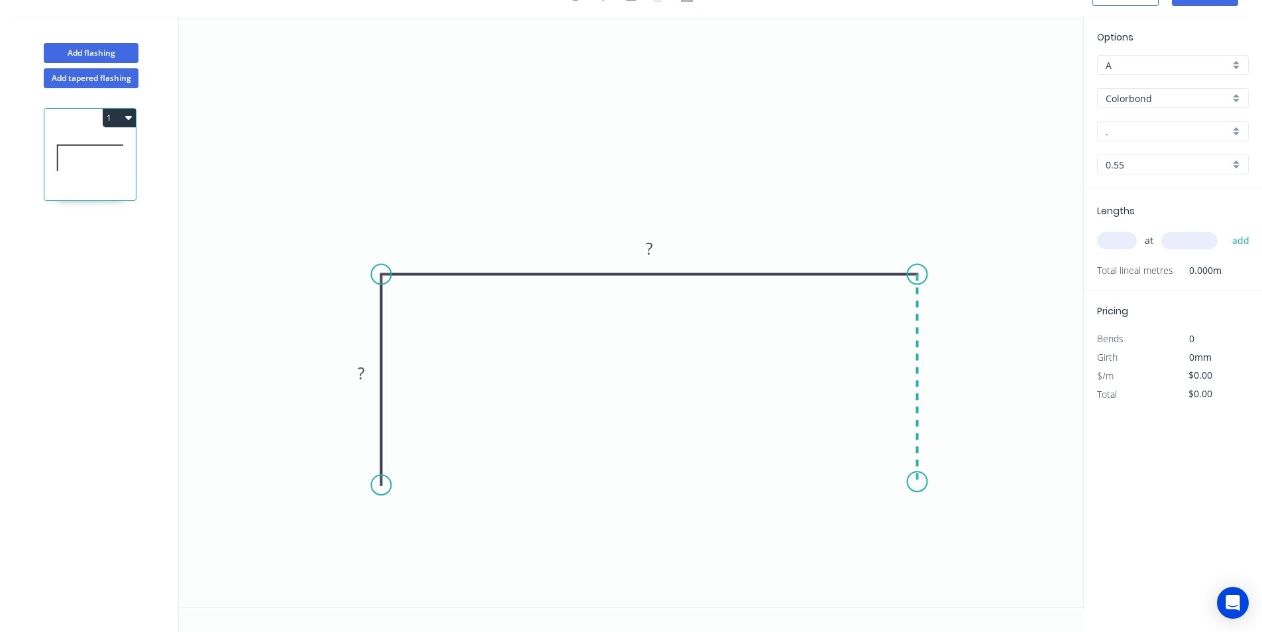
click at [919, 482] on icon "0 ? ?" at bounding box center [631, 312] width 905 height 590
click at [357, 371] on rect at bounding box center [361, 373] width 27 height 19
click at [412, 525] on div "Crush & Fold" at bounding box center [444, 527] width 133 height 27
drag, startPoint x: 942, startPoint y: 524, endPoint x: 934, endPoint y: 512, distance: 14.3
click at [940, 523] on div "Crush & Fold" at bounding box center [976, 527] width 133 height 27
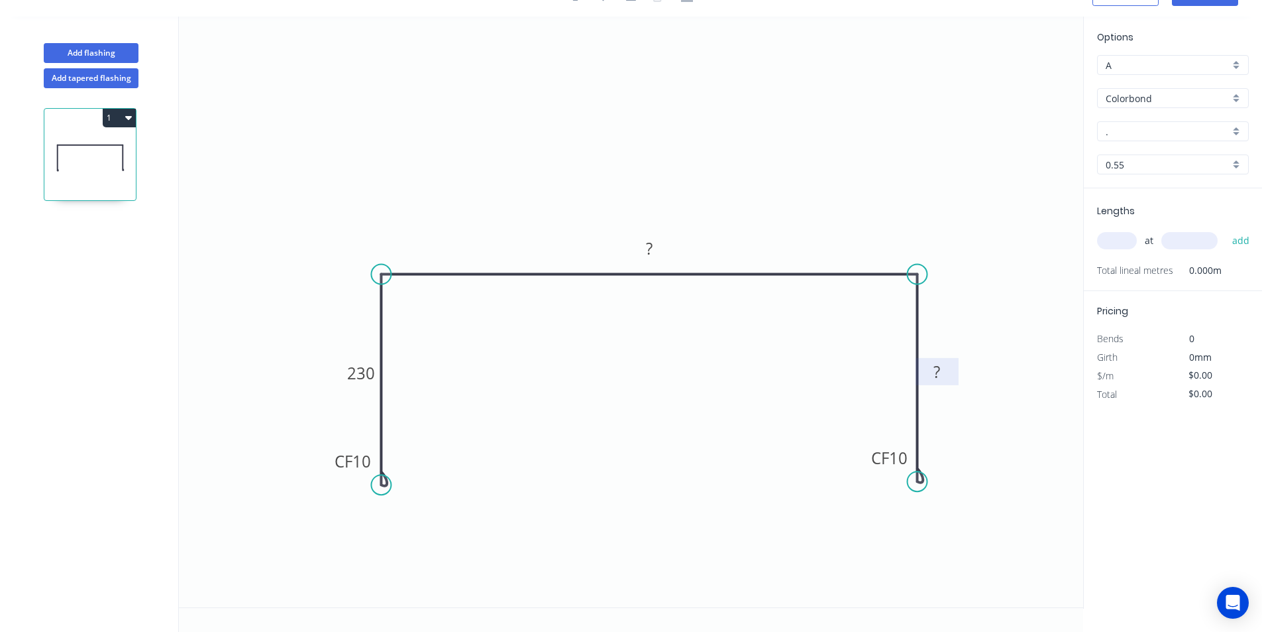
click at [951, 365] on rect at bounding box center [937, 371] width 43 height 27
click at [936, 372] on tspan "?" at bounding box center [934, 372] width 7 height 22
click at [657, 241] on rect at bounding box center [649, 249] width 27 height 19
click at [1134, 234] on input "text" at bounding box center [1117, 240] width 40 height 17
type input "$41.02"
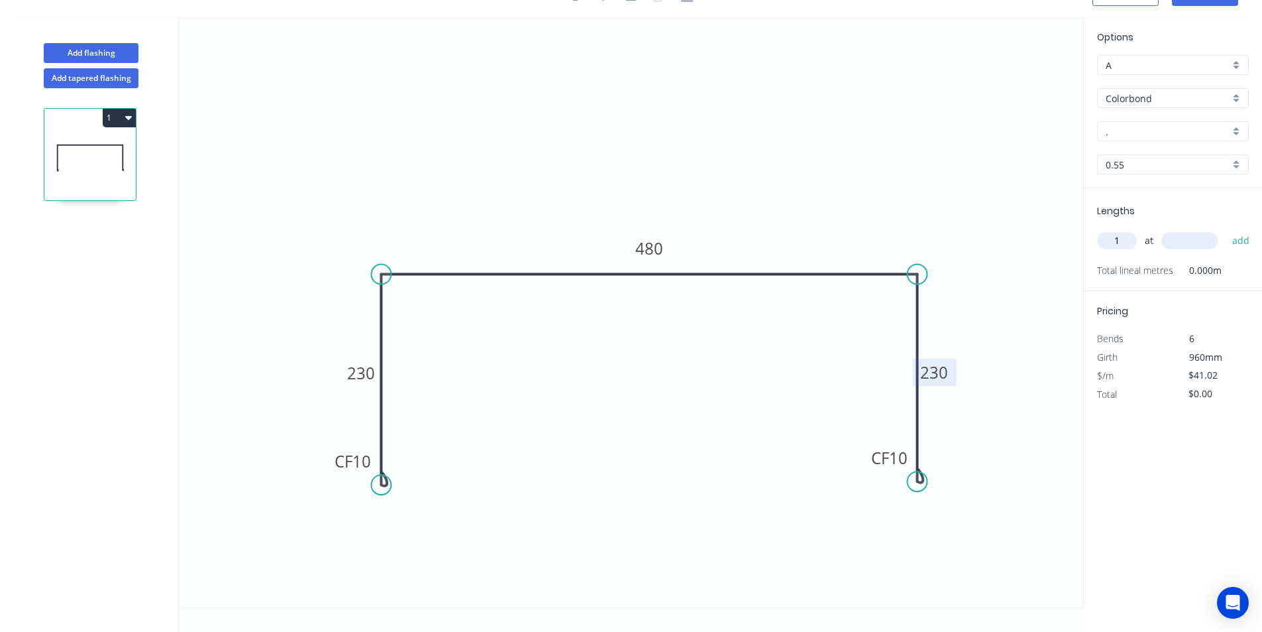
type input "1"
type input "1215"
click at [1226, 229] on button "add" at bounding box center [1241, 240] width 31 height 23
type input "$49.84"
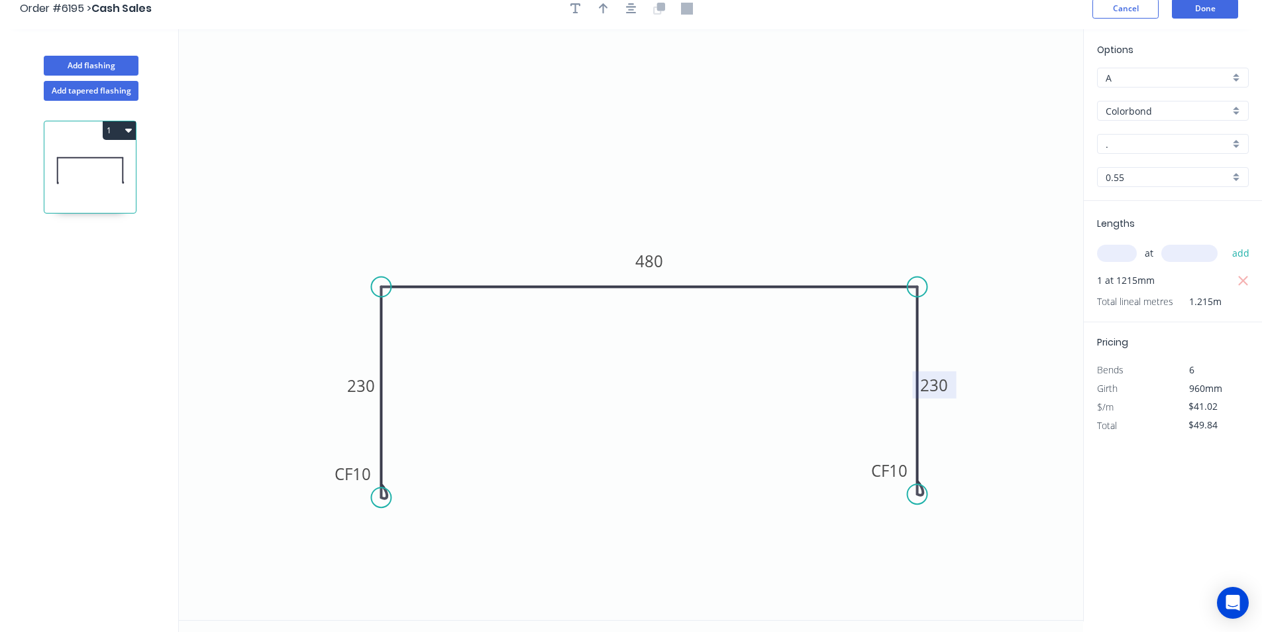
scroll to position [0, 0]
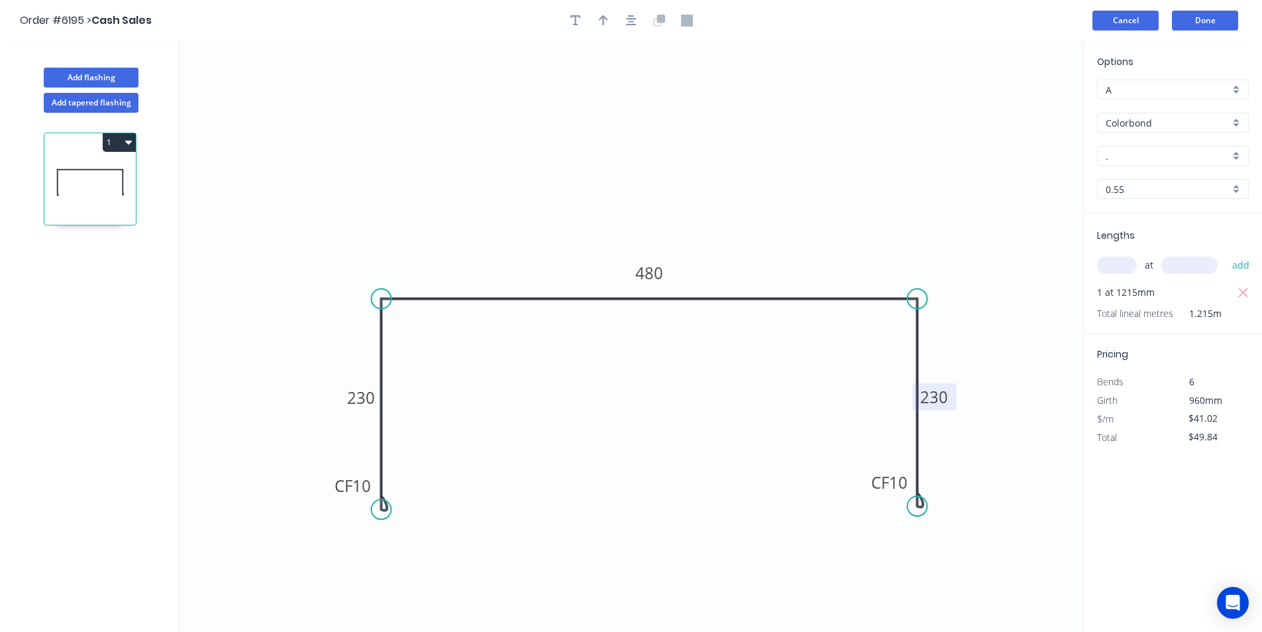
click at [1145, 18] on button "Cancel" at bounding box center [1126, 21] width 66 height 20
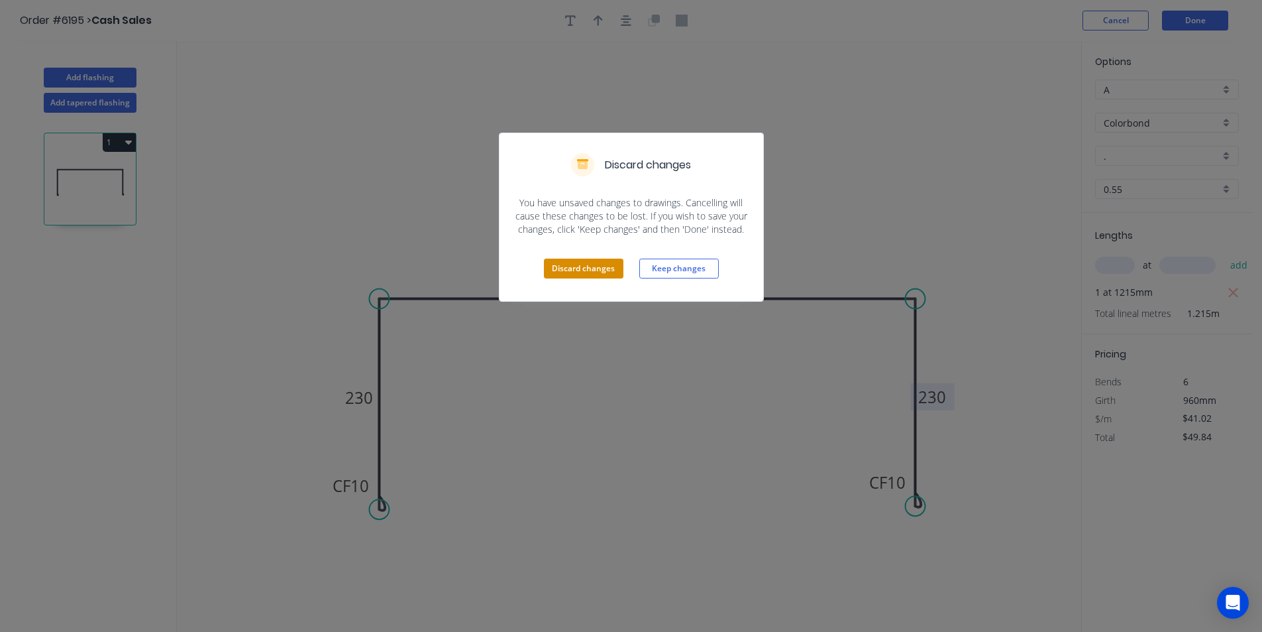
click at [567, 274] on button "Discard changes" at bounding box center [584, 268] width 80 height 20
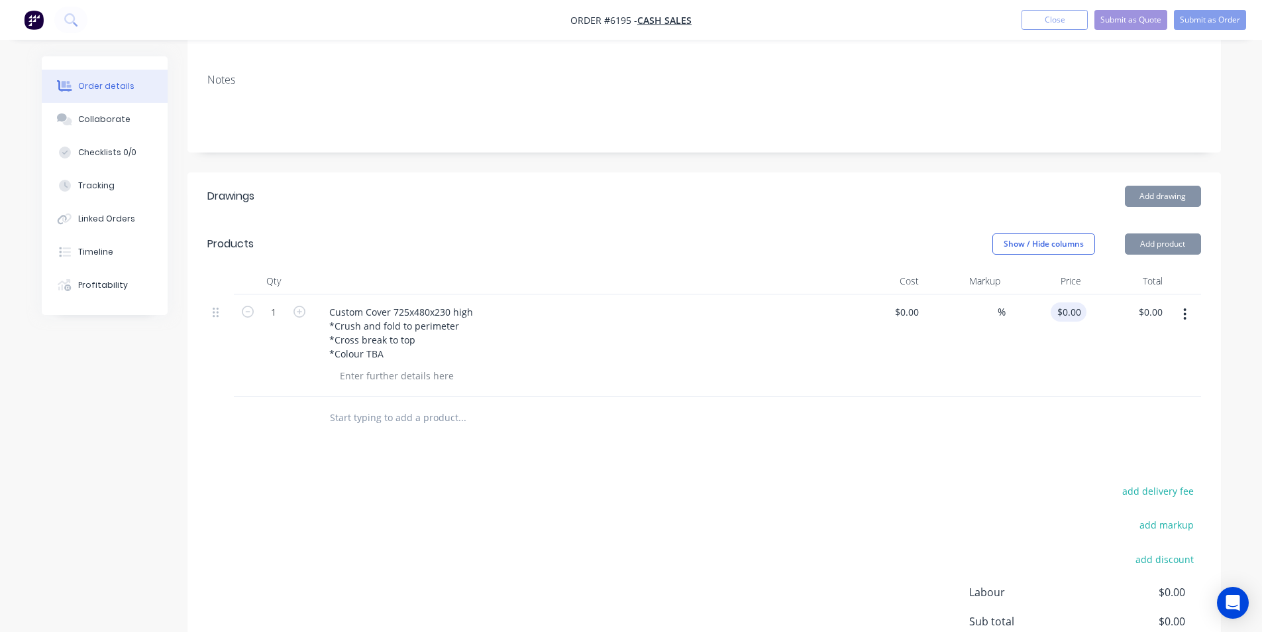
scroll to position [265, 0]
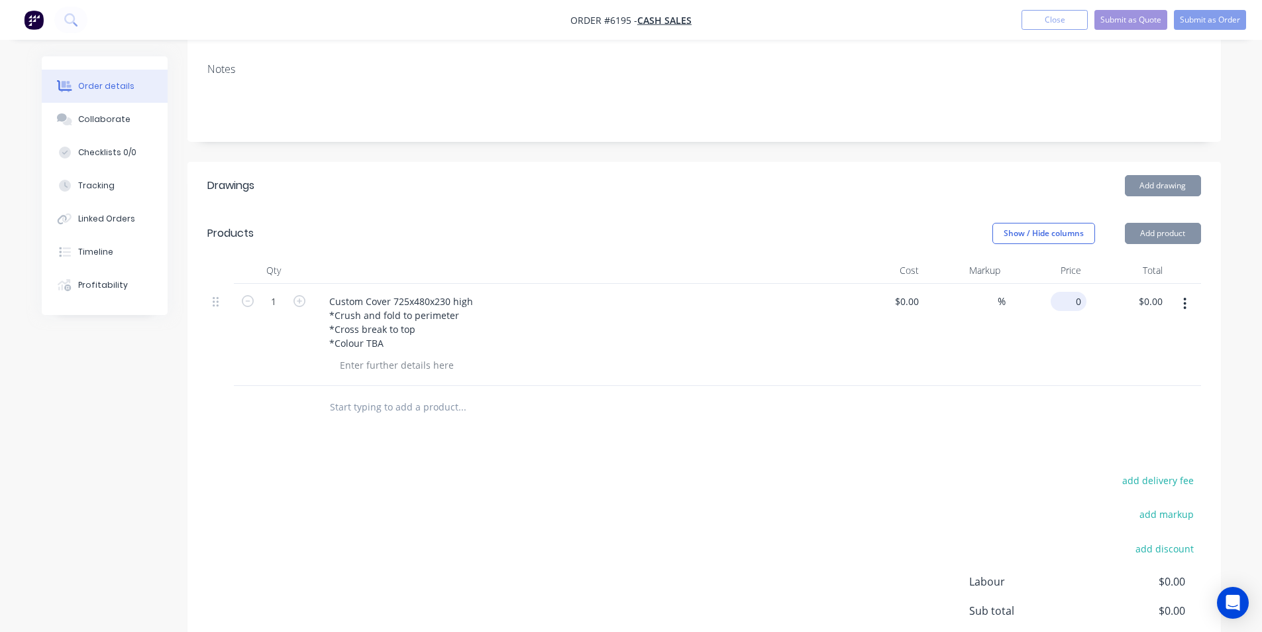
click at [1074, 292] on input "0" at bounding box center [1071, 301] width 30 height 19
type input "$88.40"
type input "88.40"
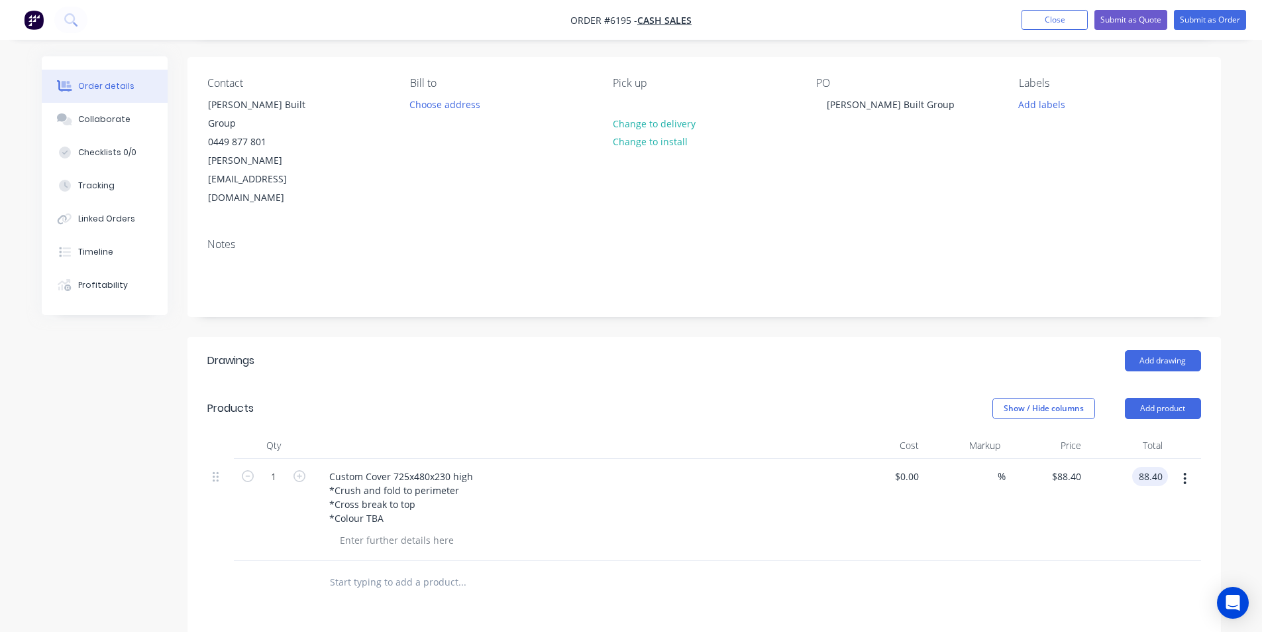
scroll to position [80, 0]
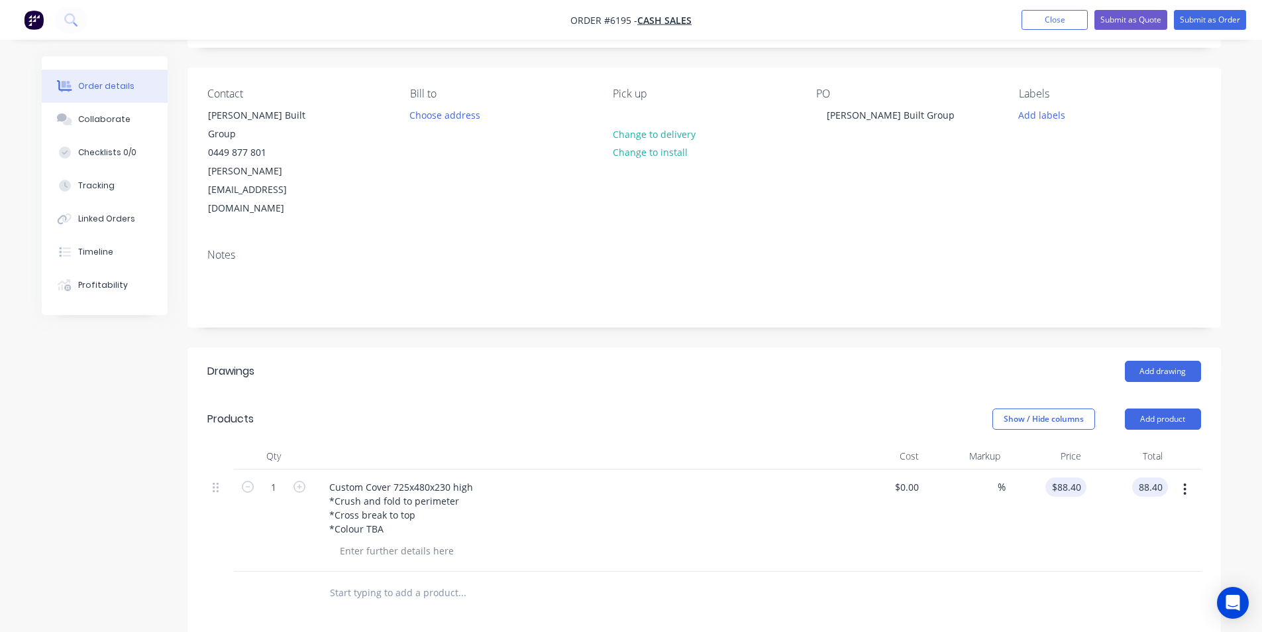
type input "88.4"
type input "$88.40"
click at [1074, 477] on input "88.4" at bounding box center [1069, 486] width 36 height 19
type input "$93.60"
type input "93.60"
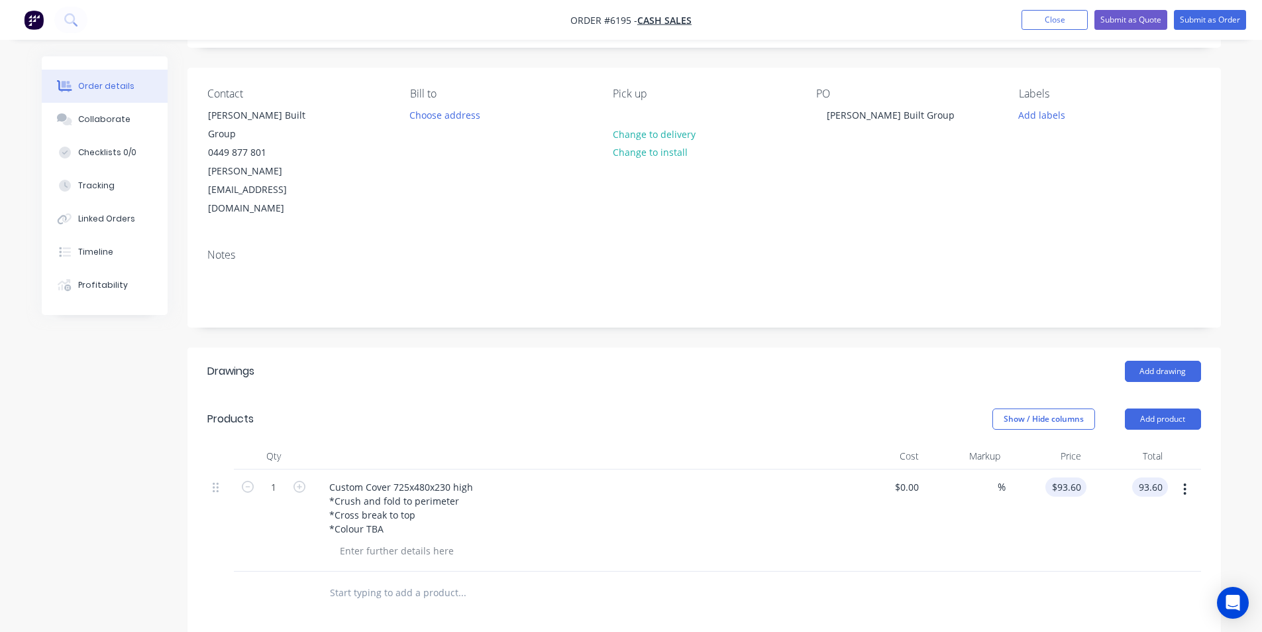
type input "93.6"
type input "$93.60"
click at [1062, 477] on input "93.6" at bounding box center [1069, 486] width 36 height 19
type input "$88.60"
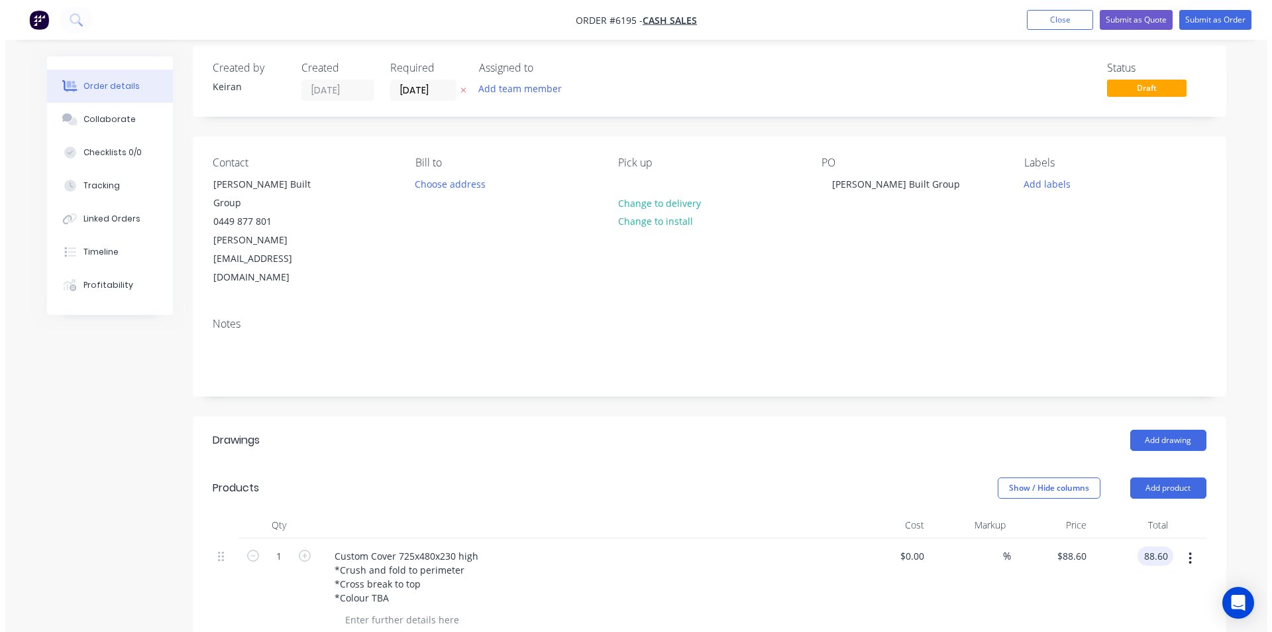
scroll to position [0, 0]
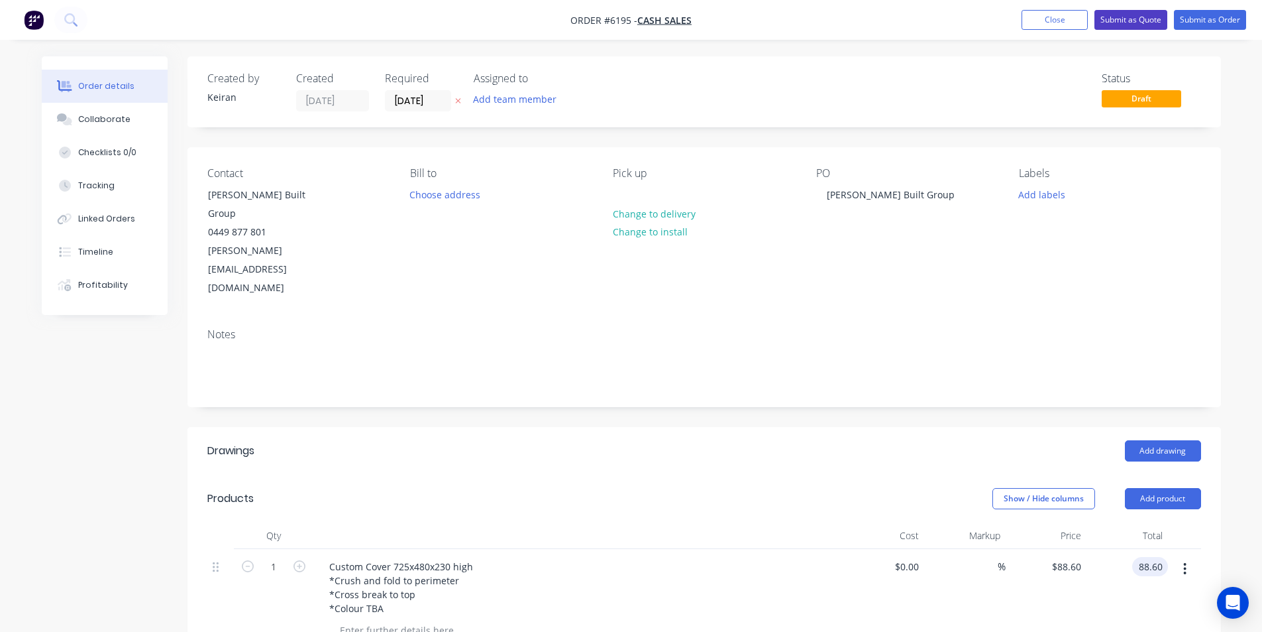
type input "$88.60"
click at [1123, 26] on button "Submit as Quote" at bounding box center [1131, 20] width 73 height 20
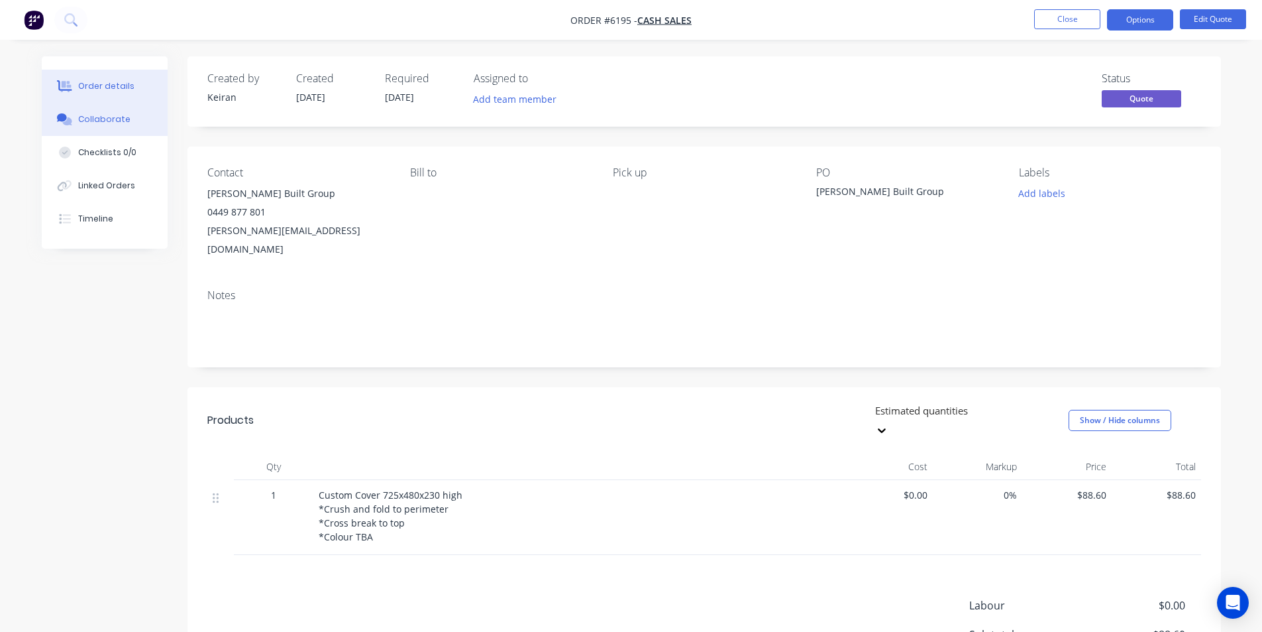
click at [140, 129] on button "Collaborate" at bounding box center [105, 119] width 126 height 33
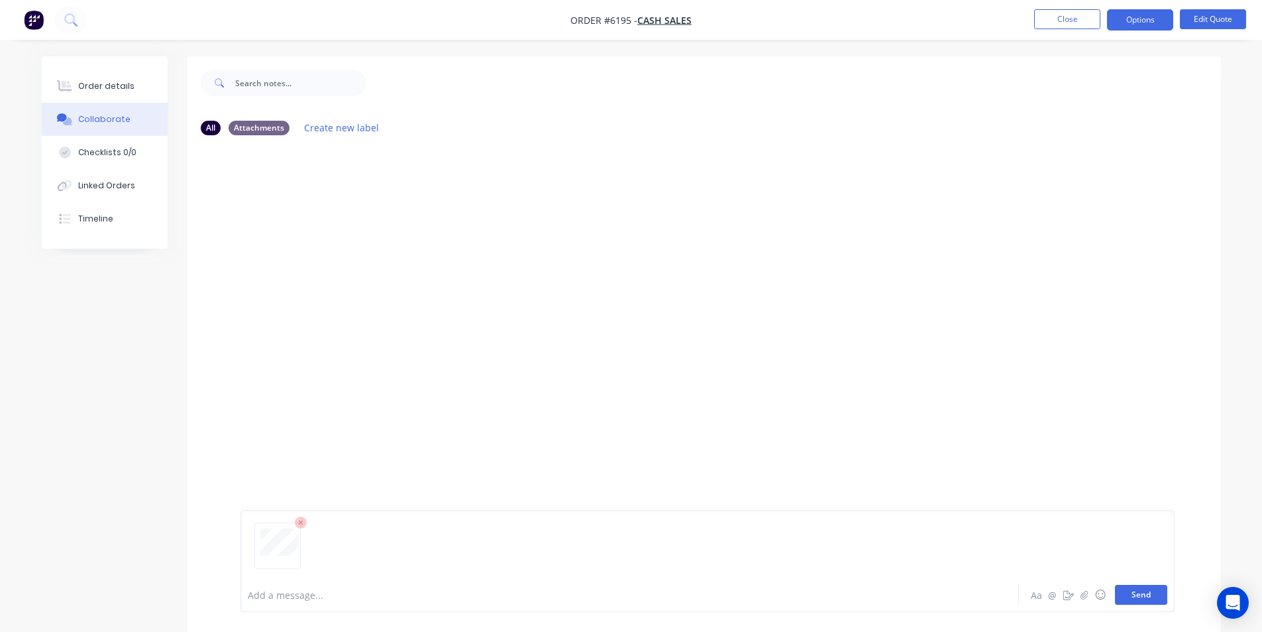
click at [1152, 597] on button "Send" at bounding box center [1141, 595] width 52 height 20
click at [115, 192] on button "Linked Orders" at bounding box center [105, 185] width 126 height 33
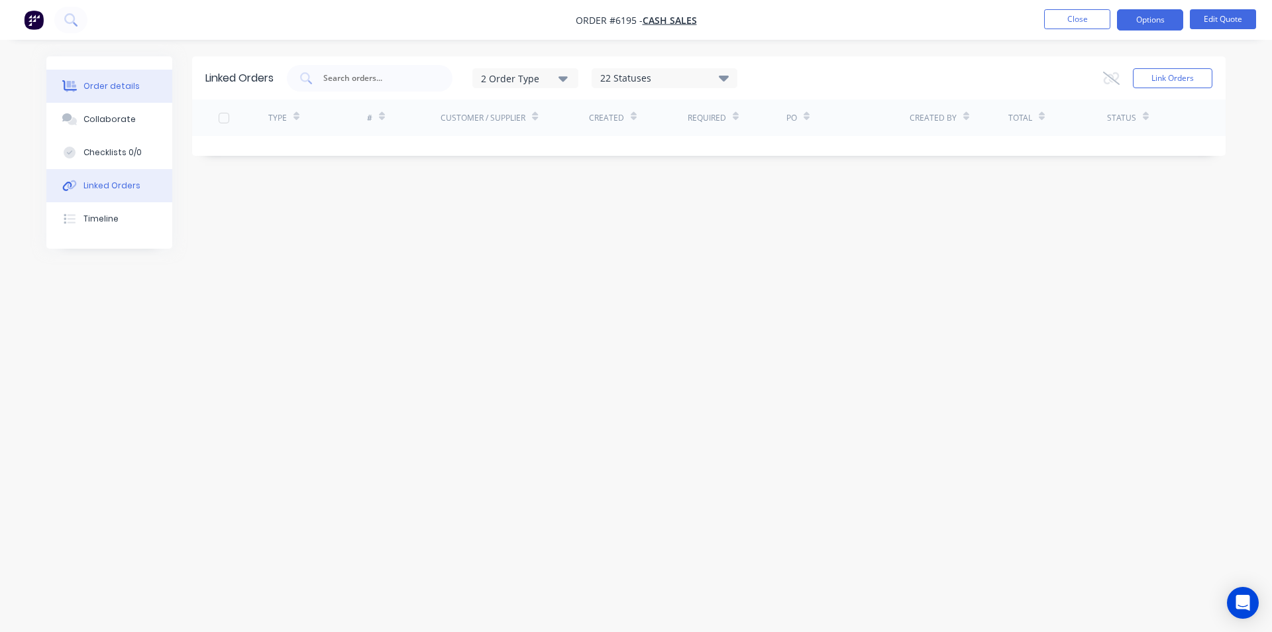
click at [151, 85] on button "Order details" at bounding box center [109, 86] width 126 height 33
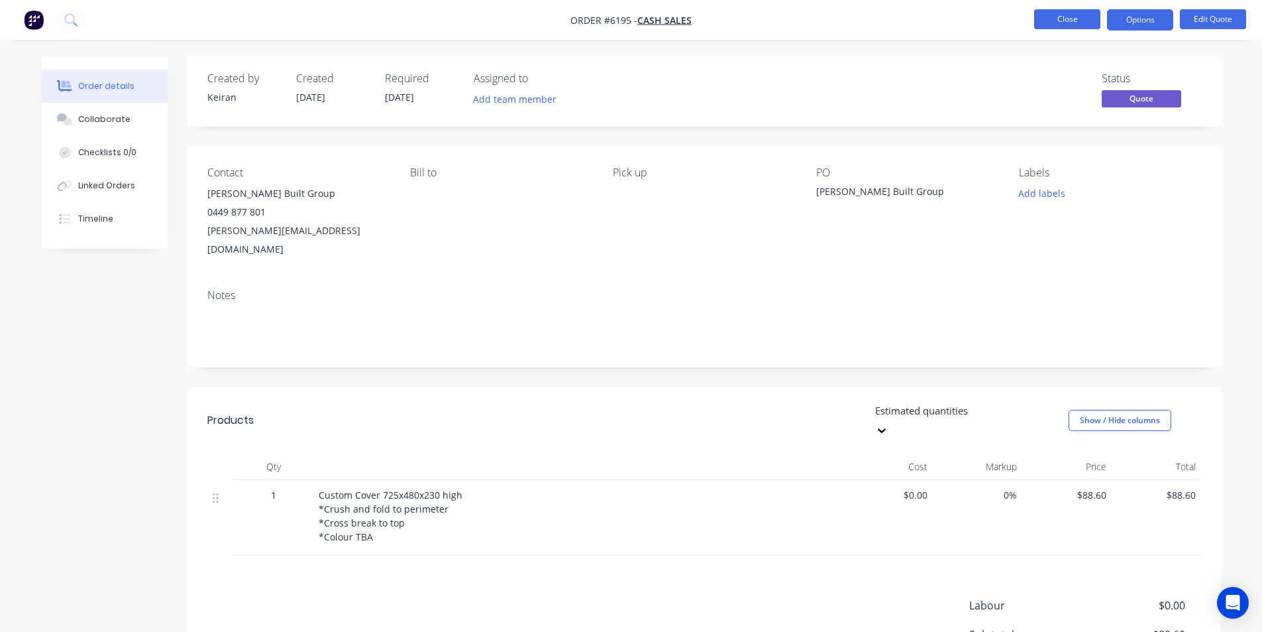
click at [1077, 16] on button "Close" at bounding box center [1068, 19] width 66 height 20
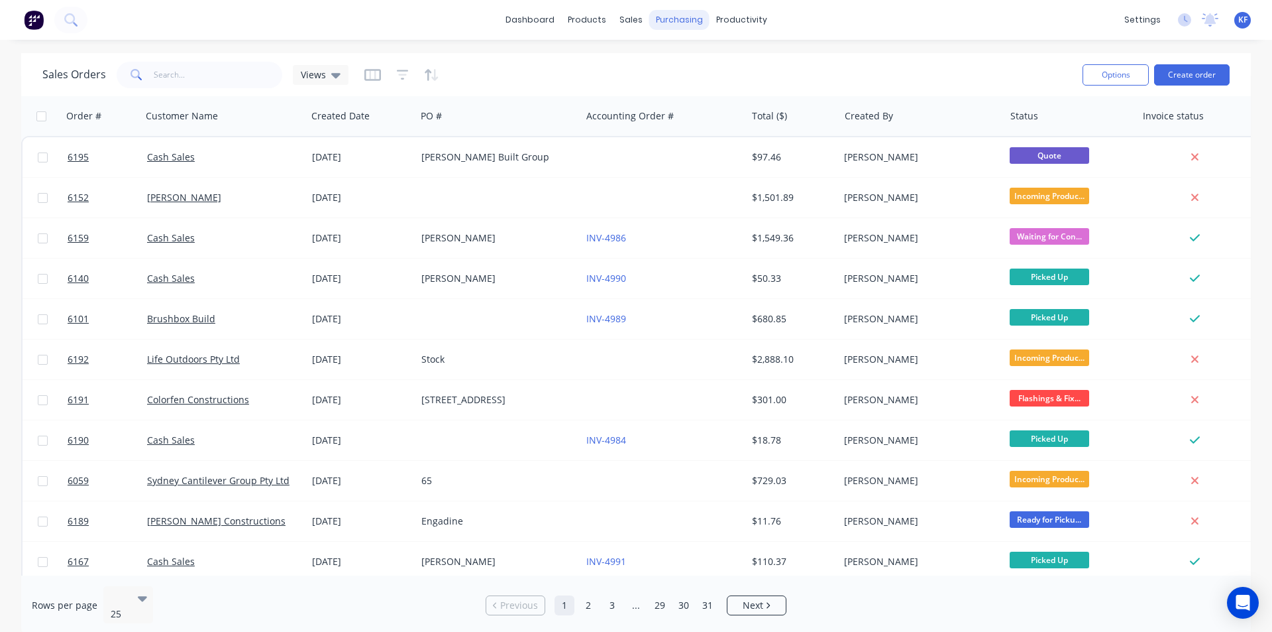
click at [687, 21] on div "purchasing" at bounding box center [679, 20] width 60 height 20
click at [715, 77] on link "Suppliers" at bounding box center [735, 90] width 176 height 27
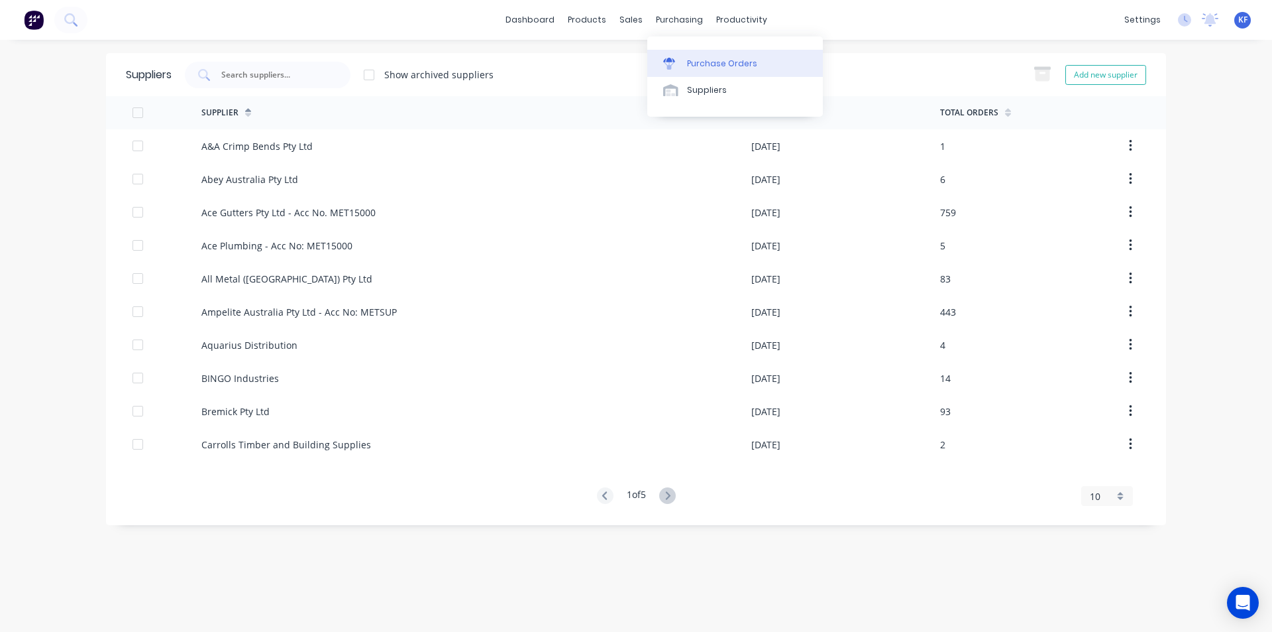
drag, startPoint x: 688, startPoint y: 22, endPoint x: 716, endPoint y: 69, distance: 55.0
click at [716, 69] on div "Purchase Orders" at bounding box center [722, 64] width 70 height 12
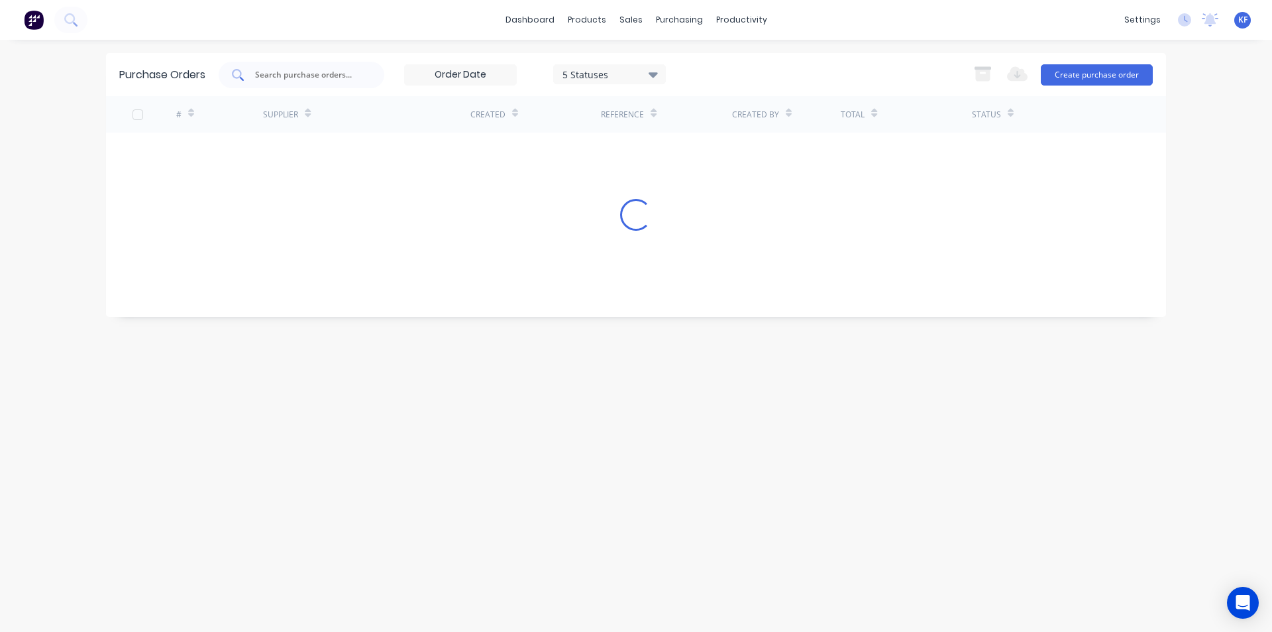
click at [317, 72] on input "text" at bounding box center [309, 74] width 110 height 13
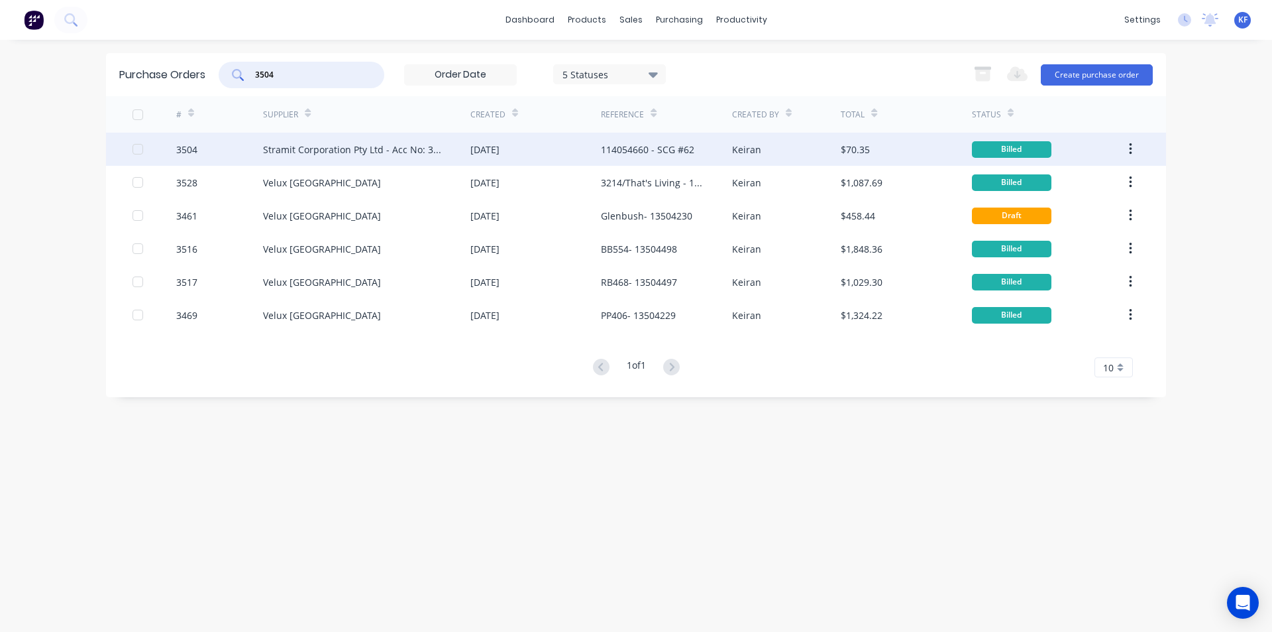
type input "3504"
click at [616, 160] on div "114054660 - SCG #62" at bounding box center [666, 149] width 131 height 33
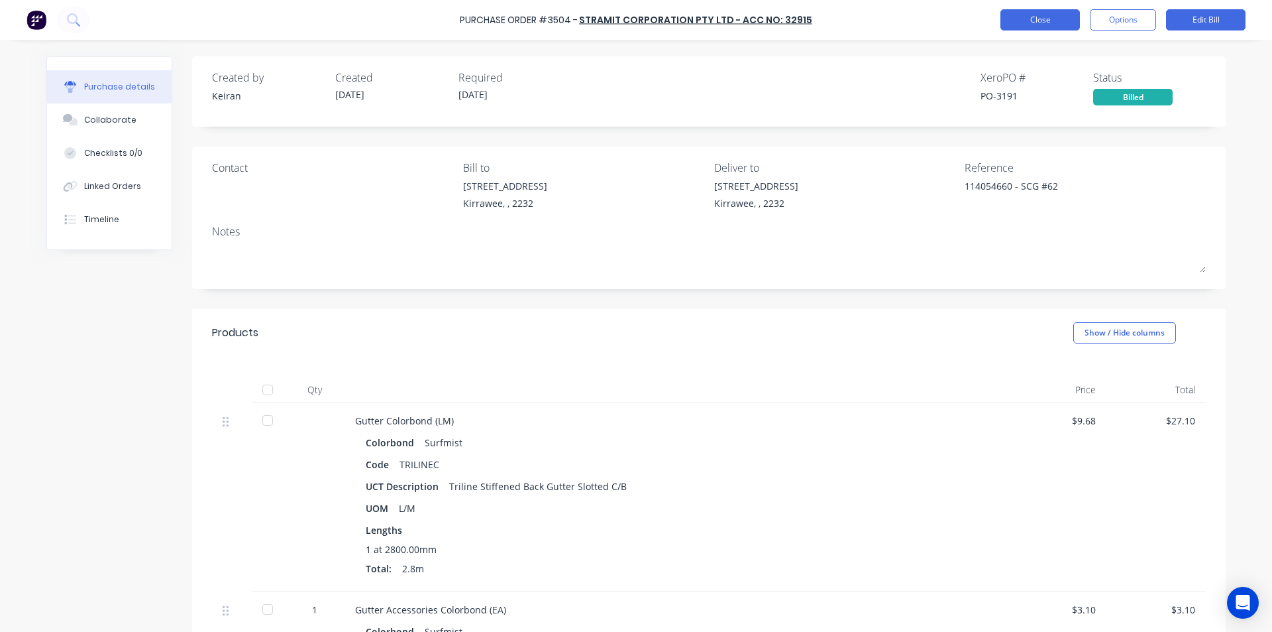
click at [1041, 17] on button "Close" at bounding box center [1041, 19] width 80 height 21
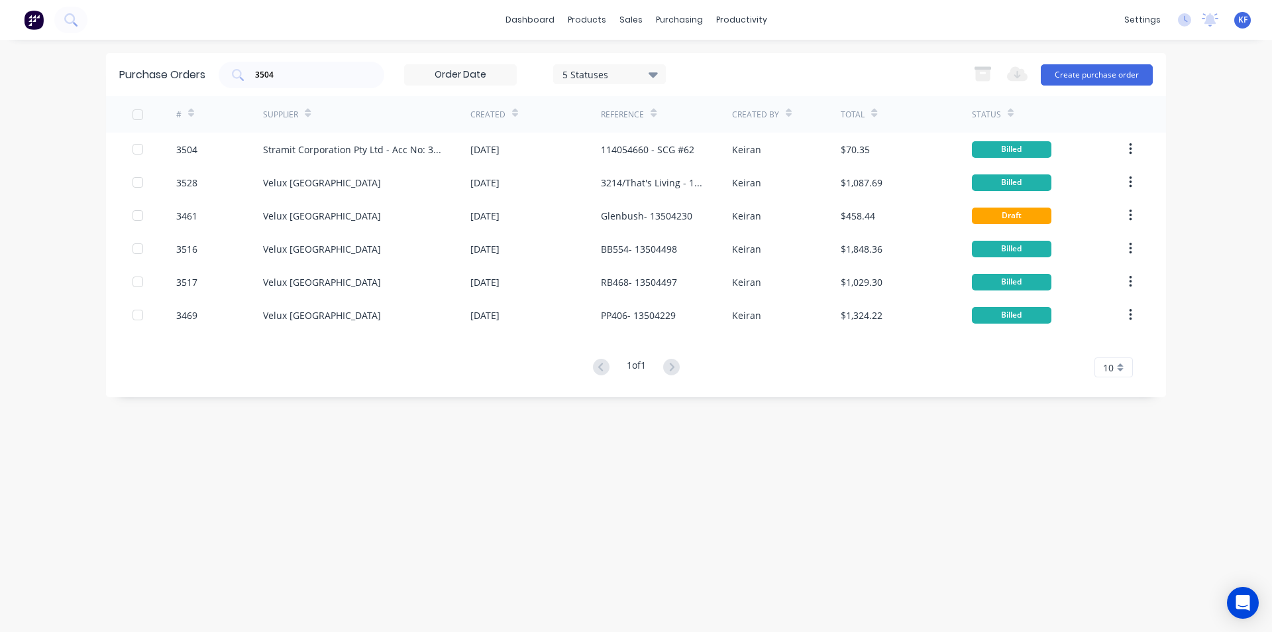
drag, startPoint x: 282, startPoint y: 79, endPoint x: 178, endPoint y: 65, distance: 104.3
click at [210, 65] on div "Purchase Orders 3504 5 Statuses 5 Statuses Export to Excel (XLSX) Create purcha…" at bounding box center [636, 74] width 1060 height 43
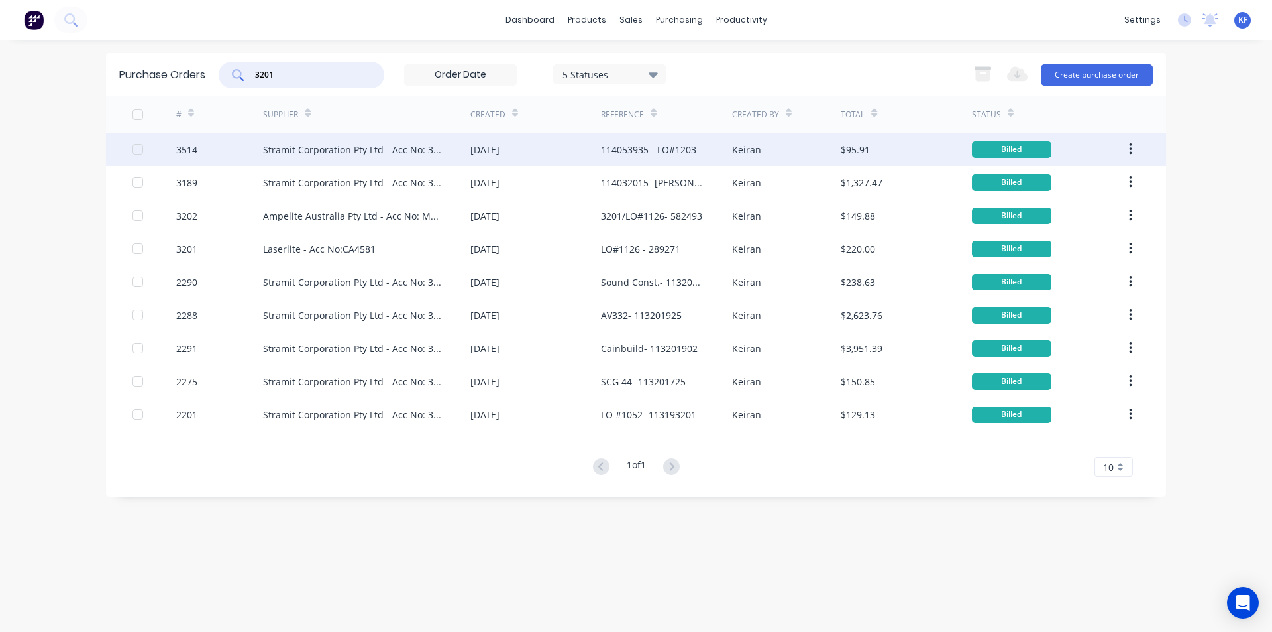
type input "3201"
click at [636, 156] on div "114053935 - LO#1203" at bounding box center [648, 149] width 95 height 14
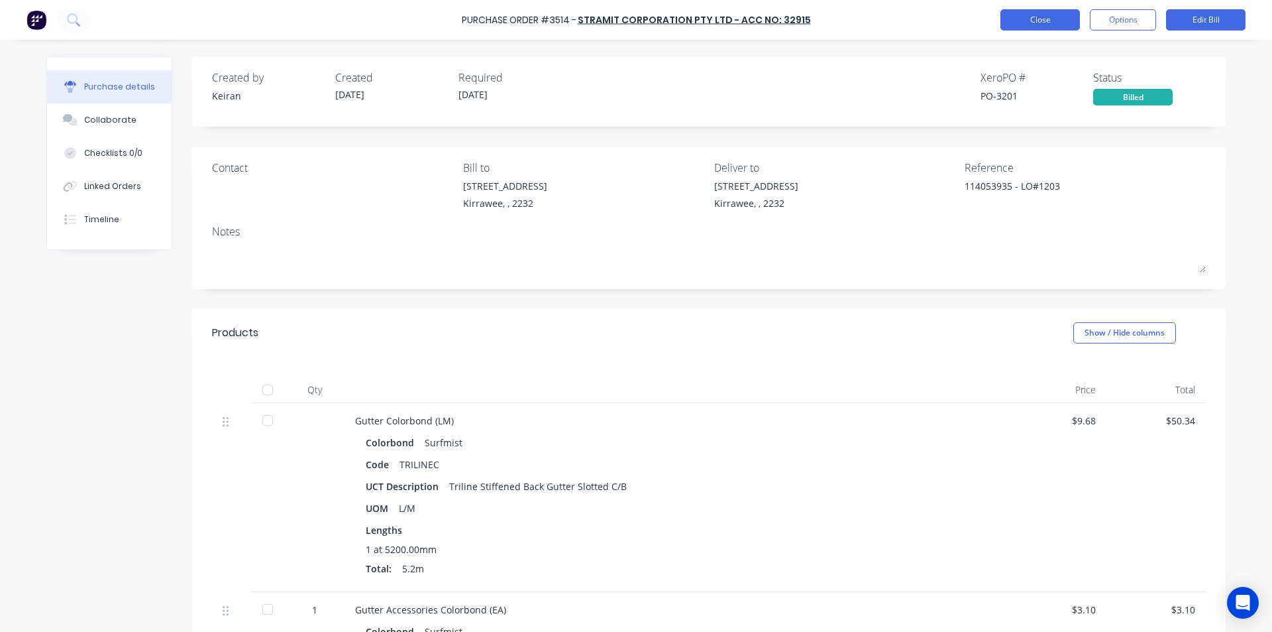
click at [1013, 24] on button "Close" at bounding box center [1041, 19] width 80 height 21
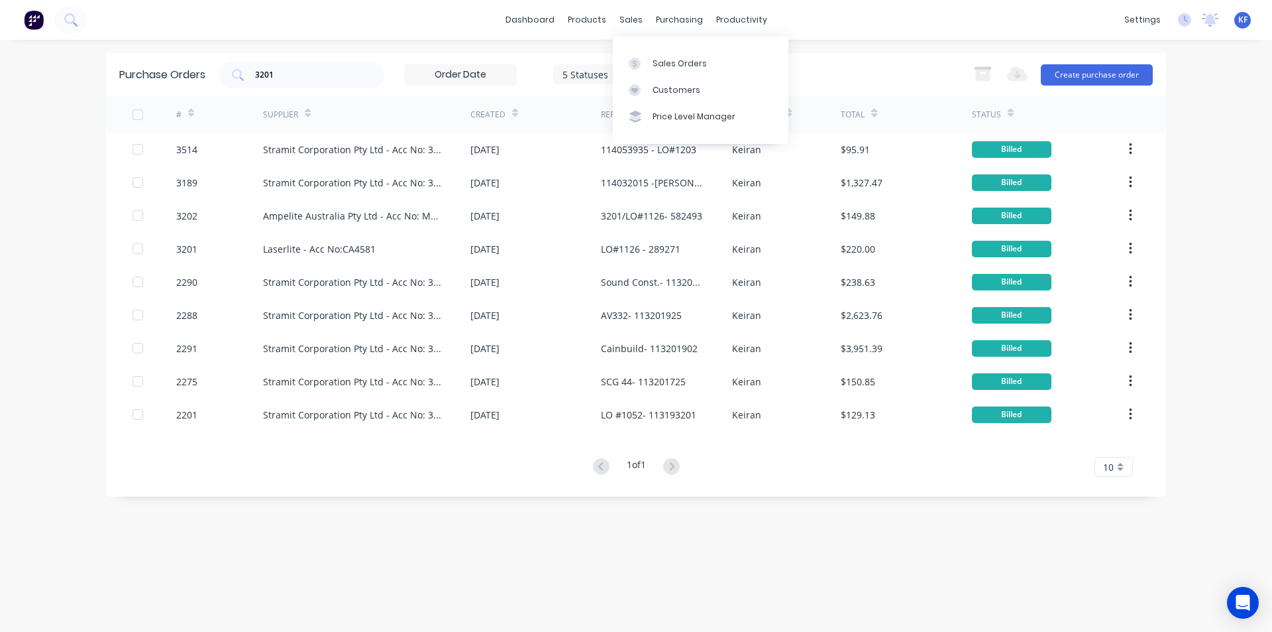
drag, startPoint x: 627, startPoint y: 21, endPoint x: 641, endPoint y: 40, distance: 23.2
click at [627, 21] on div "sales" at bounding box center [631, 20] width 36 height 20
click at [655, 60] on div "Sales Orders" at bounding box center [680, 64] width 54 height 12
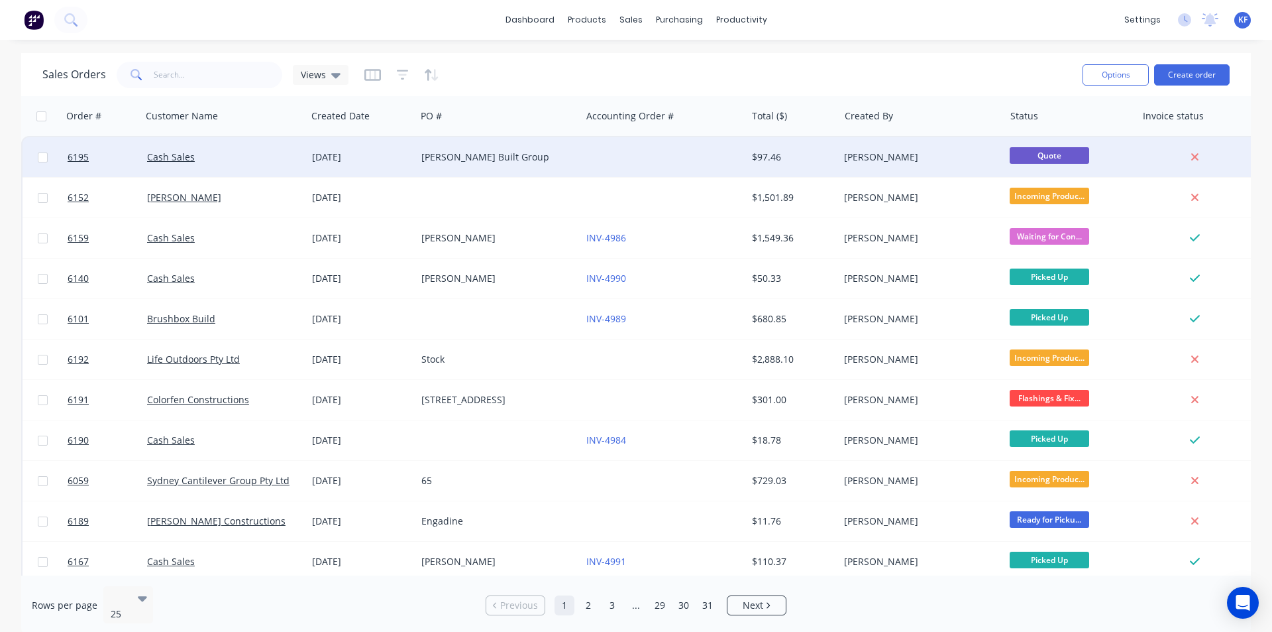
click at [628, 168] on div at bounding box center [663, 157] width 165 height 40
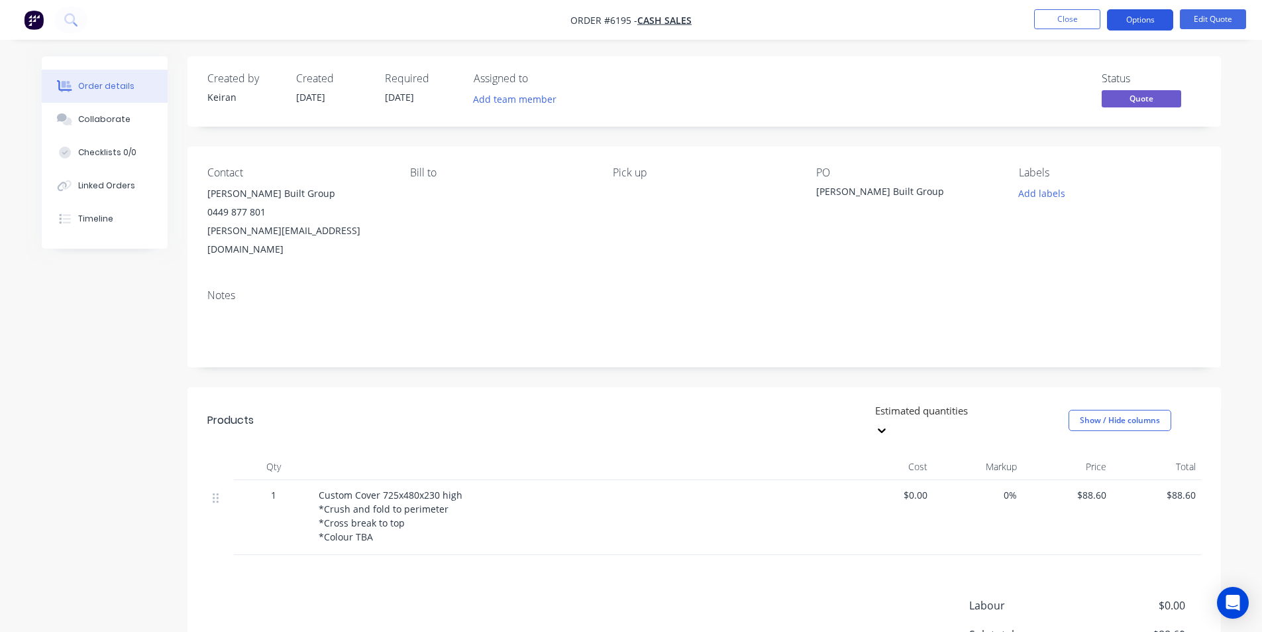
click at [1135, 17] on button "Options" at bounding box center [1140, 19] width 66 height 21
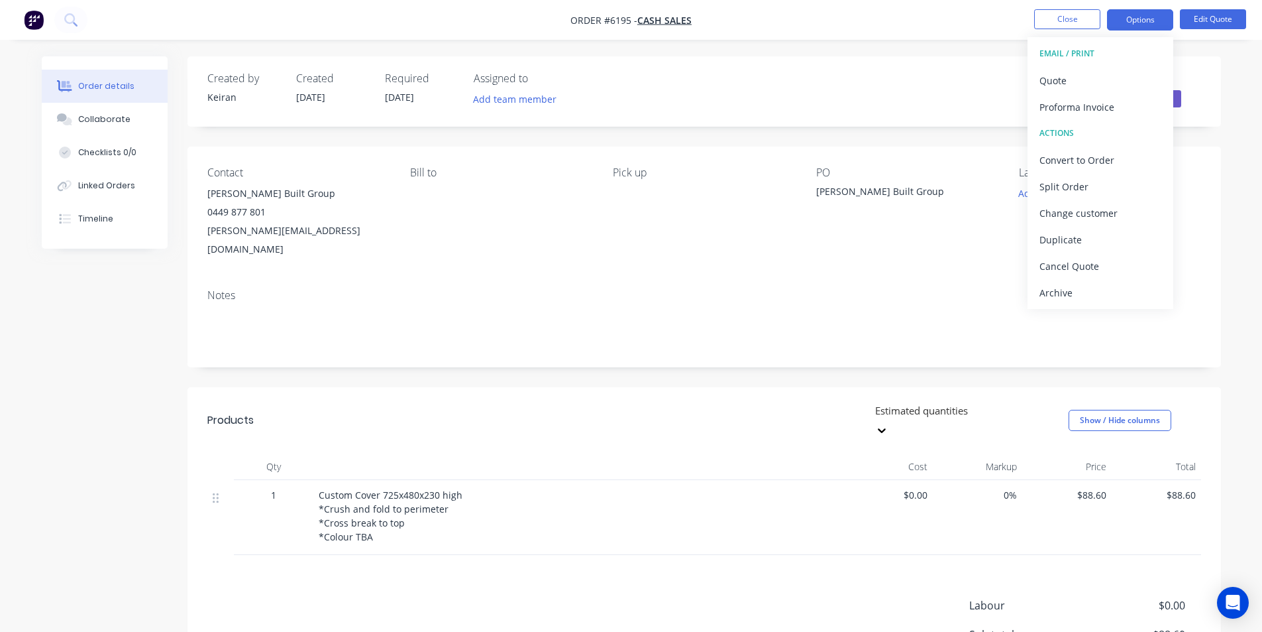
click at [1066, 66] on button "EMAIL / PRINT" at bounding box center [1101, 53] width 146 height 27
click at [1067, 73] on div "Quote" at bounding box center [1101, 80] width 122 height 19
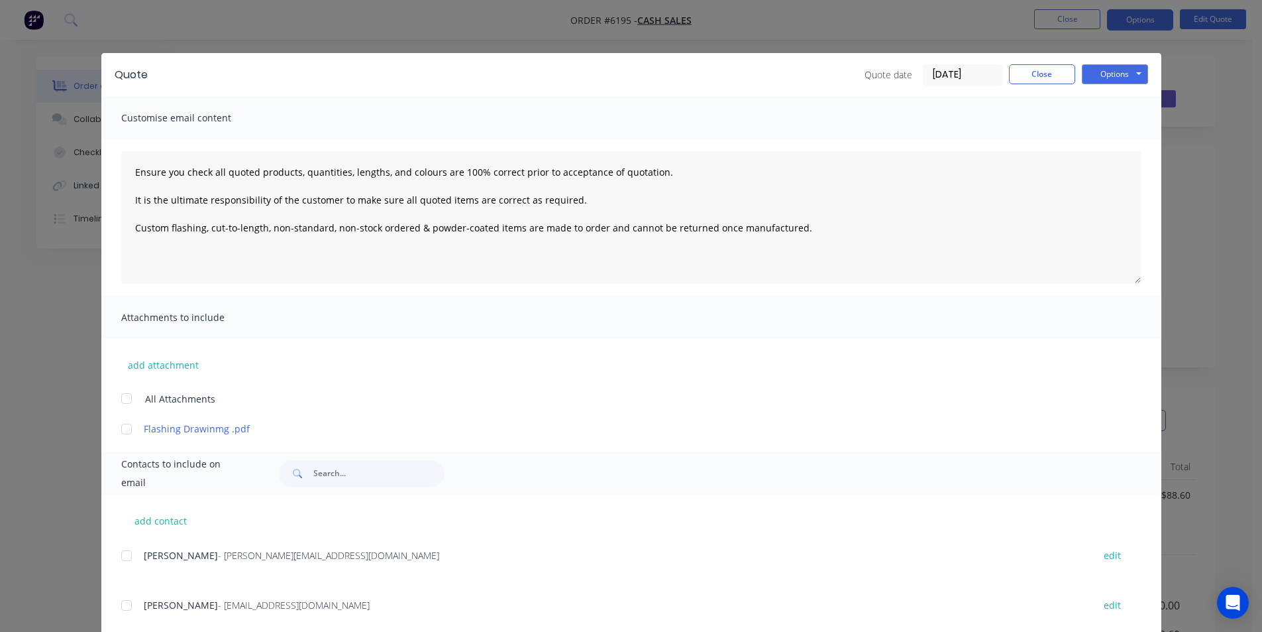
click at [123, 602] on div at bounding box center [126, 605] width 27 height 27
click at [1126, 72] on button "Options" at bounding box center [1115, 74] width 66 height 20
click at [1106, 143] on button "Email" at bounding box center [1124, 142] width 85 height 22
click at [1050, 81] on button "Close" at bounding box center [1042, 74] width 66 height 20
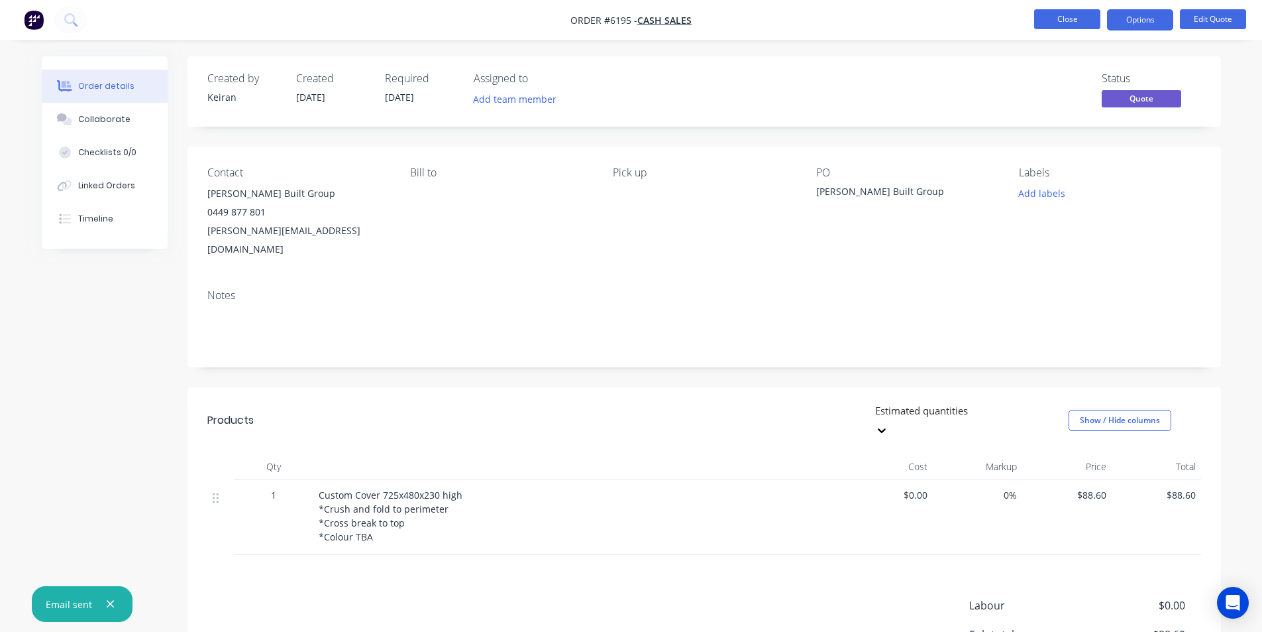
click at [1061, 16] on button "Close" at bounding box center [1068, 19] width 66 height 20
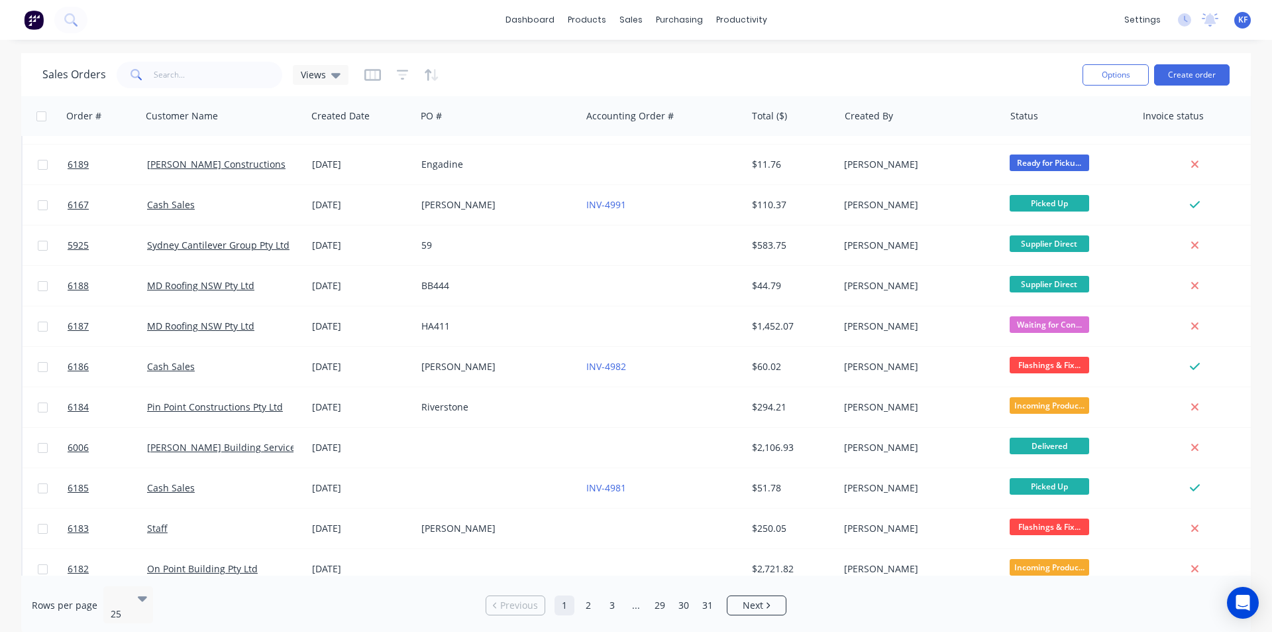
scroll to position [398, 0]
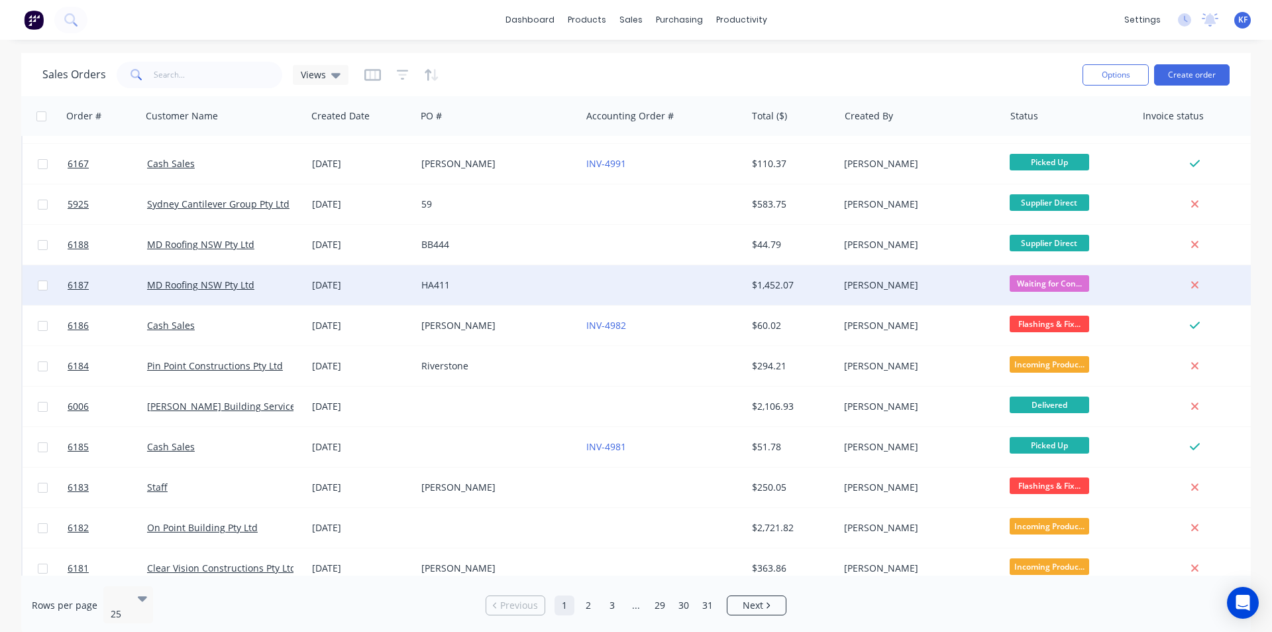
click at [934, 285] on div "Kristy Vecchio" at bounding box center [917, 284] width 147 height 13
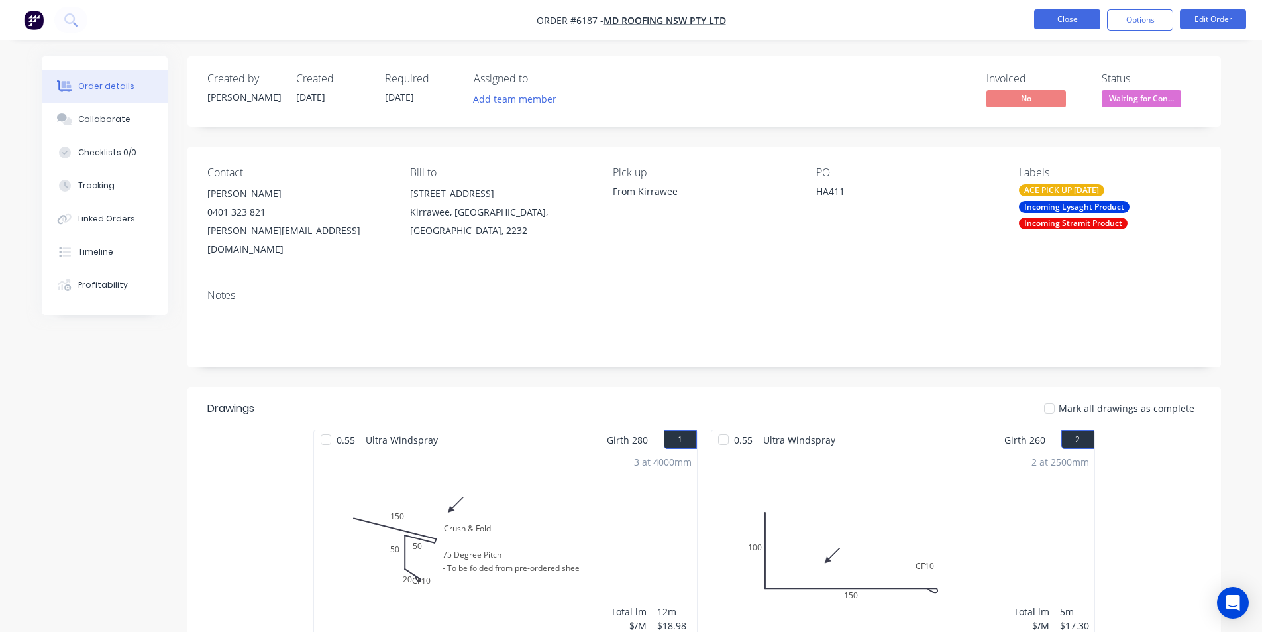
click at [1045, 11] on button "Close" at bounding box center [1068, 19] width 66 height 20
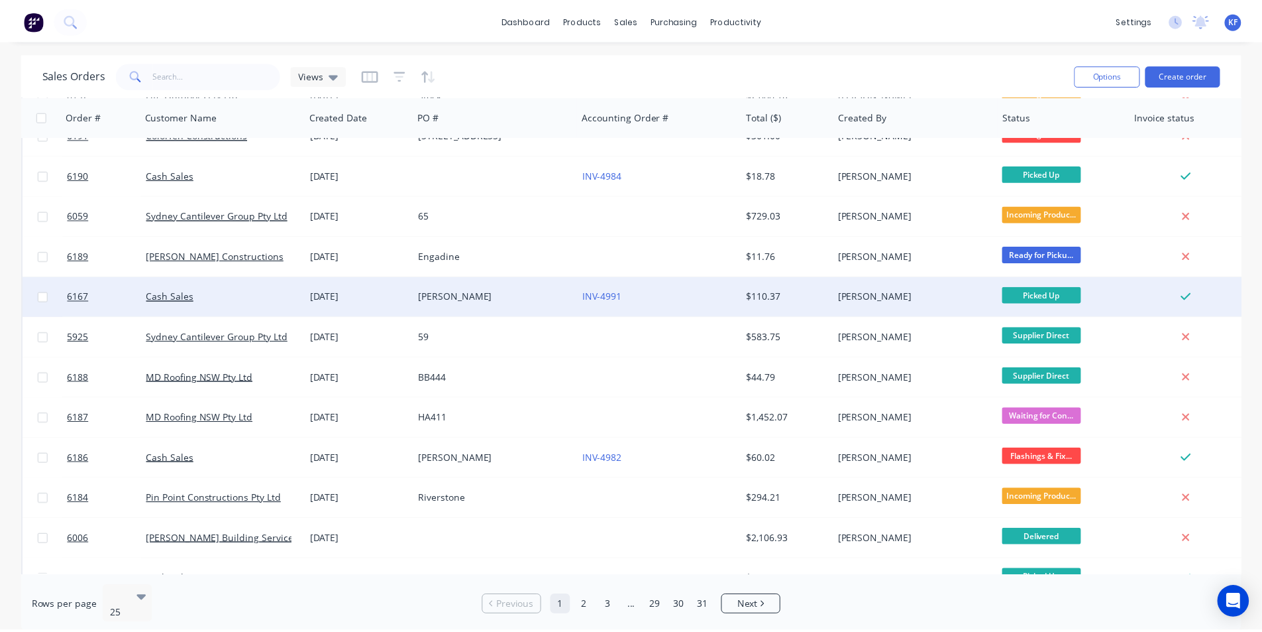
scroll to position [331, 0]
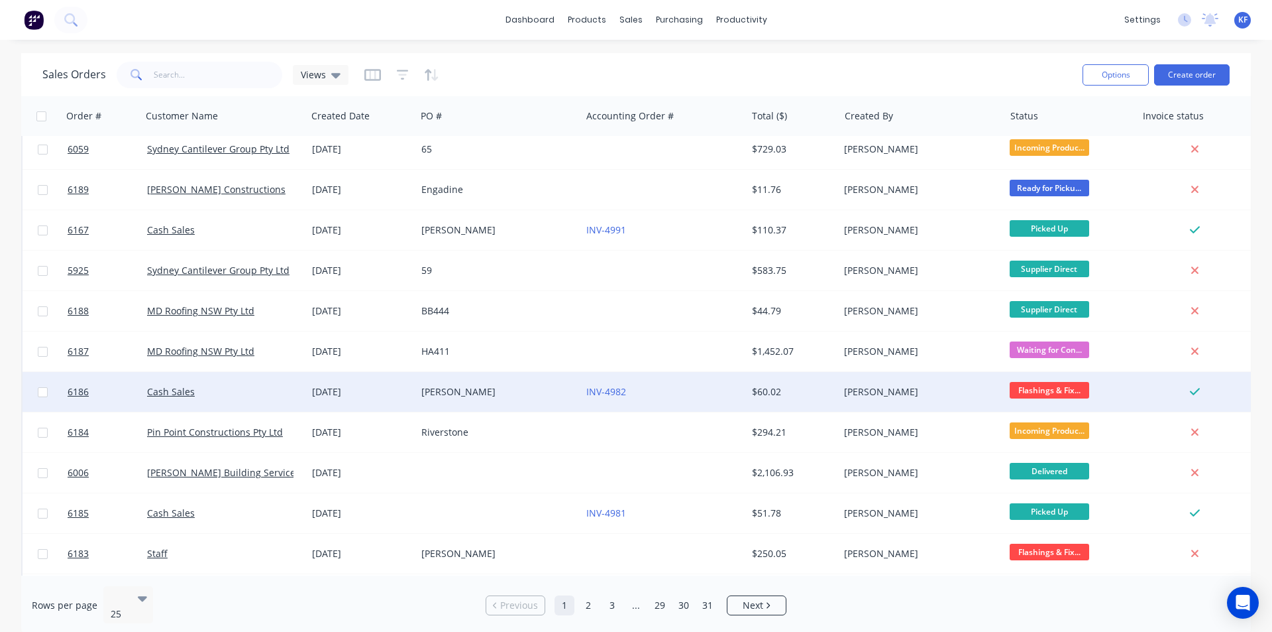
click at [906, 392] on div "Kristy Vecchio" at bounding box center [917, 391] width 147 height 13
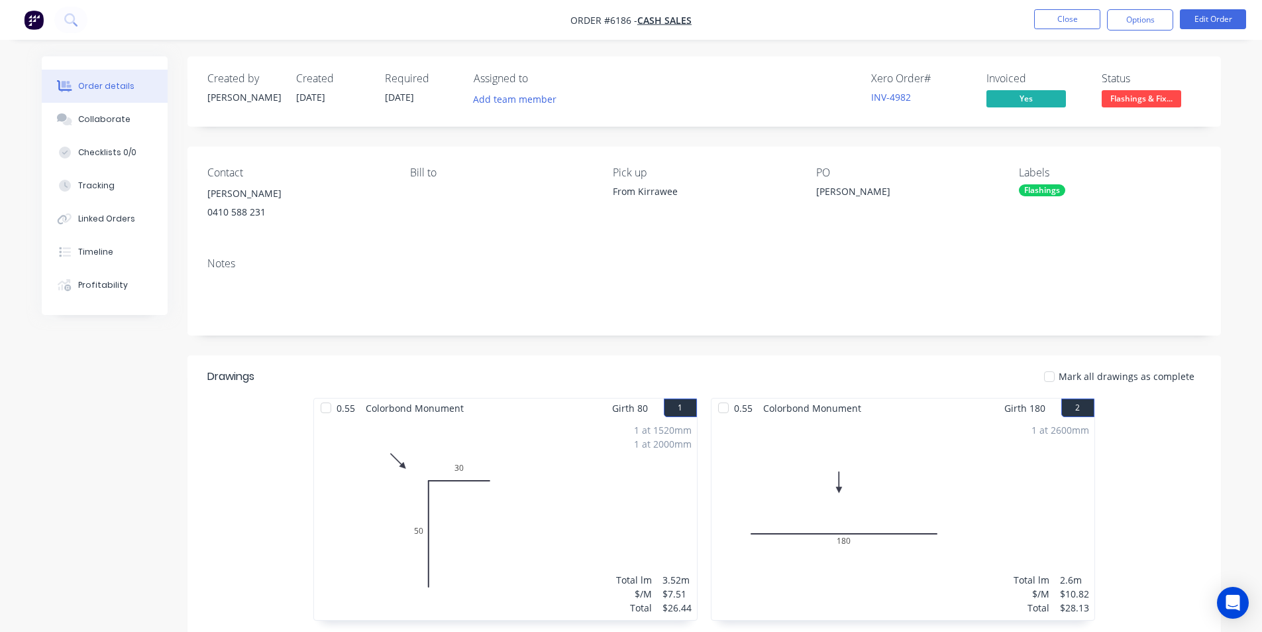
click at [1119, 107] on span "Flashings & Fix..." at bounding box center [1142, 98] width 80 height 17
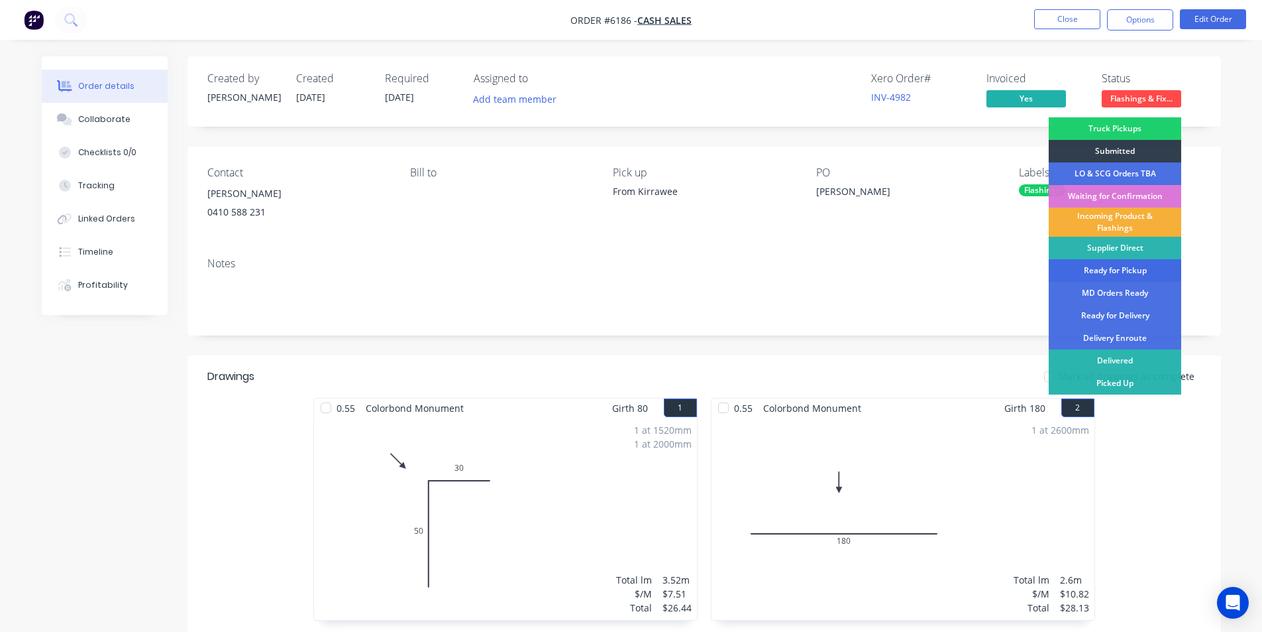
click at [1111, 270] on div "Ready for Pickup" at bounding box center [1115, 270] width 133 height 23
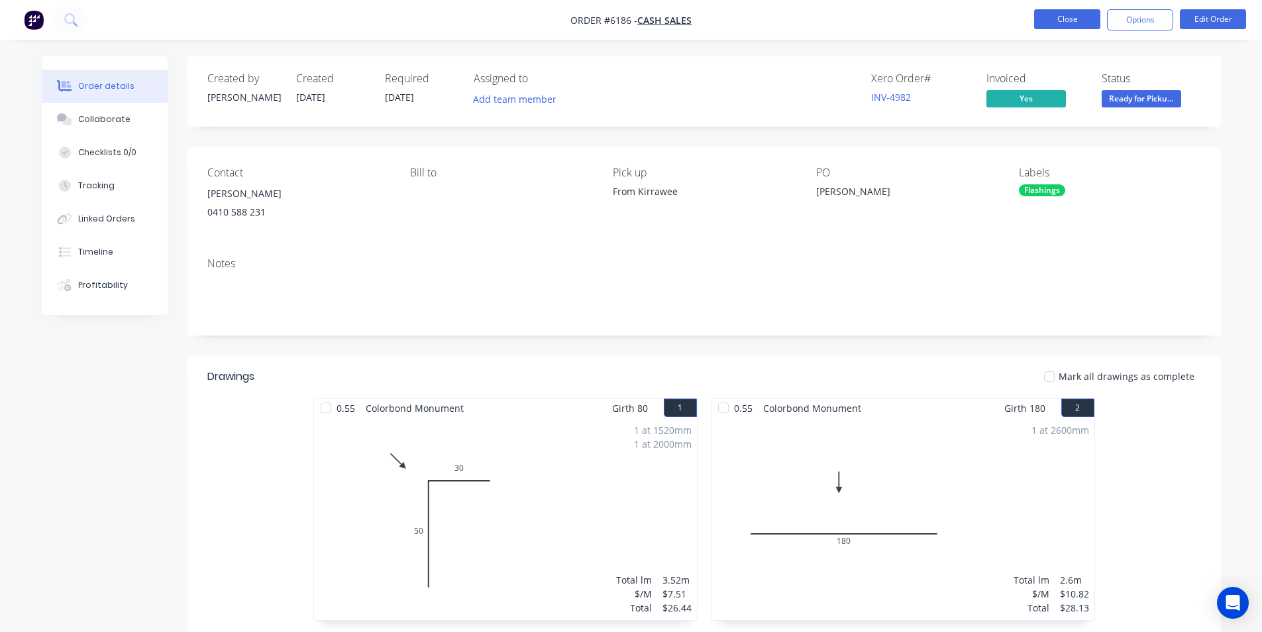
click at [1072, 15] on button "Close" at bounding box center [1068, 19] width 66 height 20
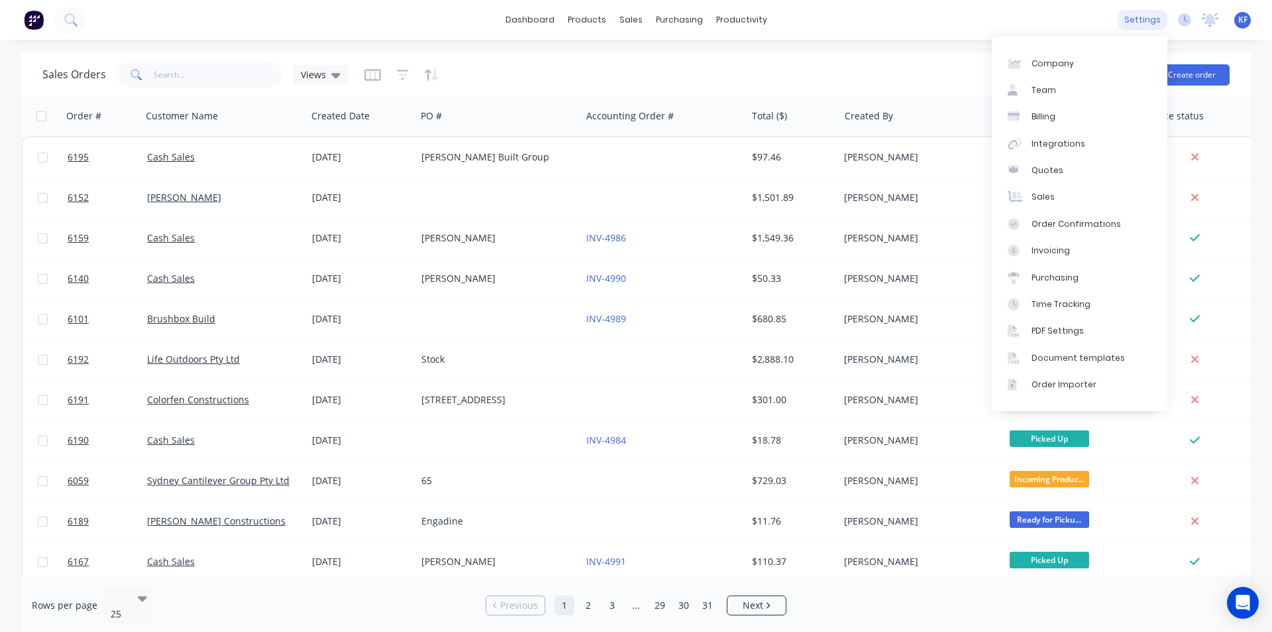
click at [1148, 25] on div "settings" at bounding box center [1143, 20] width 50 height 20
click at [1070, 242] on link "Invoicing" at bounding box center [1080, 250] width 176 height 27
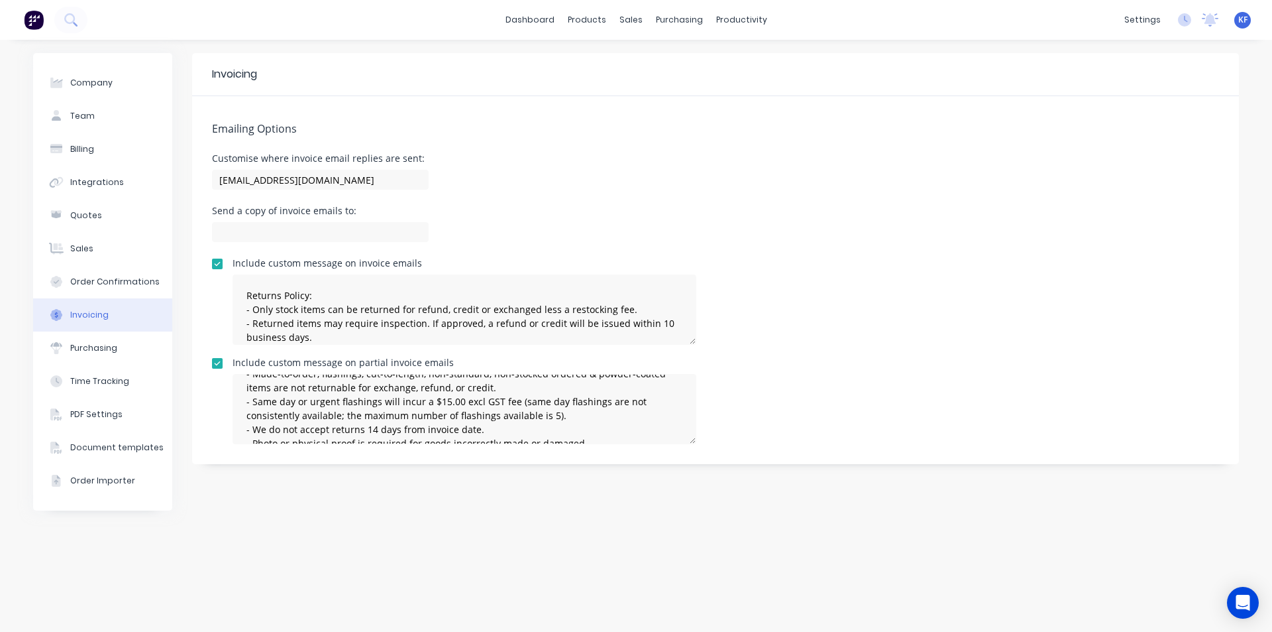
scroll to position [97, 0]
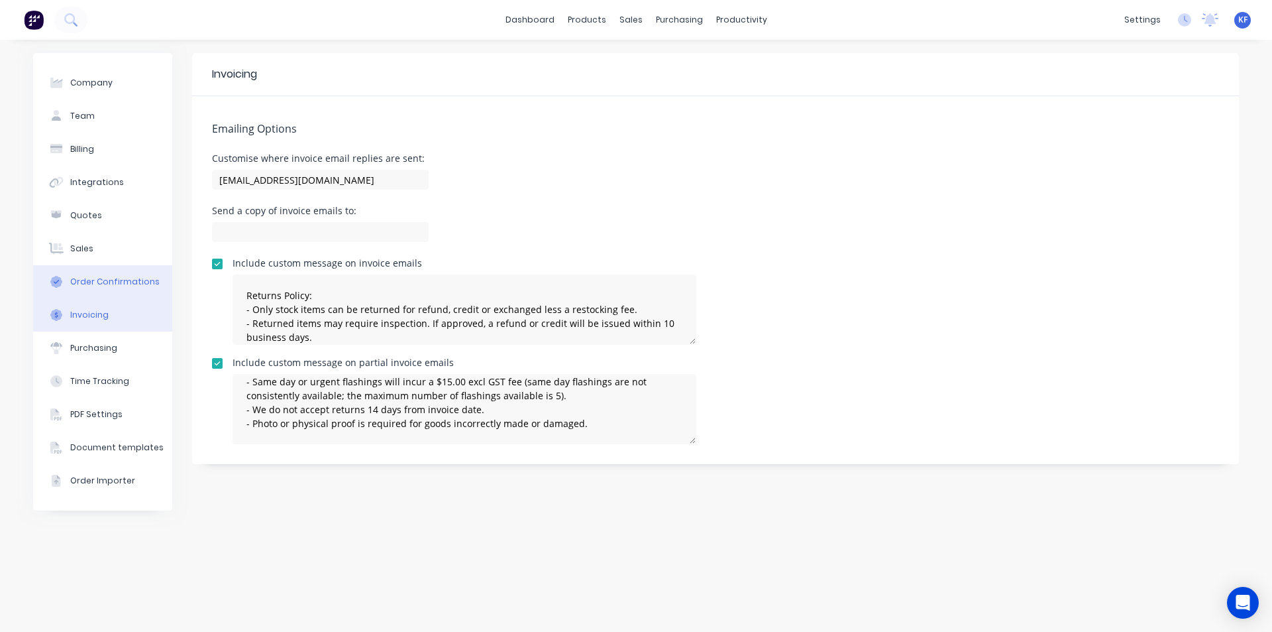
click at [133, 290] on button "Order Confirmations" at bounding box center [102, 281] width 139 height 33
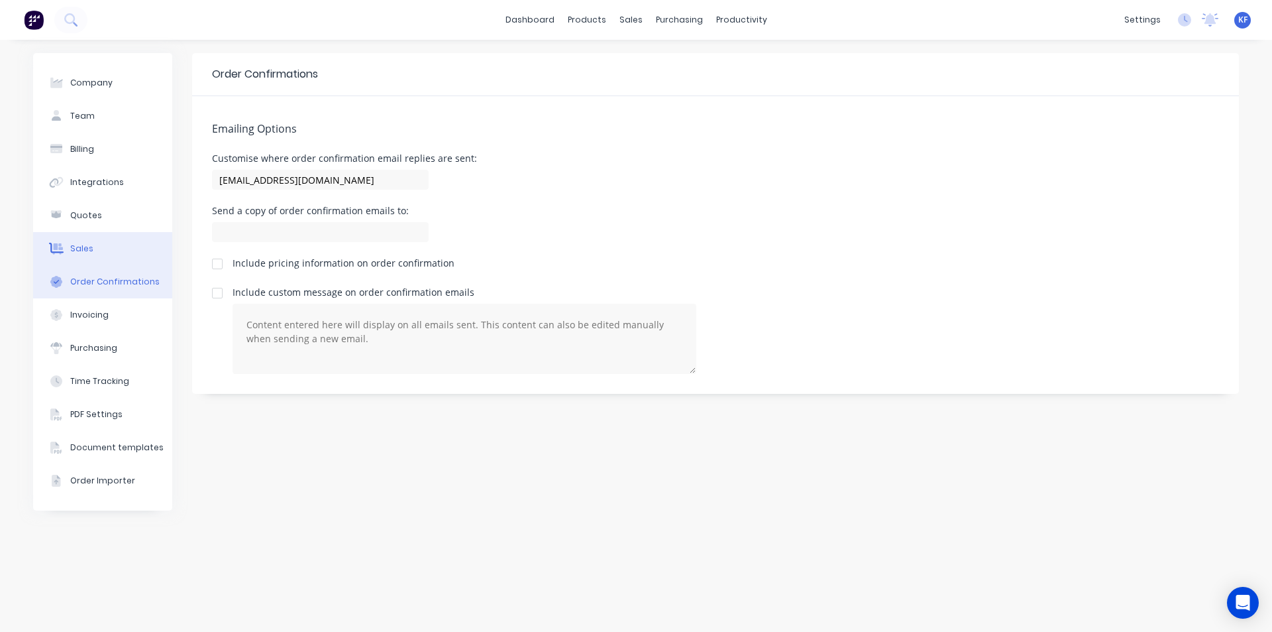
click at [105, 258] on button "Sales" at bounding box center [102, 248] width 139 height 33
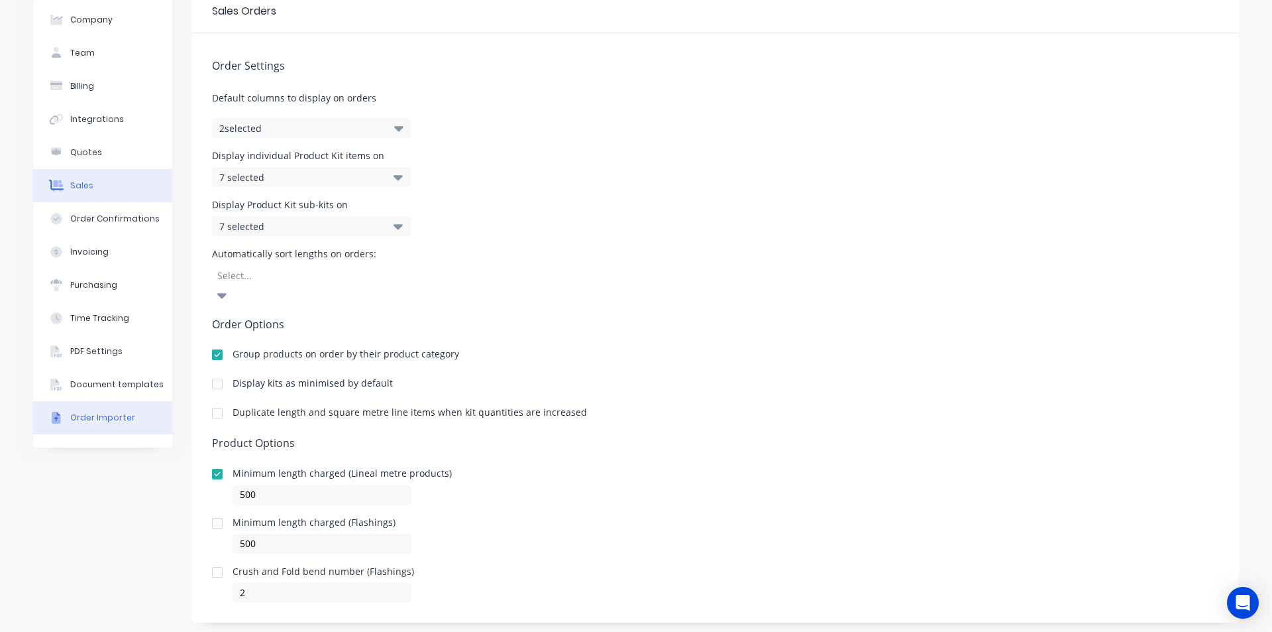
scroll to position [67, 0]
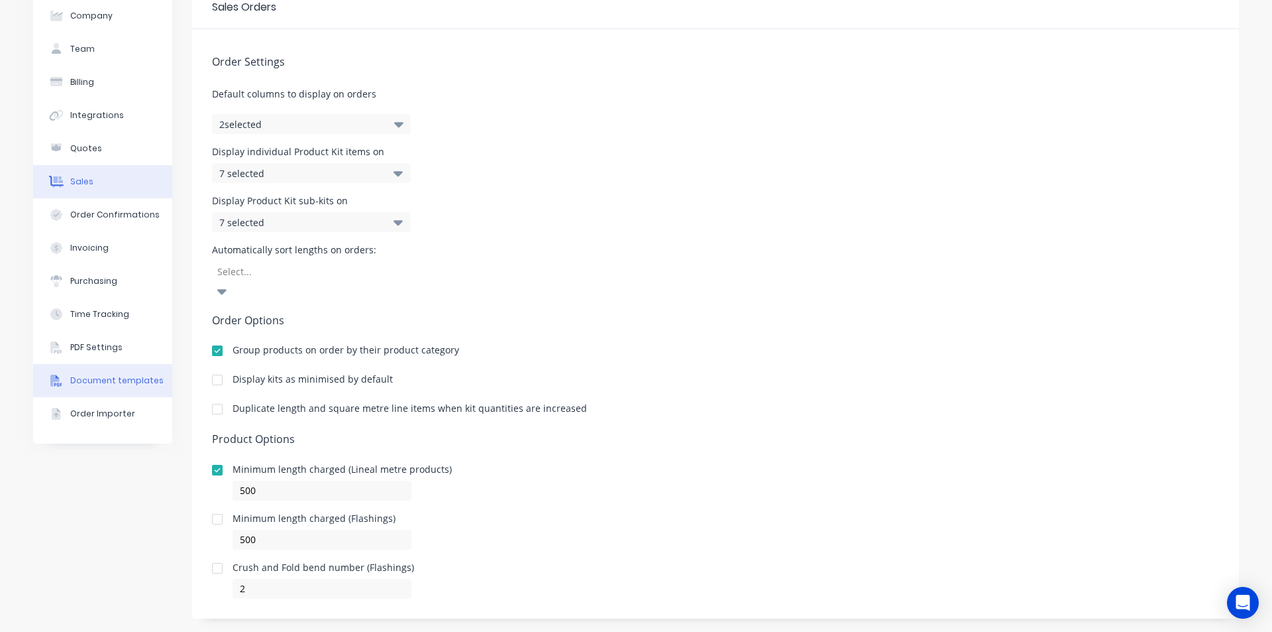
click at [114, 377] on div "Document templates" at bounding box center [116, 380] width 93 height 12
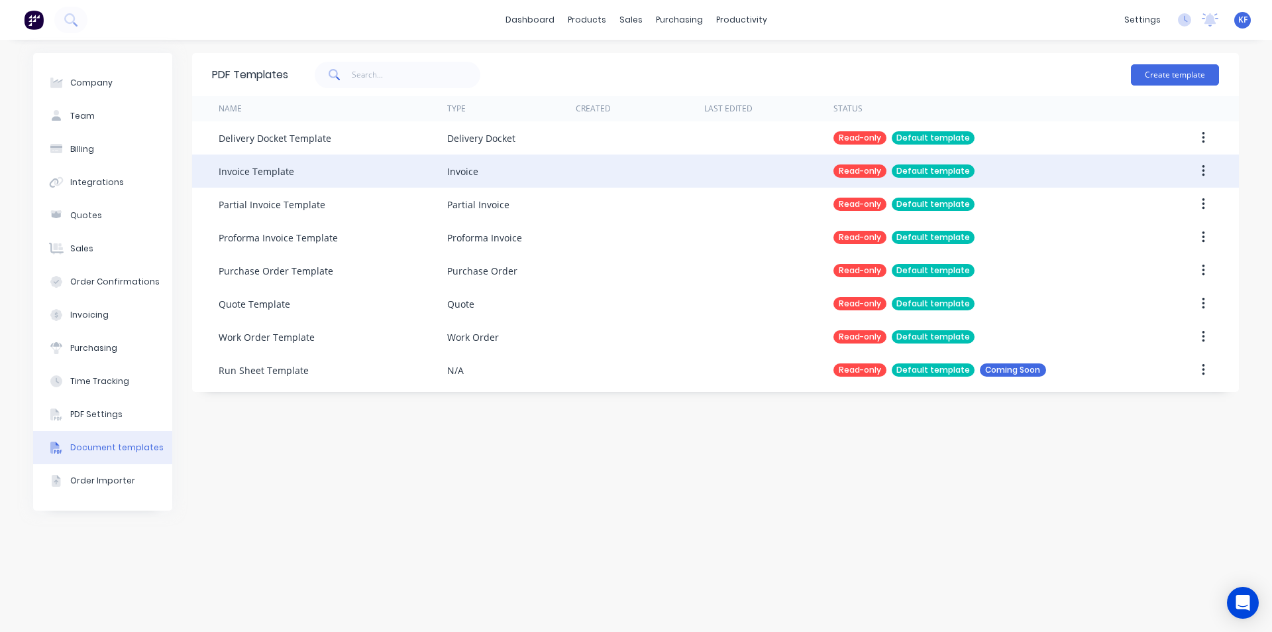
click at [260, 177] on div "Invoice Template" at bounding box center [257, 171] width 76 height 14
click at [861, 170] on div "Read-only" at bounding box center [860, 170] width 53 height 13
click at [1206, 170] on button "button" at bounding box center [1203, 171] width 31 height 24
click at [944, 169] on div "Default template" at bounding box center [933, 170] width 83 height 13
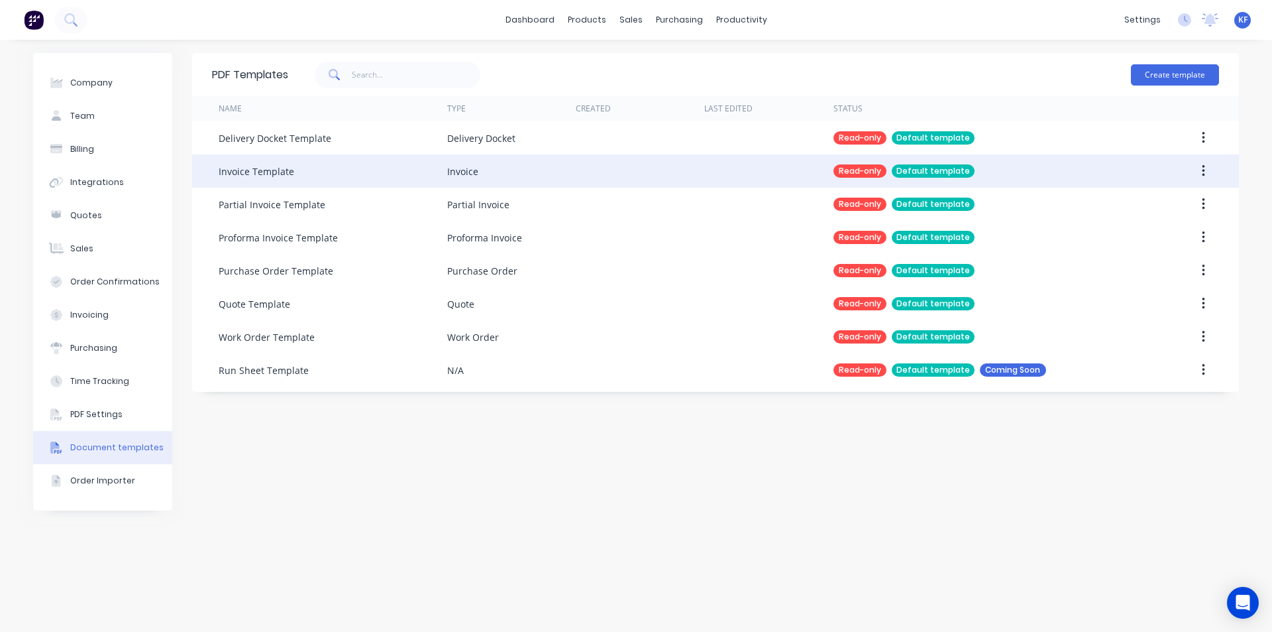
click at [864, 168] on div "Read-only" at bounding box center [860, 170] width 53 height 13
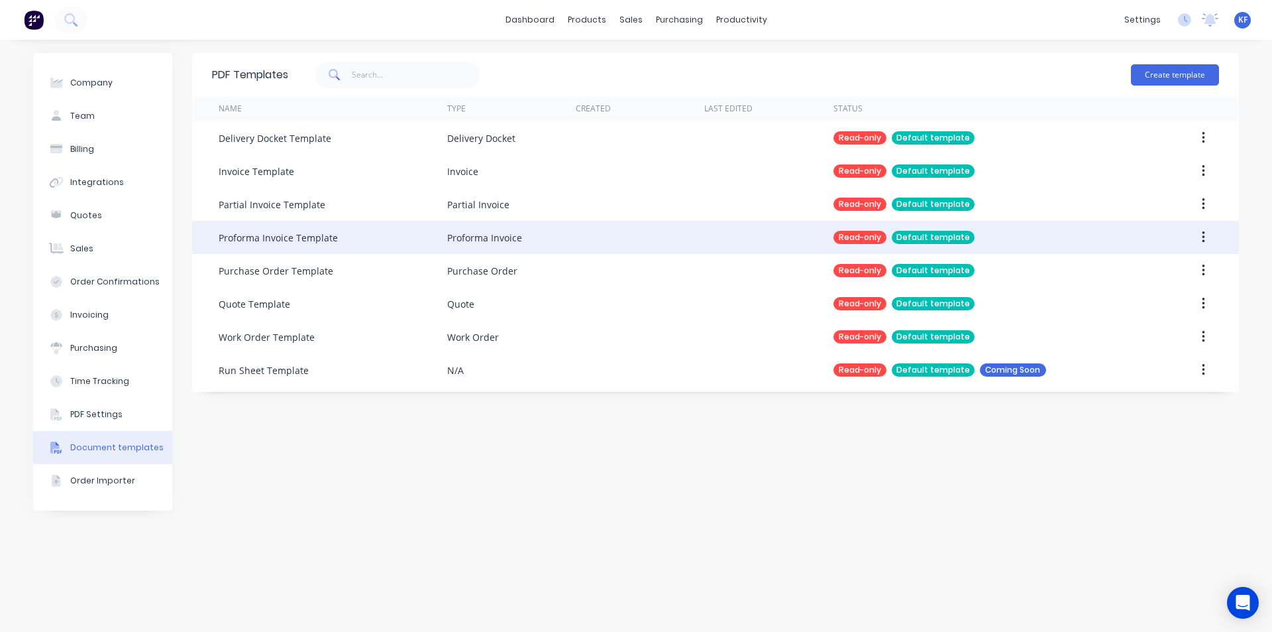
click at [543, 244] on div "Proforma Invoice" at bounding box center [511, 237] width 129 height 33
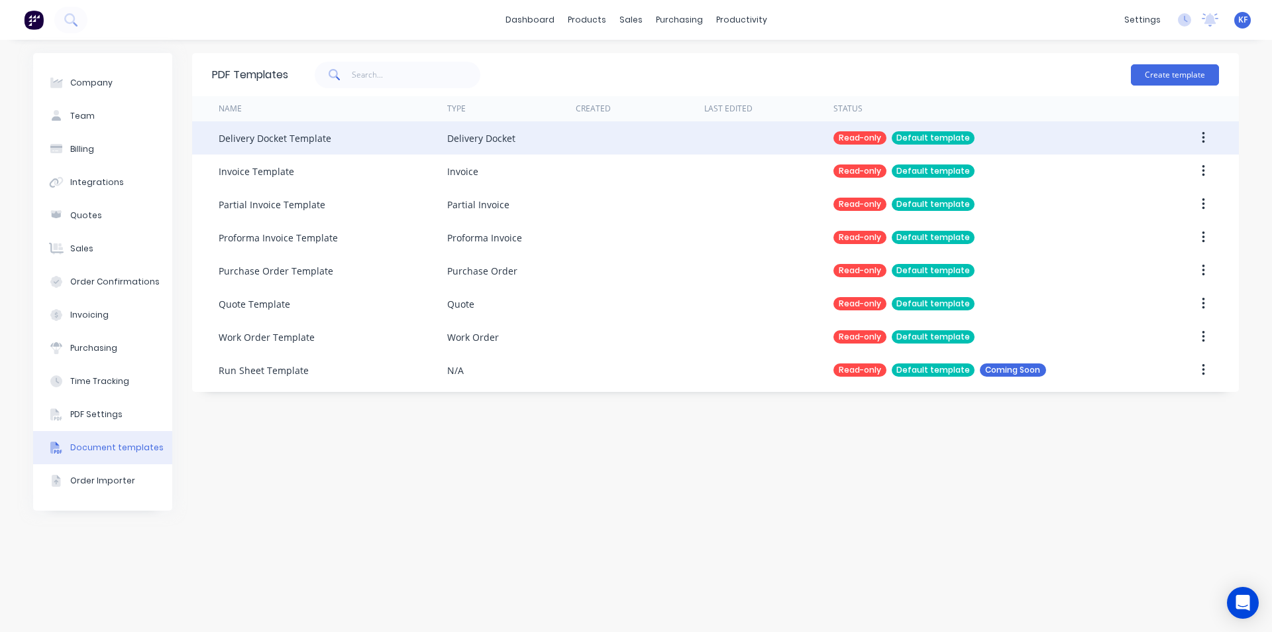
click at [869, 136] on div "Read-only" at bounding box center [860, 137] width 53 height 13
click at [919, 137] on div "Default template" at bounding box center [933, 137] width 83 height 13
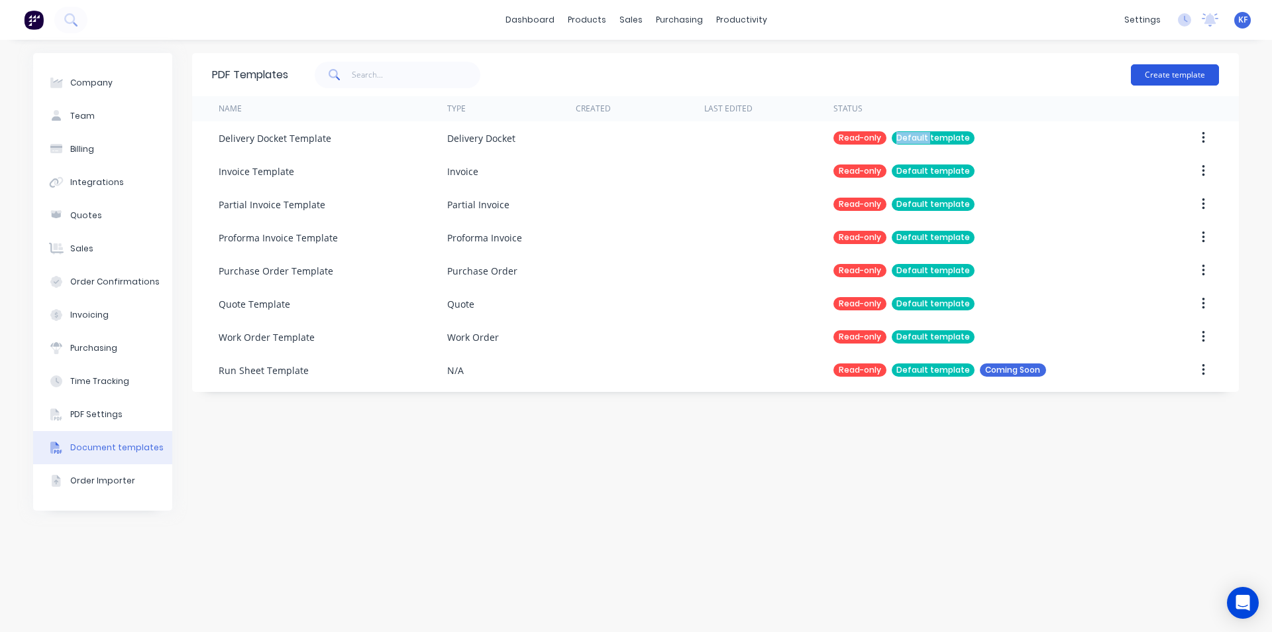
click at [1147, 74] on button "Create template" at bounding box center [1175, 74] width 88 height 21
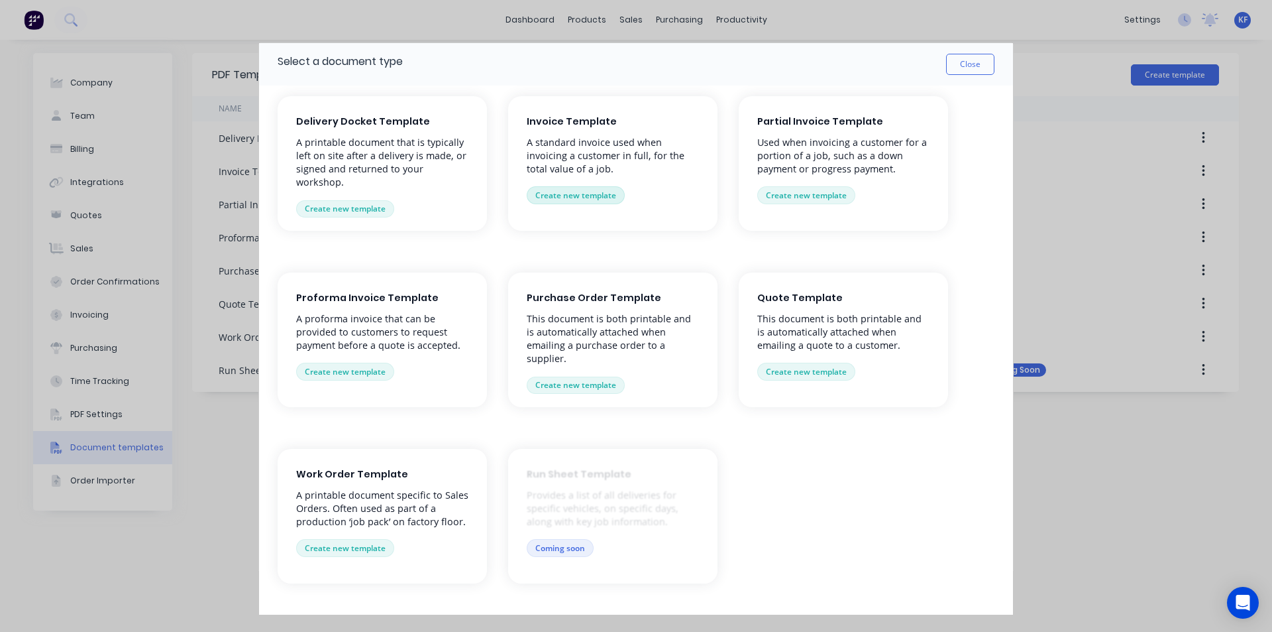
click at [564, 194] on button "Create new template" at bounding box center [576, 194] width 98 height 17
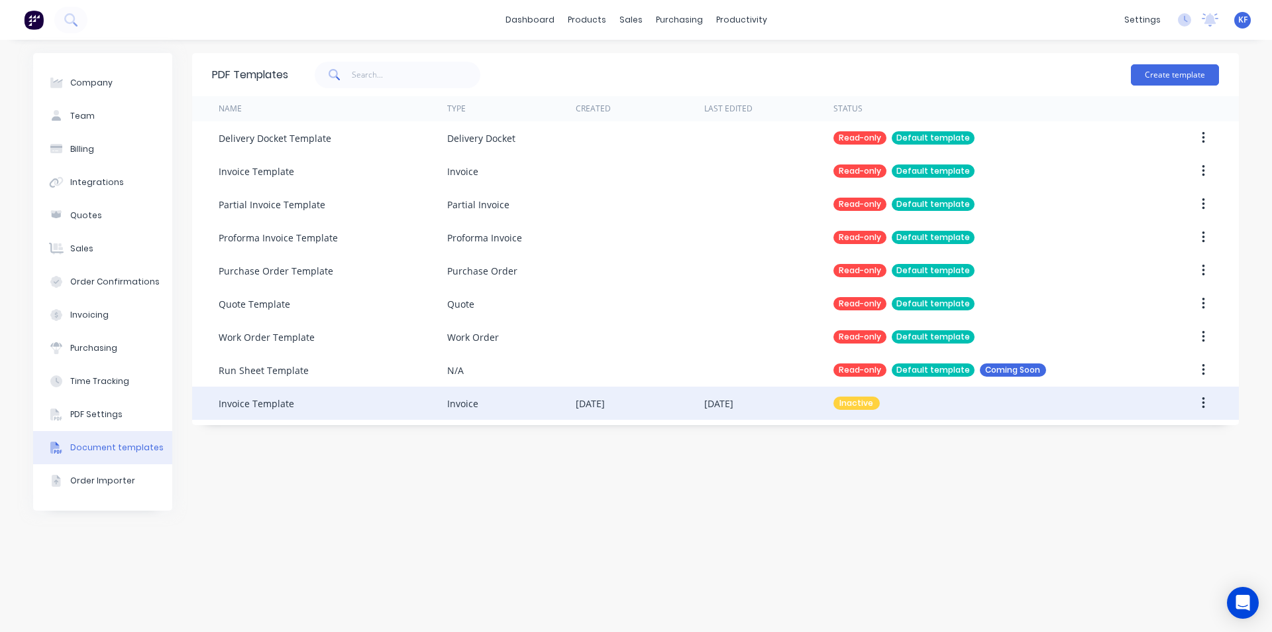
click at [1203, 403] on icon "button" at bounding box center [1203, 403] width 3 height 12
click at [1138, 513] on div "Archive" at bounding box center [1156, 517] width 102 height 19
click at [1202, 404] on icon "button" at bounding box center [1203, 403] width 3 height 15
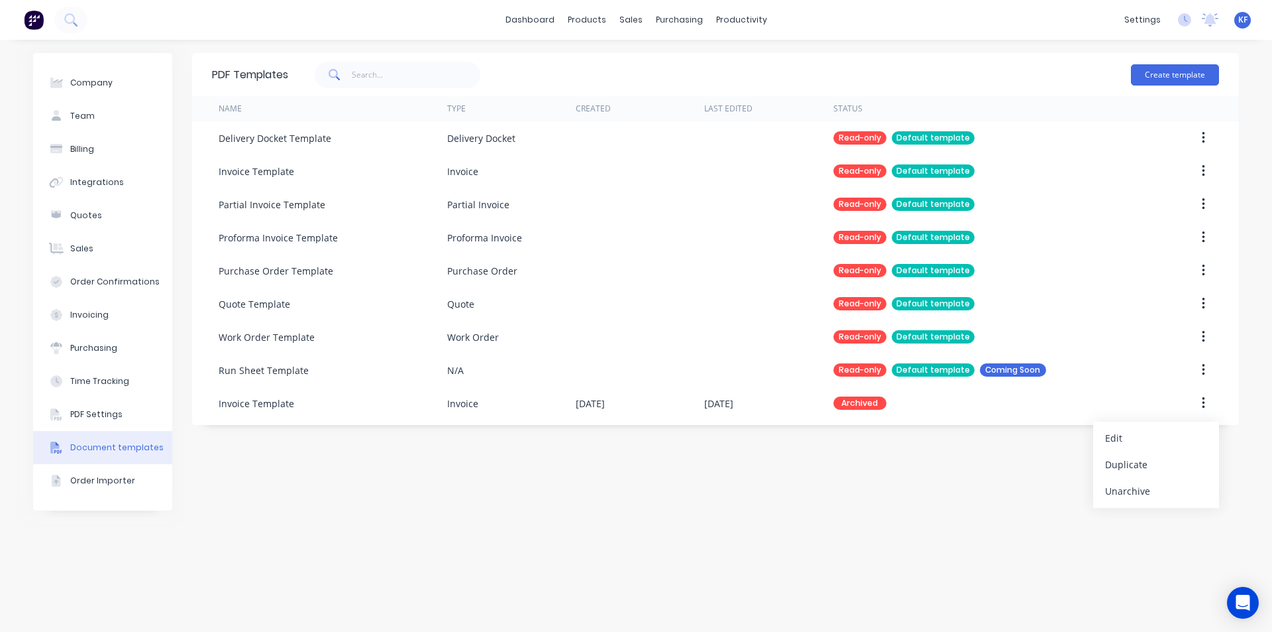
click at [1029, 486] on div "PDF Templates Create template Name Type Created Last Edited Status Delivery Doc…" at bounding box center [715, 335] width 1047 height 565
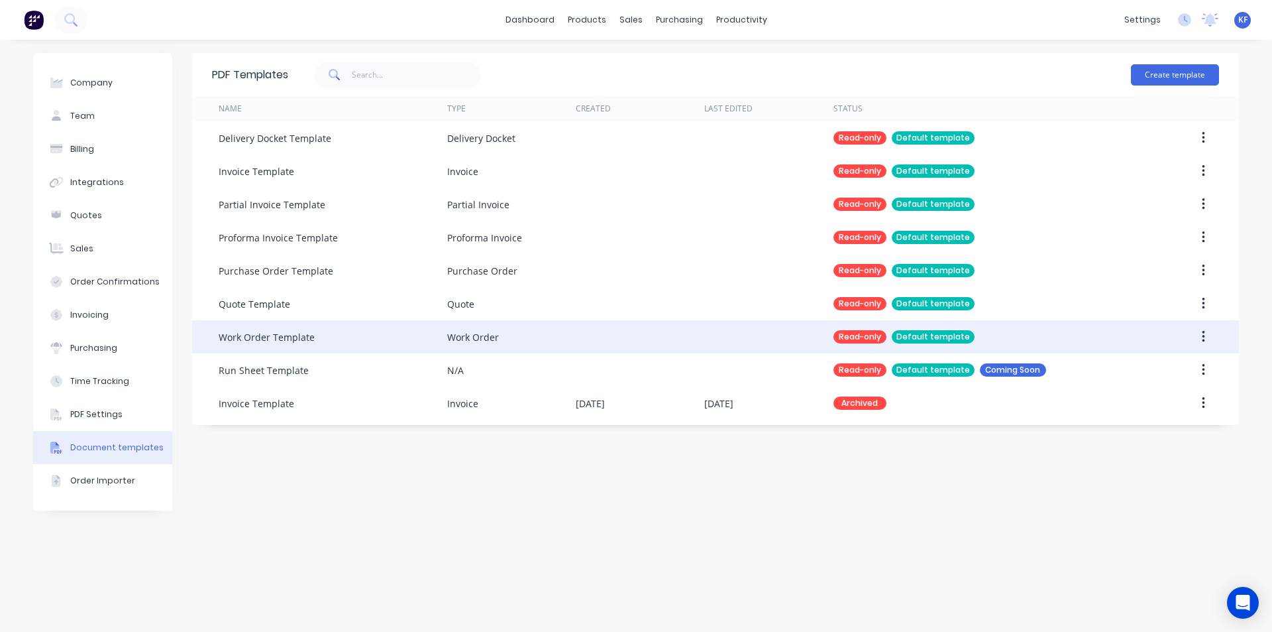
click at [1203, 335] on icon "button" at bounding box center [1203, 337] width 3 height 12
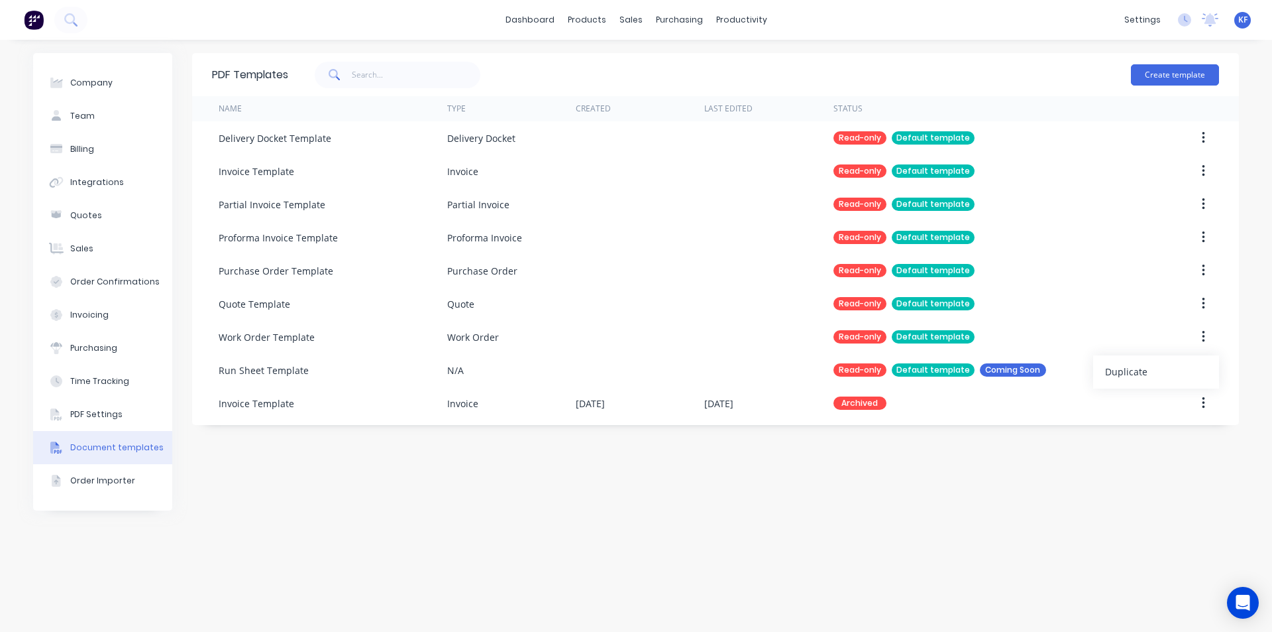
click at [860, 559] on div "PDF Templates Create template Name Type Created Last Edited Status Delivery Doc…" at bounding box center [715, 335] width 1047 height 565
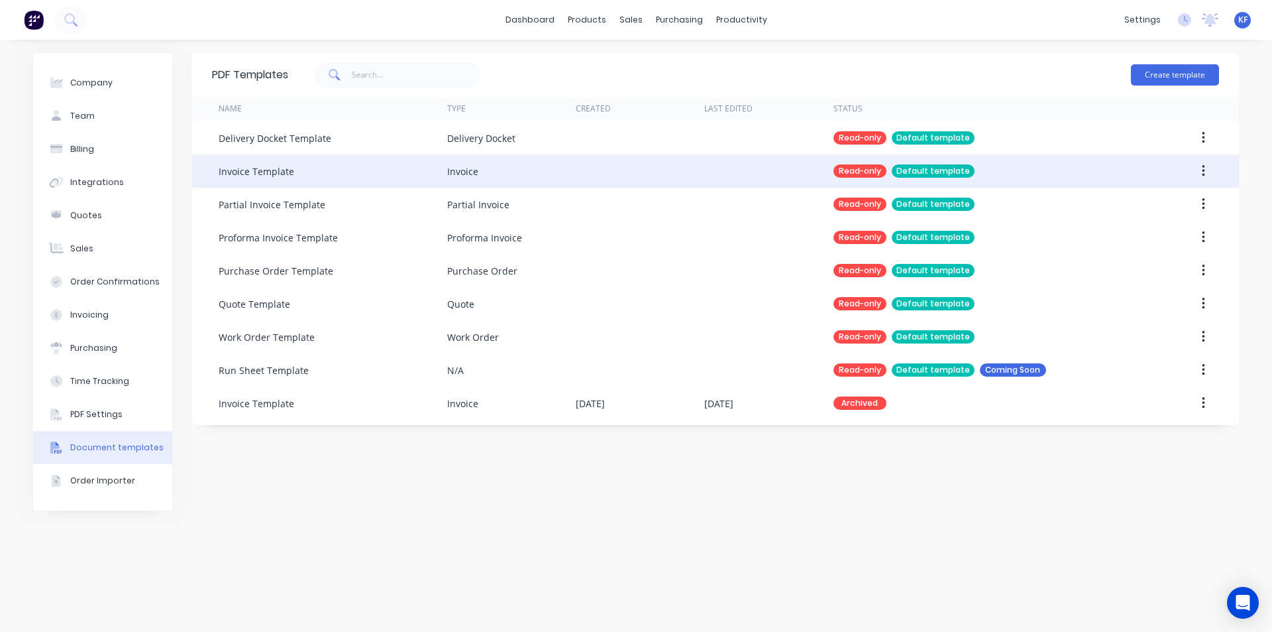
click at [1209, 170] on button "button" at bounding box center [1203, 171] width 31 height 24
click at [1176, 206] on div "Duplicate" at bounding box center [1156, 205] width 102 height 19
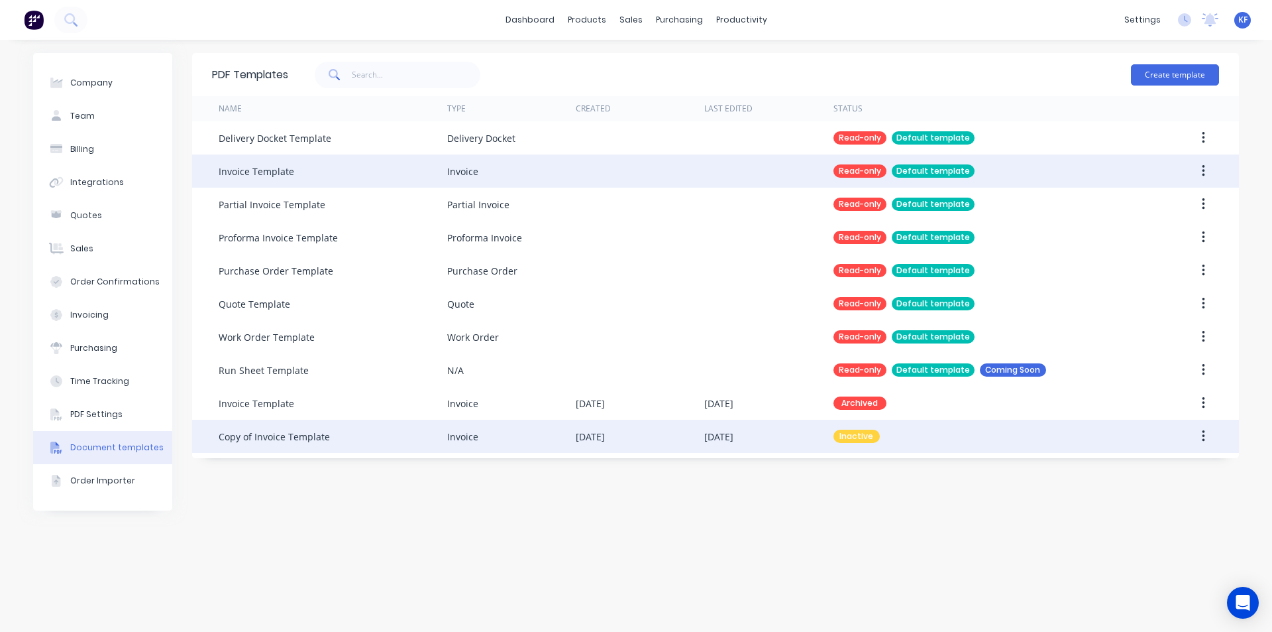
click at [766, 441] on div "03 Oct 2025" at bounding box center [768, 436] width 129 height 33
